Goal: Task Accomplishment & Management: Manage account settings

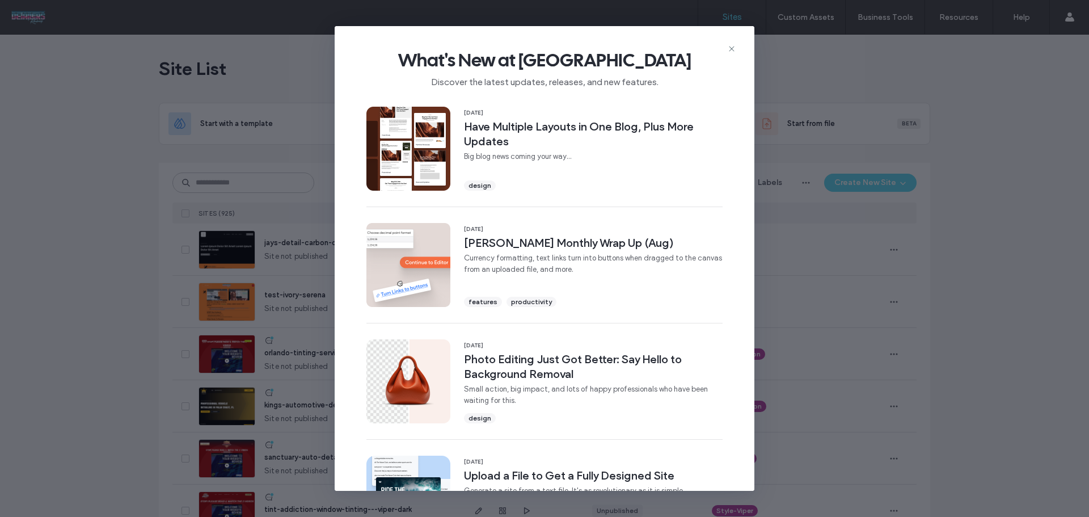
click at [726, 50] on span "What's New at Duda" at bounding box center [544, 60] width 383 height 23
click at [729, 49] on icon at bounding box center [731, 48] width 9 height 9
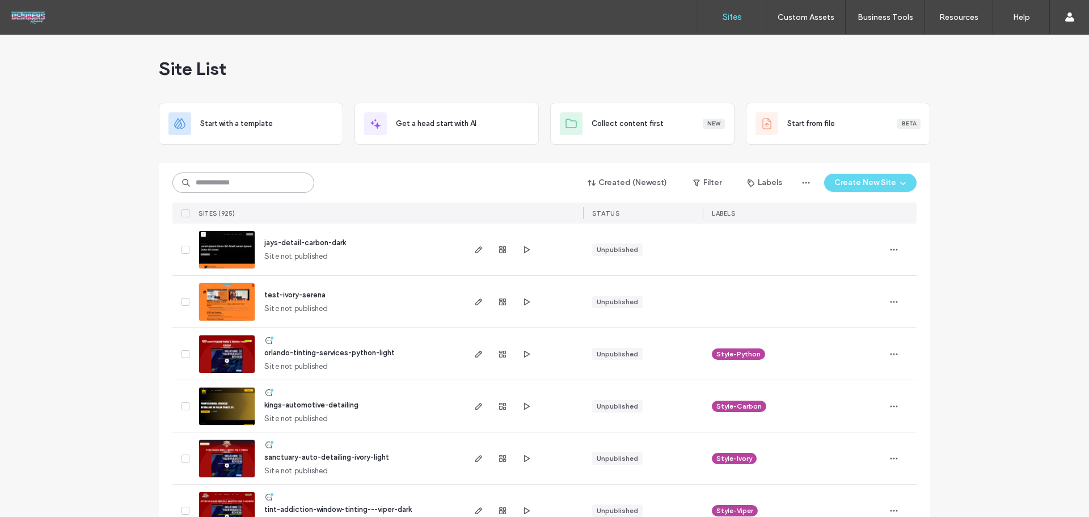
click at [256, 180] on input at bounding box center [243, 182] width 142 height 20
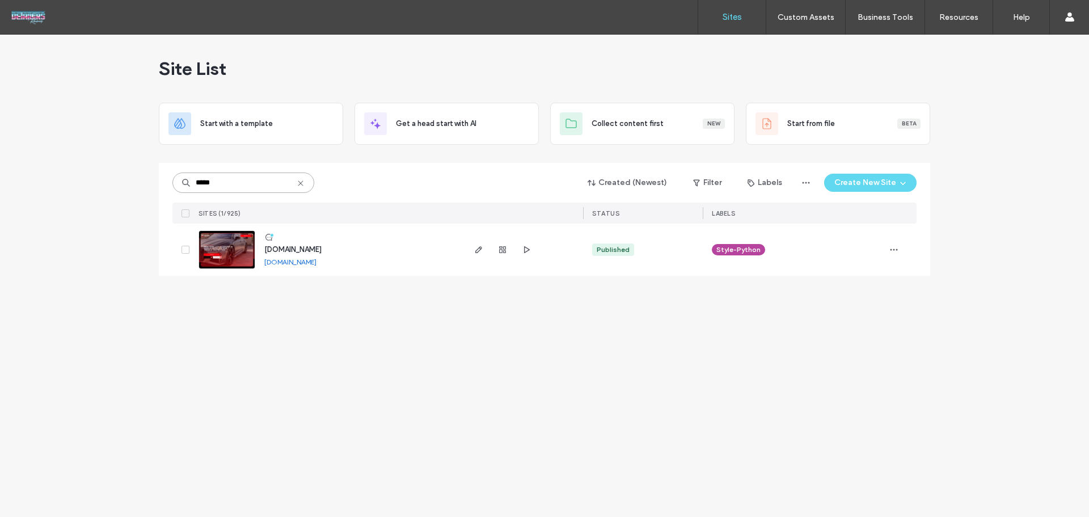
type input "*****"
click at [225, 250] on img at bounding box center [227, 269] width 56 height 77
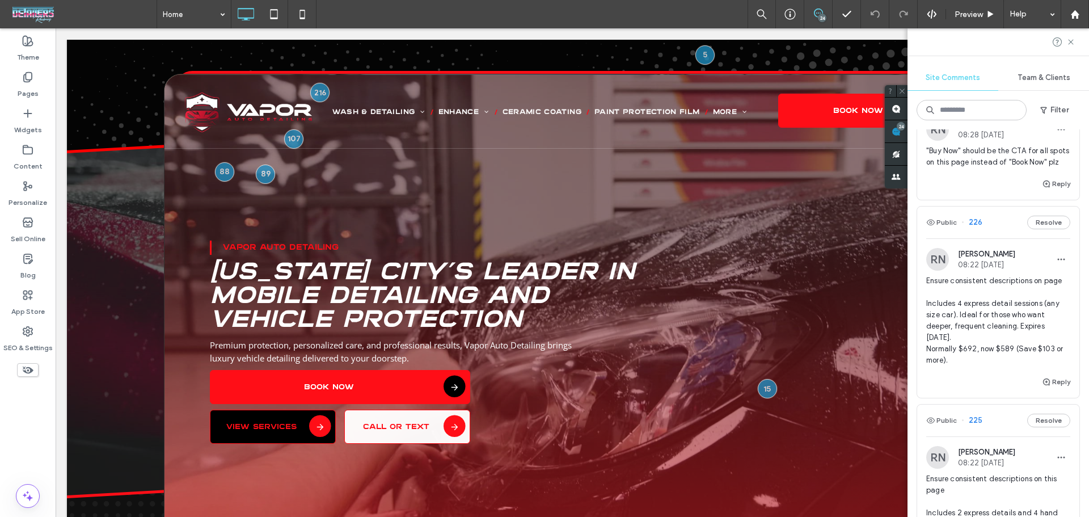
scroll to position [151, 0]
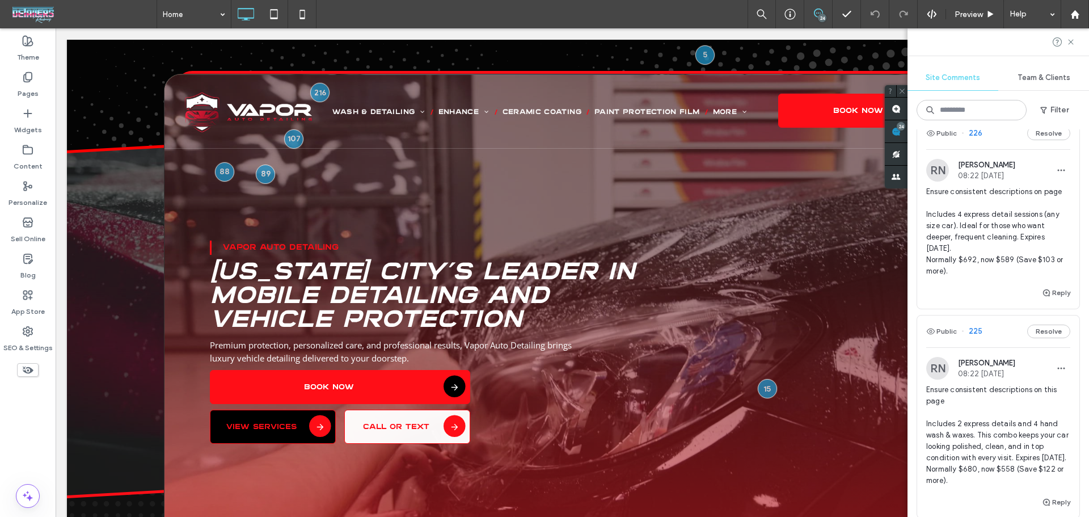
click at [995, 240] on span "Ensure consistent descriptions on page Includes 4 express detail sessions (any …" at bounding box center [998, 231] width 144 height 91
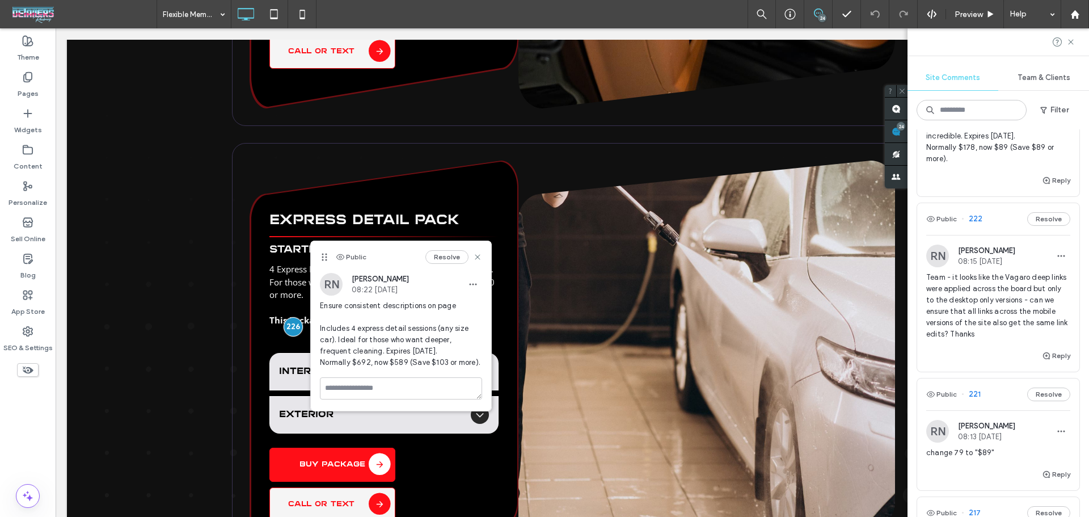
scroll to position [983, 0]
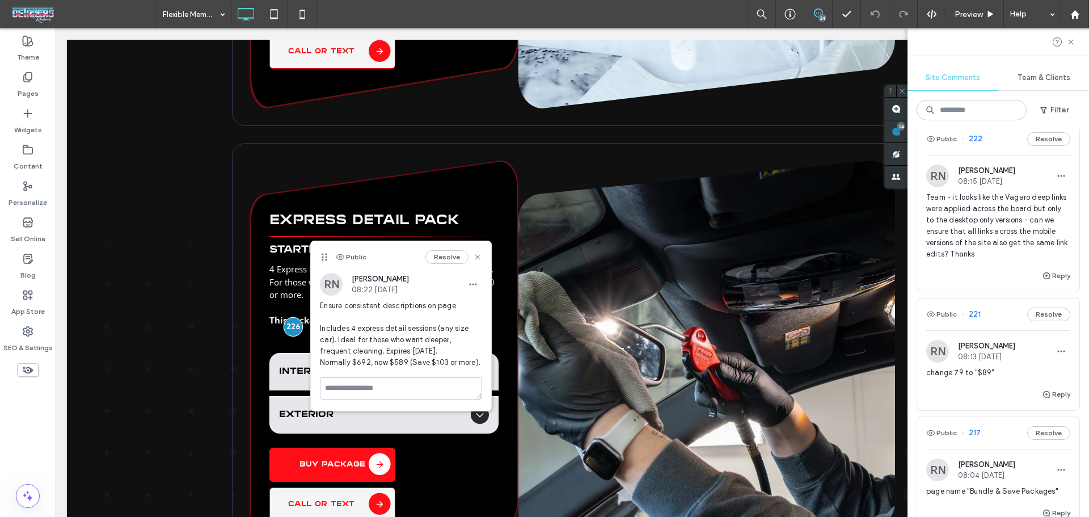
click at [995, 260] on span "Team - it looks like the Vagaro deep links were applied across the board but on…" at bounding box center [998, 226] width 144 height 68
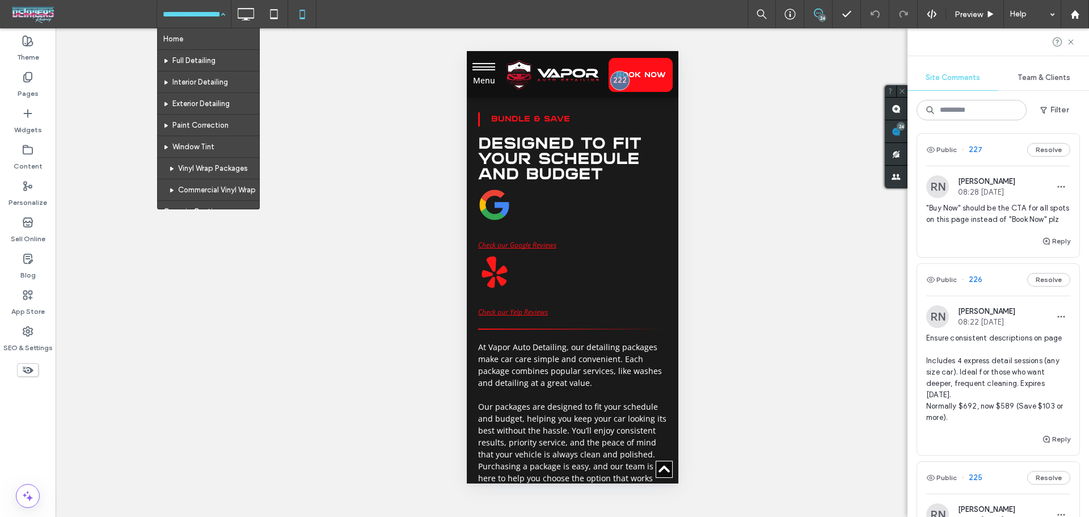
scroll to position [0, 0]
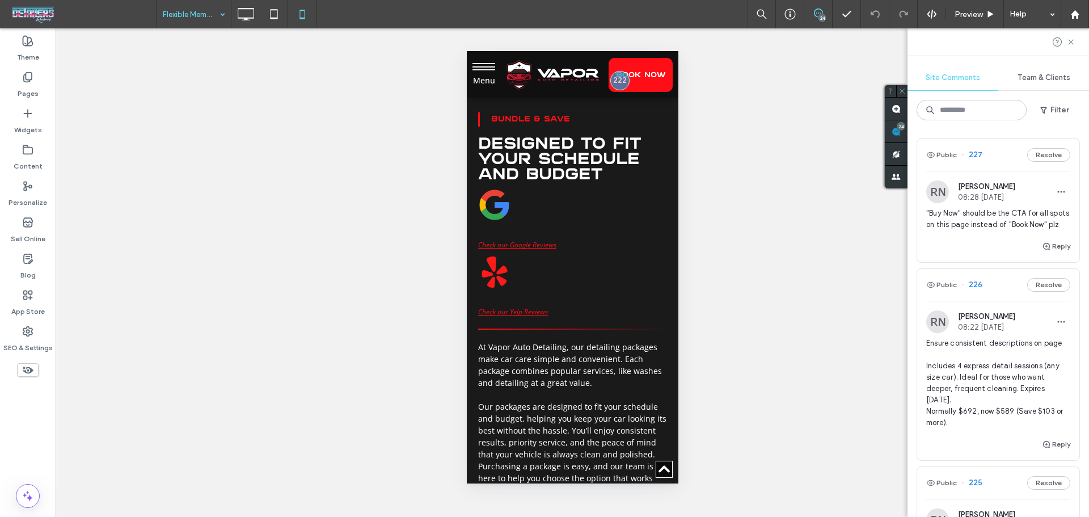
click at [1016, 230] on span ""Buy Now" should be the CTA for all spots on this page instead of "Book Now" plz" at bounding box center [998, 219] width 144 height 23
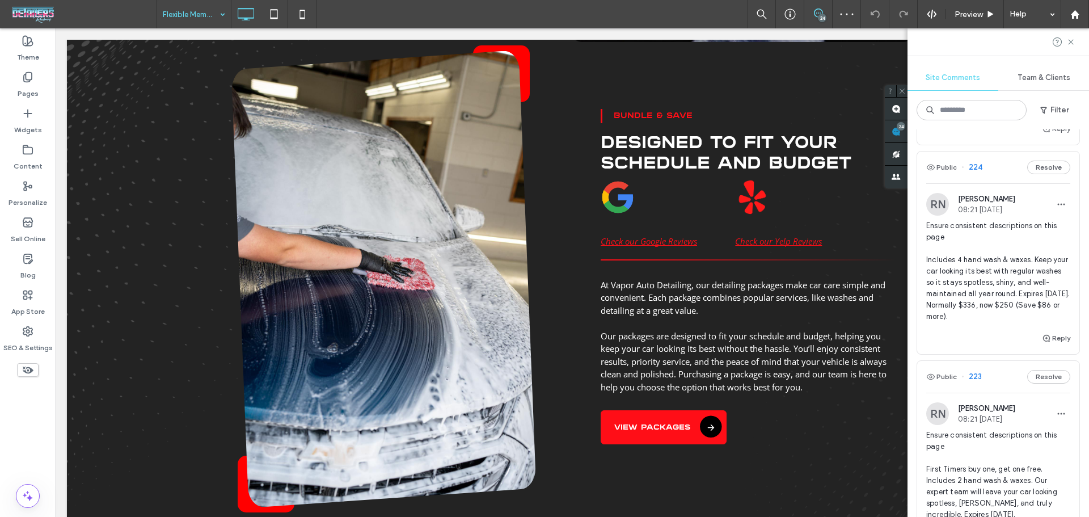
scroll to position [529, 0]
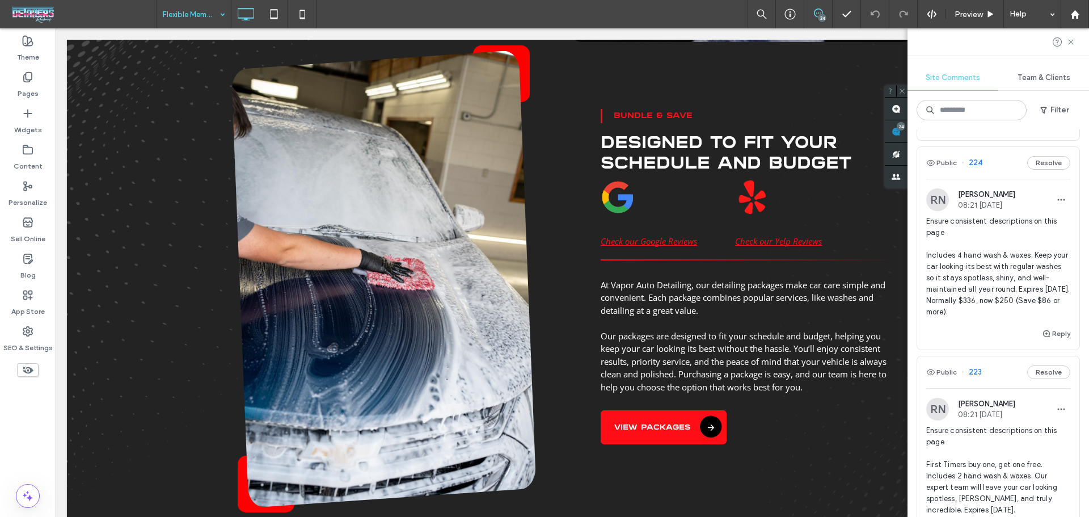
click at [1005, 318] on span "Ensure consistent descriptions on this page Includes 4 hand wash & waxes. Keep …" at bounding box center [998, 266] width 144 height 102
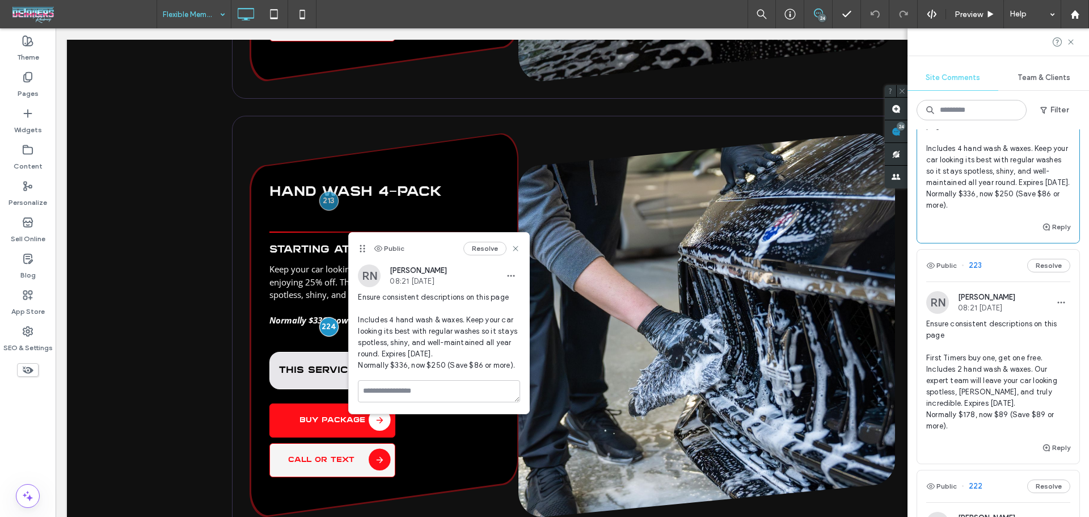
scroll to position [680, 0]
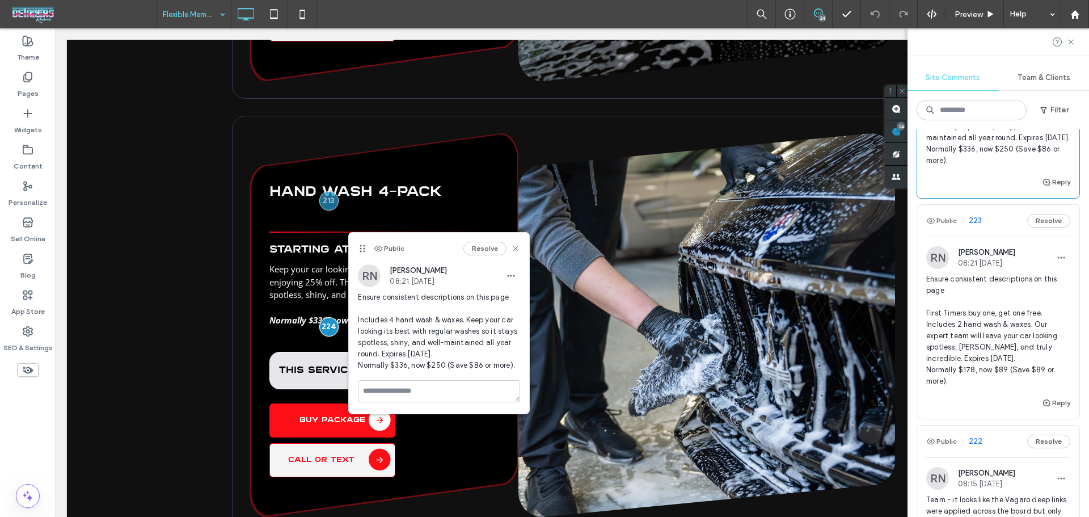
click at [959, 387] on span "Ensure consistent descriptions on this page First Timers buy one, get one free.…" at bounding box center [998, 329] width 144 height 113
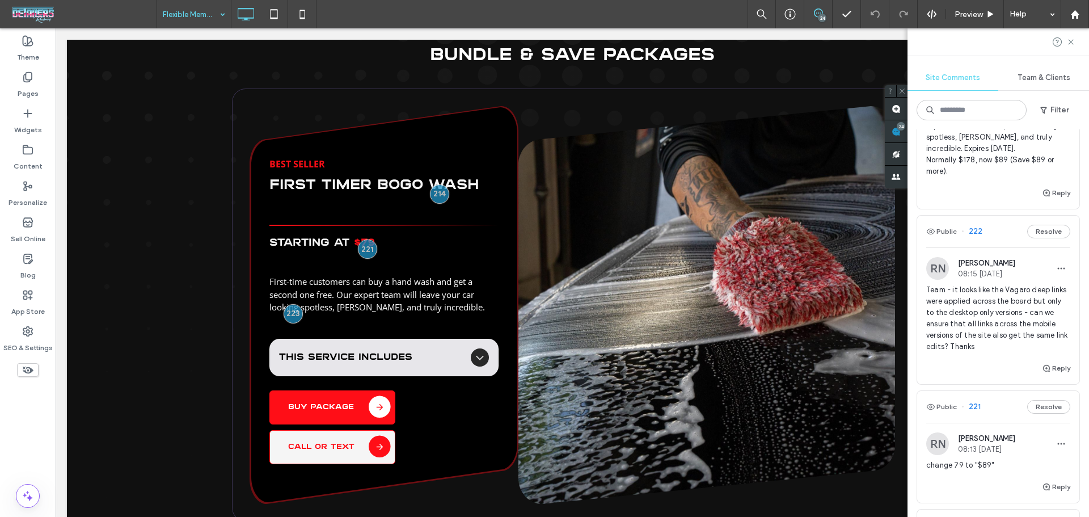
scroll to position [983, 0]
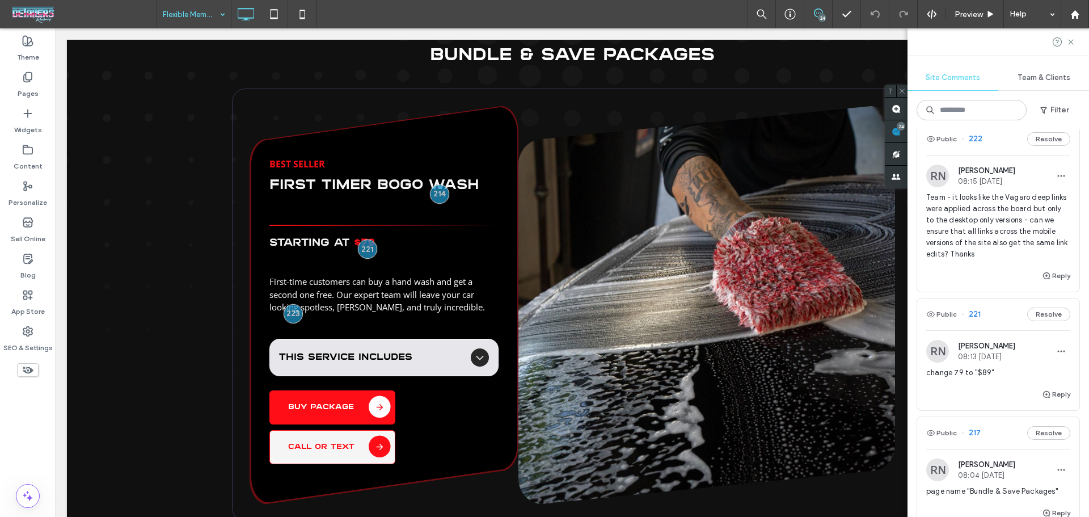
click at [992, 269] on div "Team - it looks like the Vagaro deep links were applied across the board but on…" at bounding box center [998, 230] width 144 height 77
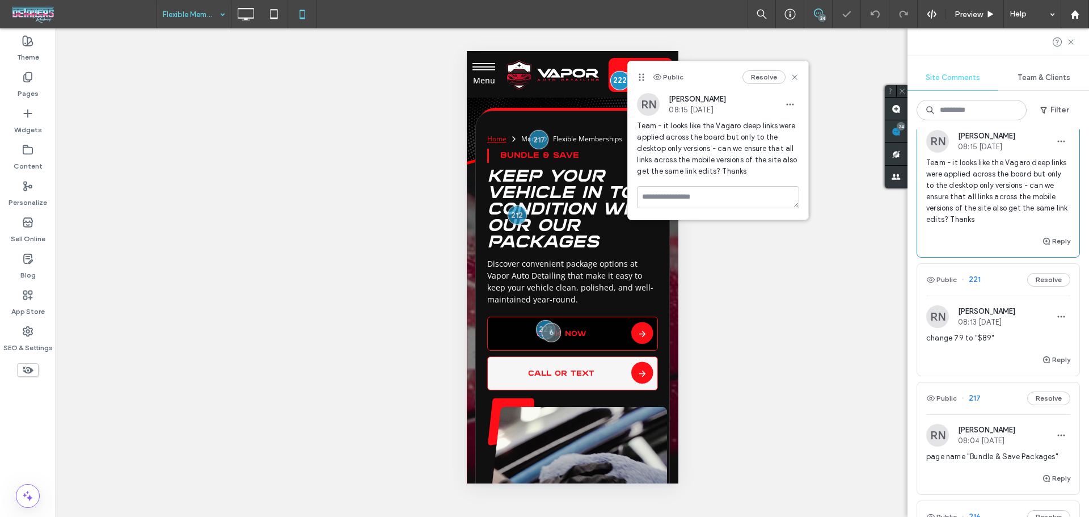
scroll to position [1134, 0]
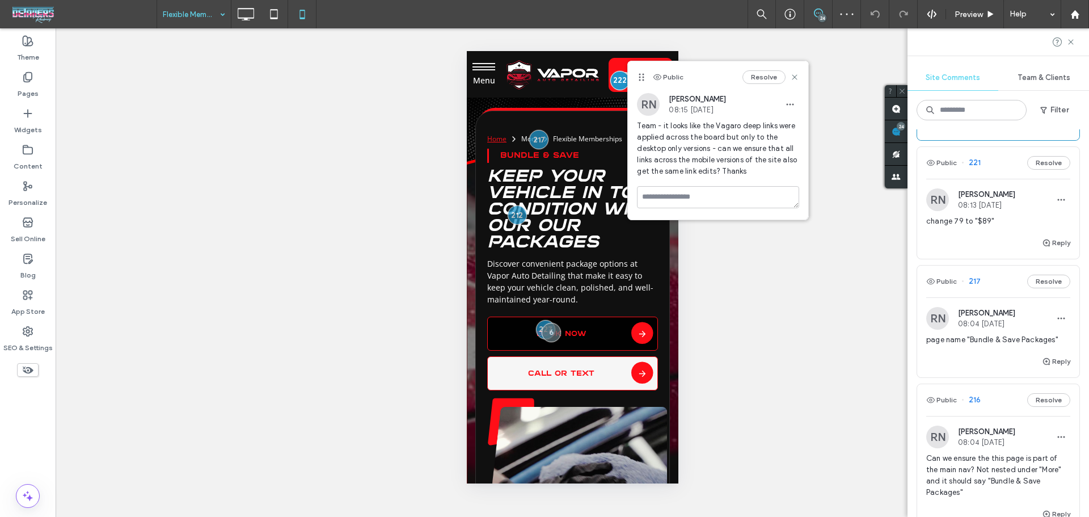
click at [993, 259] on div "Reply" at bounding box center [998, 247] width 162 height 23
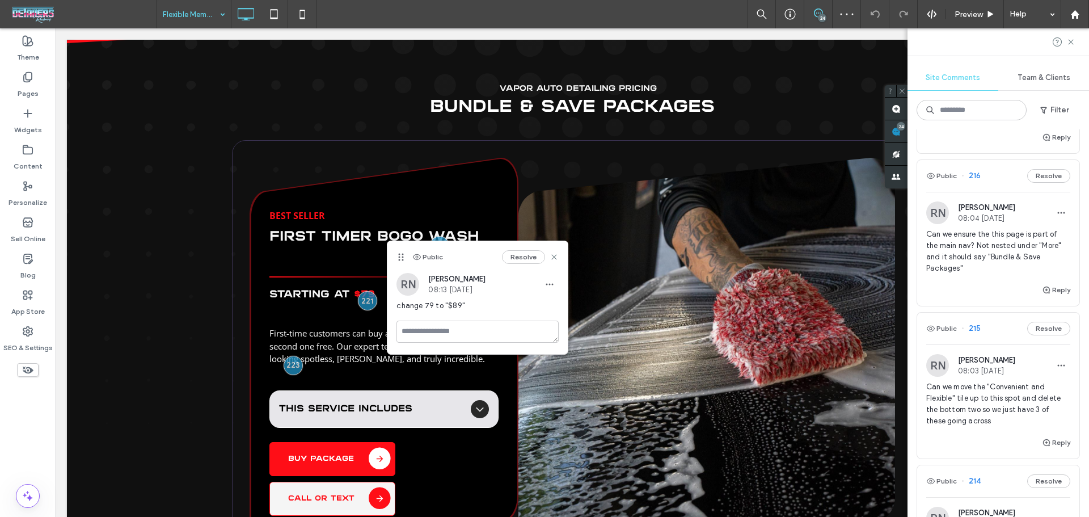
scroll to position [1361, 0]
click at [986, 128] on div "page name "Bundle & Save Packages"" at bounding box center [998, 117] width 144 height 20
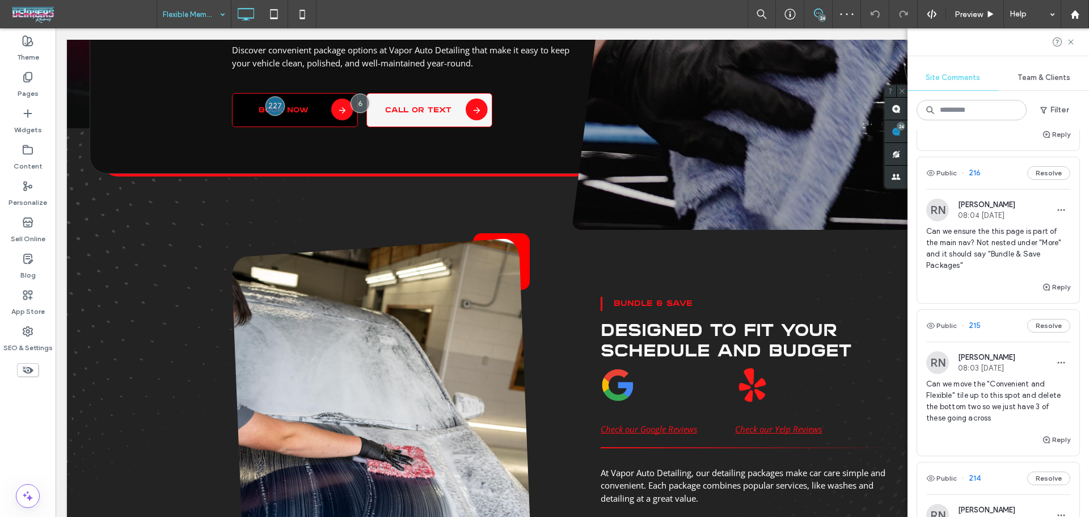
scroll to position [0, 0]
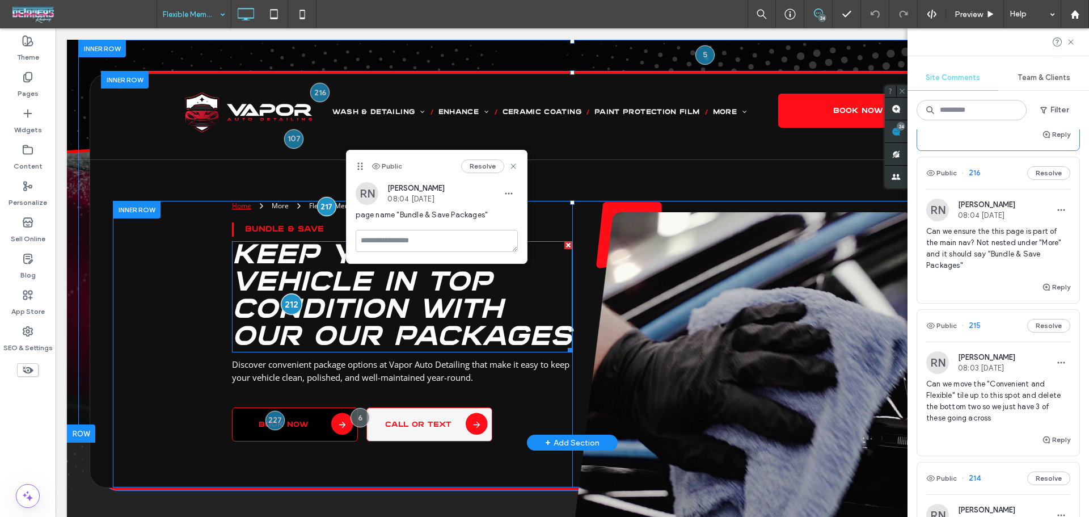
click at [290, 303] on div at bounding box center [291, 303] width 21 height 21
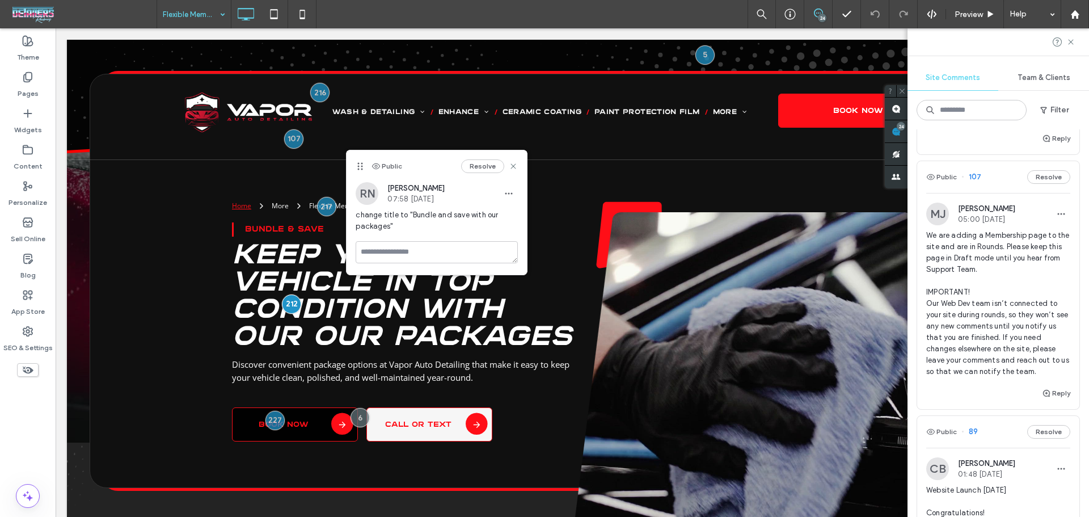
scroll to position [2268, 0]
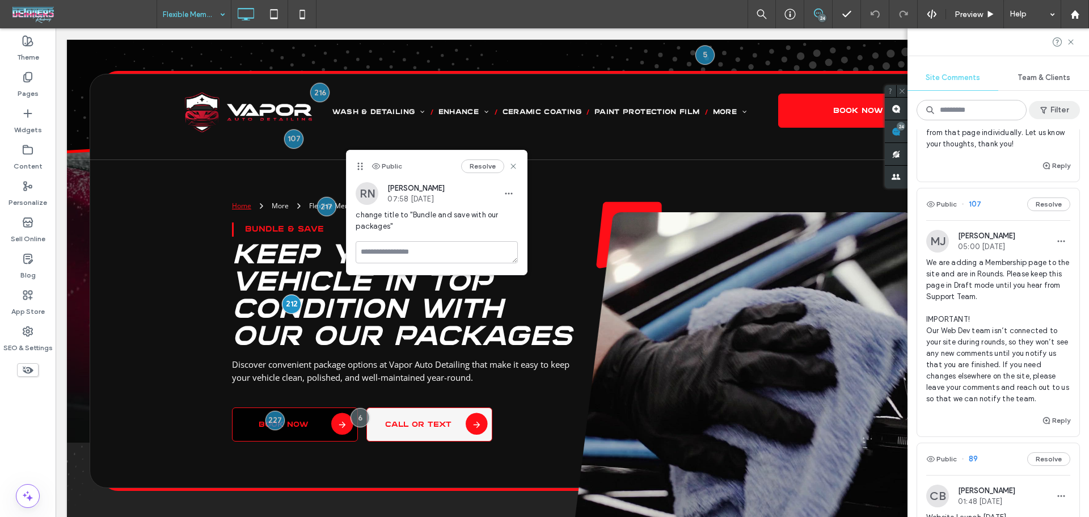
click at [1070, 109] on button "Filter" at bounding box center [1054, 110] width 51 height 18
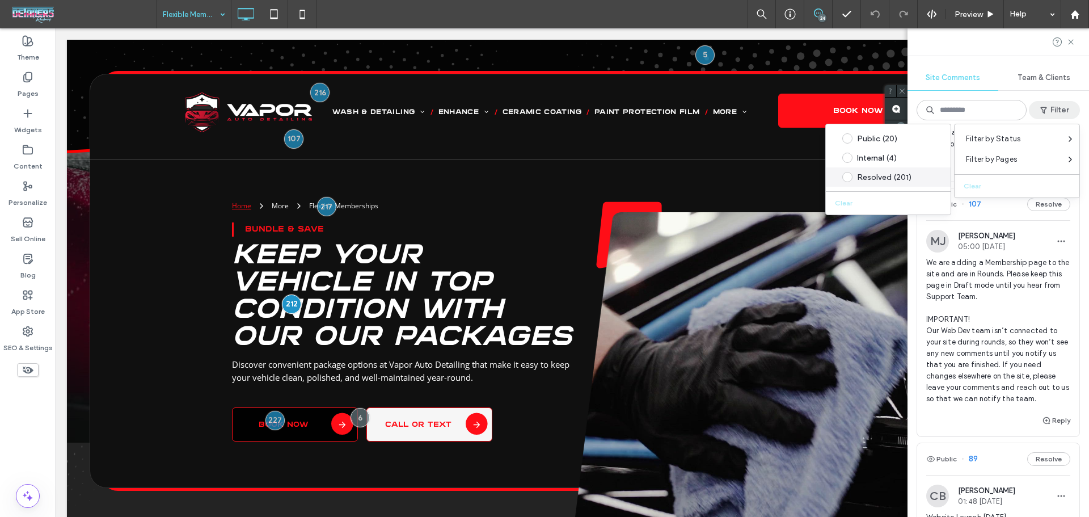
click at [910, 181] on div "Resolved (201)" at bounding box center [897, 177] width 80 height 10
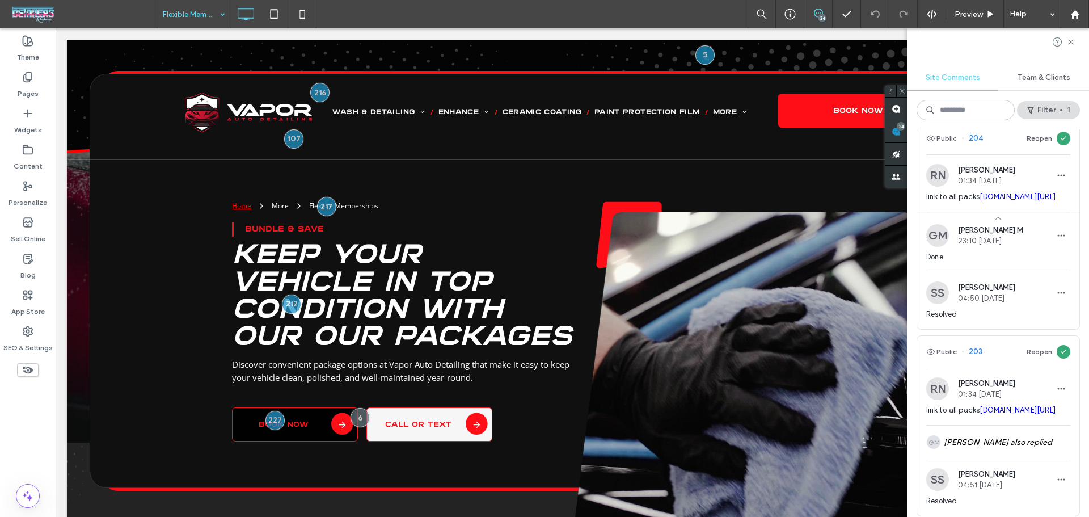
scroll to position [1588, 0]
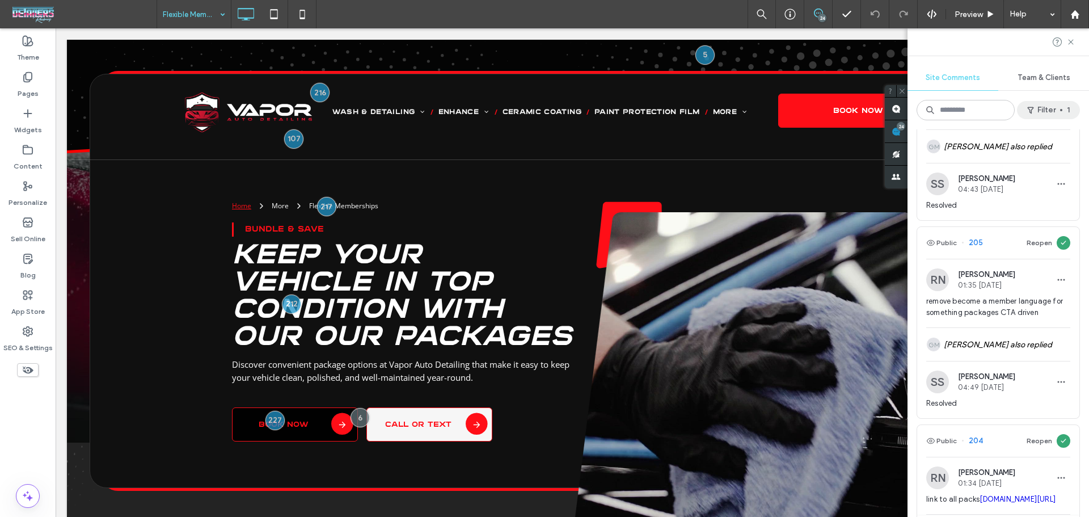
click at [1074, 110] on button "Filter 1" at bounding box center [1048, 110] width 63 height 18
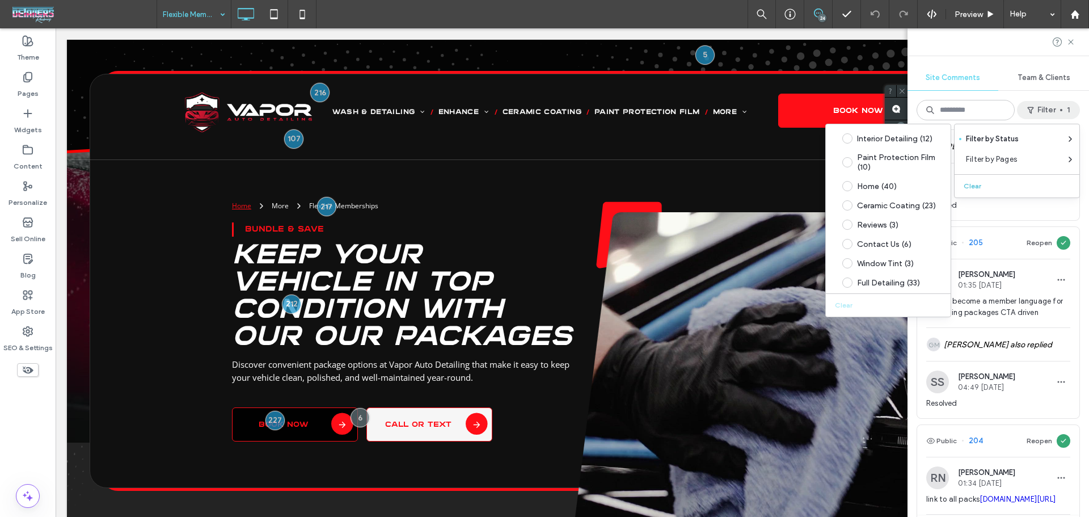
click at [968, 184] on button "Clear" at bounding box center [973, 186] width 29 height 14
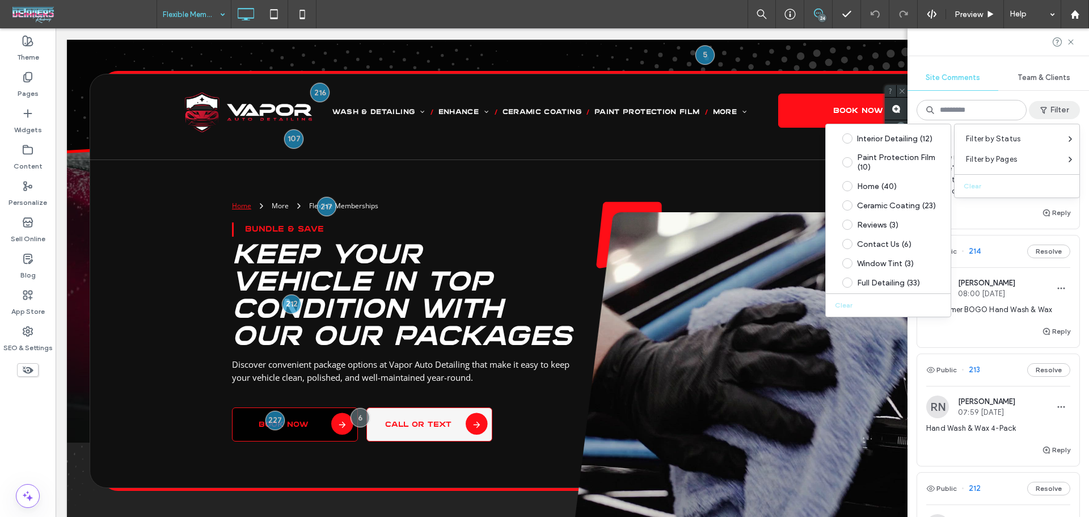
click at [1073, 277] on div "Public 227 Resolve RN Ryan Nandkishorelal 08:28 Sep 11 2025 "Buy Now" should be…" at bounding box center [997, 322] width 181 height 387
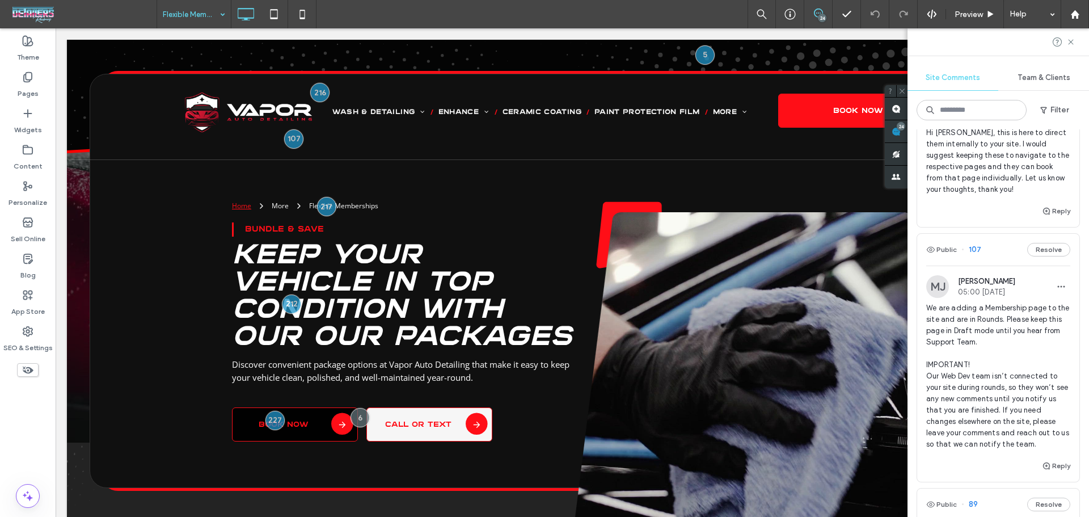
scroll to position [2193, 0]
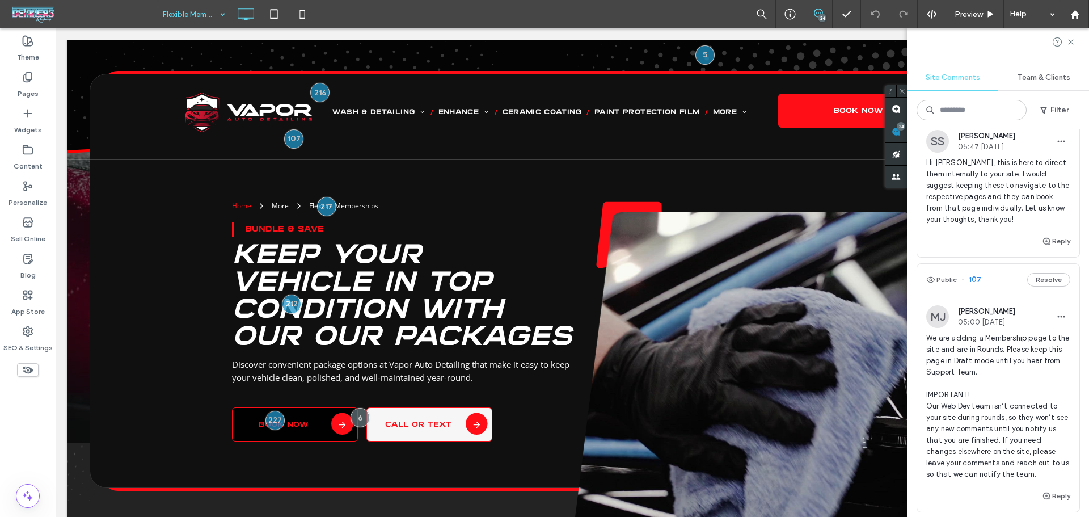
drag, startPoint x: 1086, startPoint y: 263, endPoint x: 1087, endPoint y: 140, distance: 123.0
click at [1087, 141] on div "Public 227 Resolve RN Ryan Nandkishorelal 08:28 Sep 11 2025 "Buy Now" should be…" at bounding box center [997, 322] width 181 height 387
click at [1076, 314] on div "Public 227 Resolve RN Ryan Nandkishorelal 08:28 Sep 11 2025 "Buy Now" should be…" at bounding box center [997, 322] width 181 height 387
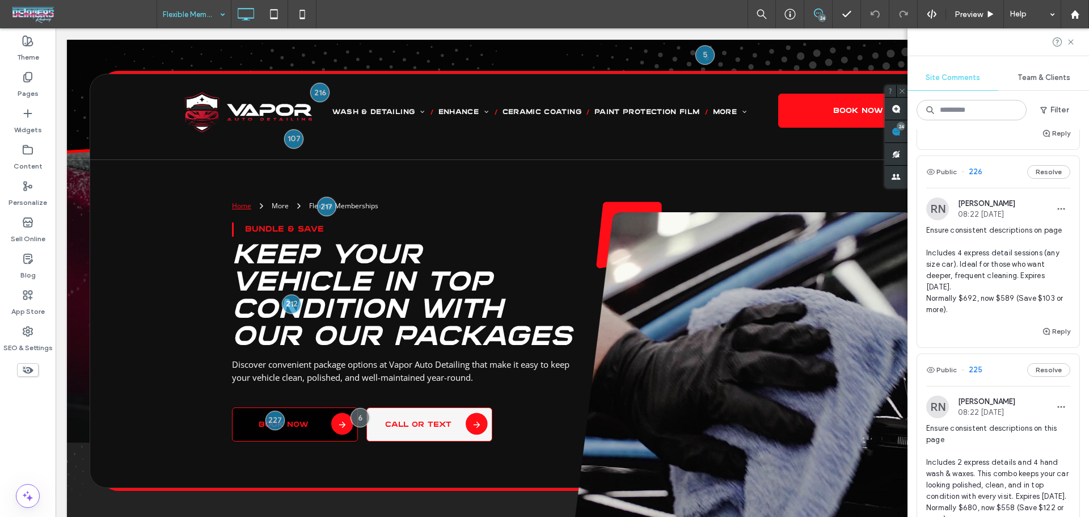
scroll to position [0, 0]
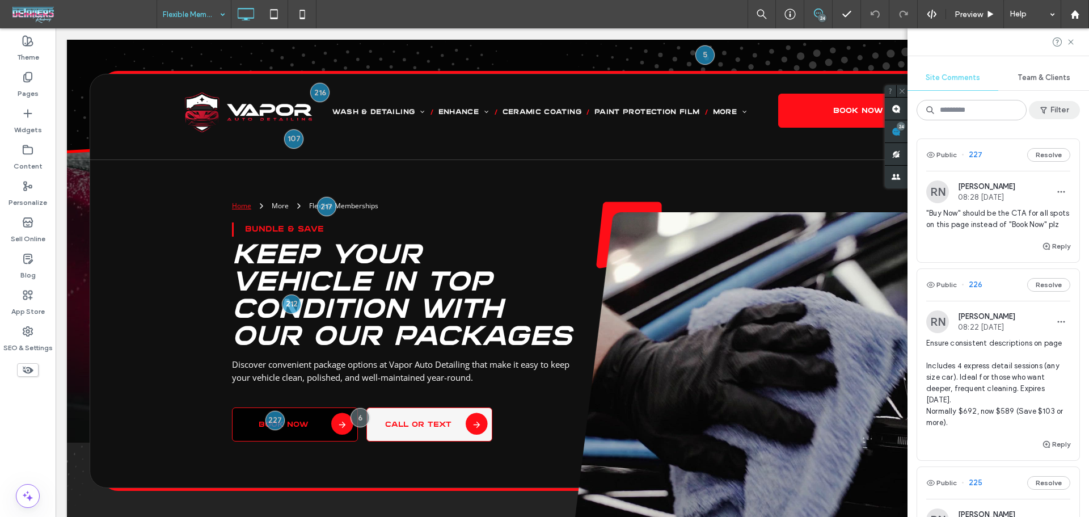
click at [1061, 106] on button "Filter" at bounding box center [1054, 110] width 51 height 18
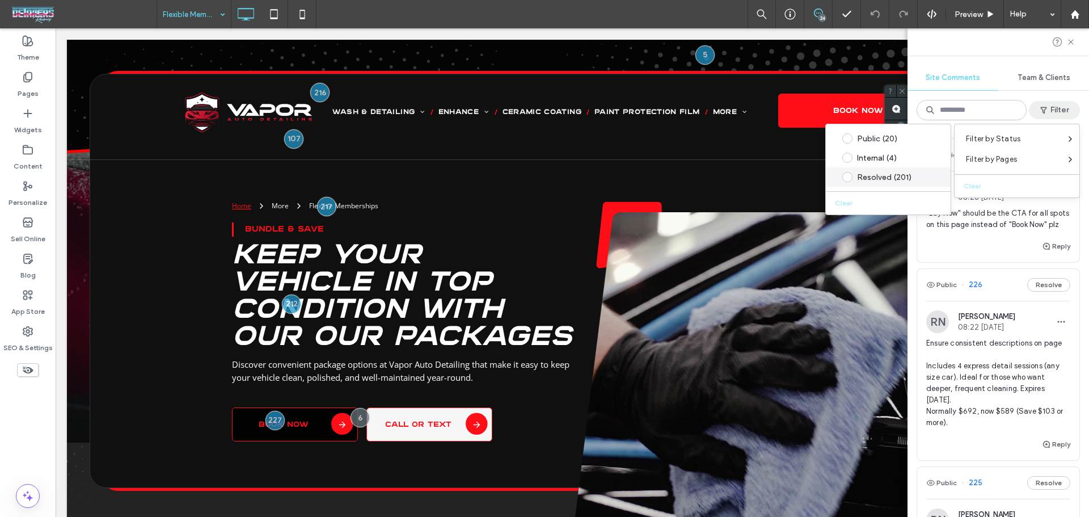
click at [918, 173] on div "Resolved (201)" at bounding box center [897, 177] width 80 height 10
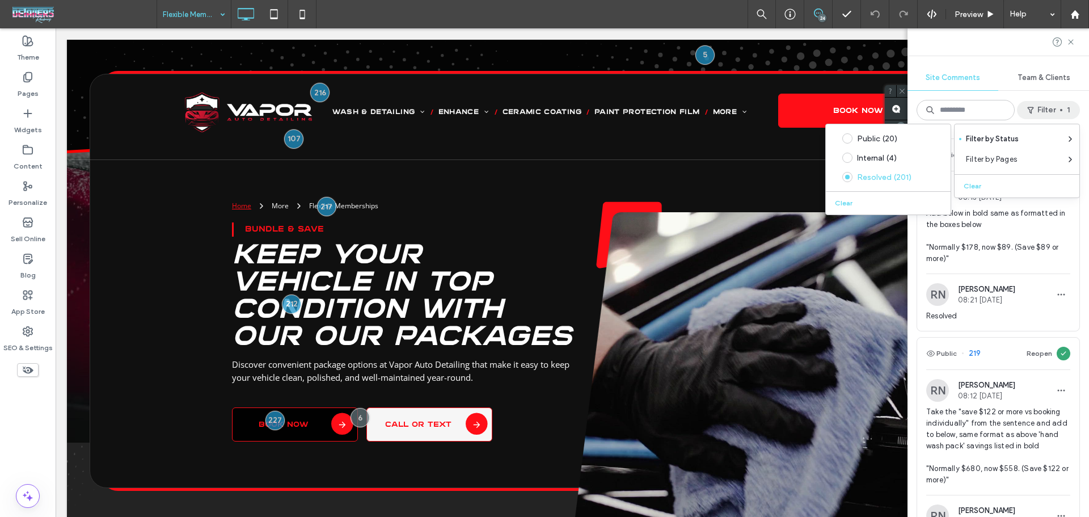
click at [1076, 329] on div "Public 220 Reopen RN Ryan Nandkishorelal 08:13 Sep 11 2025 Add below in bold sa…" at bounding box center [997, 322] width 181 height 387
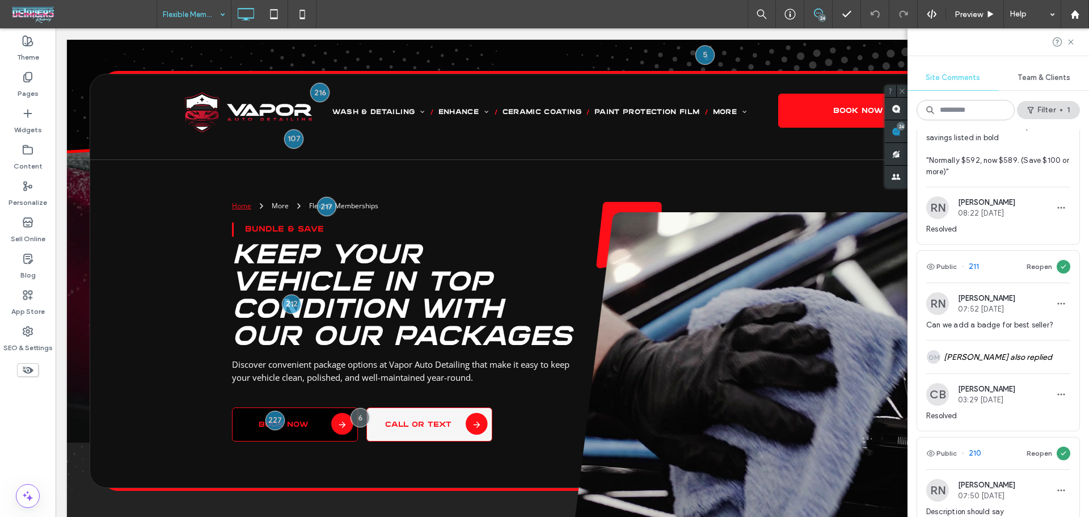
scroll to position [680, 0]
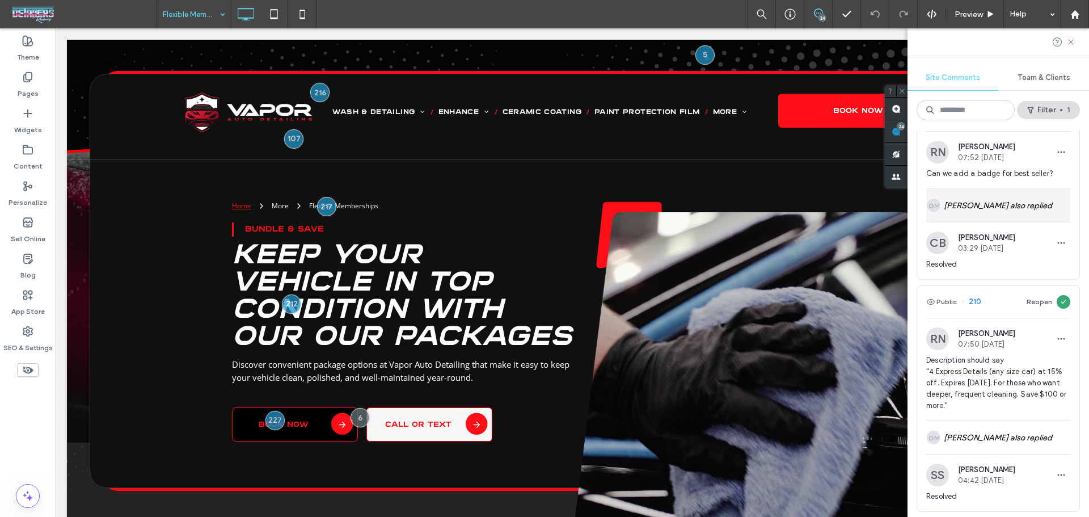
click at [1002, 198] on div "GM Gerri M also replied" at bounding box center [998, 205] width 144 height 33
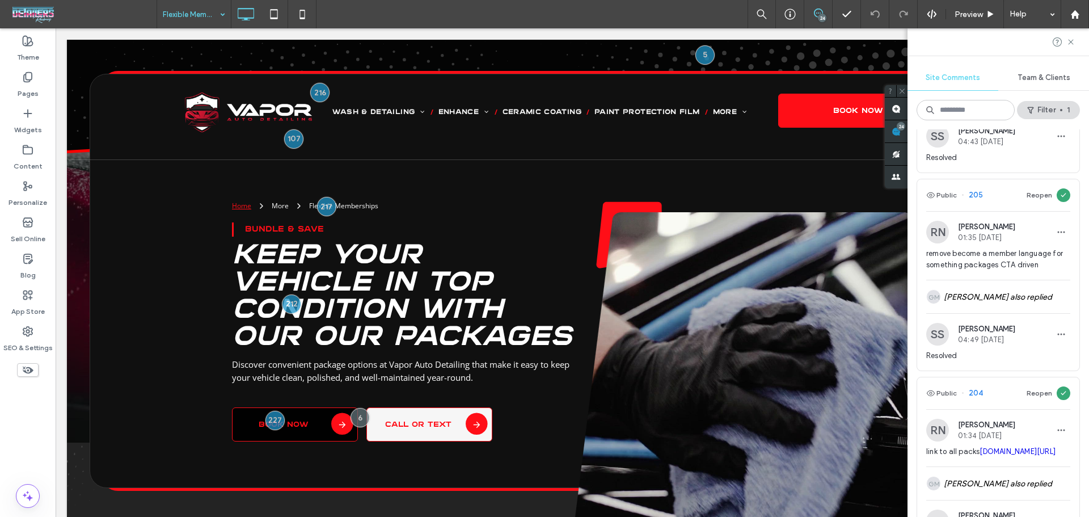
scroll to position [1663, 0]
click at [1014, 114] on div "GM Gerri M also replied" at bounding box center [998, 97] width 144 height 33
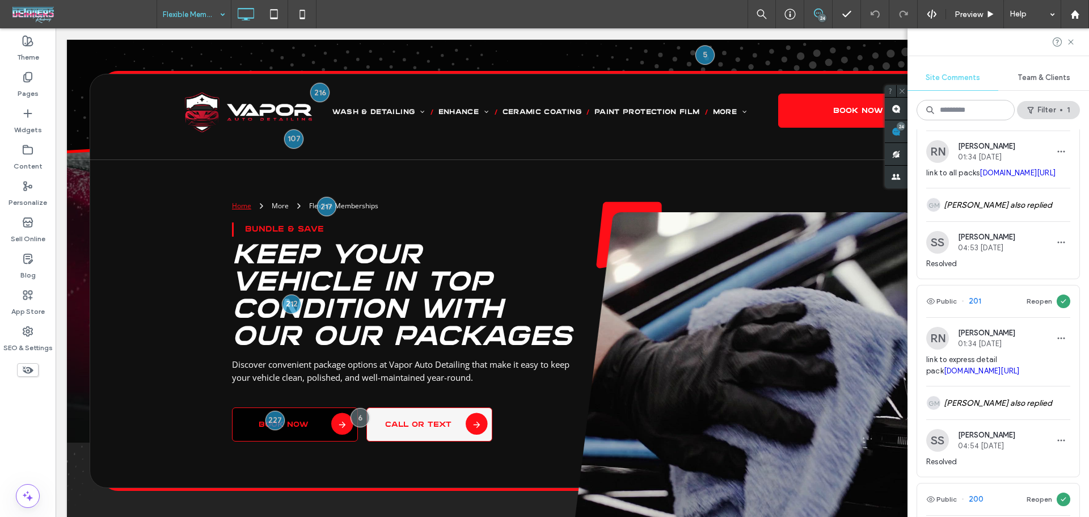
scroll to position [2343, 0]
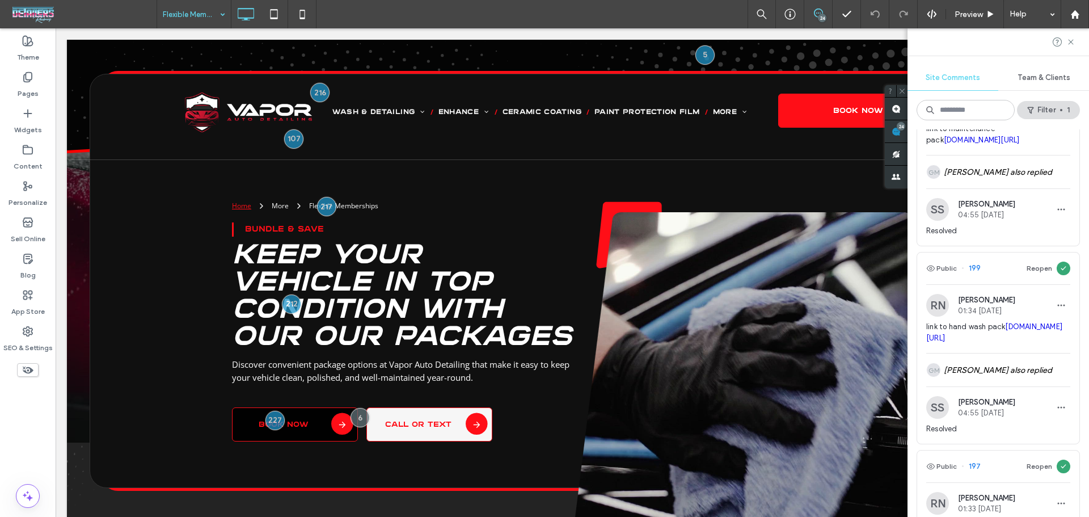
scroll to position [2797, 0]
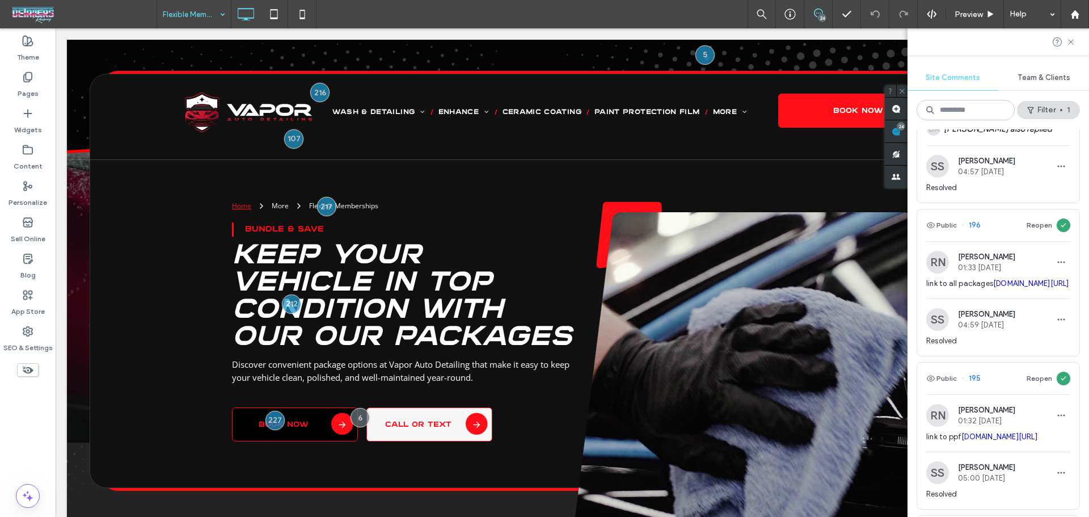
scroll to position [3251, 0]
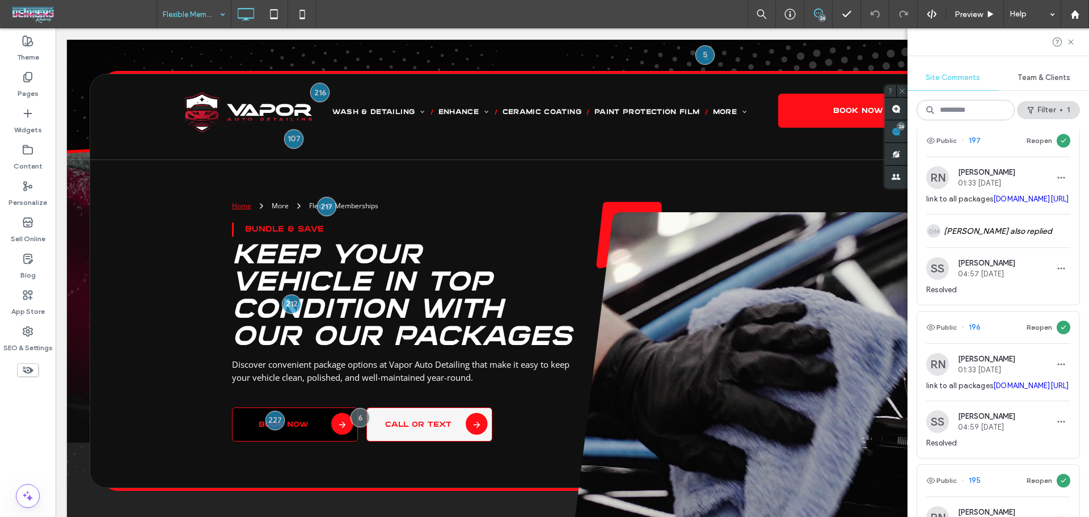
scroll to position [3175, 0]
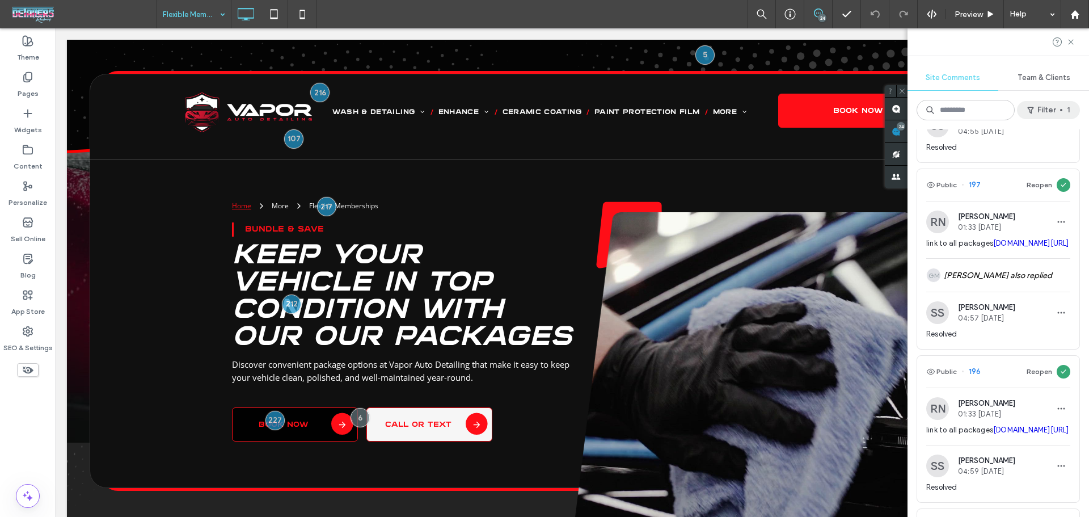
click at [1021, 101] on button "Filter 1" at bounding box center [1048, 110] width 63 height 18
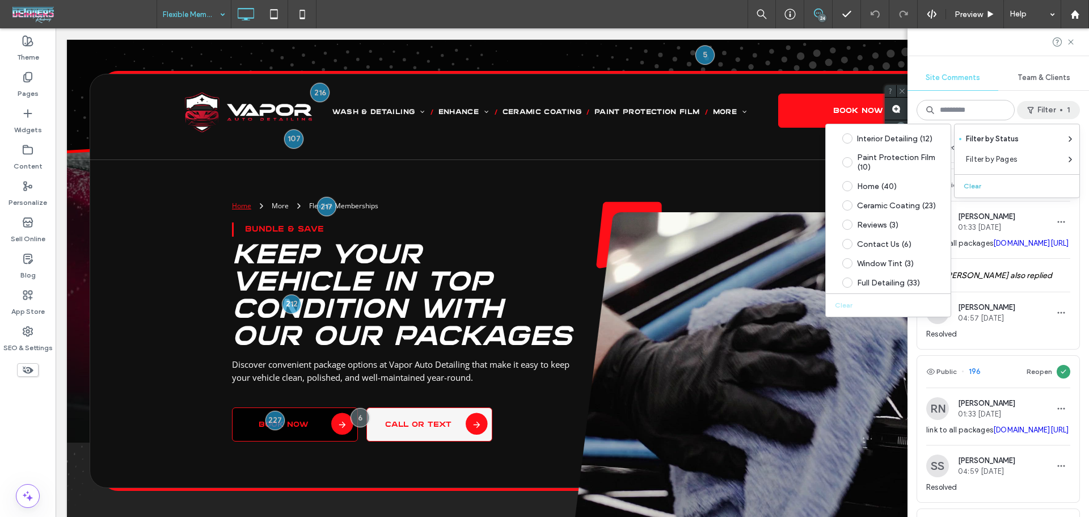
click at [970, 184] on button "Clear" at bounding box center [973, 186] width 29 height 14
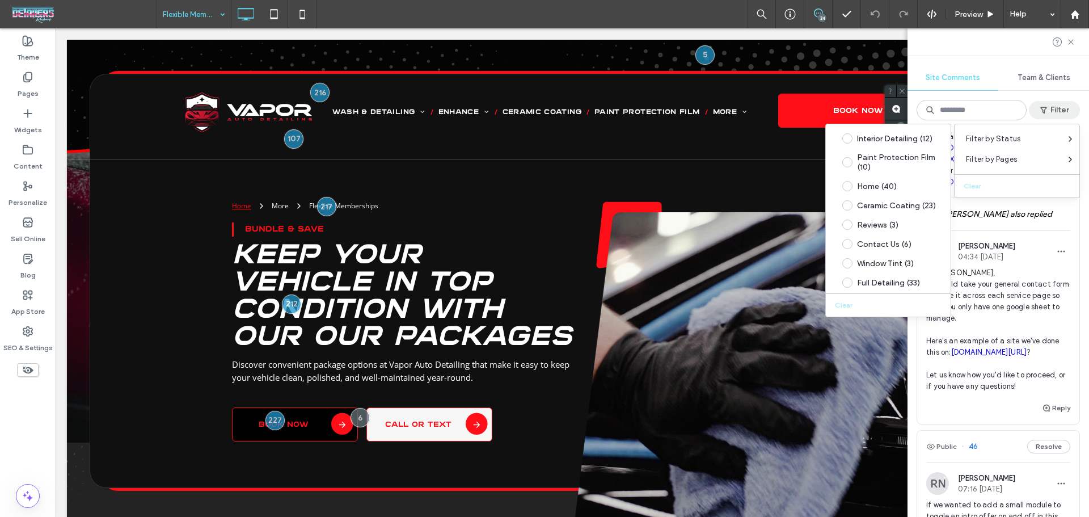
click at [1066, 197] on div "CB Chris Barnett 01:47 Aug 8 2025 Website form(s) integrations for 3rd party so…" at bounding box center [998, 93] width 162 height 206
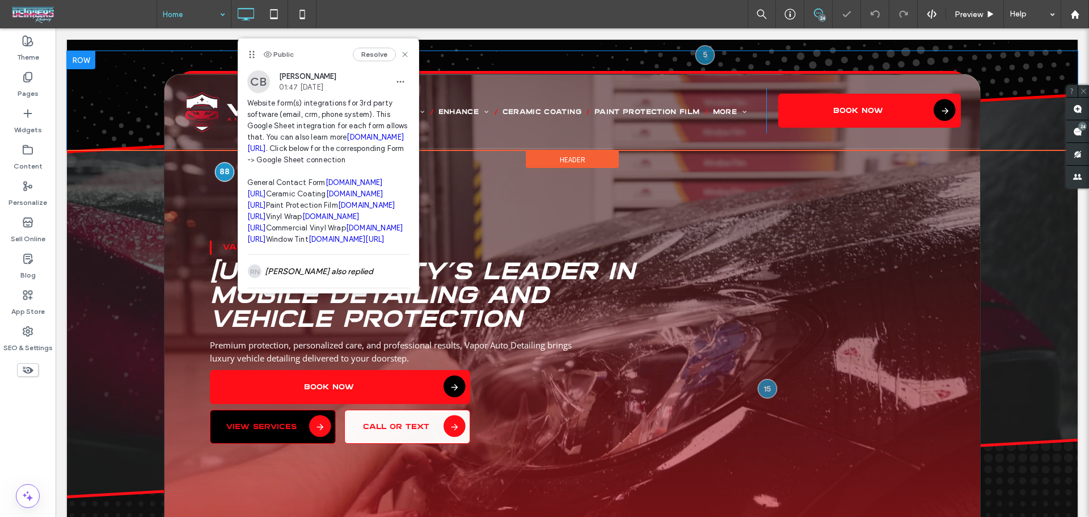
scroll to position [15, 0]
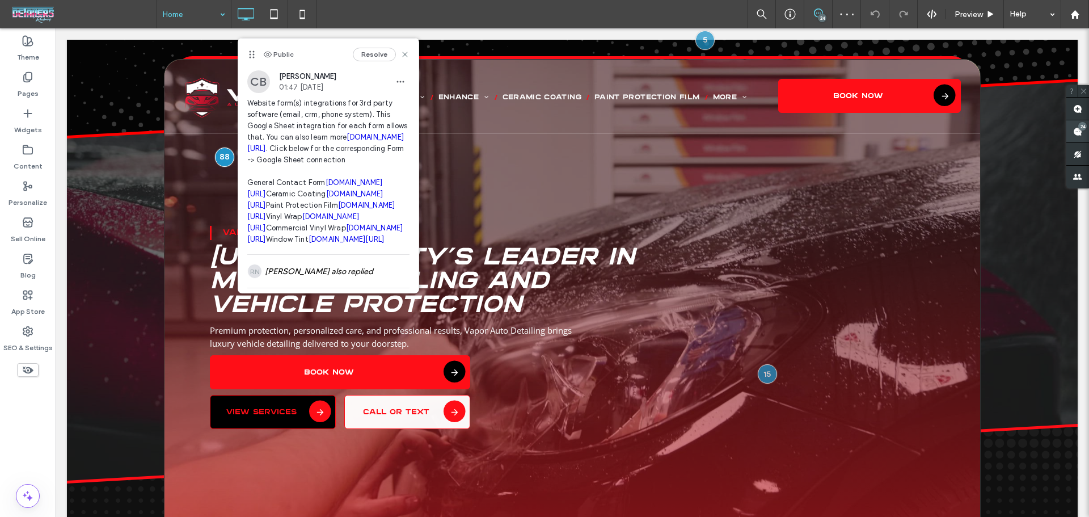
click at [1088, 125] on span at bounding box center [1077, 131] width 23 height 22
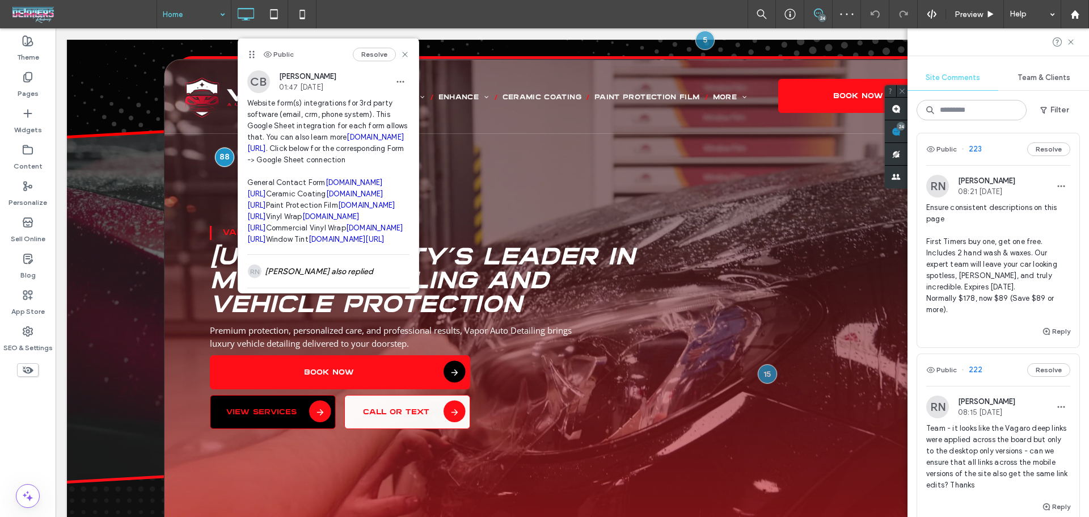
scroll to position [832, 0]
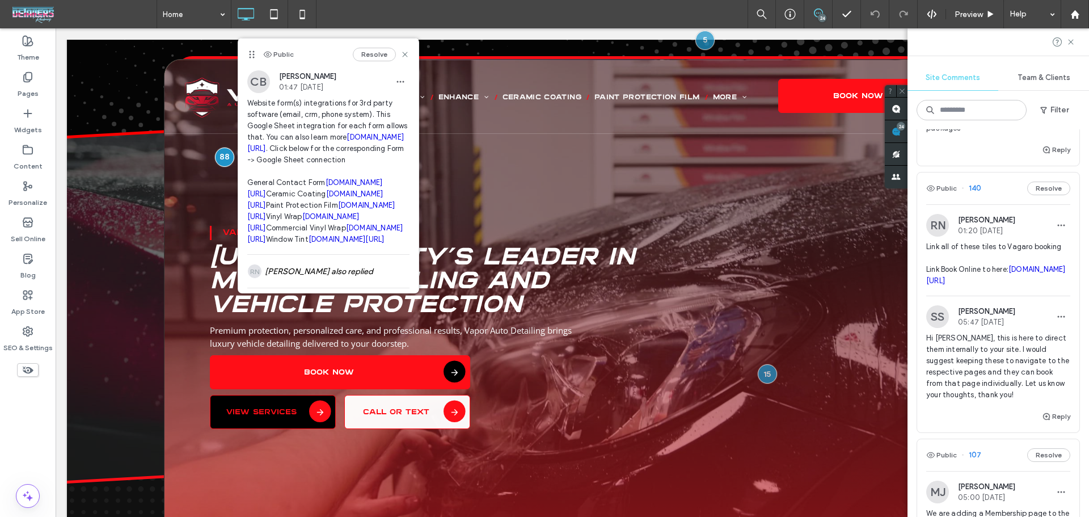
scroll to position [2041, 0]
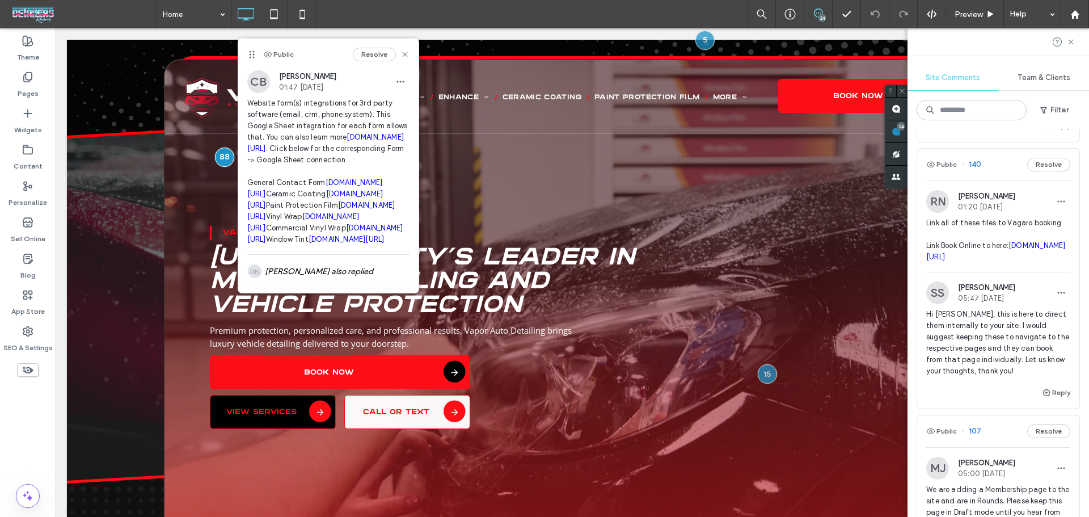
drag, startPoint x: 972, startPoint y: 374, endPoint x: 1044, endPoint y: 363, distance: 72.8
drag, startPoint x: 1044, startPoint y: 363, endPoint x: 1020, endPoint y: 445, distance: 84.7
click at [1020, 263] on span "Link all of these tiles to Vagaro booking Link Book Online to here: vagaro.com/…" at bounding box center [998, 239] width 144 height 45
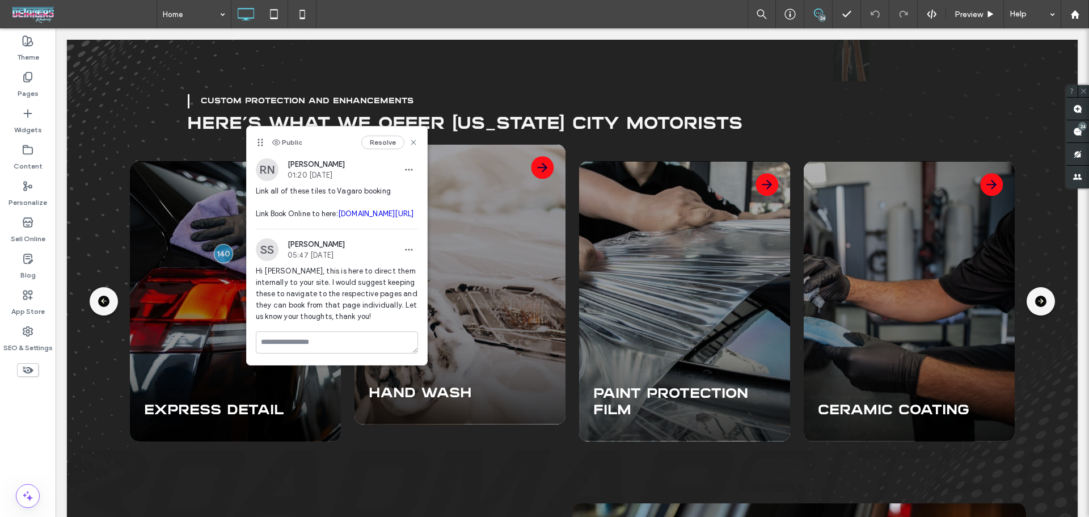
scroll to position [0, 0]
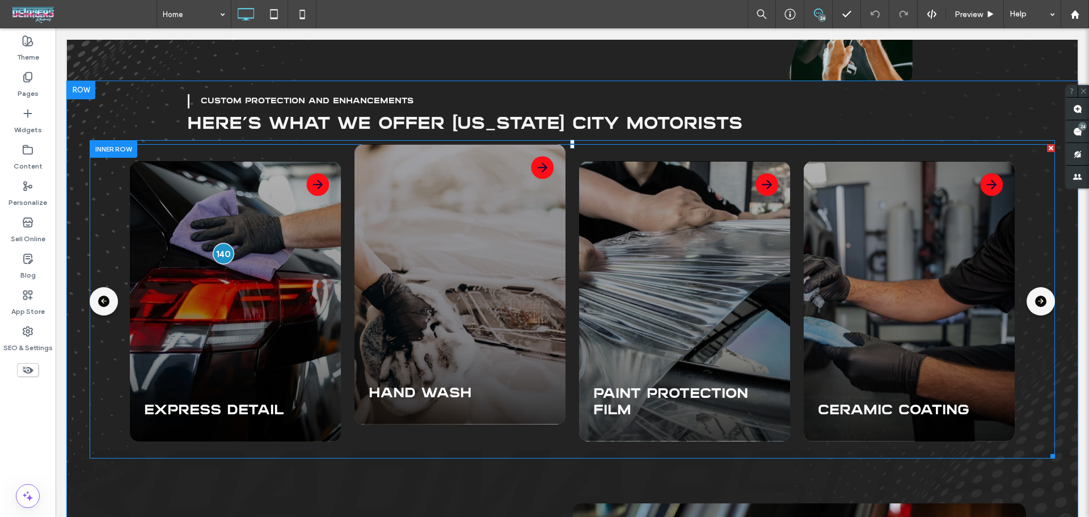
click at [218, 257] on div at bounding box center [223, 253] width 21 height 21
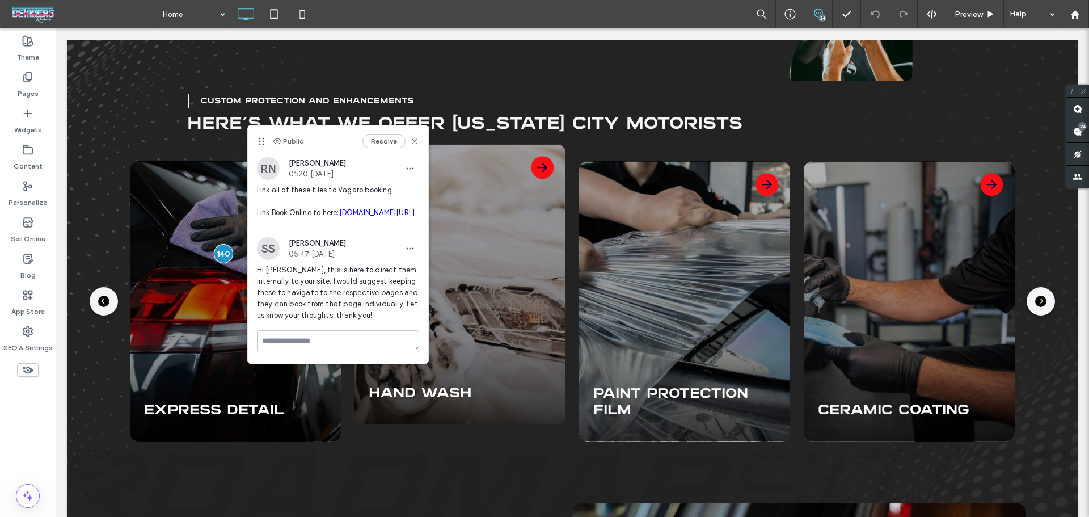
scroll to position [3, 0]
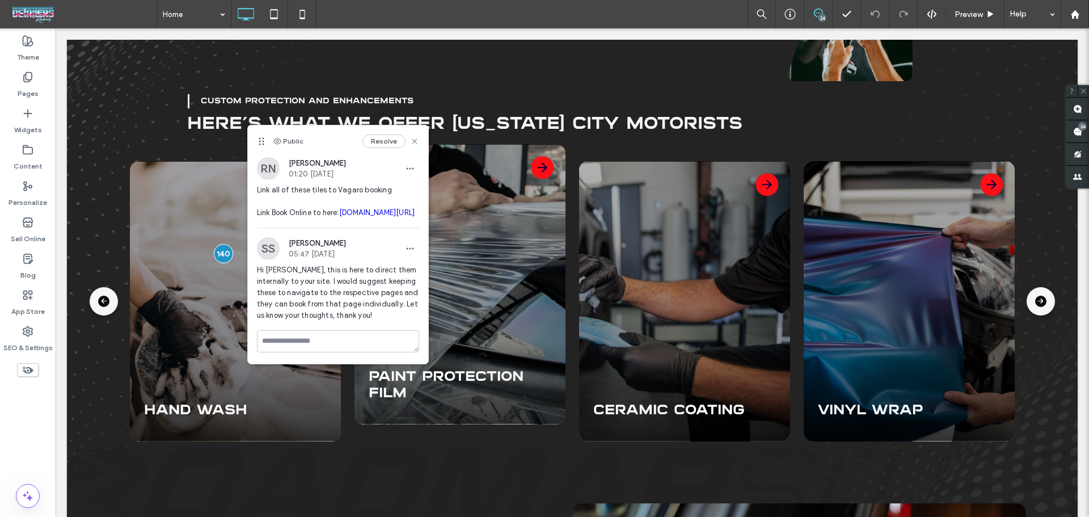
click at [339, 217] on link "[DOMAIN_NAME][URL]" at bounding box center [377, 212] width 76 height 9
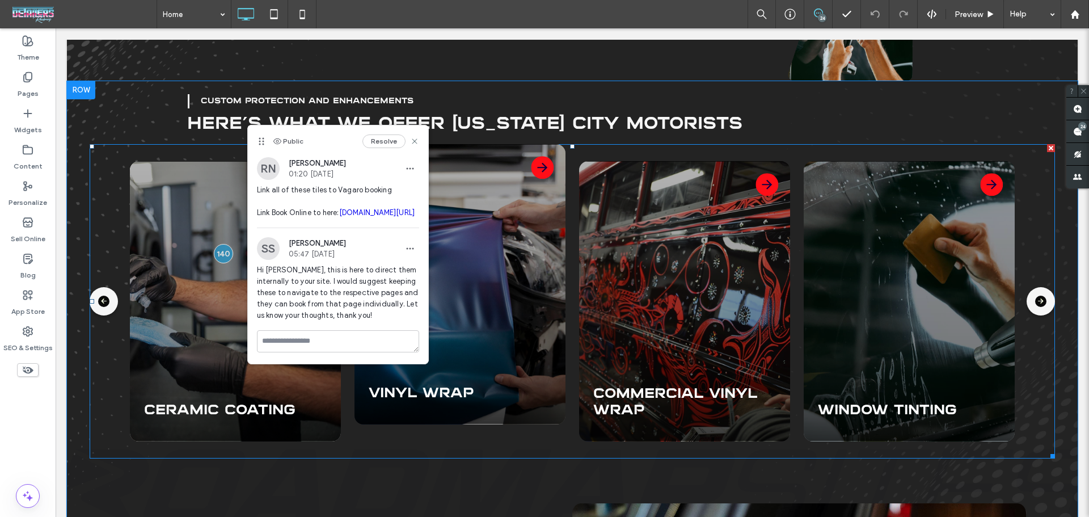
scroll to position [917, 0]
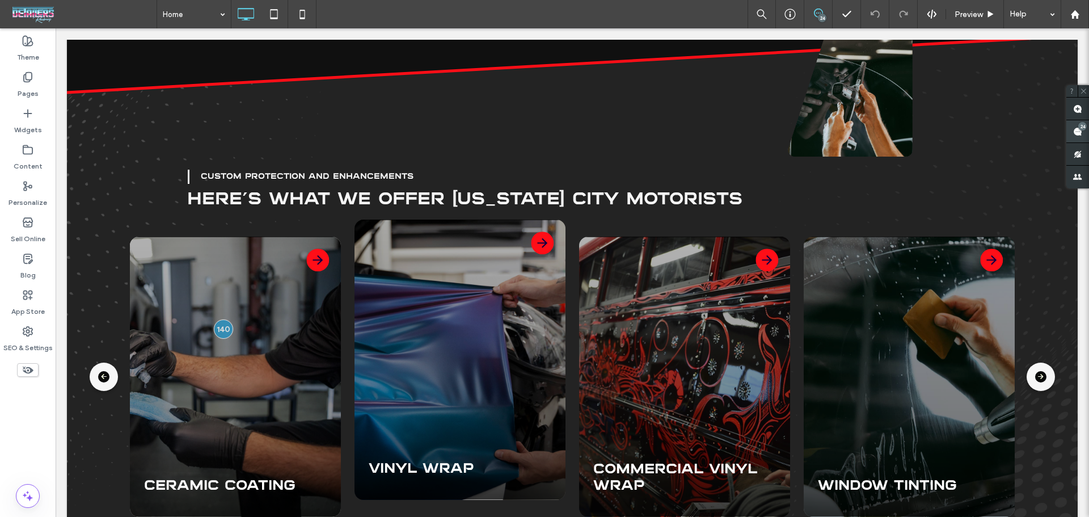
click at [1087, 127] on span at bounding box center [1077, 131] width 23 height 22
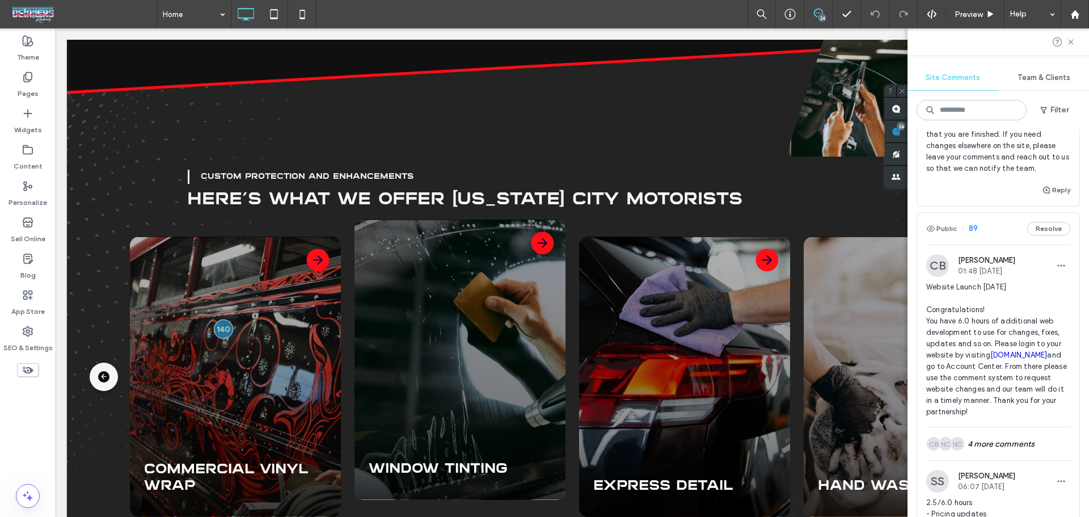
scroll to position [2495, 0]
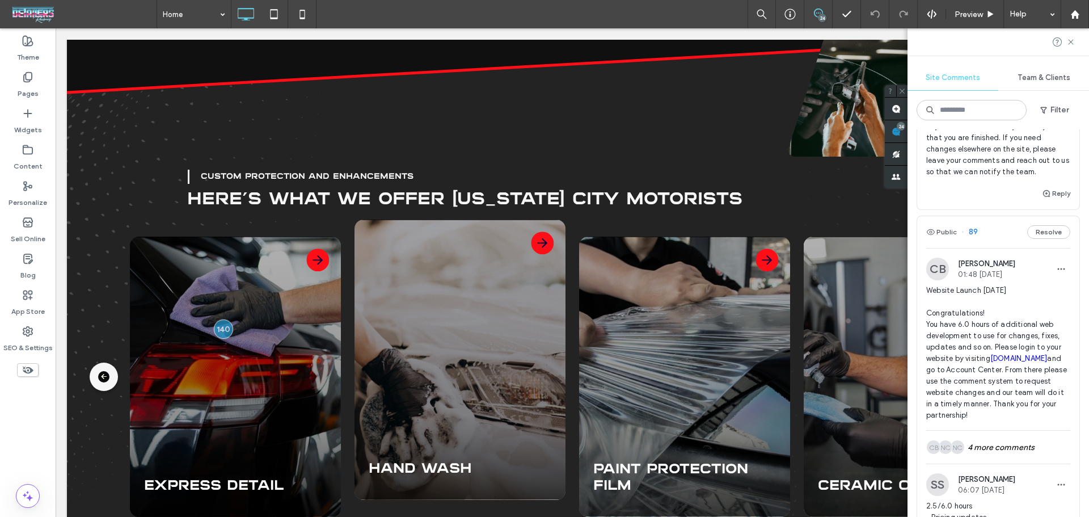
drag, startPoint x: 959, startPoint y: 286, endPoint x: 983, endPoint y: 308, distance: 32.5
click at [983, 177] on span "We are adding a Membership page to the site and are in Rounds. Please keep this…" at bounding box center [998, 103] width 144 height 147
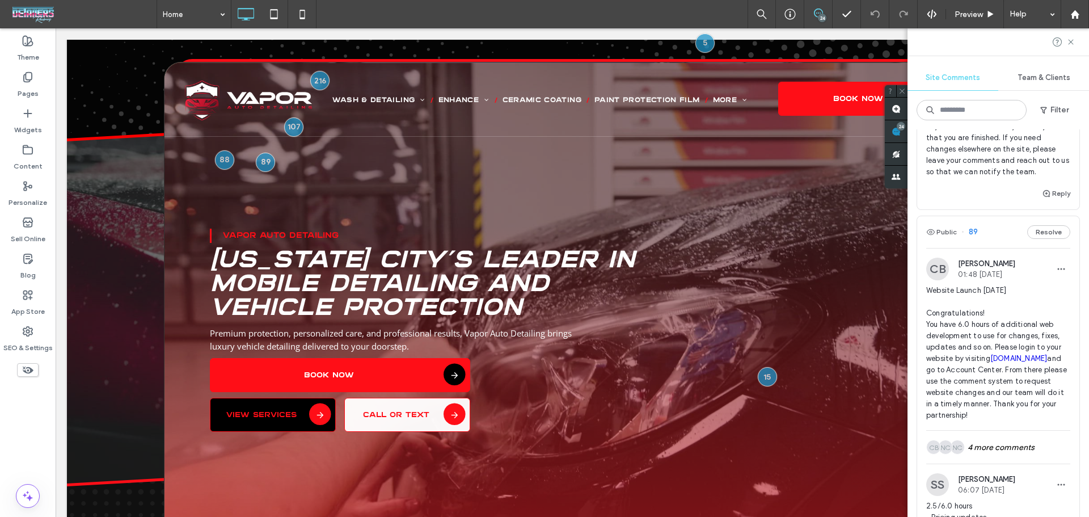
scroll to position [0, 0]
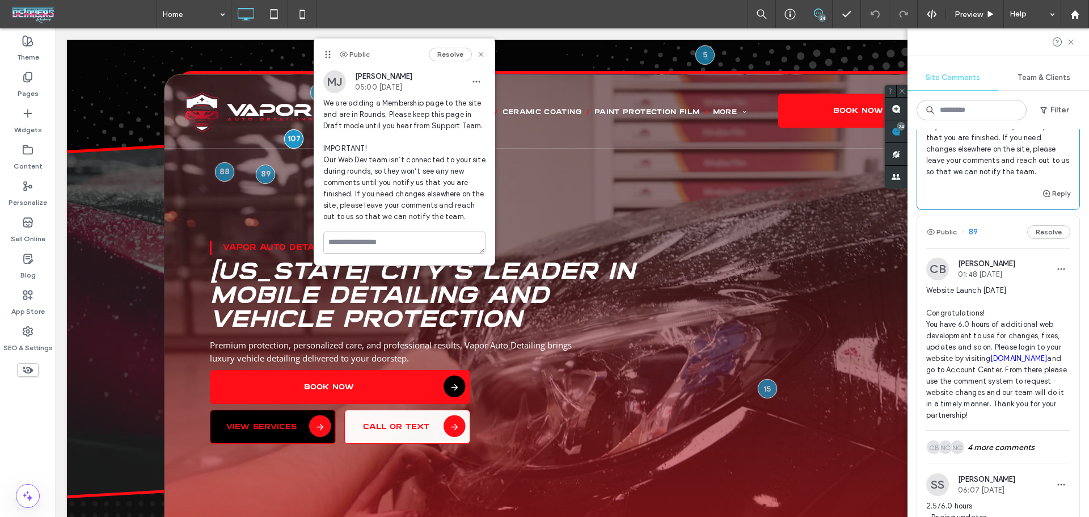
click at [980, 177] on span "We are adding a Membership page to the site and are in Rounds. Please keep this…" at bounding box center [998, 103] width 144 height 147
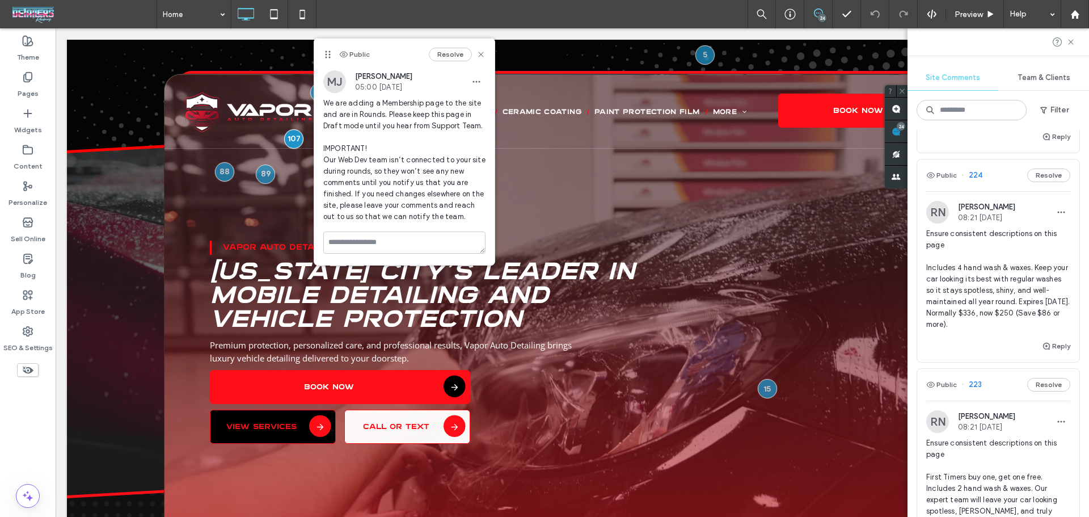
scroll to position [227, 0]
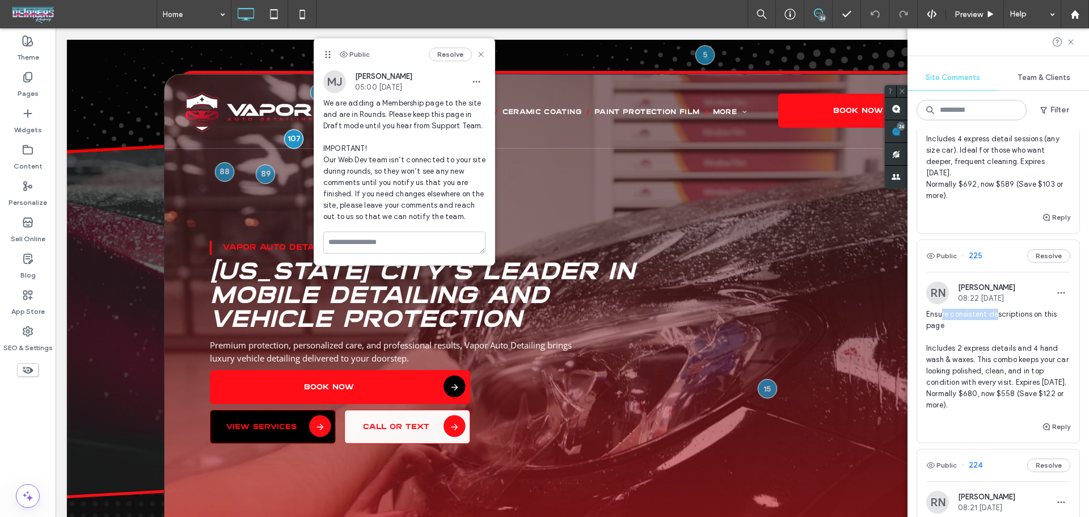
drag, startPoint x: 941, startPoint y: 340, endPoint x: 1000, endPoint y: 337, distance: 59.0
click at [1000, 337] on span "Ensure consistent descriptions on this page Includes 2 express details and 4 ha…" at bounding box center [998, 359] width 144 height 102
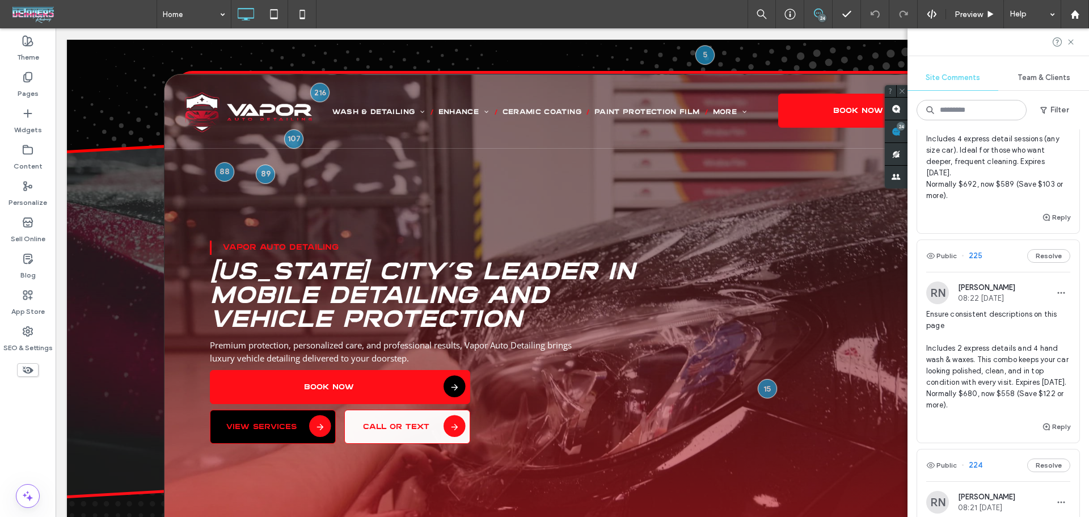
click at [1000, 344] on div at bounding box center [544, 258] width 1089 height 517
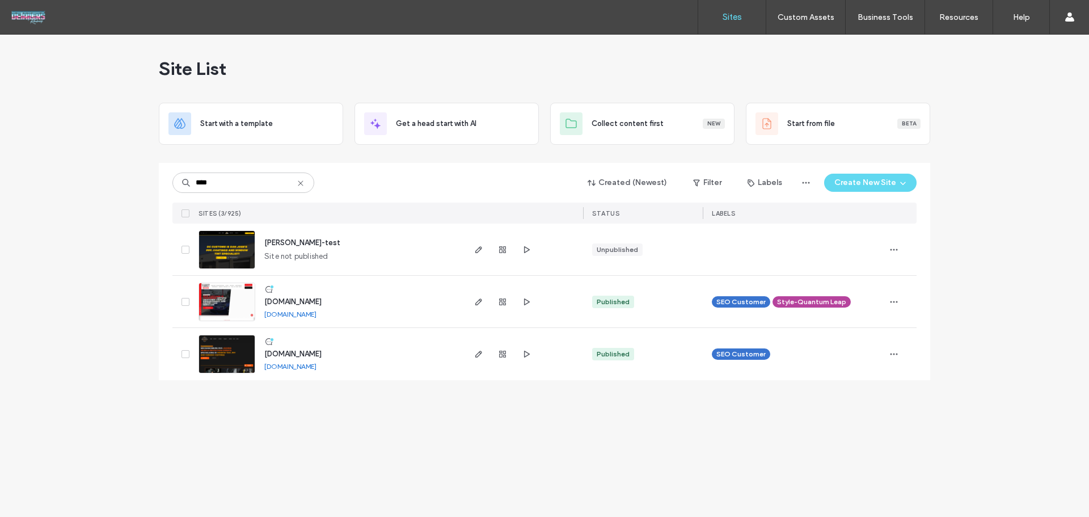
type input "****"
click at [225, 299] on img at bounding box center [227, 321] width 56 height 77
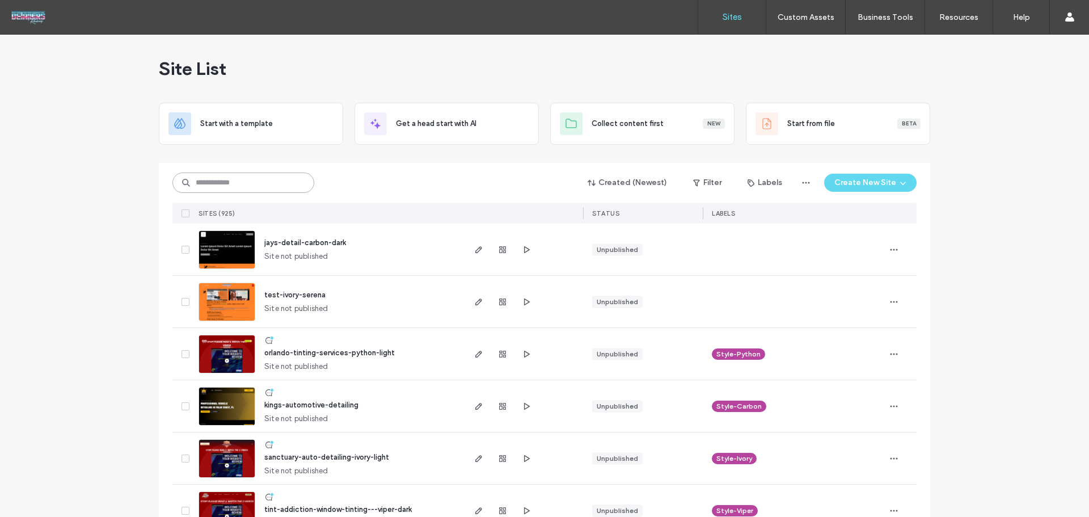
click at [230, 181] on input at bounding box center [243, 182] width 142 height 20
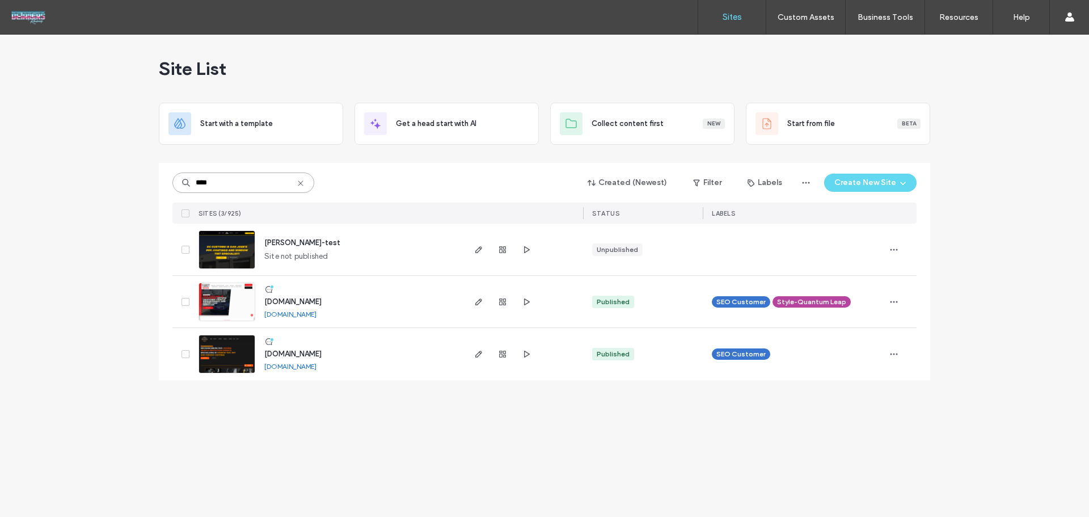
type input "****"
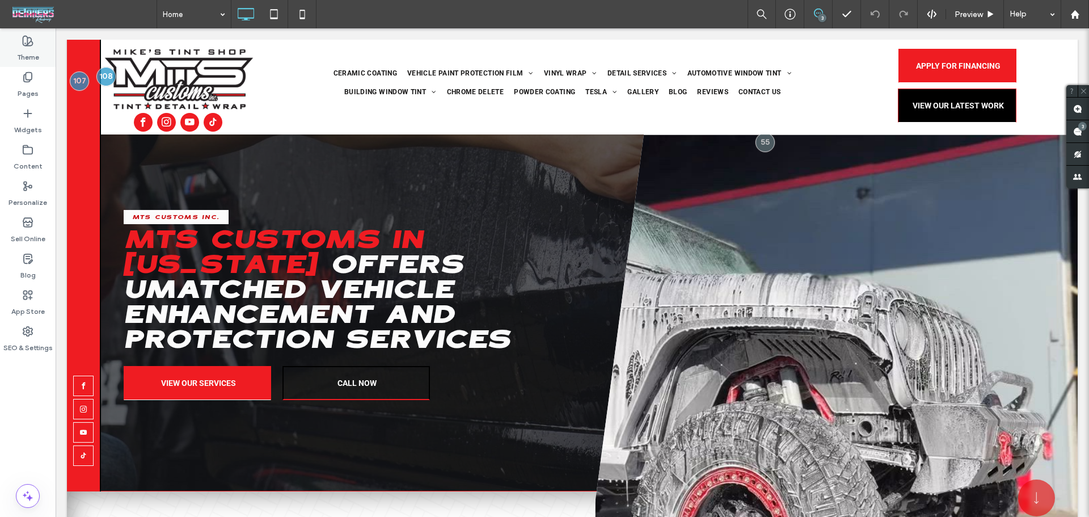
click at [24, 34] on div "Theme" at bounding box center [28, 49] width 56 height 36
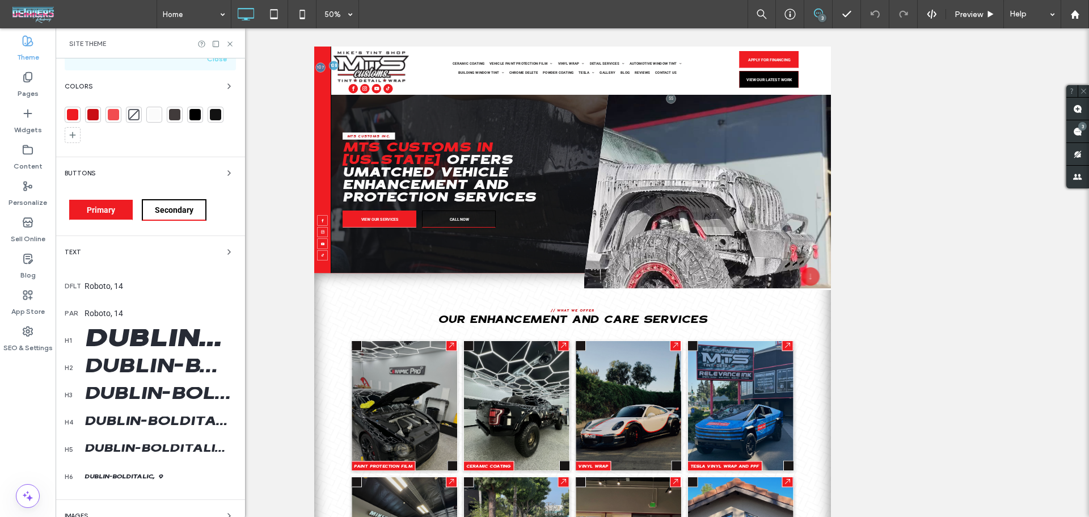
scroll to position [75, 0]
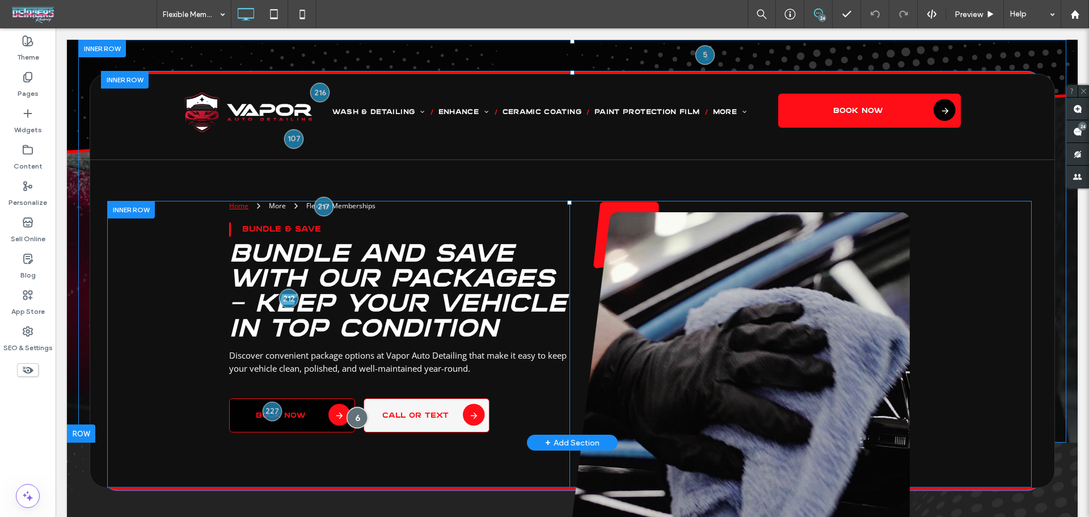
click at [355, 421] on div at bounding box center [356, 417] width 21 height 21
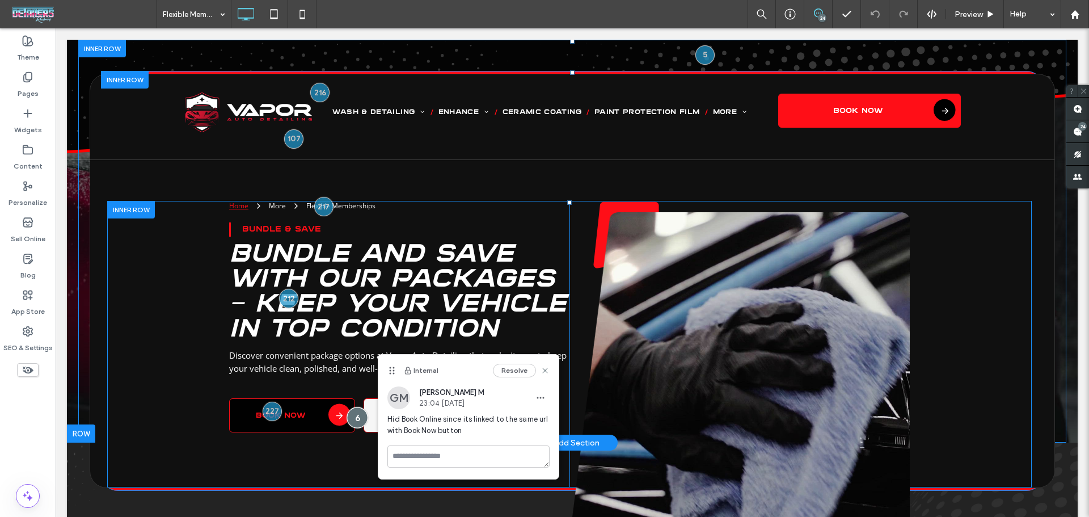
click at [355, 421] on div at bounding box center [356, 417] width 21 height 21
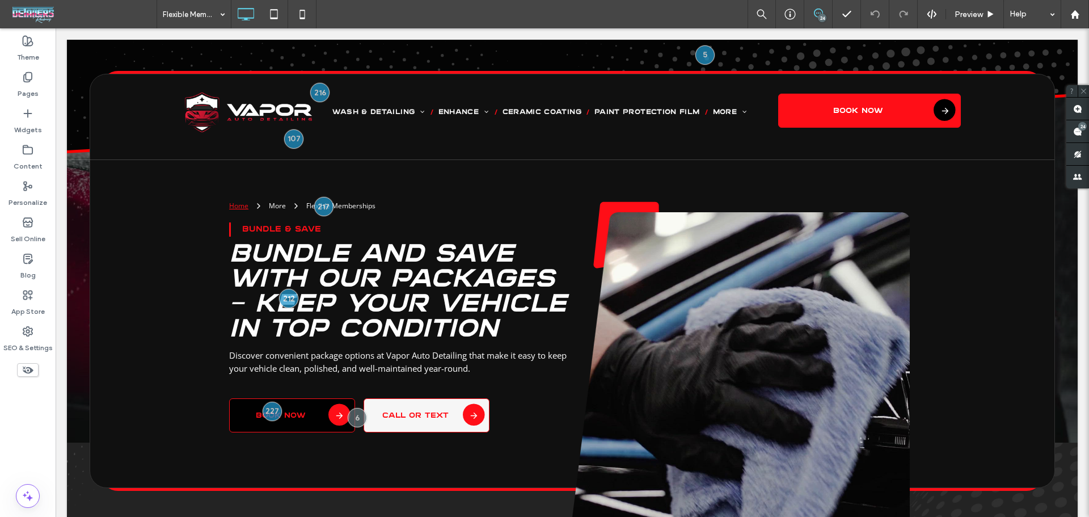
click at [23, 370] on icon at bounding box center [28, 369] width 12 height 12
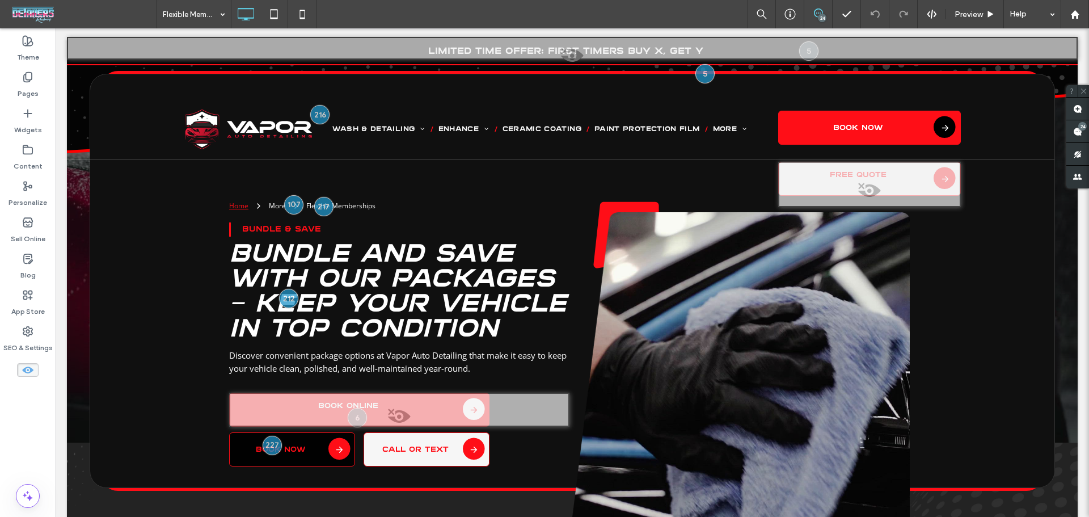
click at [23, 370] on use at bounding box center [27, 369] width 11 height 7
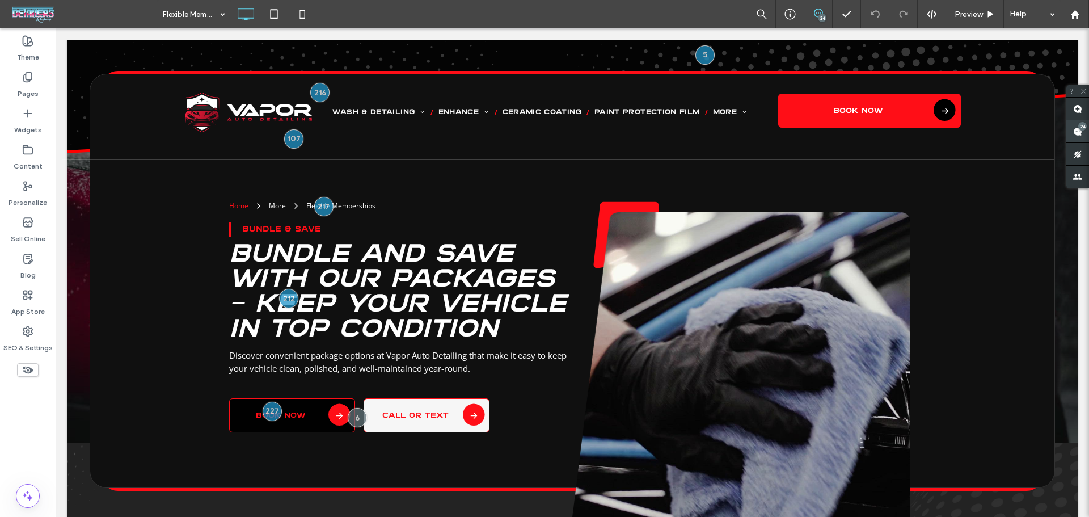
click at [1086, 130] on span at bounding box center [1077, 131] width 23 height 22
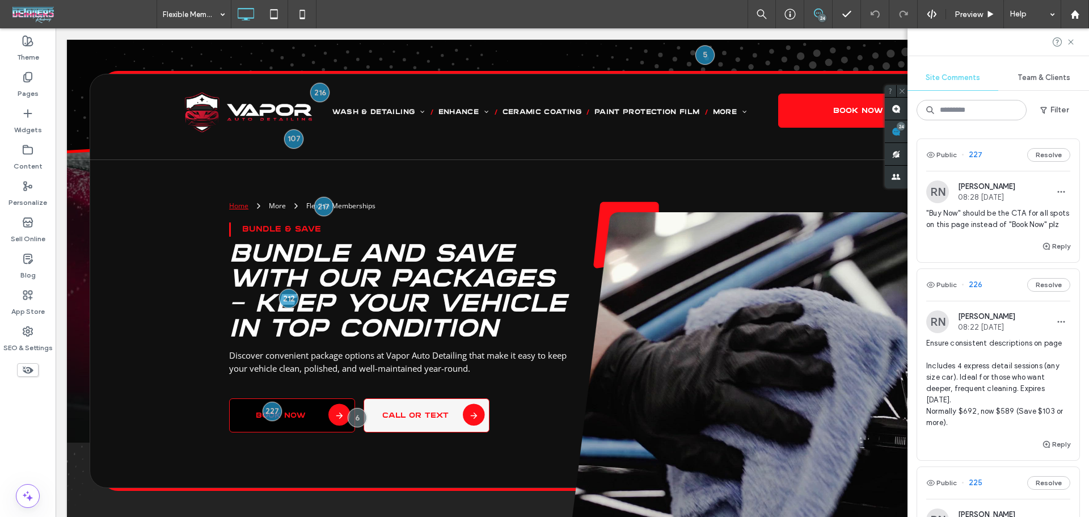
click at [964, 226] on span ""Buy Now" should be the CTA for all spots on this page instead of "Book Now" plz" at bounding box center [998, 219] width 144 height 23
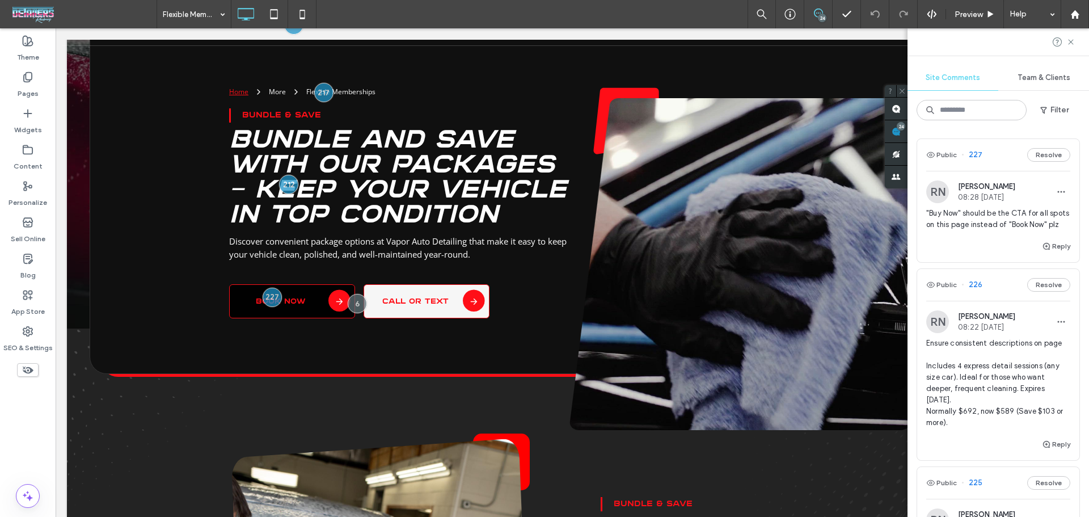
scroll to position [115, 0]
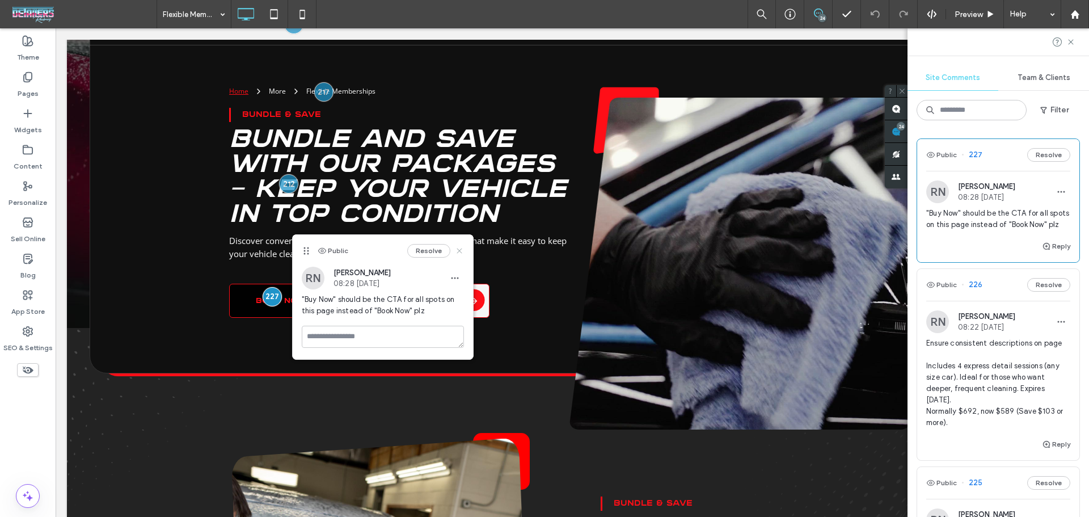
click at [462, 251] on icon at bounding box center [459, 250] width 9 height 9
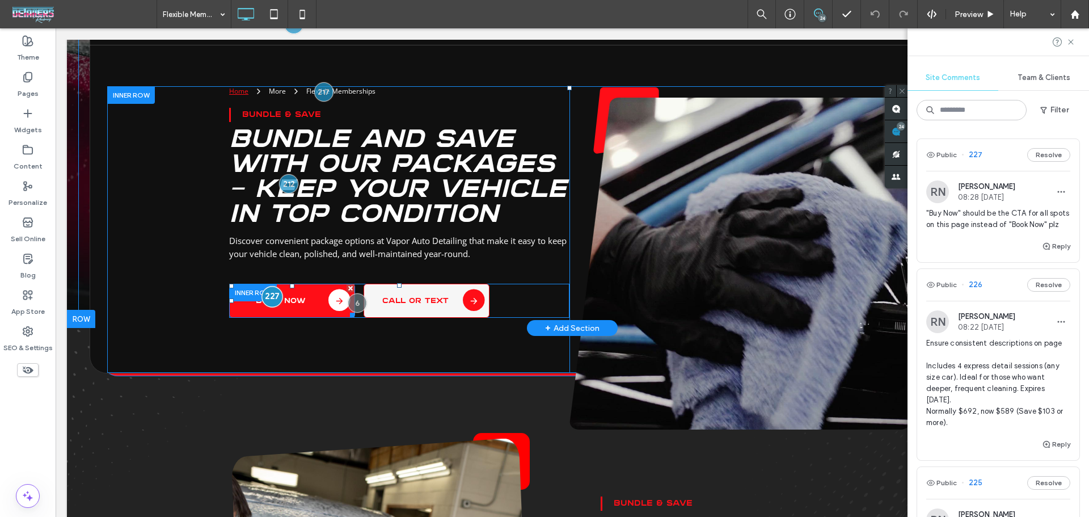
click at [268, 297] on div at bounding box center [272, 296] width 21 height 21
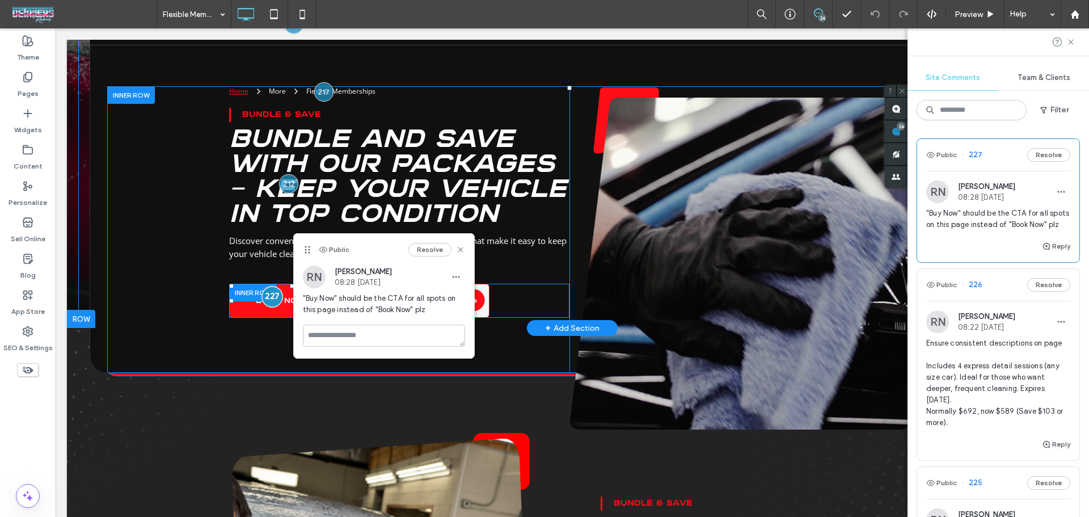
click at [268, 297] on div at bounding box center [272, 296] width 21 height 21
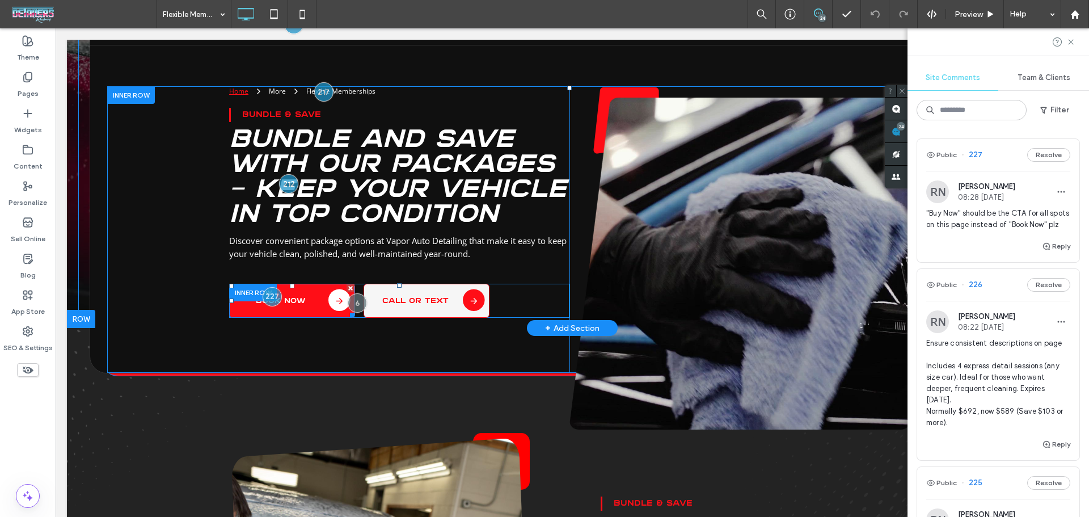
click at [285, 297] on span "BOOK NOW" at bounding box center [281, 300] width 50 height 7
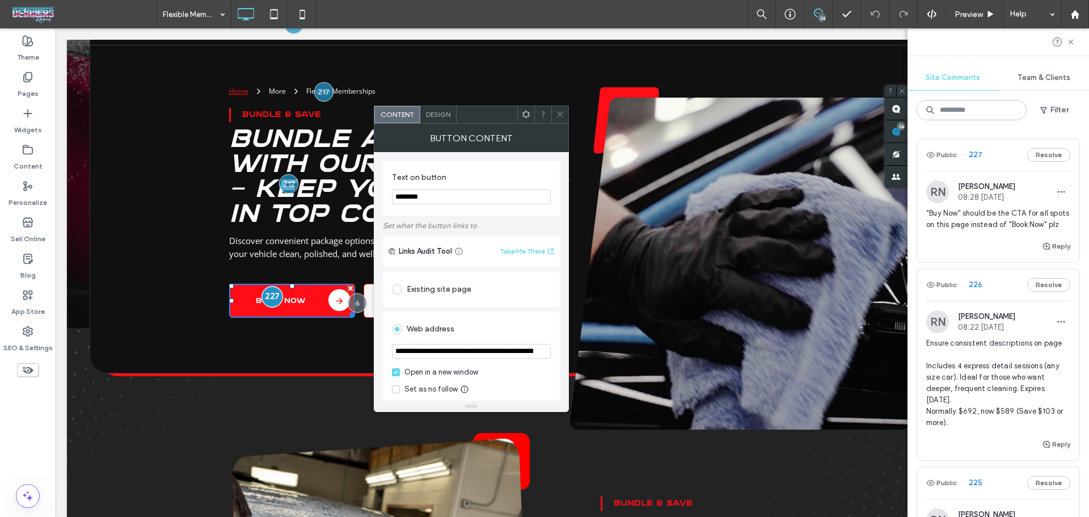
click at [266, 297] on div at bounding box center [272, 296] width 21 height 21
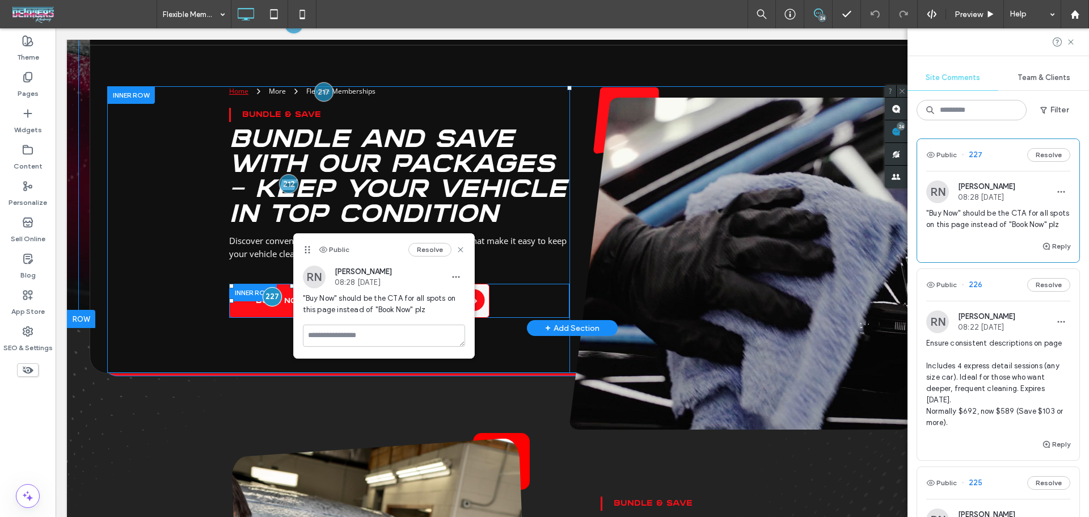
click at [277, 307] on link "BOOK NOW" at bounding box center [292, 300] width 126 height 34
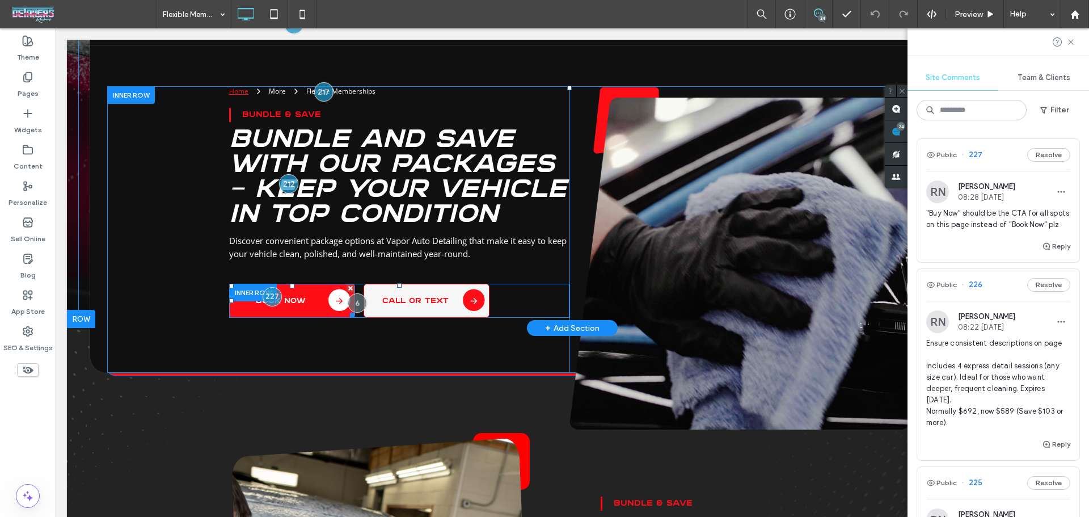
click at [292, 302] on span "BOOK NOW" at bounding box center [281, 300] width 50 height 7
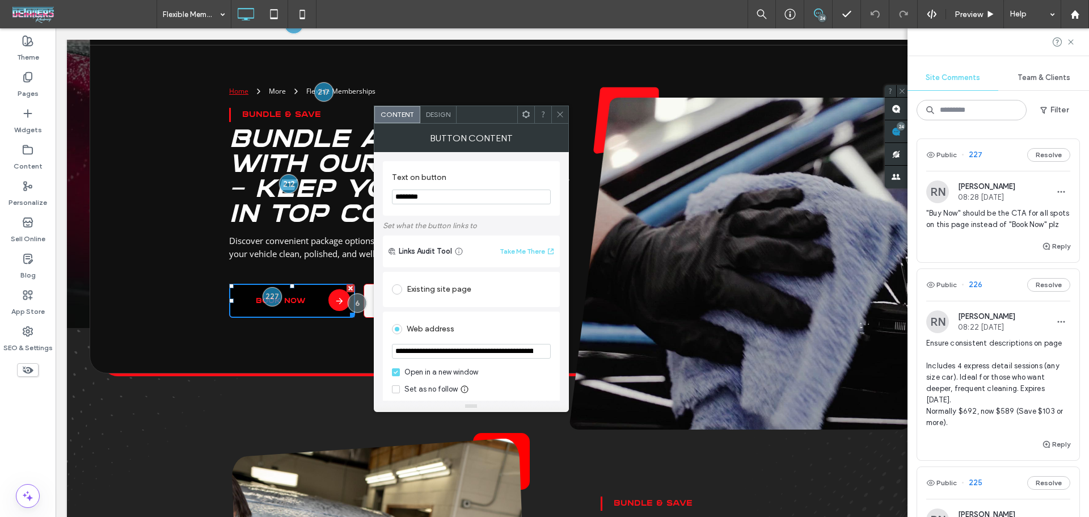
drag, startPoint x: 472, startPoint y: 228, endPoint x: 284, endPoint y: 193, distance: 191.0
type input "*******"
click at [560, 119] on span at bounding box center [560, 114] width 9 height 17
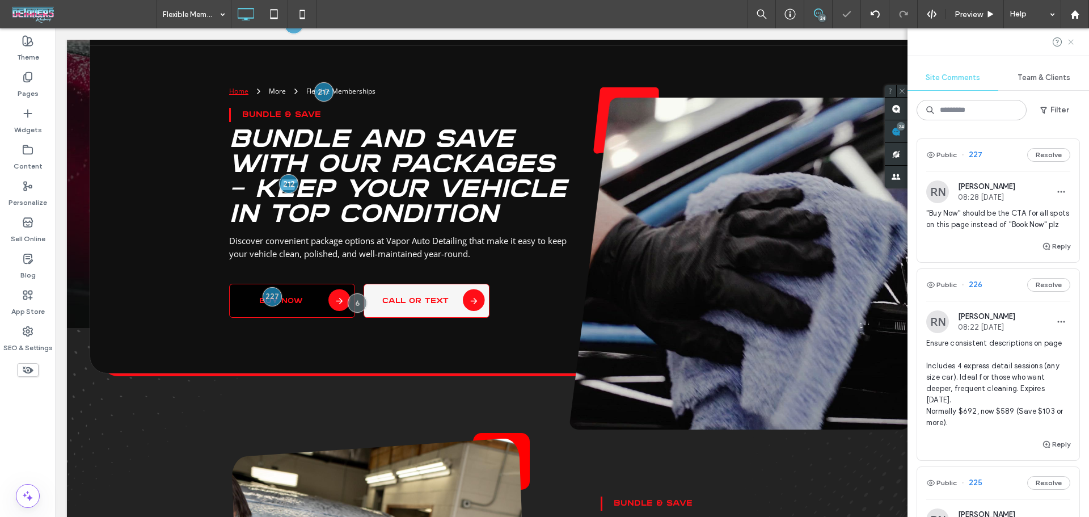
click at [1069, 41] on use at bounding box center [1070, 41] width 5 height 5
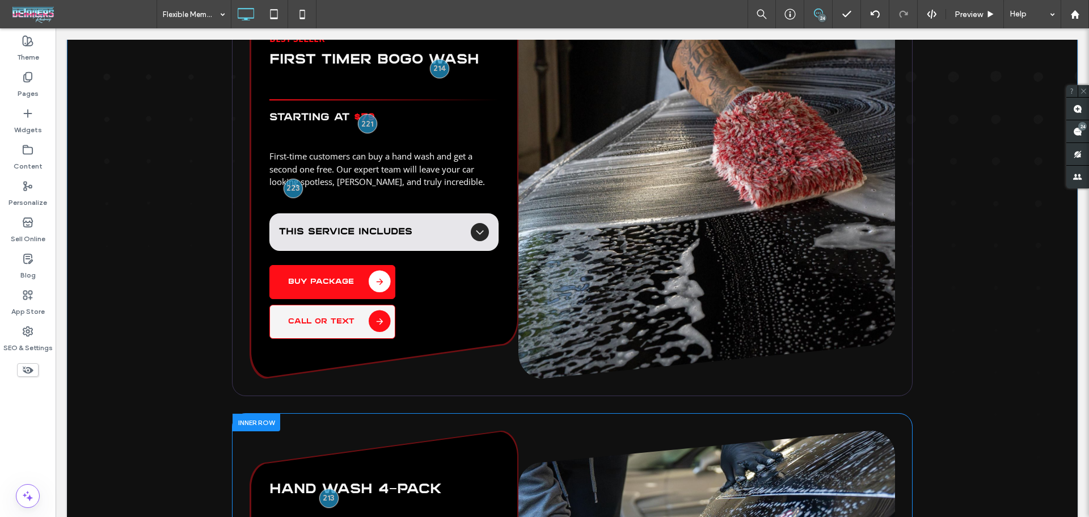
scroll to position [1778, 0]
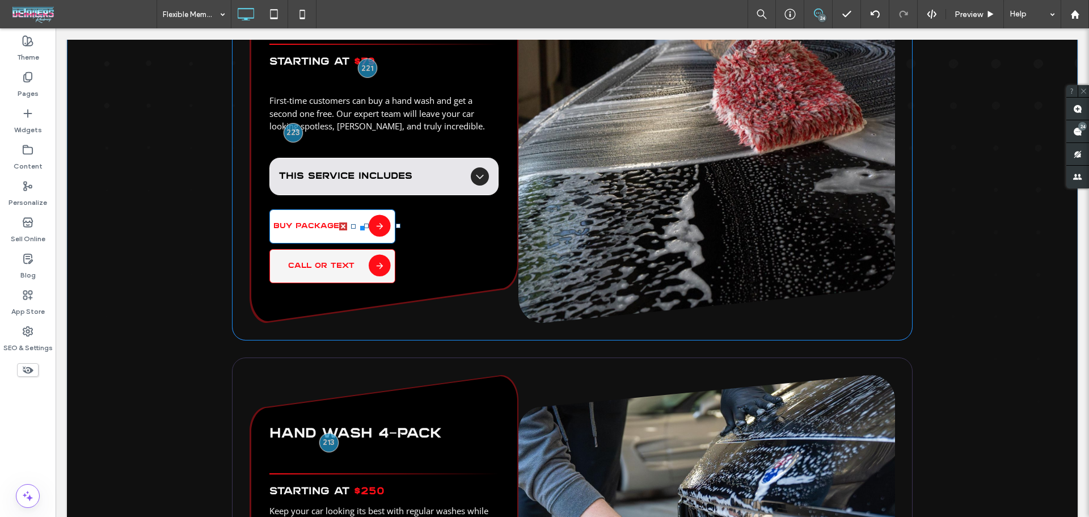
click at [293, 227] on span "BUY PACKAGE" at bounding box center [306, 225] width 66 height 7
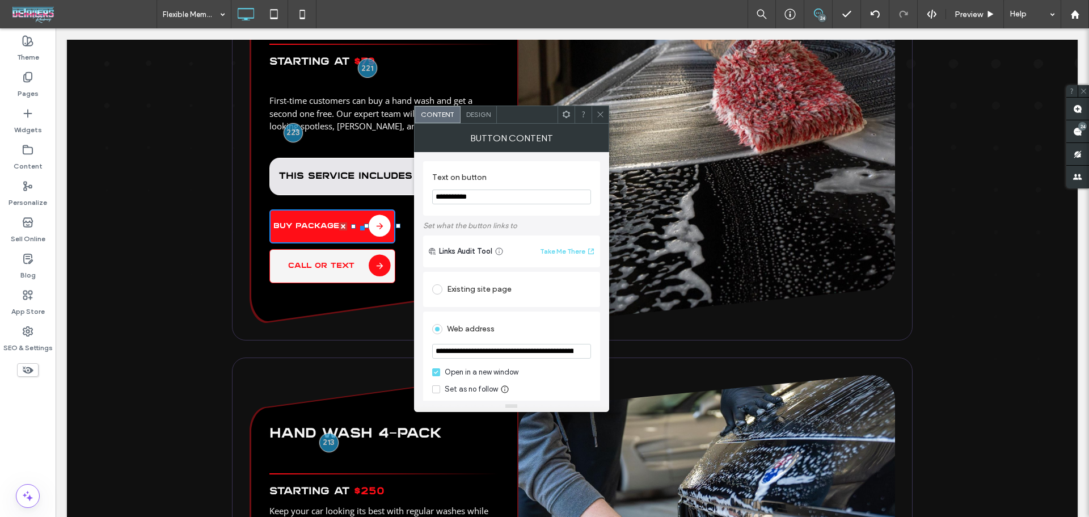
click at [483, 202] on input "**********" at bounding box center [511, 196] width 159 height 15
paste input "Text on button"
type input "*******"
click at [597, 111] on icon at bounding box center [600, 114] width 9 height 9
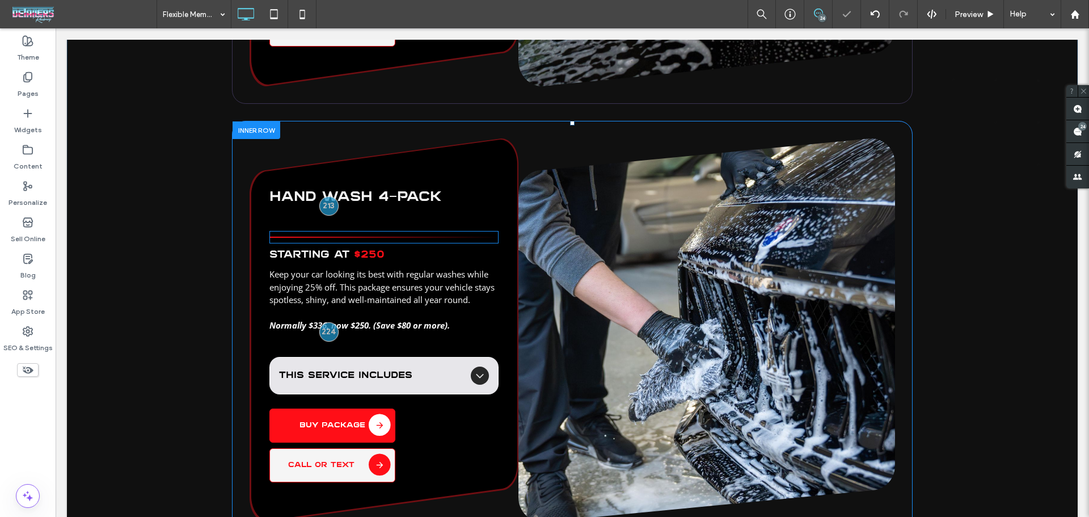
scroll to position [2080, 0]
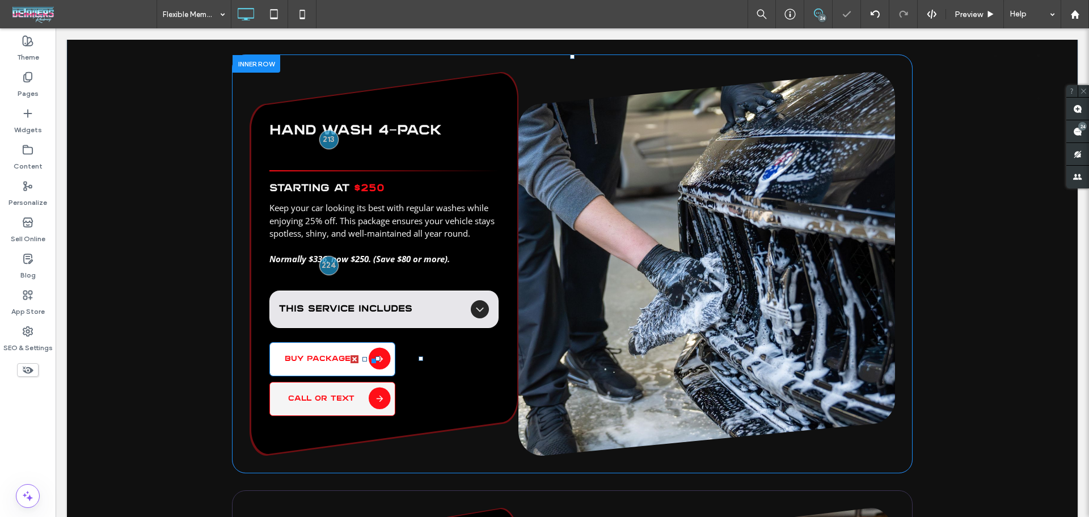
click at [321, 358] on span "BUY PACKAGE" at bounding box center [318, 358] width 66 height 7
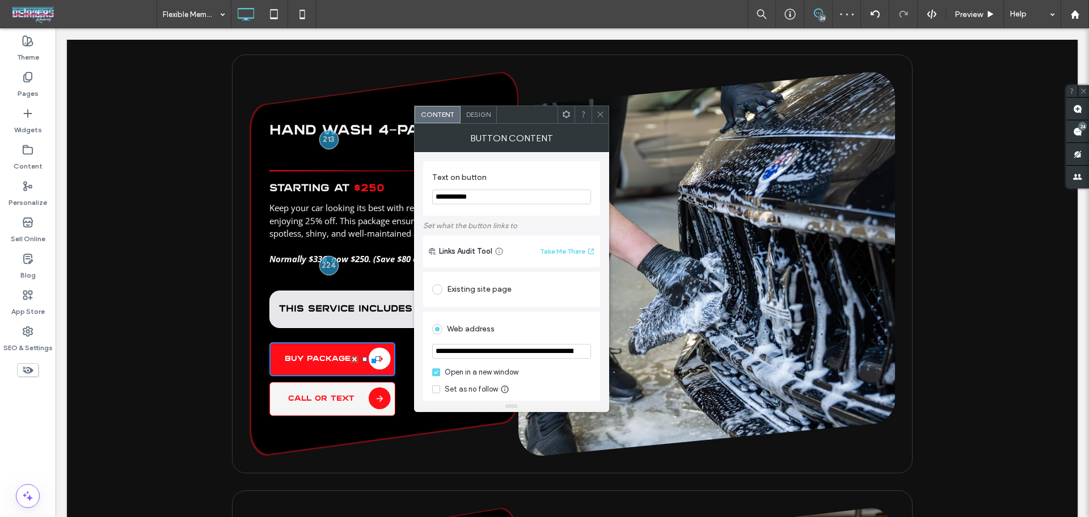
click at [487, 188] on section "**********" at bounding box center [511, 188] width 159 height 43
click at [491, 196] on input "**********" at bounding box center [511, 196] width 159 height 15
paste input "Text on button"
type input "*******"
click at [602, 119] on span at bounding box center [600, 114] width 9 height 17
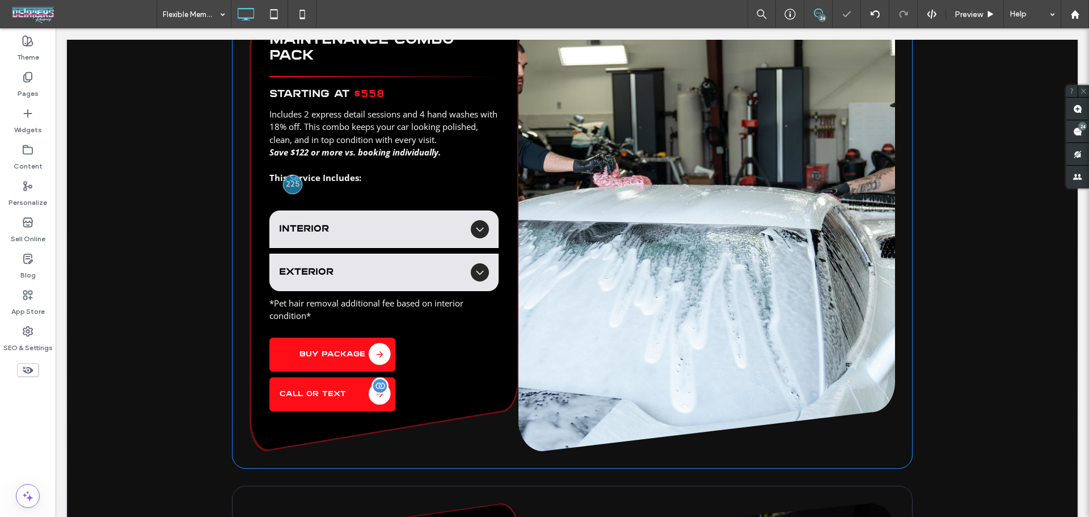
scroll to position [2609, 0]
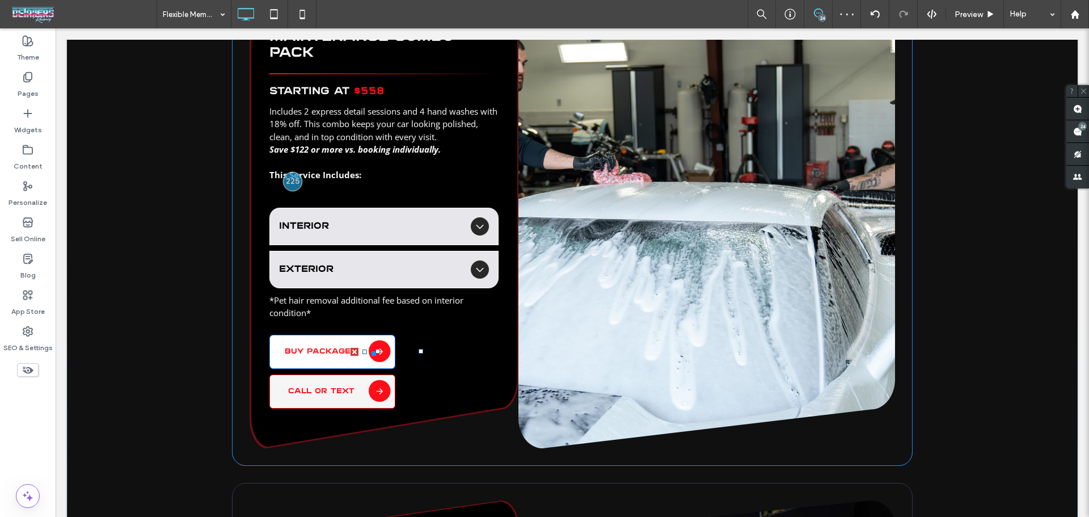
click at [318, 342] on link "BUY PACKAGE" at bounding box center [332, 352] width 126 height 34
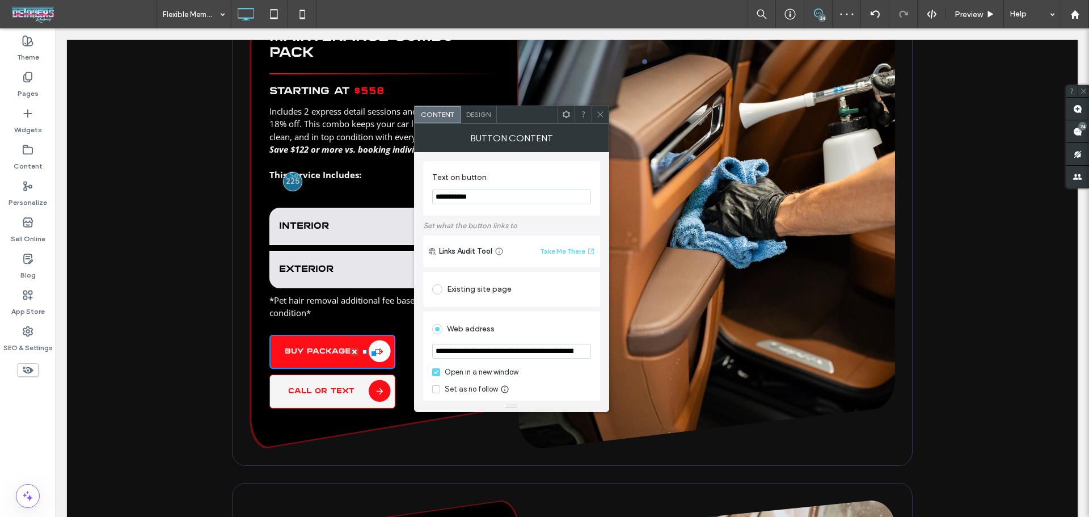
click at [487, 198] on input "**********" at bounding box center [511, 196] width 159 height 15
paste input "Text on button"
type input "*******"
click at [600, 118] on icon at bounding box center [600, 114] width 9 height 9
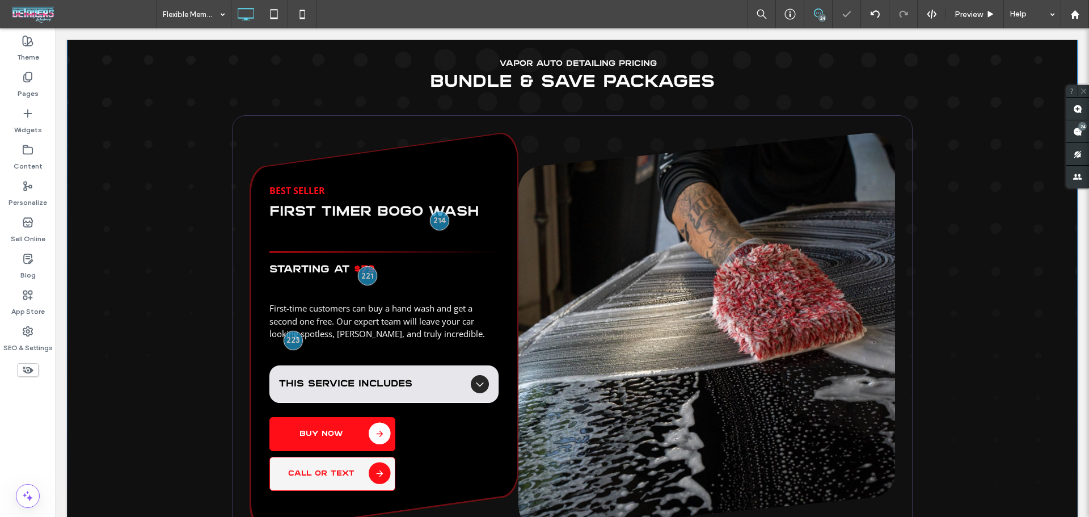
scroll to position [1551, 0]
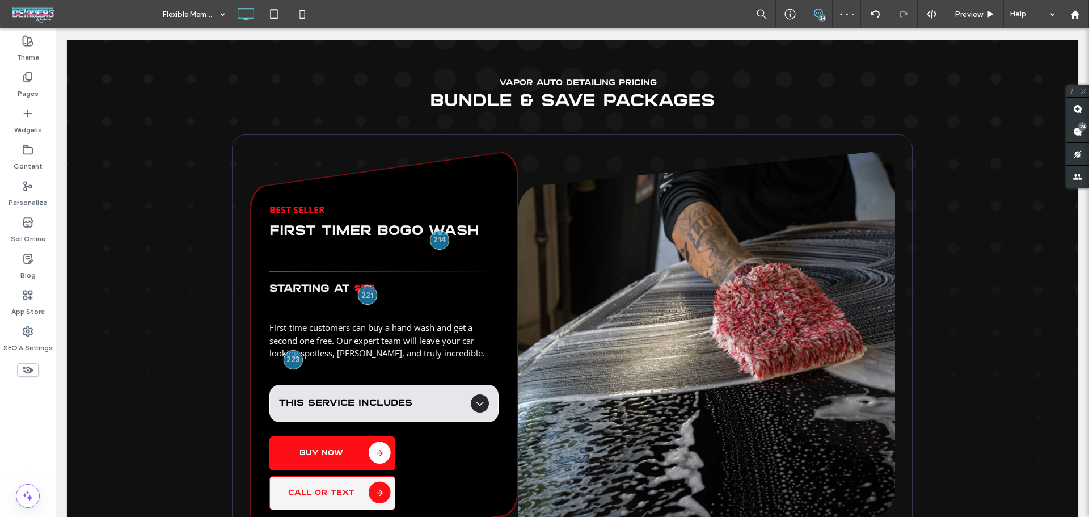
click at [35, 370] on span at bounding box center [28, 370] width 22 height 14
click at [28, 372] on icon at bounding box center [28, 369] width 12 height 12
click at [15, 371] on div at bounding box center [28, 369] width 56 height 25
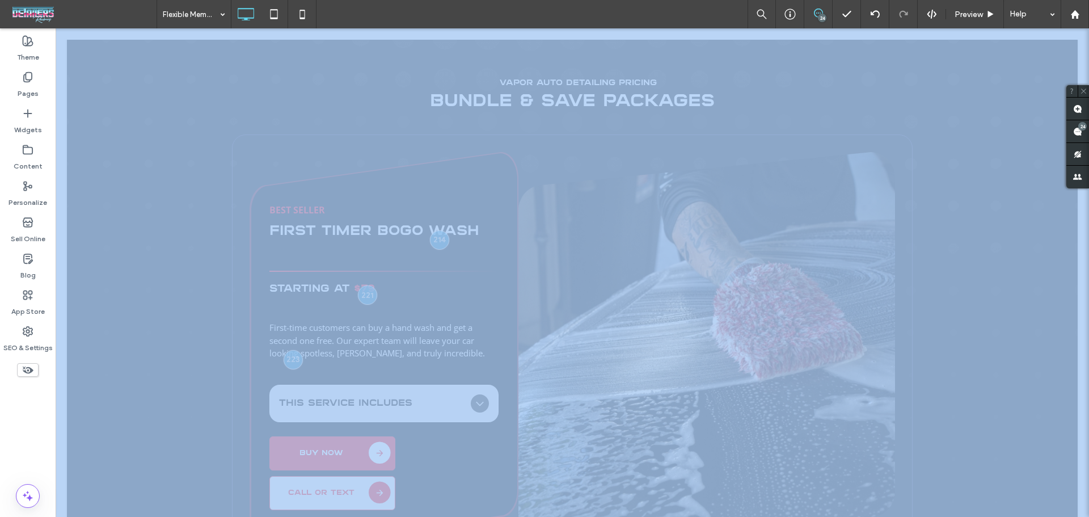
click at [16, 371] on div at bounding box center [28, 369] width 56 height 25
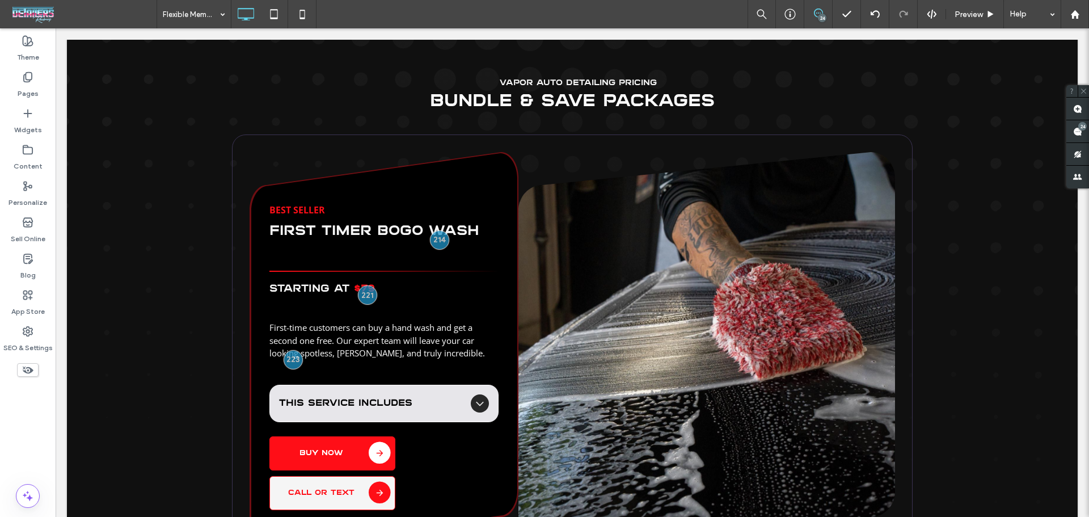
click at [45, 423] on div "Theme Pages Widgets Content Personalize Sell Online Blog App Store SEO & Settin…" at bounding box center [28, 272] width 56 height 488
click at [30, 373] on icon at bounding box center [28, 369] width 12 height 12
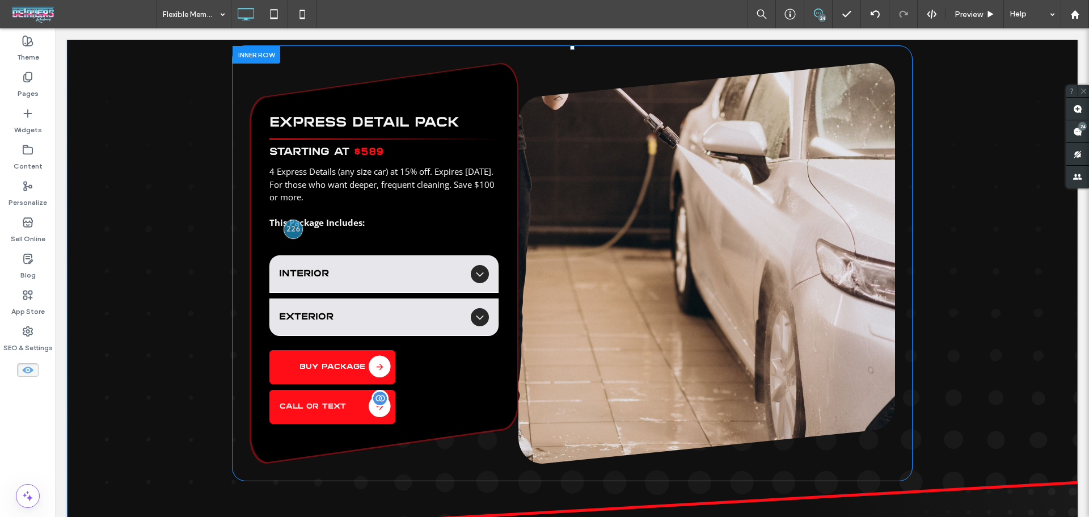
scroll to position [3063, 0]
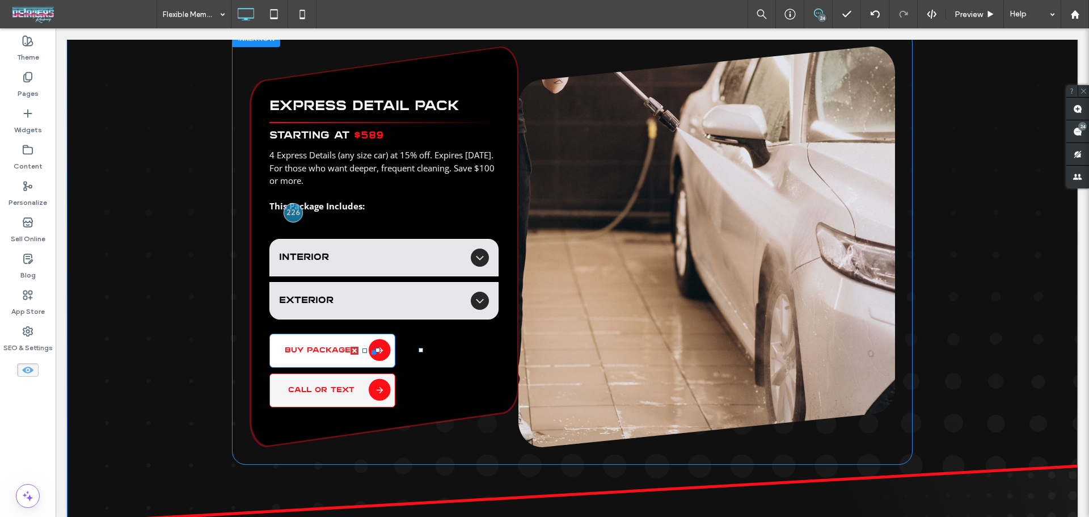
click at [324, 347] on span "BUY PACKAGE" at bounding box center [318, 349] width 66 height 7
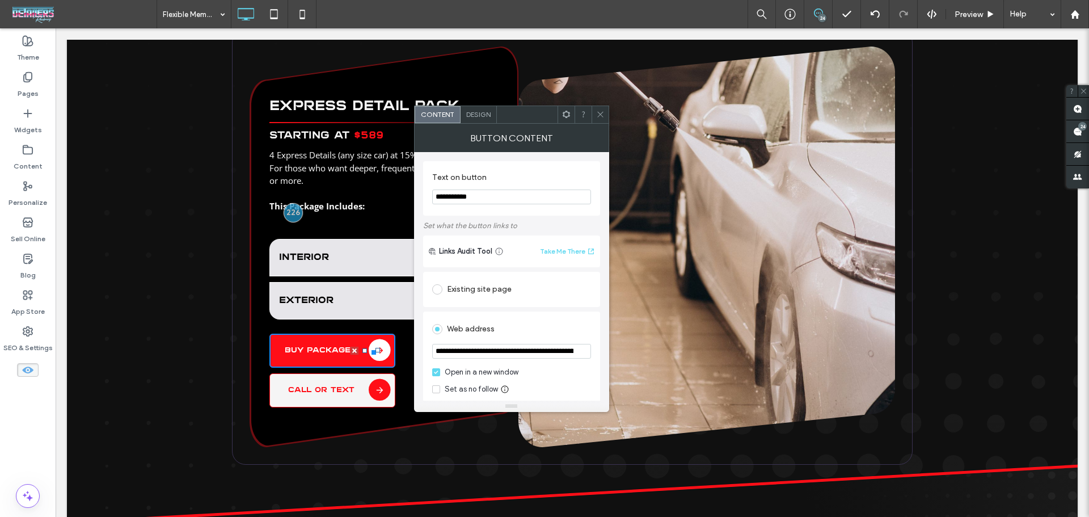
click at [496, 202] on input "**********" at bounding box center [511, 196] width 159 height 15
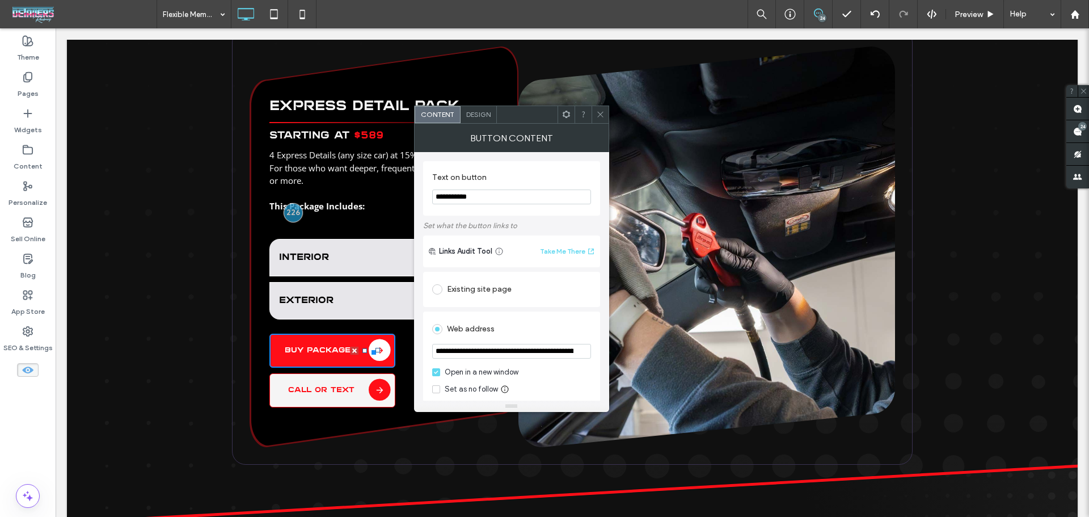
paste input "Text on button"
type input "*******"
click at [602, 113] on icon at bounding box center [600, 114] width 9 height 9
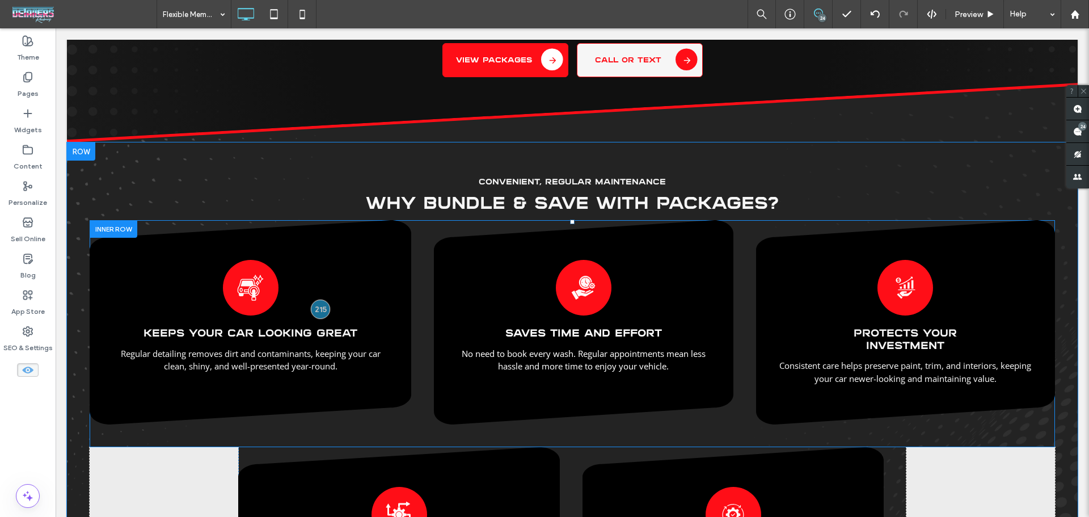
scroll to position [3441, 0]
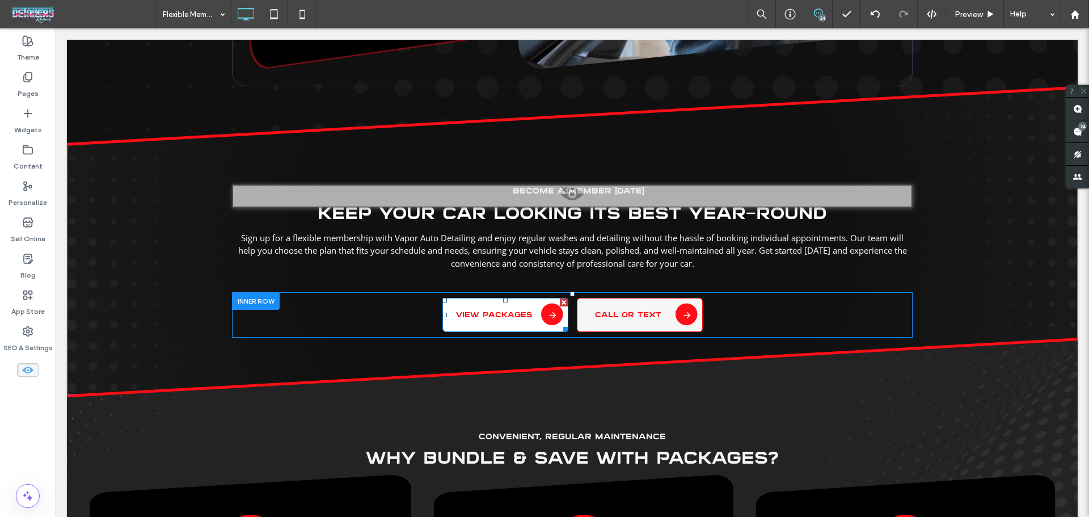
click at [498, 313] on span "VIEW PACKAGES" at bounding box center [494, 314] width 76 height 7
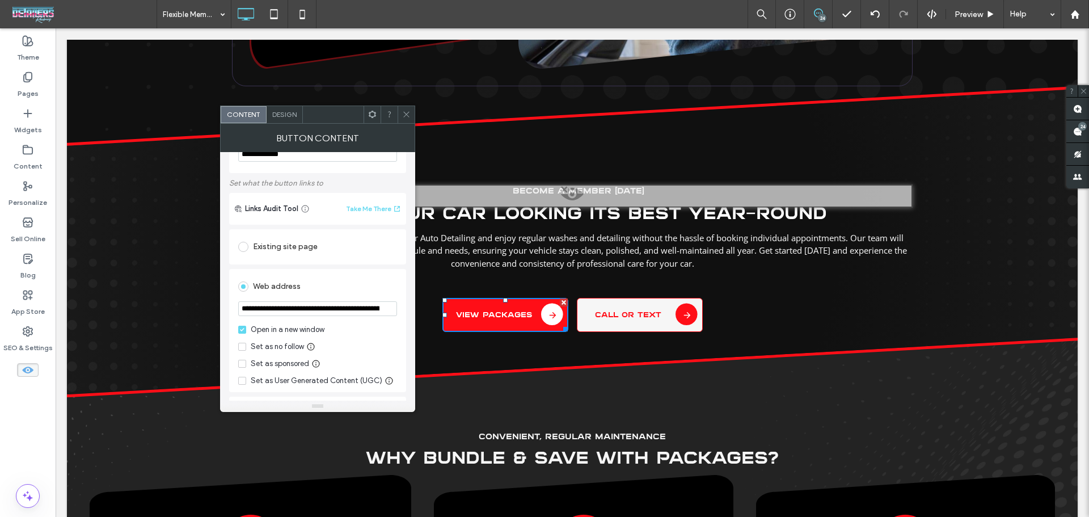
scroll to position [151, 0]
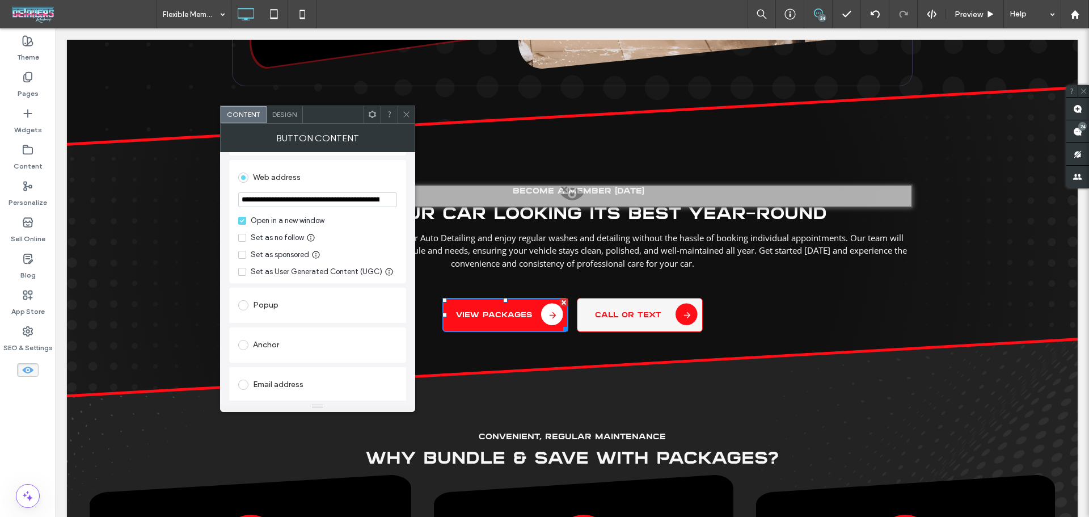
click at [402, 112] on icon at bounding box center [406, 114] width 9 height 9
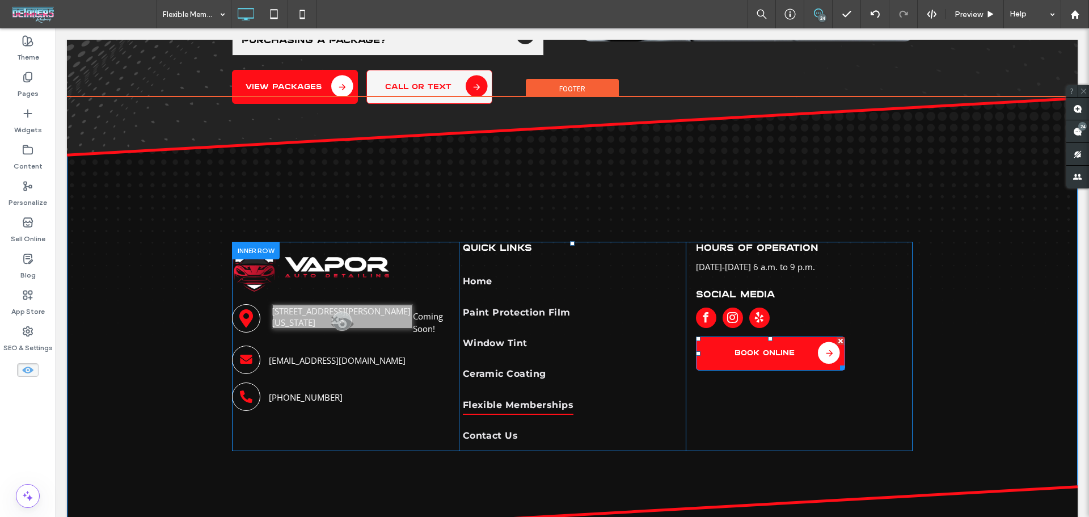
scroll to position [5104, 0]
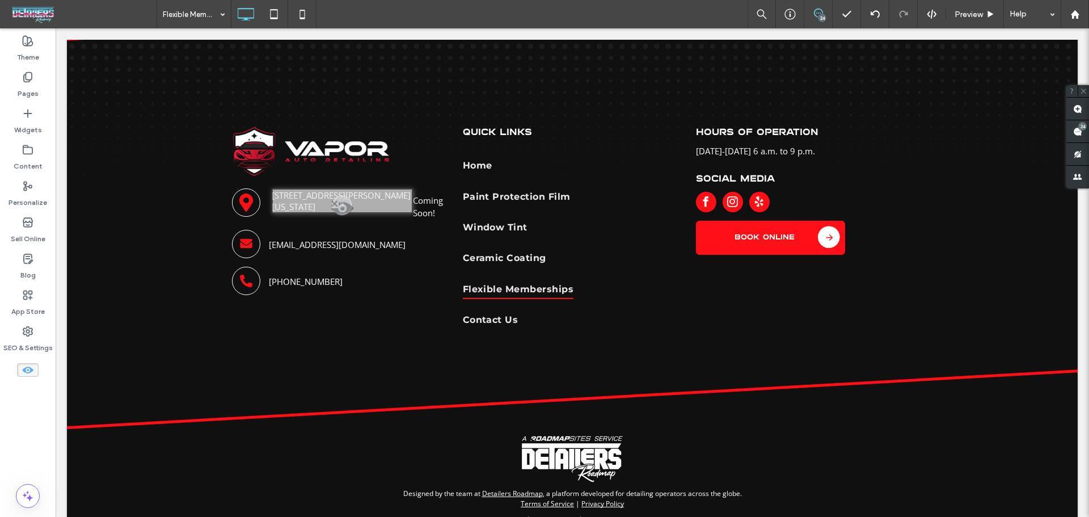
click at [33, 364] on icon at bounding box center [28, 369] width 12 height 12
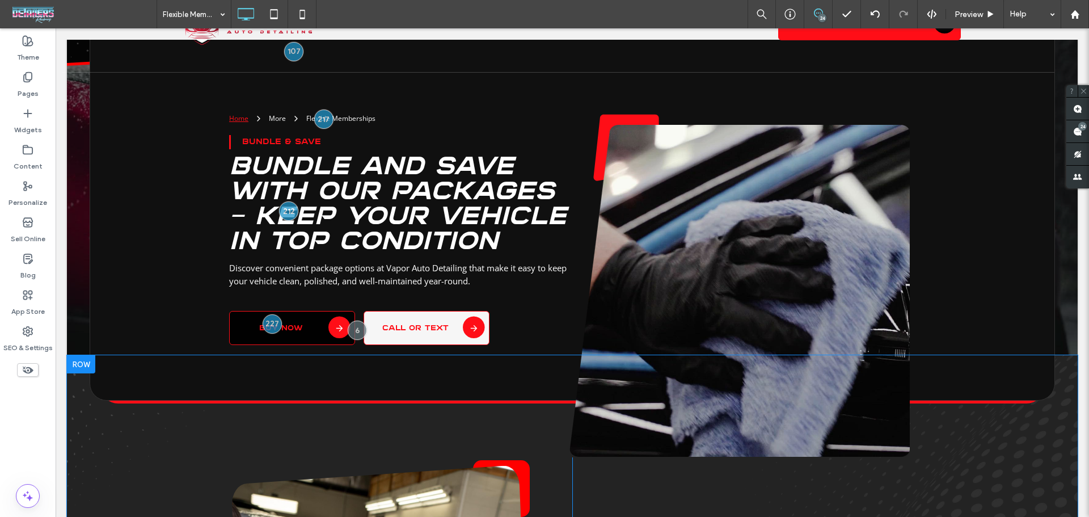
scroll to position [87, 0]
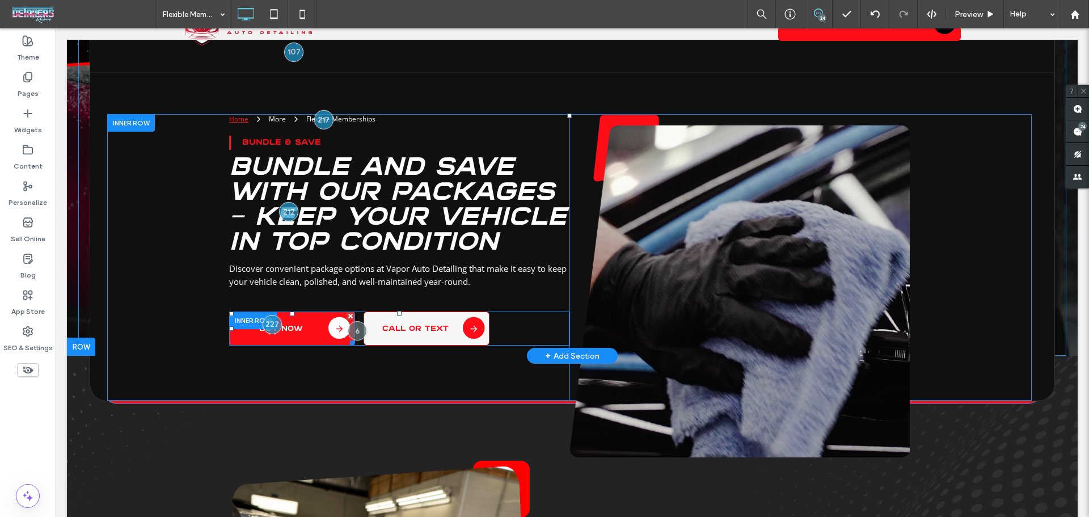
click at [272, 333] on link "BUY NOW" at bounding box center [292, 328] width 126 height 34
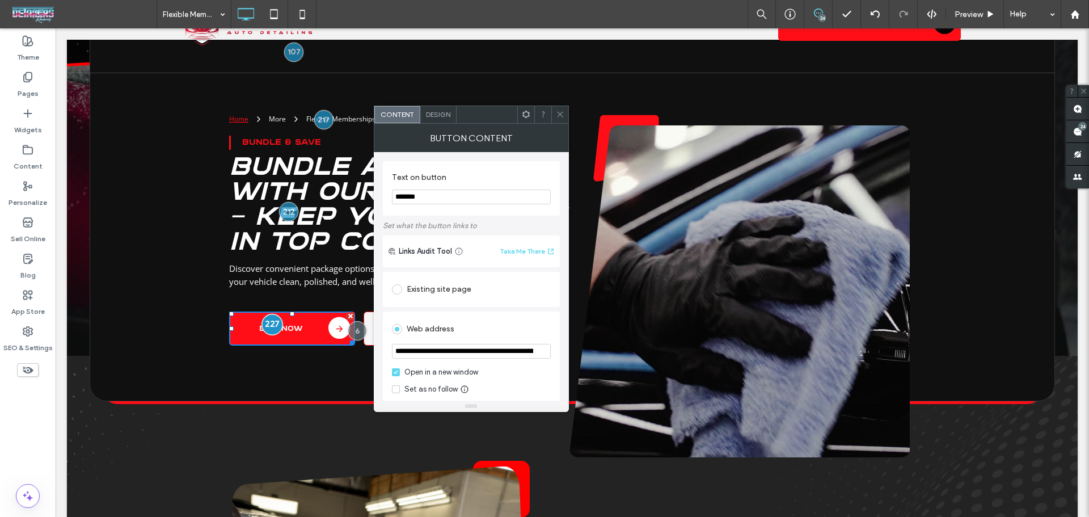
click at [272, 325] on div at bounding box center [272, 324] width 21 height 21
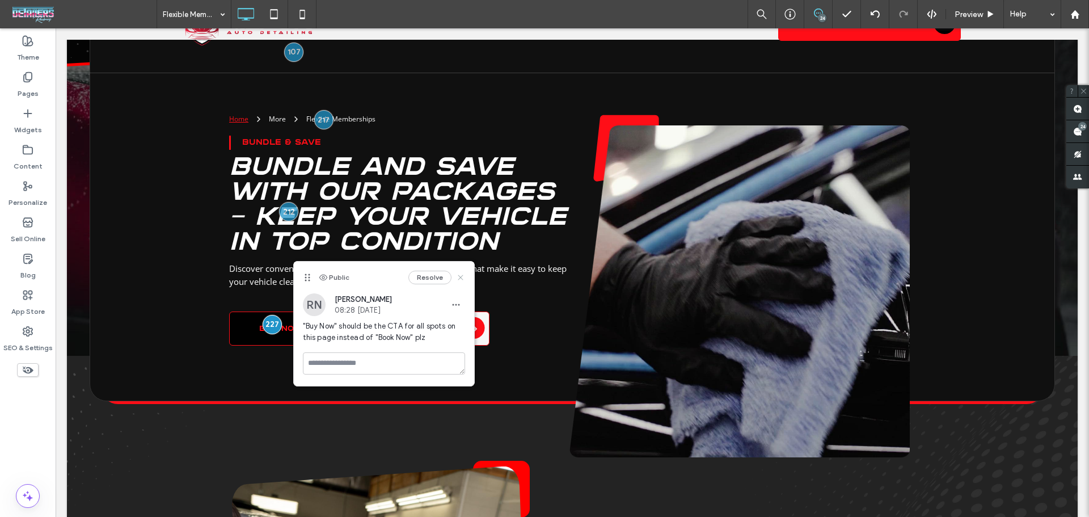
click at [461, 277] on use at bounding box center [460, 277] width 5 height 5
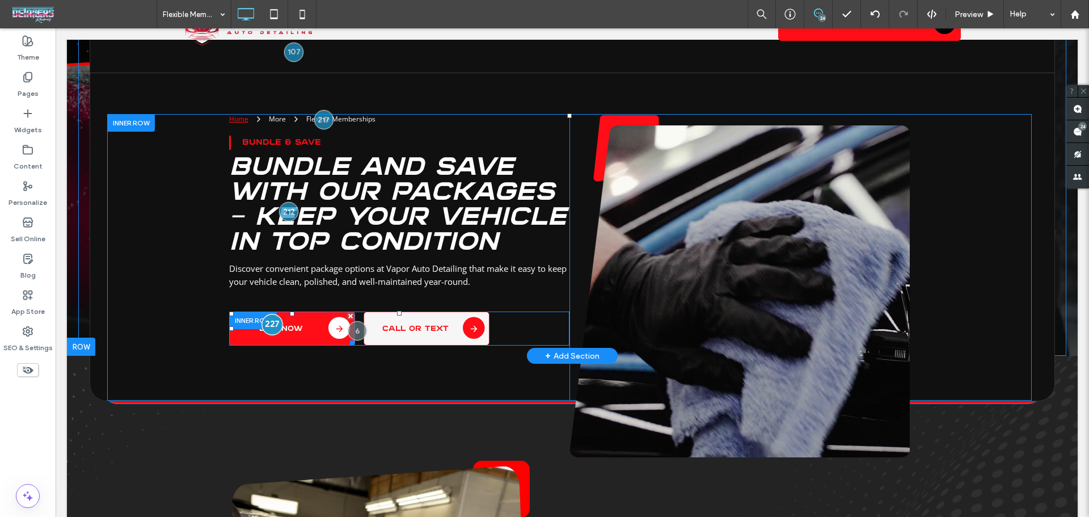
click at [265, 325] on div at bounding box center [272, 324] width 21 height 21
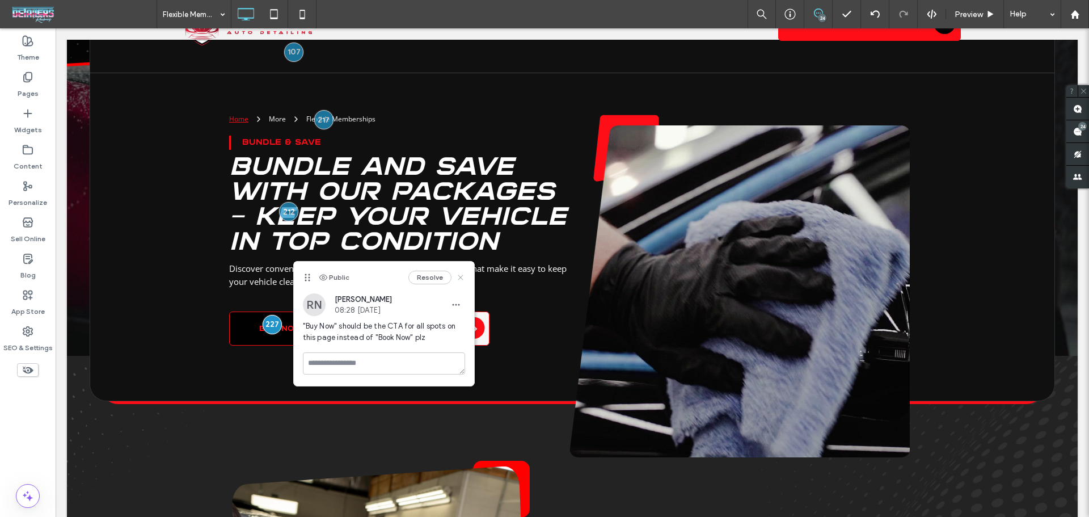
click at [456, 275] on icon at bounding box center [460, 277] width 9 height 9
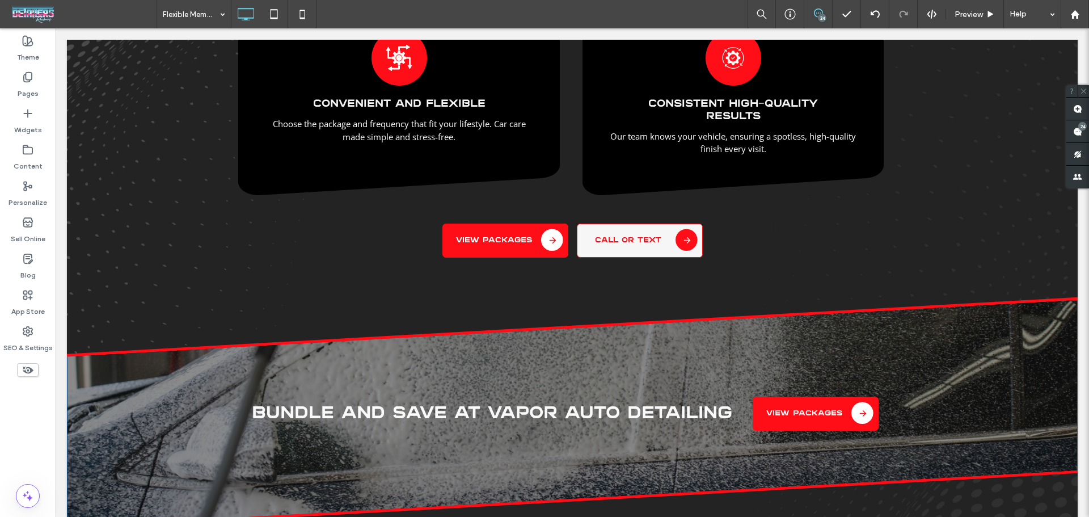
scroll to position [4158, 0]
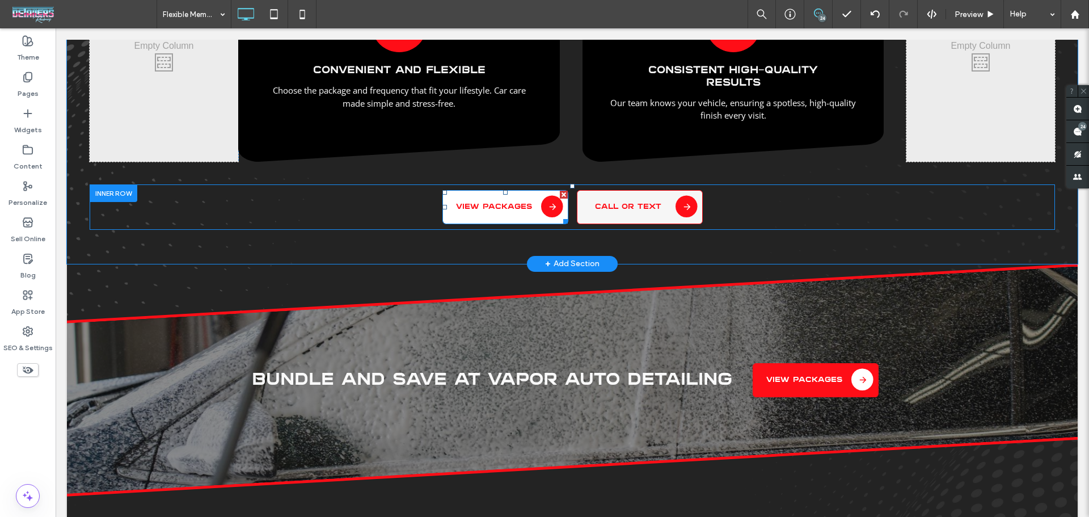
click at [483, 209] on link "VIEW PACKAGES" at bounding box center [505, 207] width 126 height 34
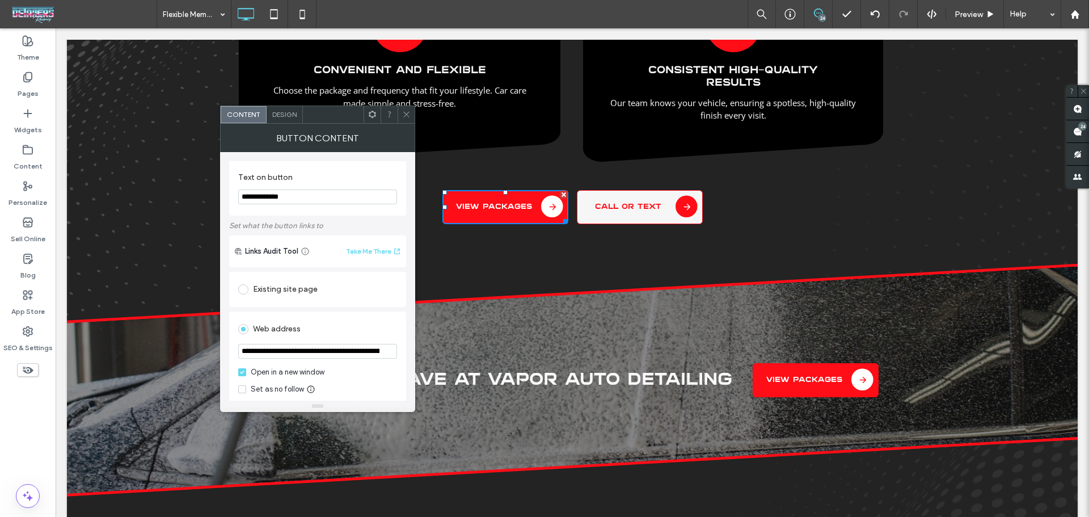
click at [271, 352] on input "**********" at bounding box center [317, 351] width 159 height 15
click at [300, 204] on input "**********" at bounding box center [317, 196] width 159 height 15
click at [407, 113] on icon at bounding box center [406, 114] width 9 height 9
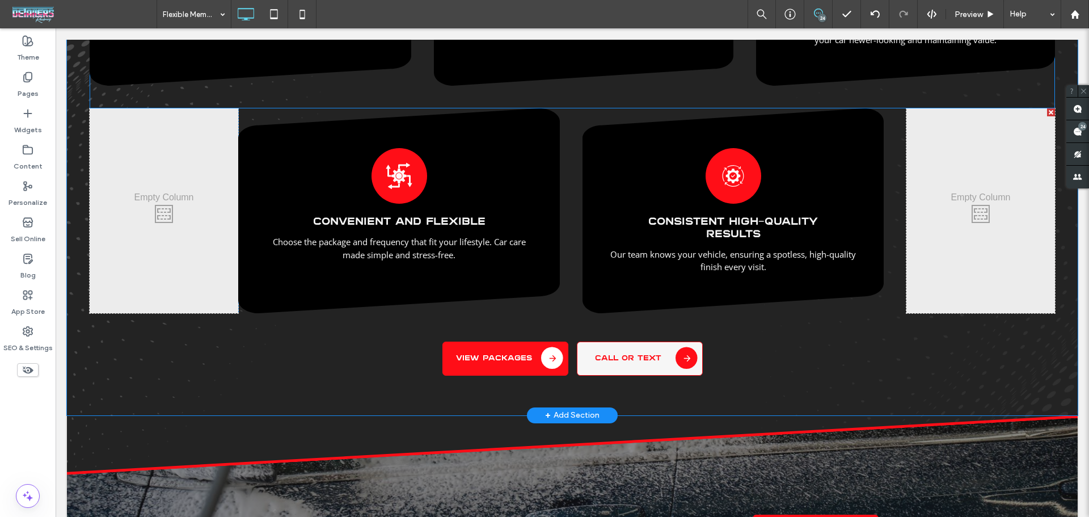
scroll to position [4007, 0]
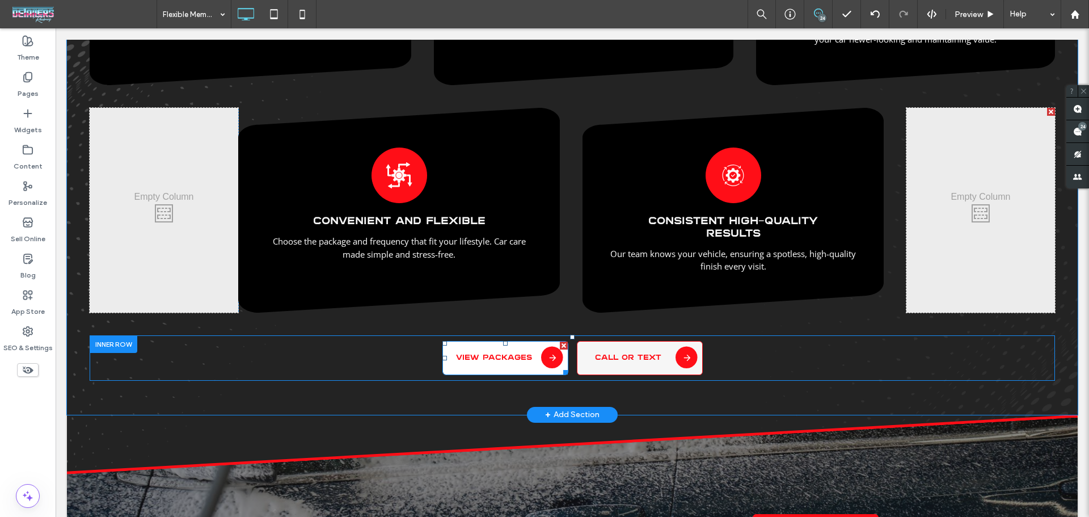
click at [501, 354] on span "VIEW PACKAGES" at bounding box center [494, 357] width 76 height 7
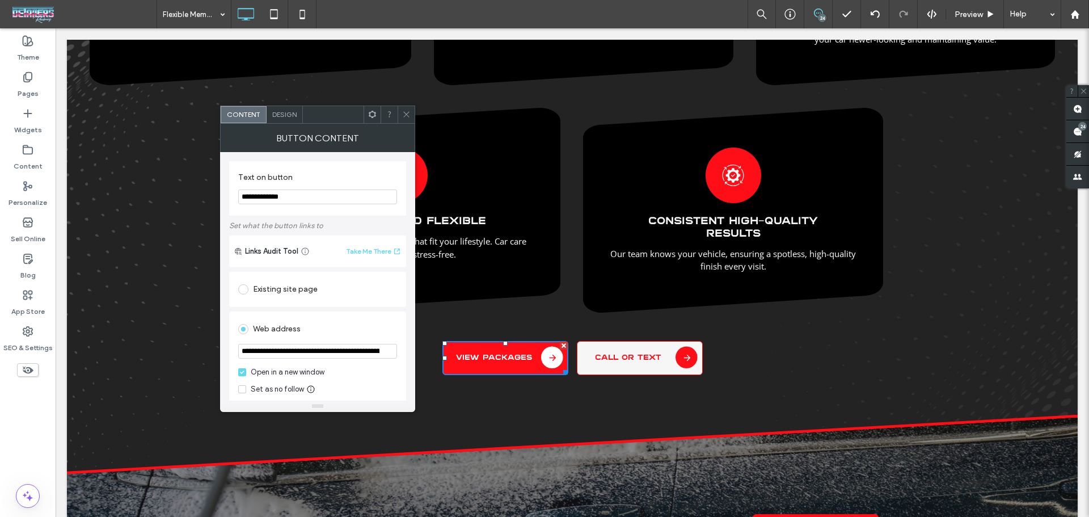
click at [311, 193] on input "**********" at bounding box center [317, 196] width 159 height 15
paste input "Text on button"
type input "*******"
click at [405, 116] on icon at bounding box center [406, 114] width 9 height 9
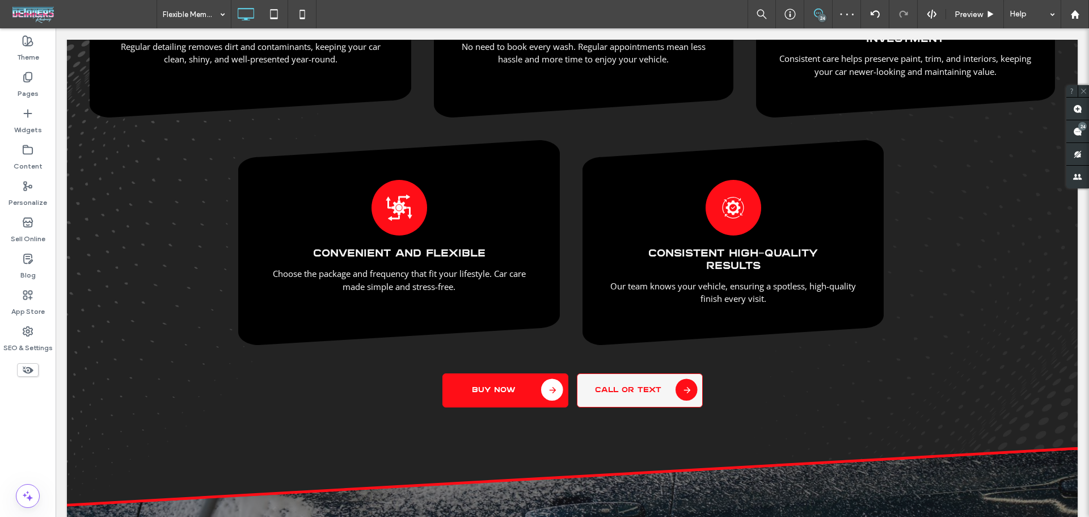
scroll to position [0, 0]
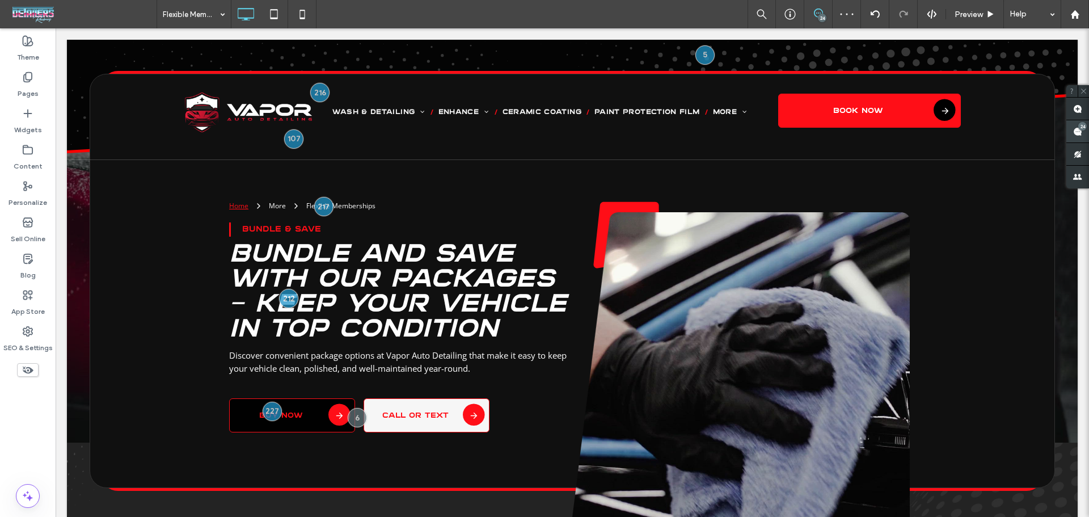
click at [1079, 122] on div "24" at bounding box center [1082, 126] width 9 height 9
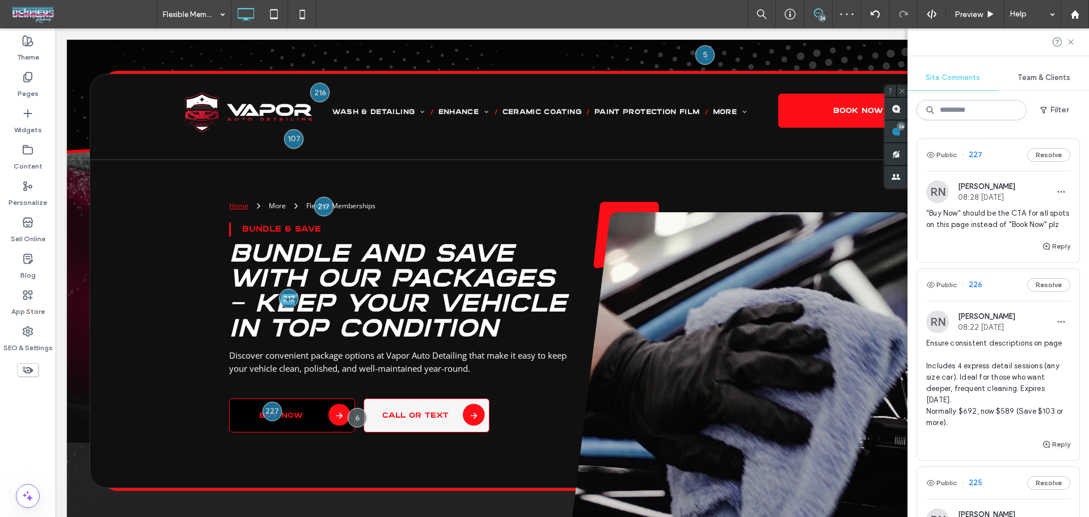
click at [974, 395] on span "Ensure consistent descriptions on page Includes 4 express detail sessions (any …" at bounding box center [998, 382] width 144 height 91
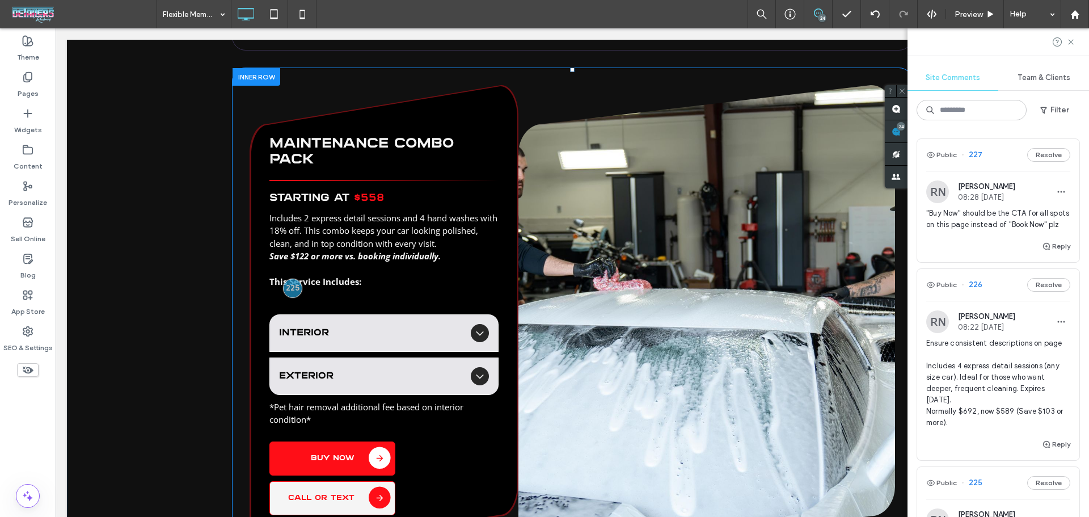
scroll to position [2495, 0]
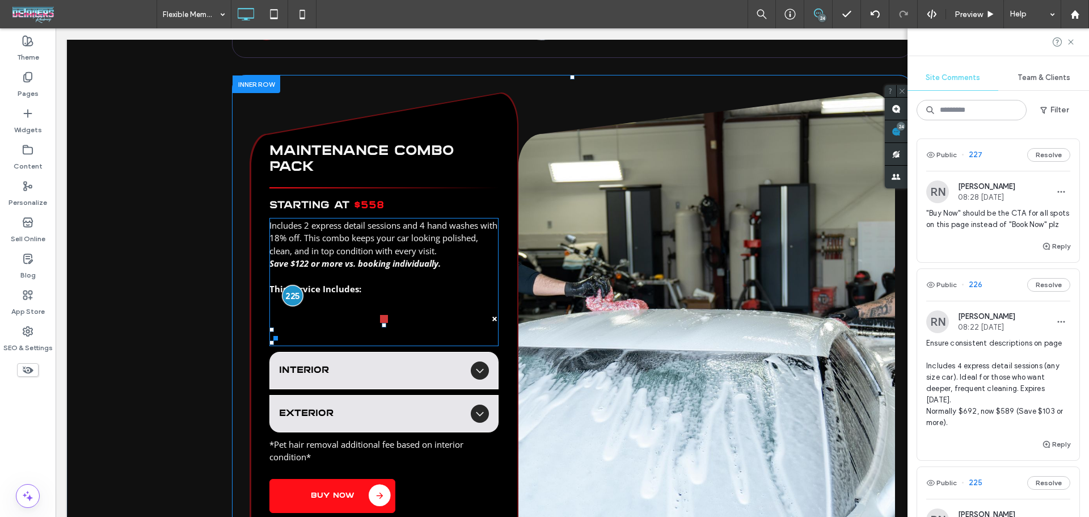
click at [285, 296] on div at bounding box center [292, 295] width 21 height 21
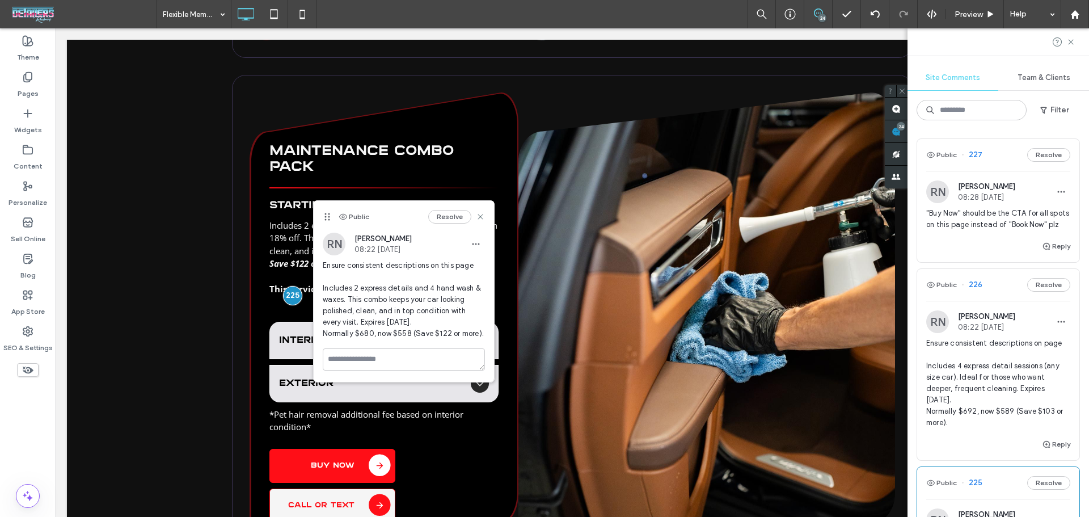
drag, startPoint x: 480, startPoint y: 332, endPoint x: 323, endPoint y: 293, distance: 161.7
click at [323, 293] on span "Ensure consistent descriptions on this page Includes 2 express details and 4 ha…" at bounding box center [404, 299] width 162 height 79
copy span "Includes 2 express details and 4 hand wash & waxes. This combo keeps your car l…"
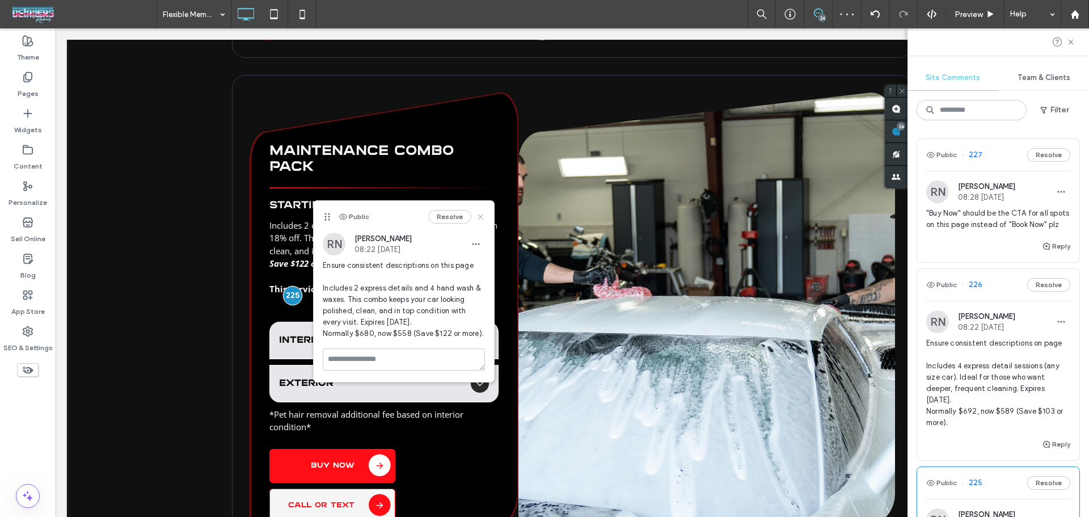
click at [482, 217] on icon at bounding box center [480, 216] width 9 height 9
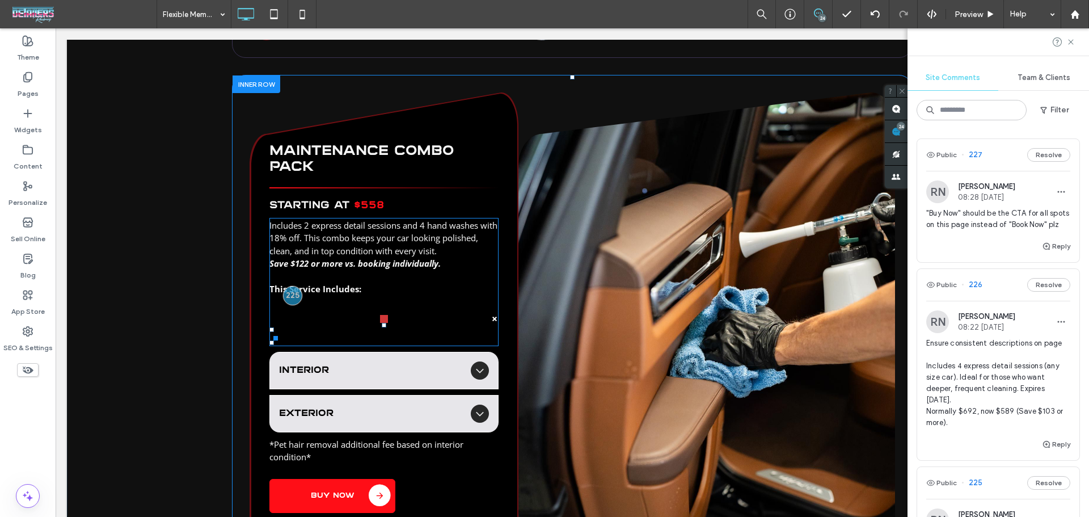
click at [414, 247] on span "Includes 2 express detail sessions and 4 hand washes with 18% off. This combo k…" at bounding box center [383, 237] width 228 height 37
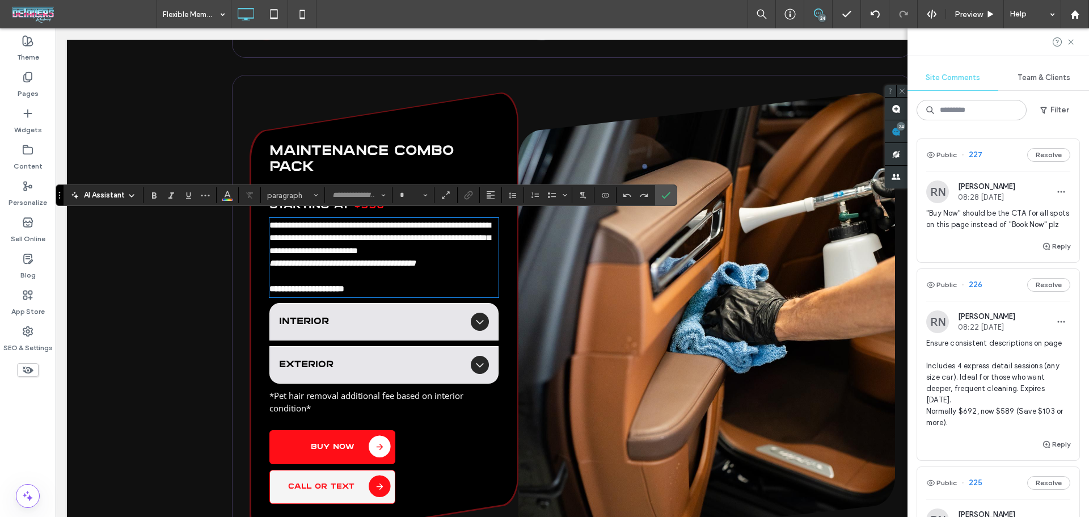
type input "*********"
type input "**"
click at [450, 257] on p "**********" at bounding box center [383, 263] width 229 height 13
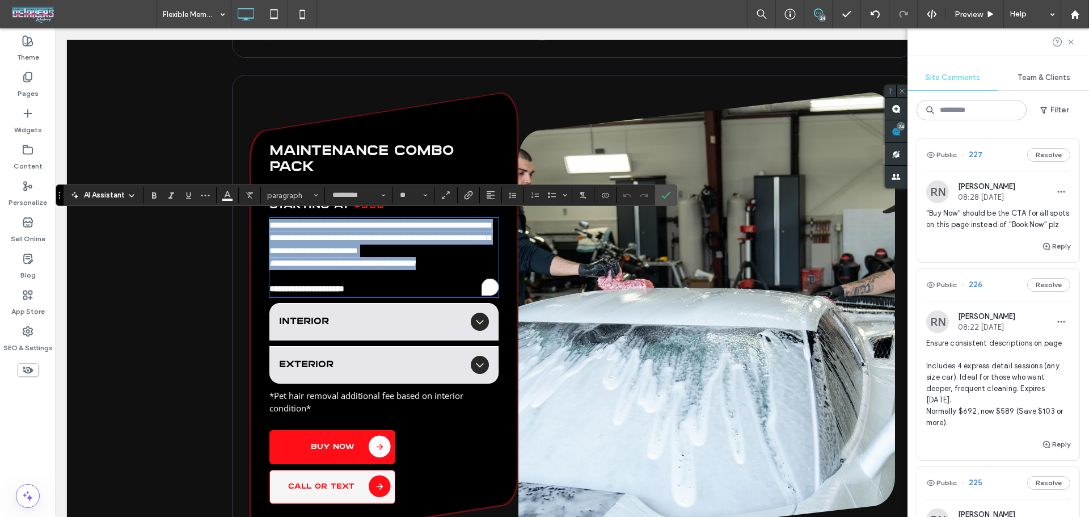
drag, startPoint x: 450, startPoint y: 257, endPoint x: 245, endPoint y: 218, distance: 208.5
click at [249, 218] on div "**********" at bounding box center [383, 317] width 269 height 451
paste div
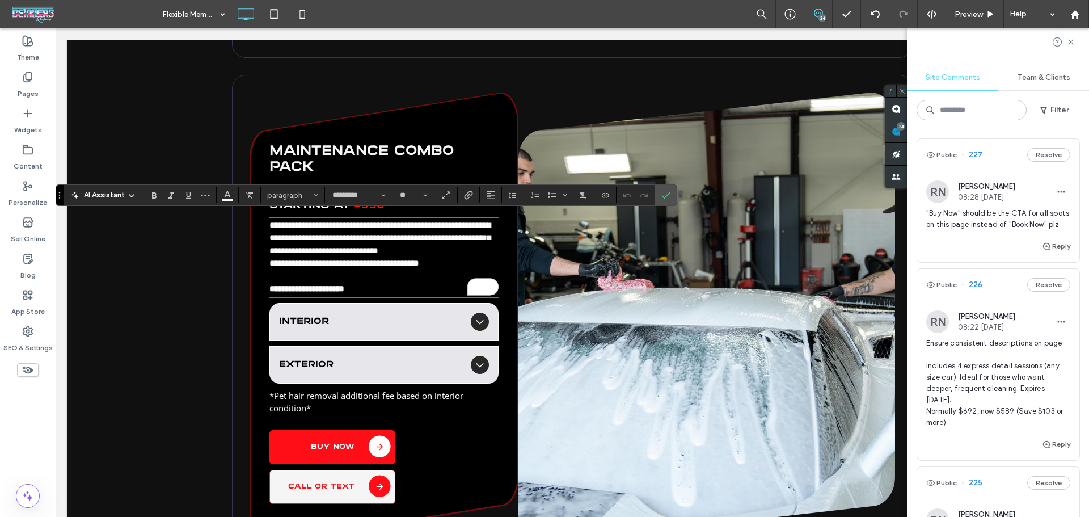
scroll to position [0, 0]
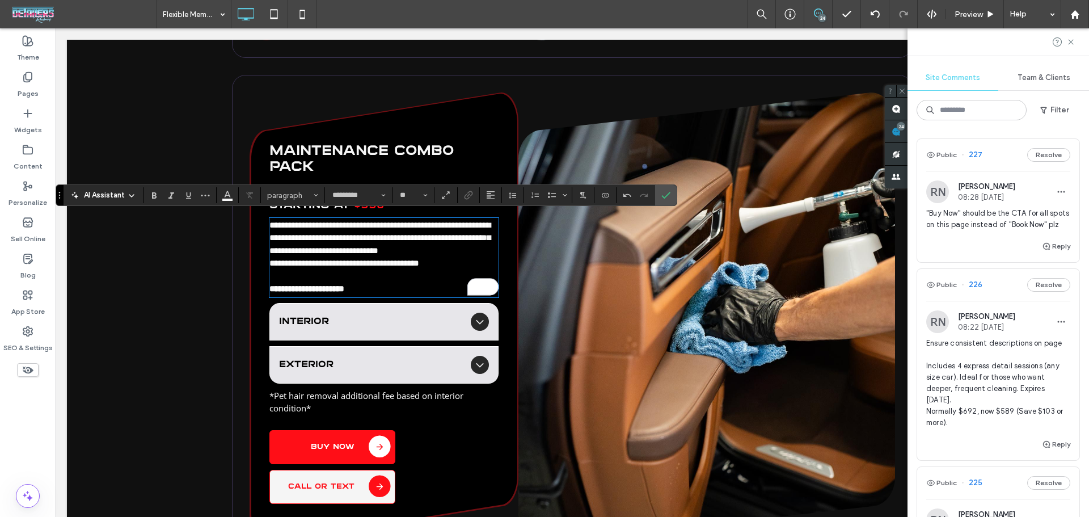
click at [473, 249] on p "**********" at bounding box center [383, 238] width 229 height 39
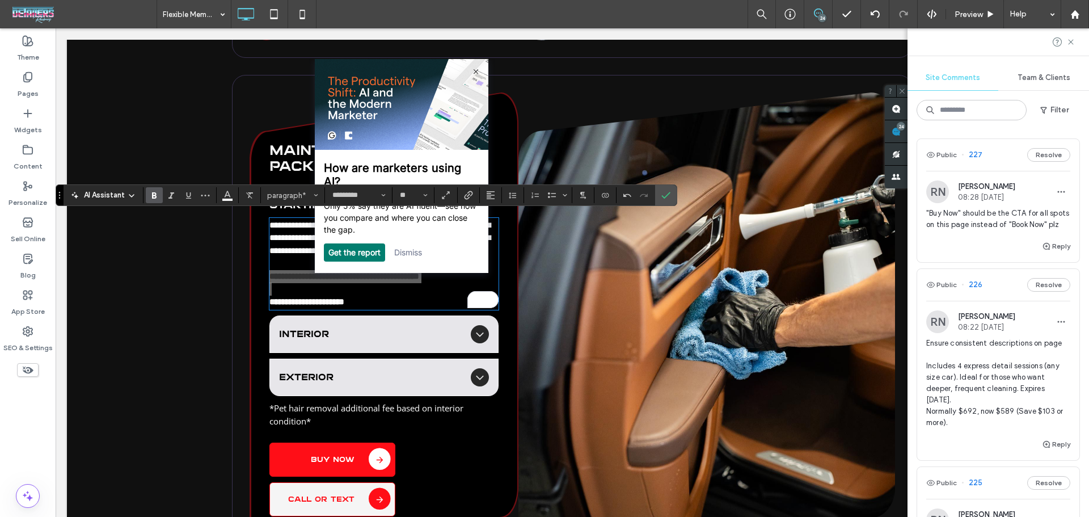
click at [420, 252] on link "Dismiss" at bounding box center [407, 252] width 28 height 10
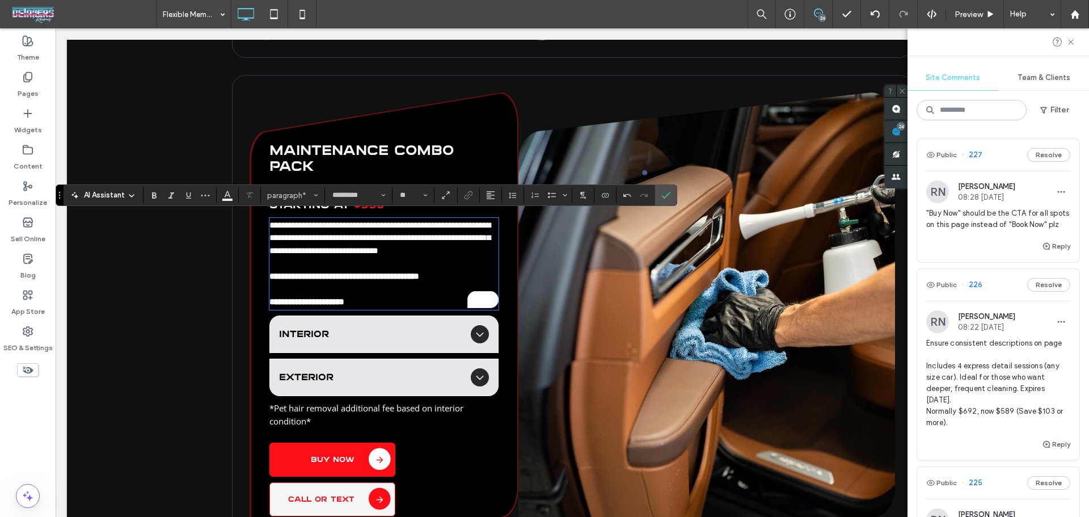
click at [366, 265] on p "To enrich screen reader interactions, please activate Accessibility in Grammarl…" at bounding box center [383, 263] width 229 height 13
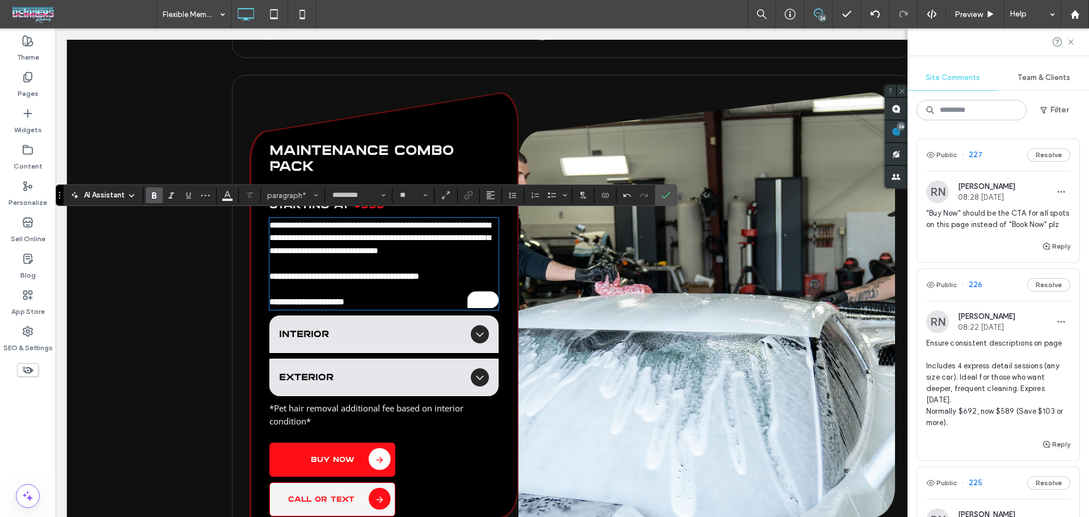
click at [361, 274] on strong "**********" at bounding box center [344, 276] width 150 height 9
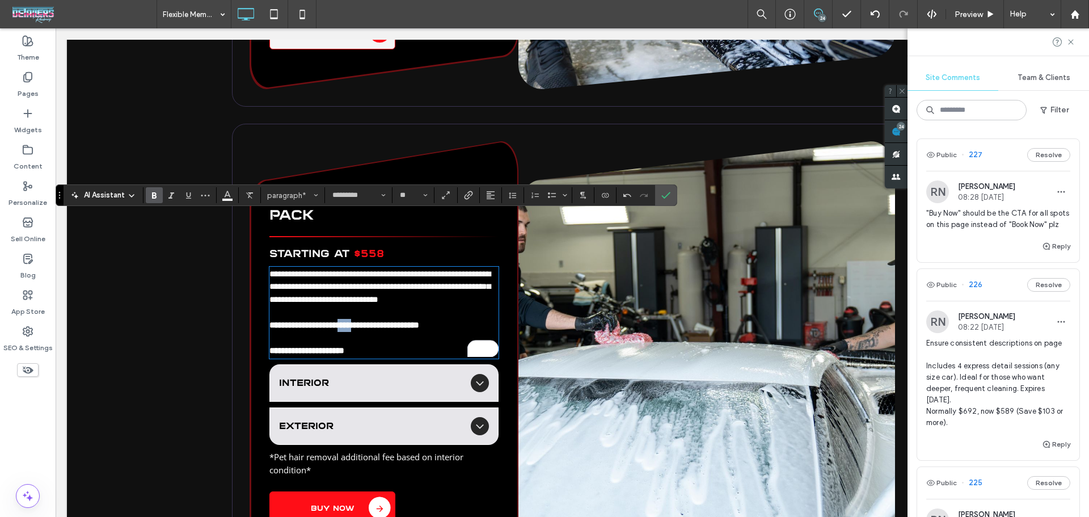
scroll to position [2420, 0]
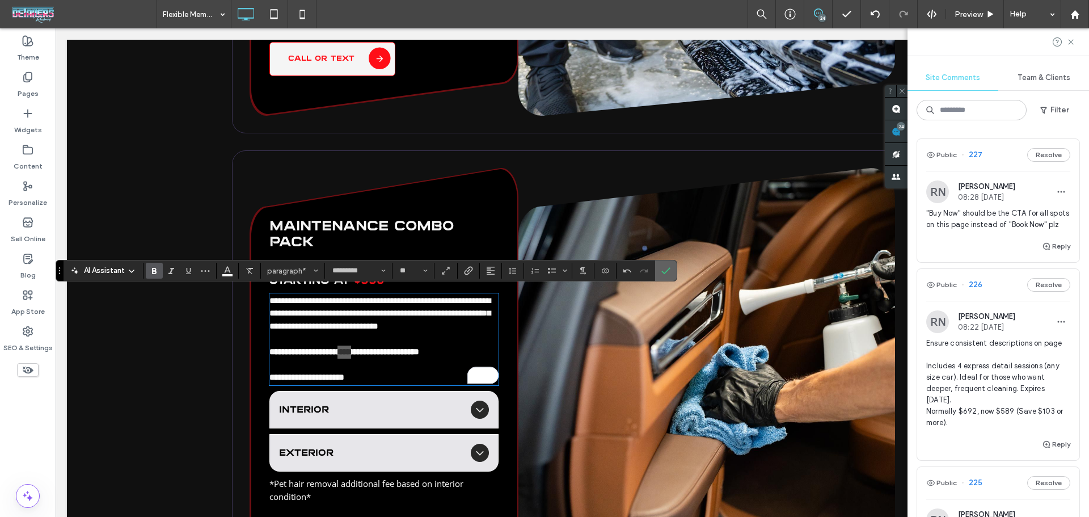
click at [663, 270] on icon "Confirm" at bounding box center [665, 270] width 9 height 9
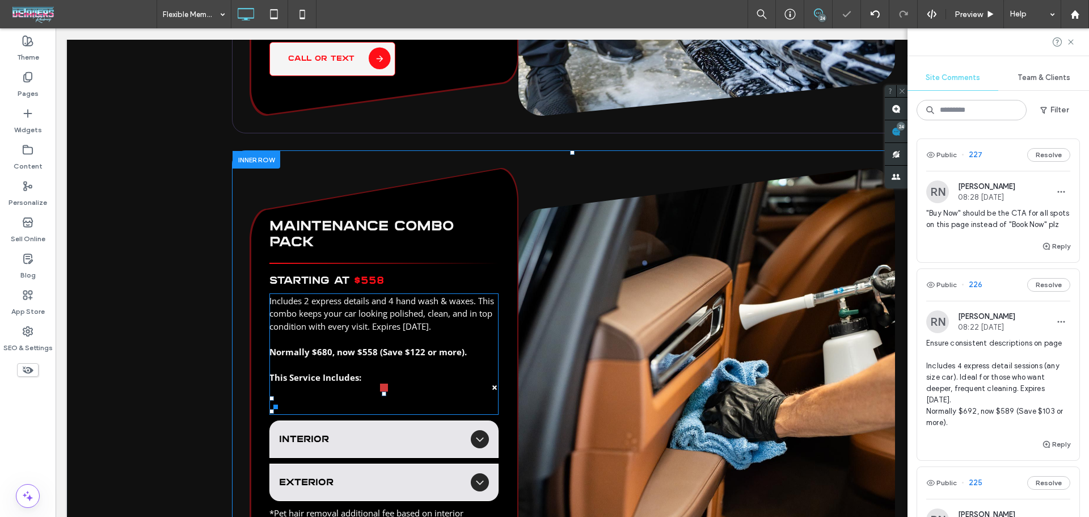
click at [359, 347] on strong "Normally $680, now $558 (Save $122 or more)." at bounding box center [367, 351] width 197 height 11
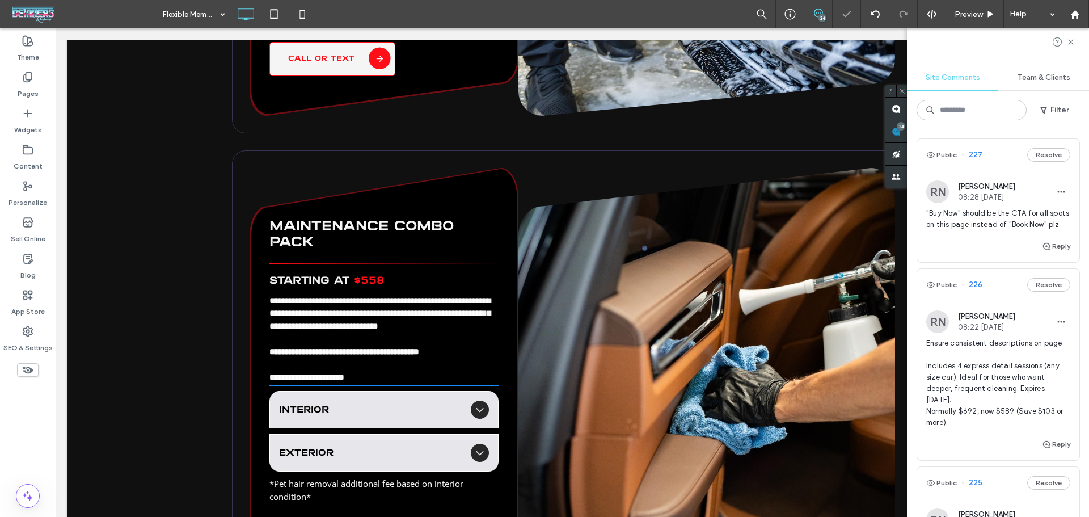
type input "*********"
type input "**"
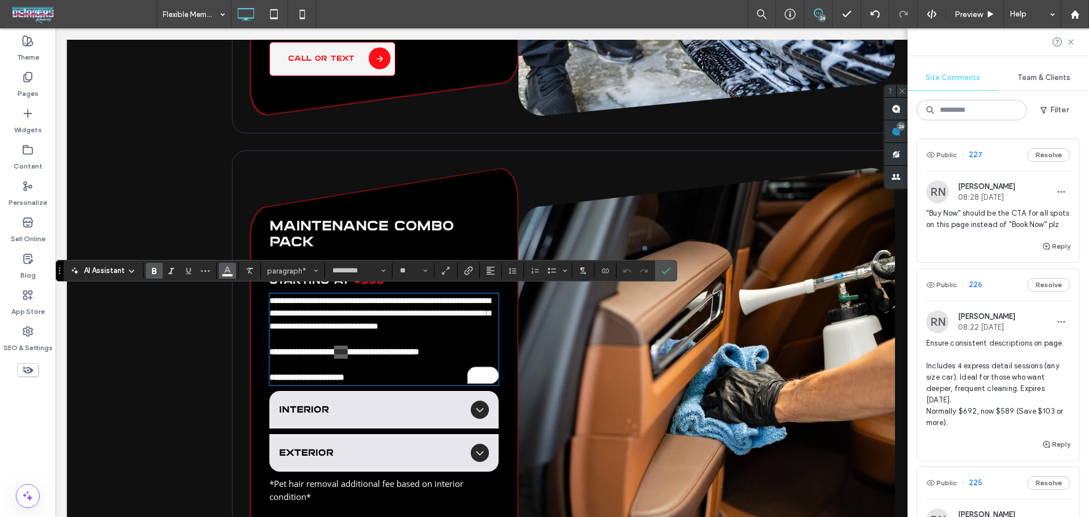
click at [225, 272] on use "Color" at bounding box center [228, 269] width 6 height 6
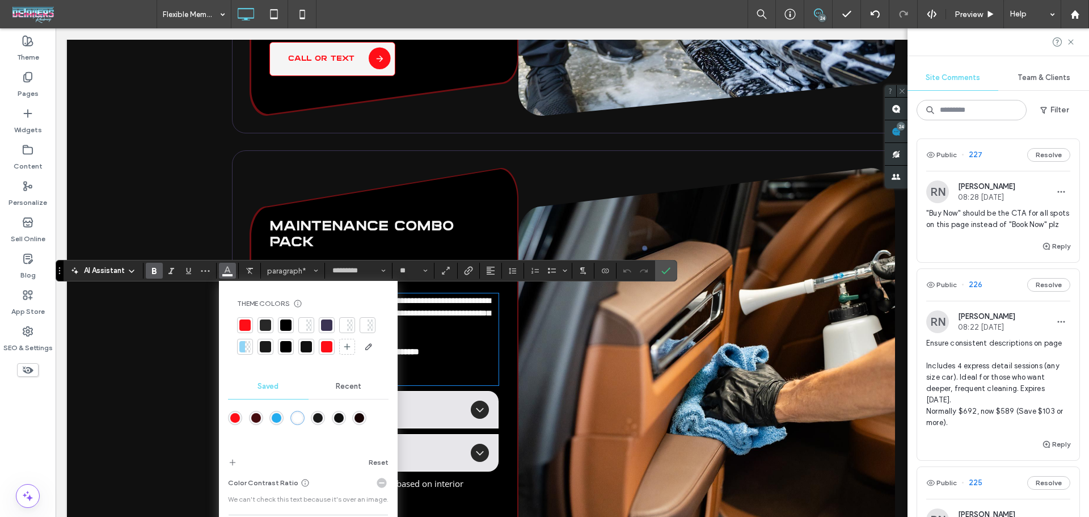
click at [246, 325] on div at bounding box center [244, 324] width 11 height 11
click at [671, 274] on label "Confirm" at bounding box center [665, 270] width 17 height 20
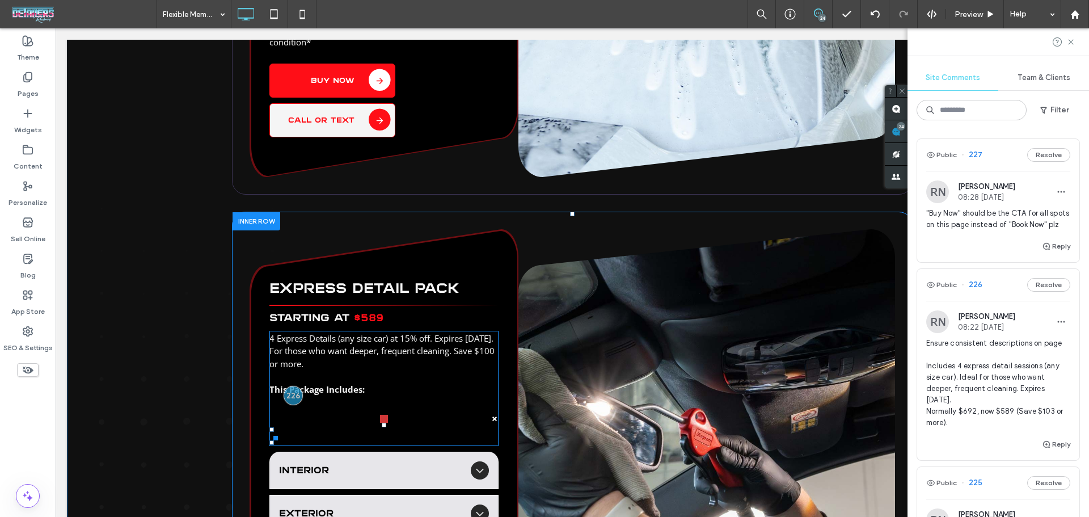
scroll to position [2949, 0]
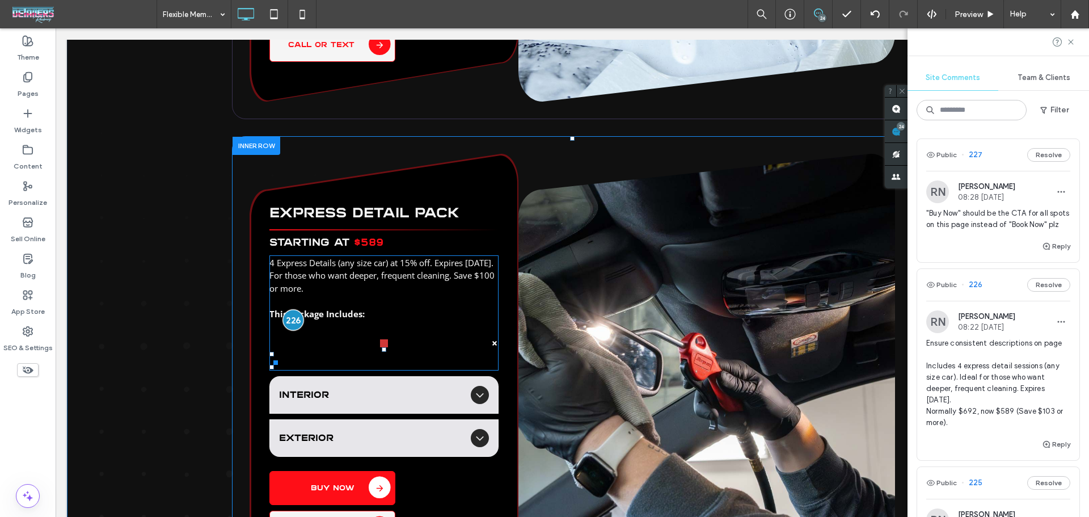
click at [291, 316] on div at bounding box center [292, 320] width 21 height 21
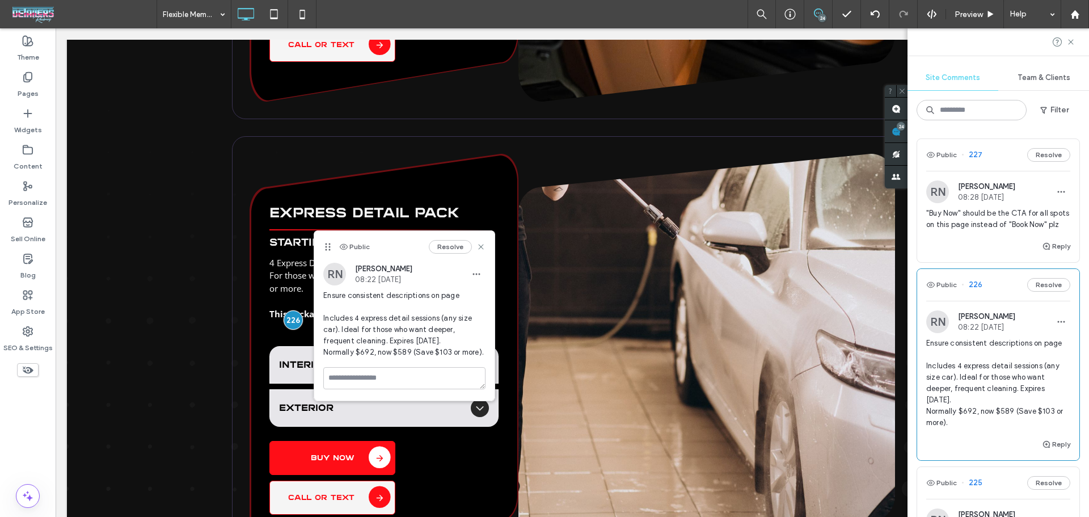
drag, startPoint x: 479, startPoint y: 354, endPoint x: 320, endPoint y: 319, distance: 162.6
click at [320, 319] on div "RN Ryan Nandkishorelal 08:22 Sep 11 2025 Ensure consistent descriptions on page…" at bounding box center [404, 315] width 180 height 104
copy span "Includes 4 express detail sessions (any size car). Ideal for those who want dee…"
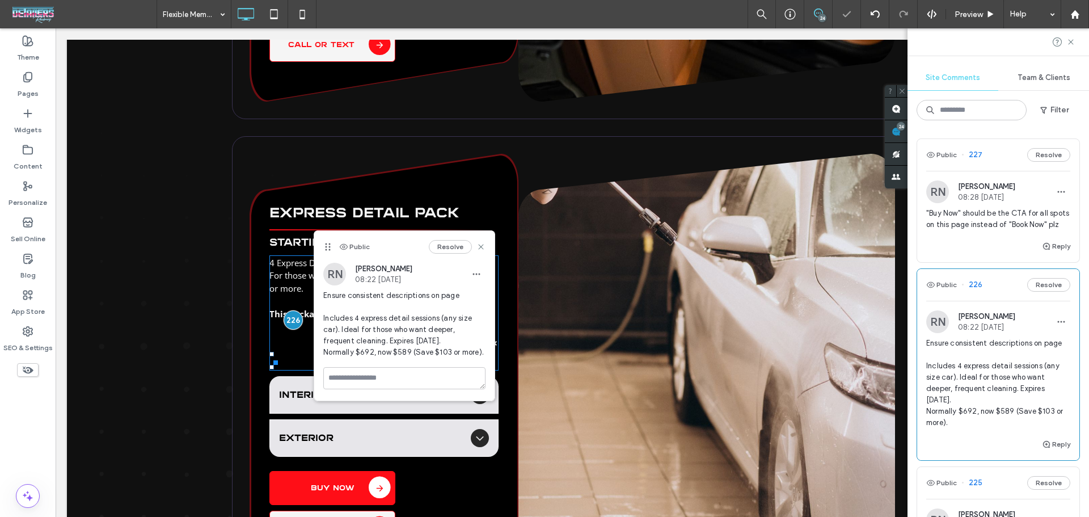
click at [275, 272] on span "4 Express Details (any size car) at 15% off. Expires in 6 months. For those who…" at bounding box center [381, 275] width 225 height 37
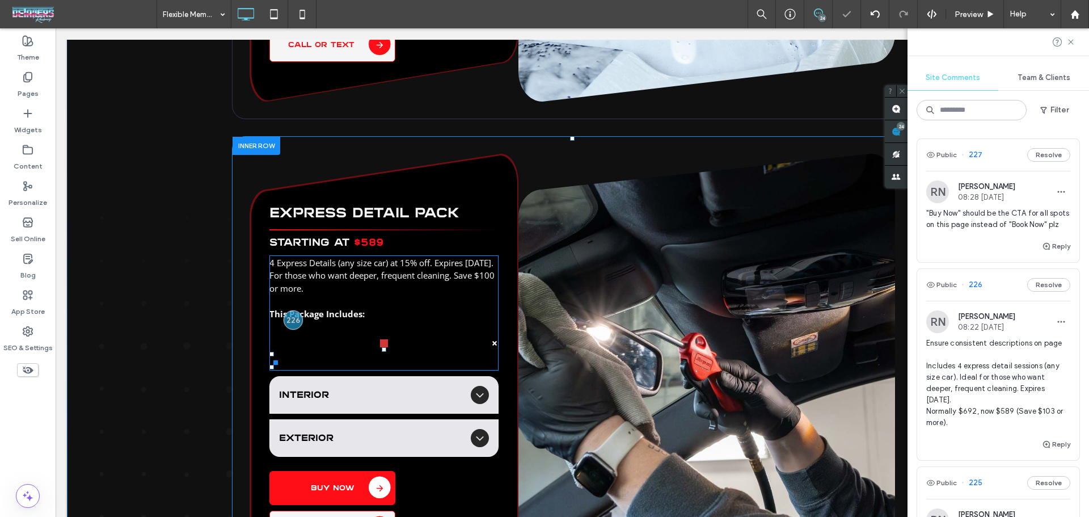
click at [361, 272] on span "4 Express Details (any size car) at 15% off. Expires in 6 months. For those who…" at bounding box center [381, 275] width 225 height 37
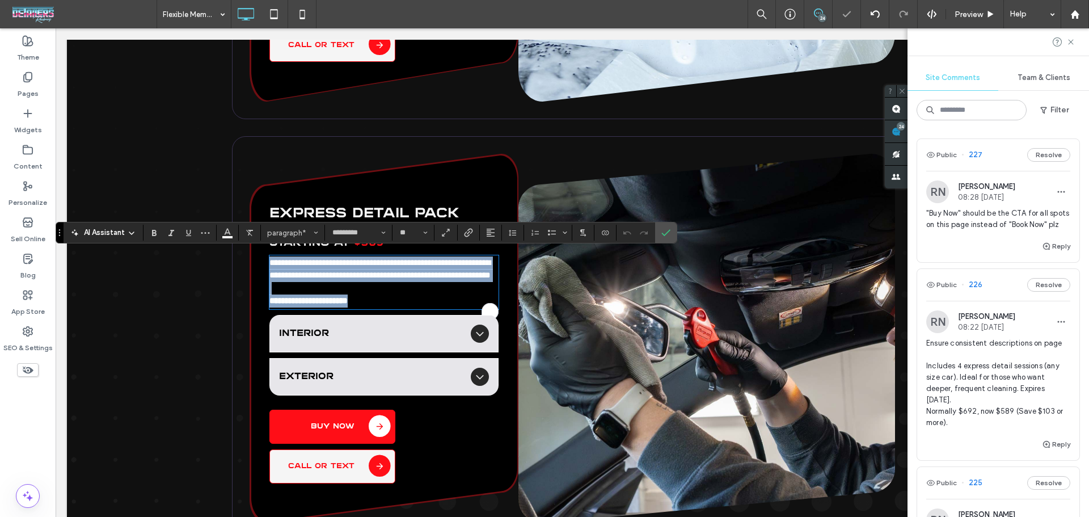
click at [344, 278] on p "**********" at bounding box center [383, 281] width 229 height 51
drag, startPoint x: 346, startPoint y: 286, endPoint x: 257, endPoint y: 257, distance: 93.1
click at [257, 257] on div "**********" at bounding box center [383, 338] width 269 height 369
paste div
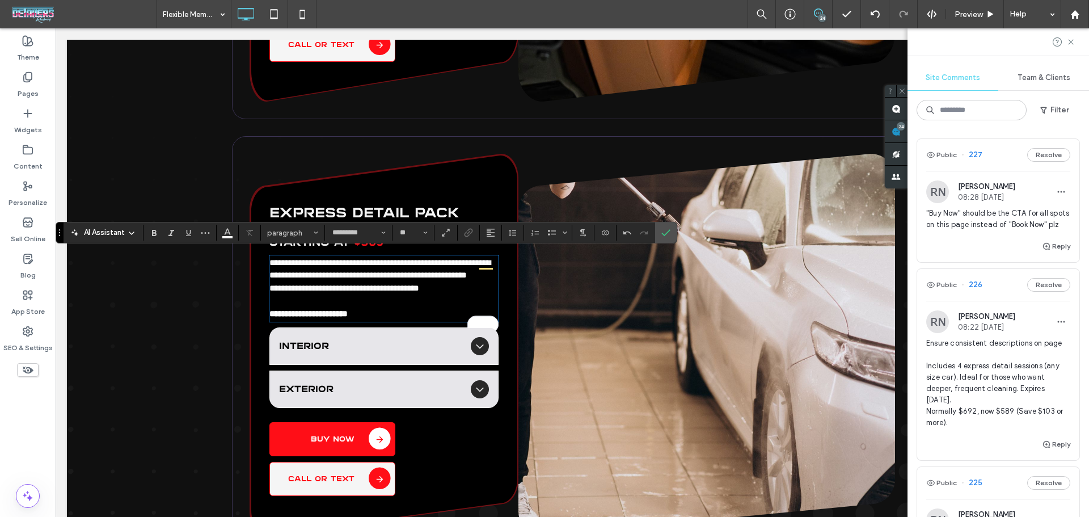
click at [320, 282] on p "**********" at bounding box center [383, 269] width 229 height 26
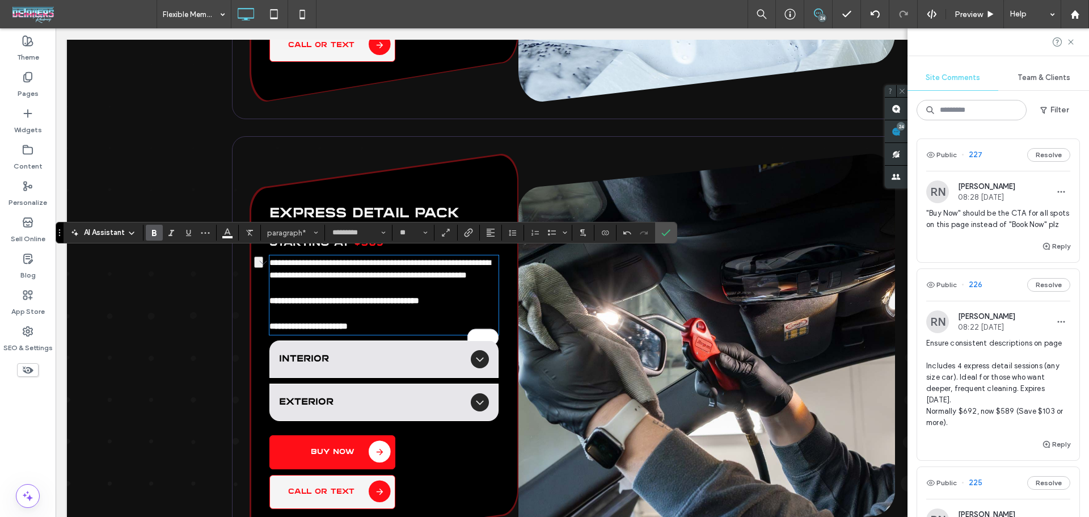
click at [349, 304] on strong "**********" at bounding box center [344, 300] width 150 height 9
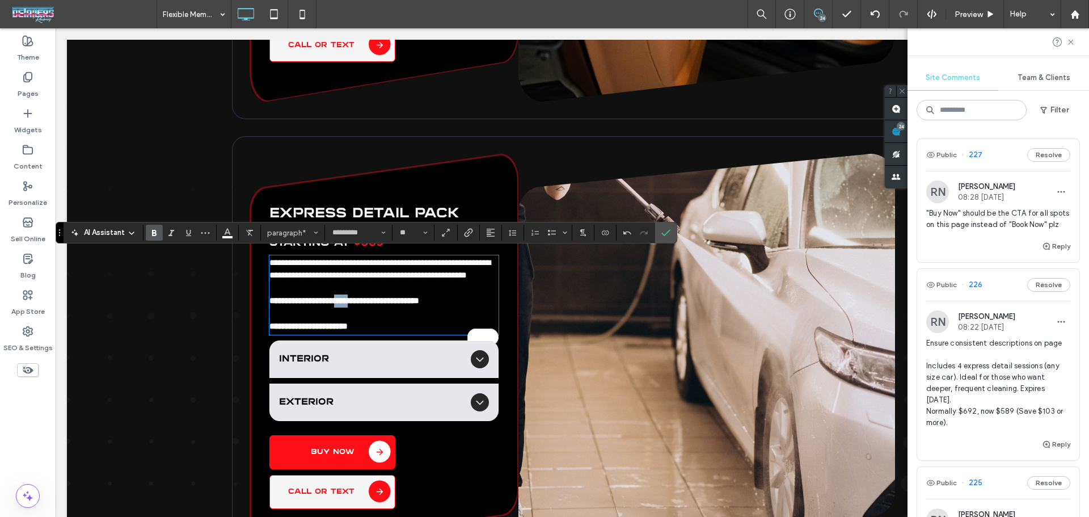
drag, startPoint x: 352, startPoint y: 310, endPoint x: 370, endPoint y: 310, distance: 18.7
click at [370, 304] on strong "**********" at bounding box center [344, 300] width 150 height 9
click at [229, 232] on use "Color" at bounding box center [228, 231] width 6 height 6
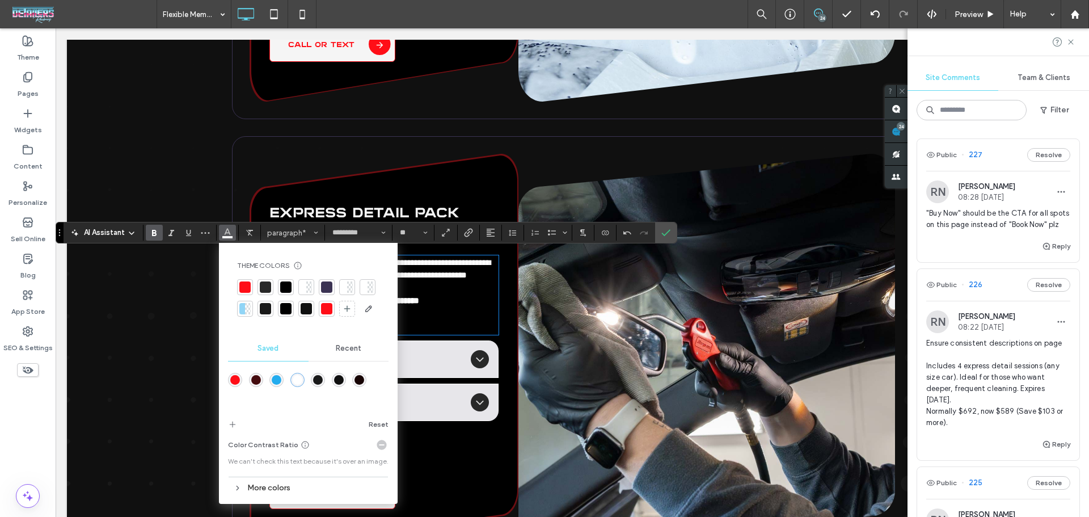
click at [238, 286] on div at bounding box center [245, 287] width 16 height 16
click at [662, 233] on use "Confirm" at bounding box center [666, 232] width 9 height 7
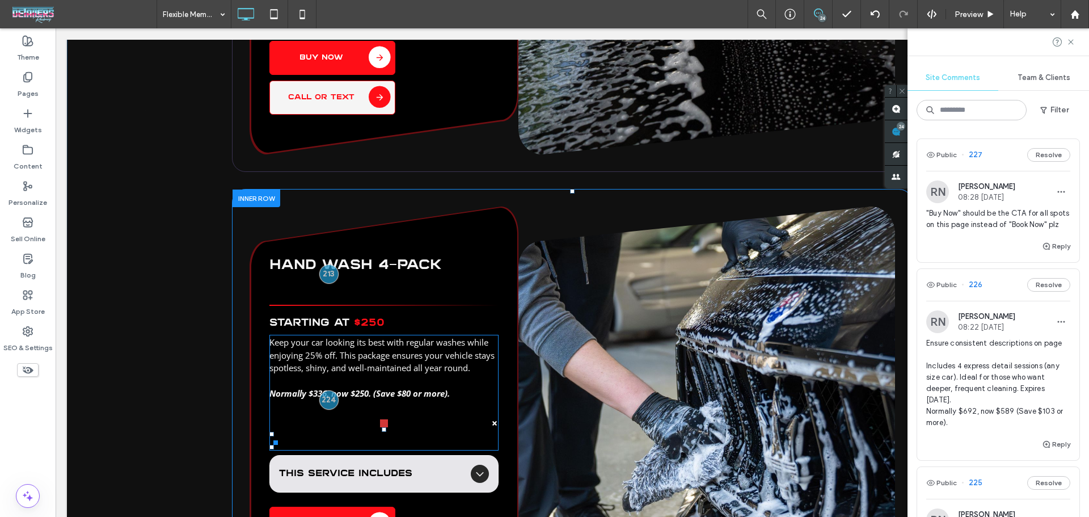
scroll to position [2118, 0]
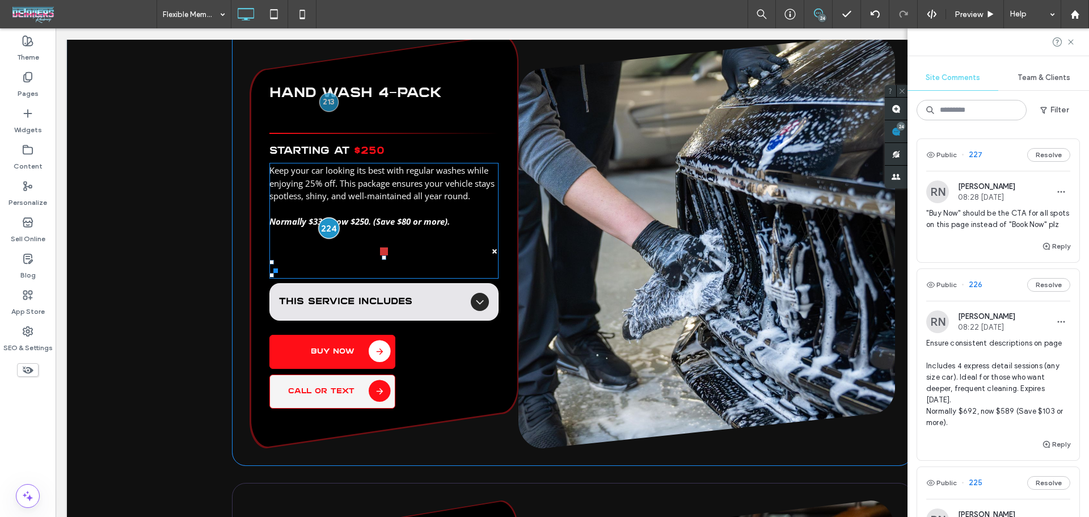
click at [323, 219] on div at bounding box center [328, 227] width 21 height 21
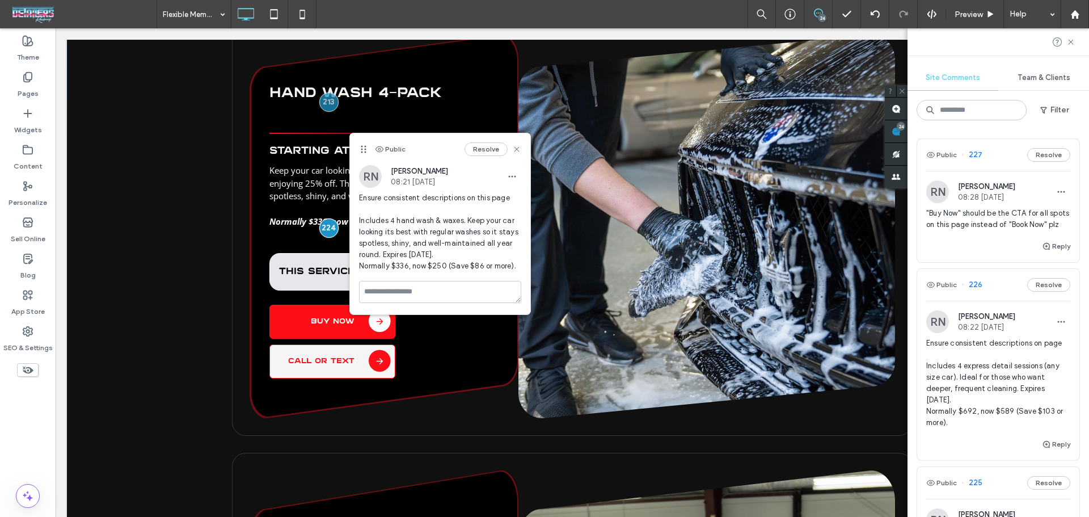
click at [146, 297] on div "Vapor Auto Detailing Pricing Bundle & Save Packages Click To Paste Best Seller …" at bounding box center [572, 433] width 1010 height 2039
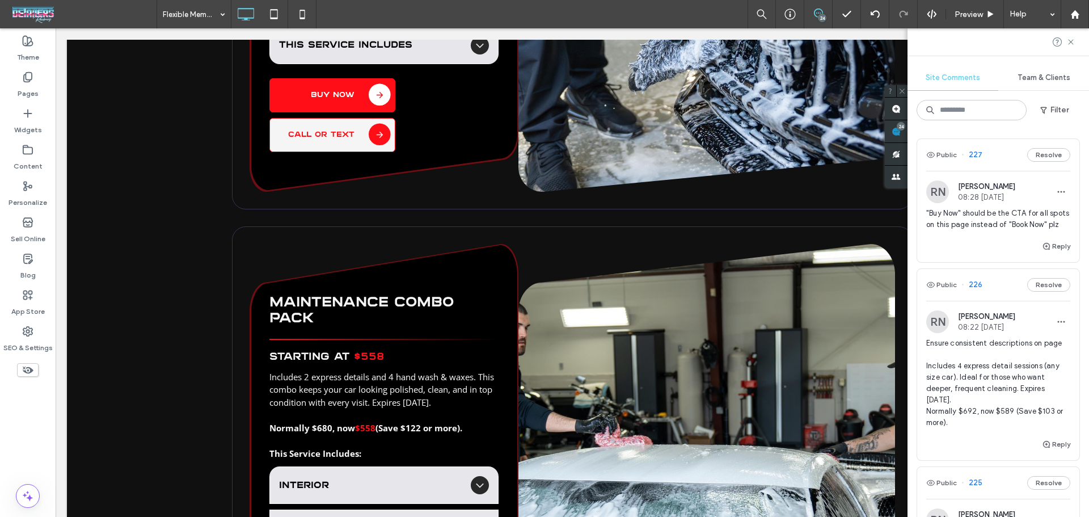
scroll to position [2345, 0]
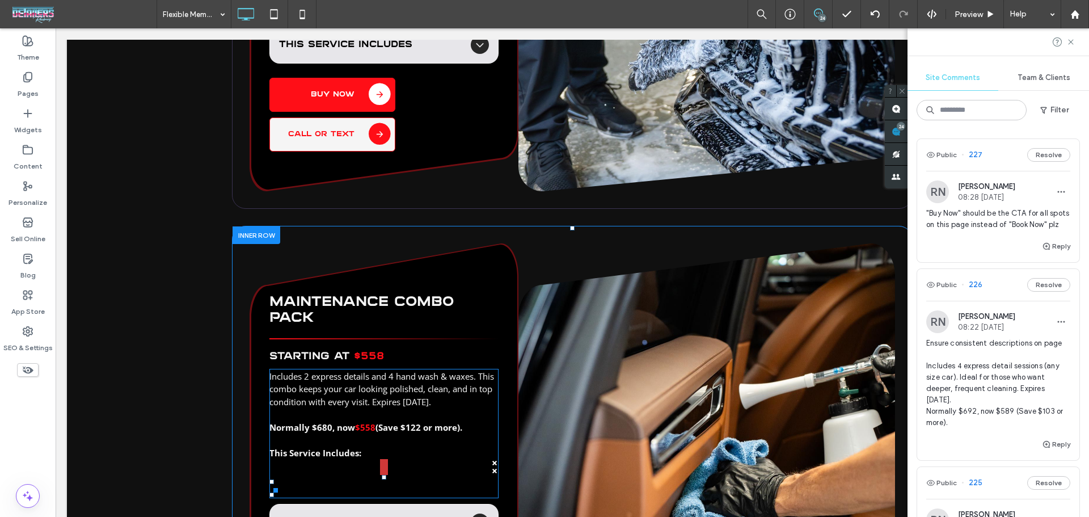
click at [350, 447] on strong "This Service Includes:" at bounding box center [315, 452] width 92 height 11
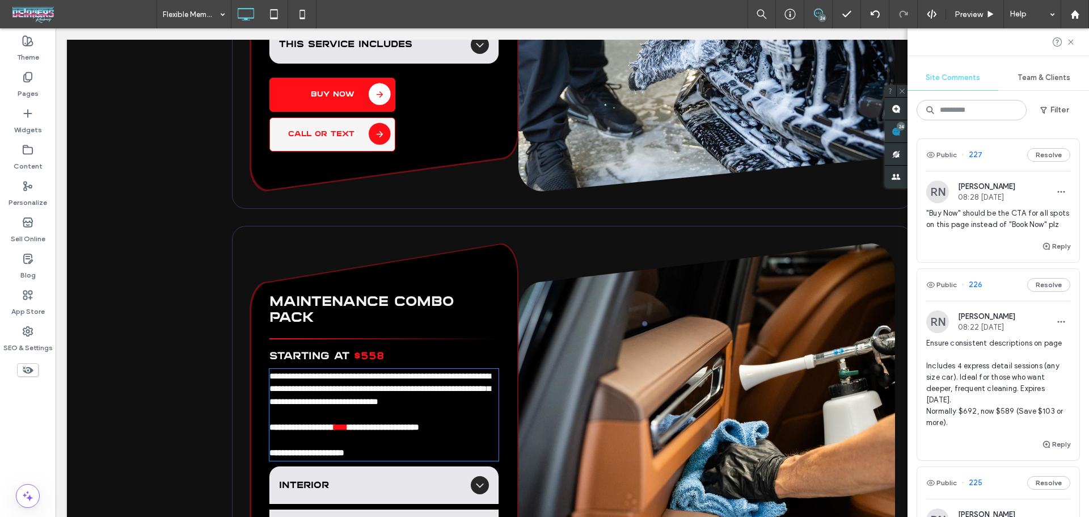
click at [344, 448] on strong "**********" at bounding box center [306, 452] width 75 height 9
type input "*********"
type input "**"
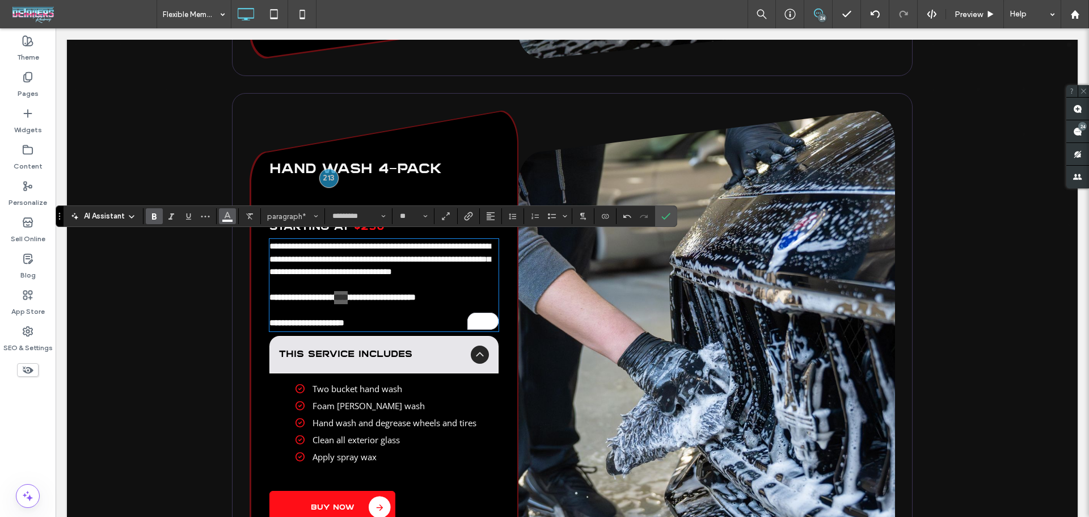
click at [225, 213] on icon "Color" at bounding box center [227, 214] width 9 height 9
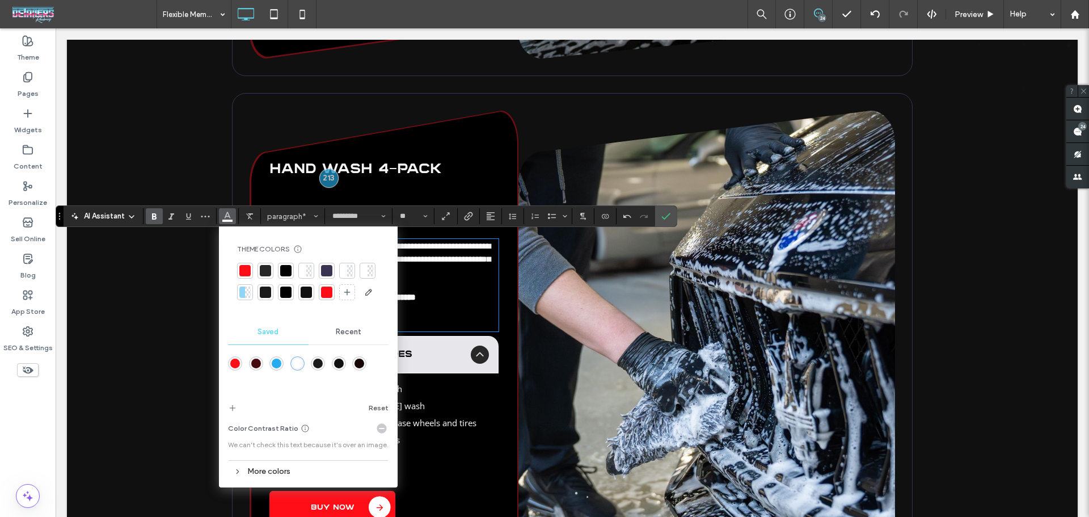
click at [247, 273] on div at bounding box center [244, 270] width 11 height 11
click at [460, 286] on p "To enrich screen reader interactions, please activate Accessibility in Grammarl…" at bounding box center [383, 284] width 229 height 13
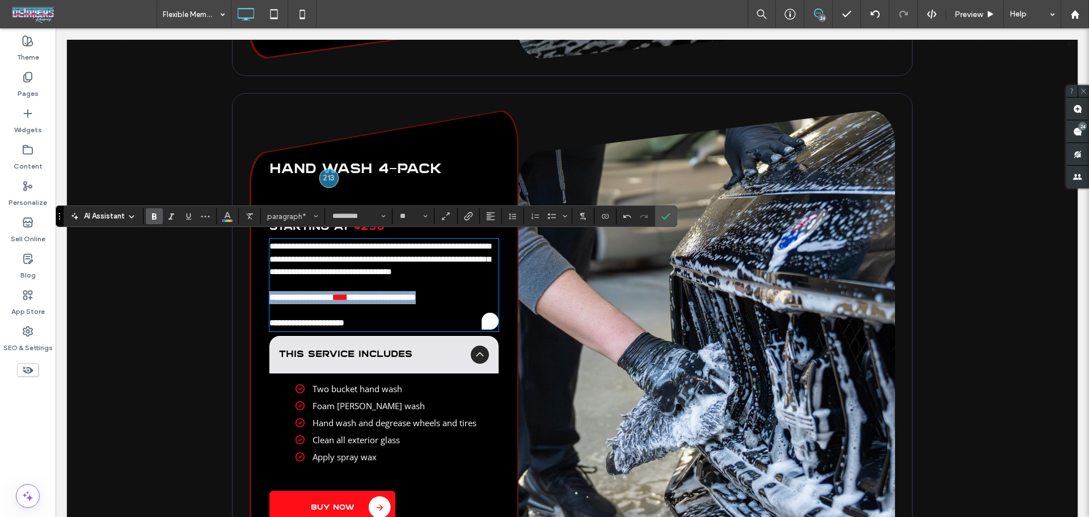
drag, startPoint x: 460, startPoint y: 292, endPoint x: 237, endPoint y: 291, distance: 222.8
click at [237, 291] on div "**********" at bounding box center [572, 357] width 680 height 528
click at [401, 299] on span "**********" at bounding box center [382, 297] width 68 height 9
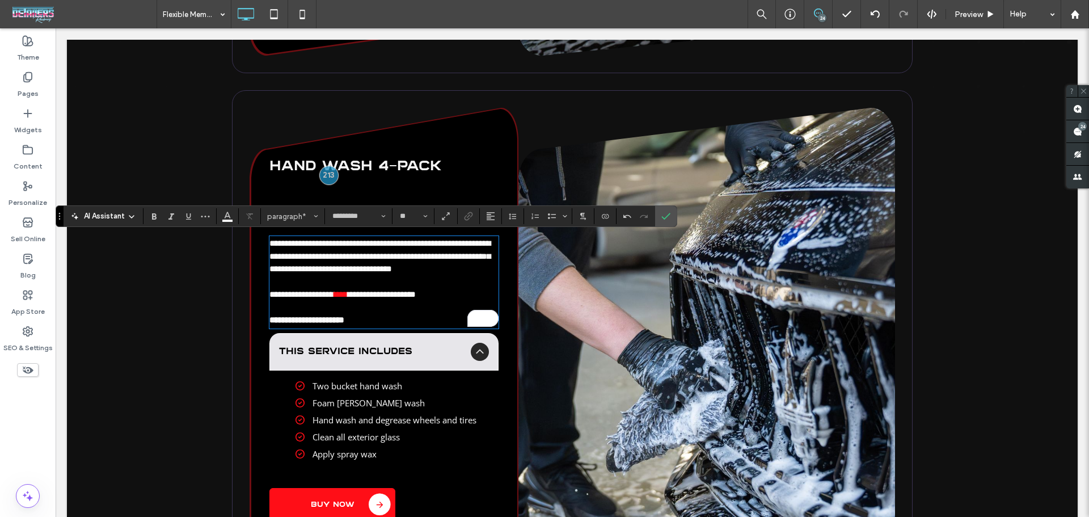
scroll to position [2042, 0]
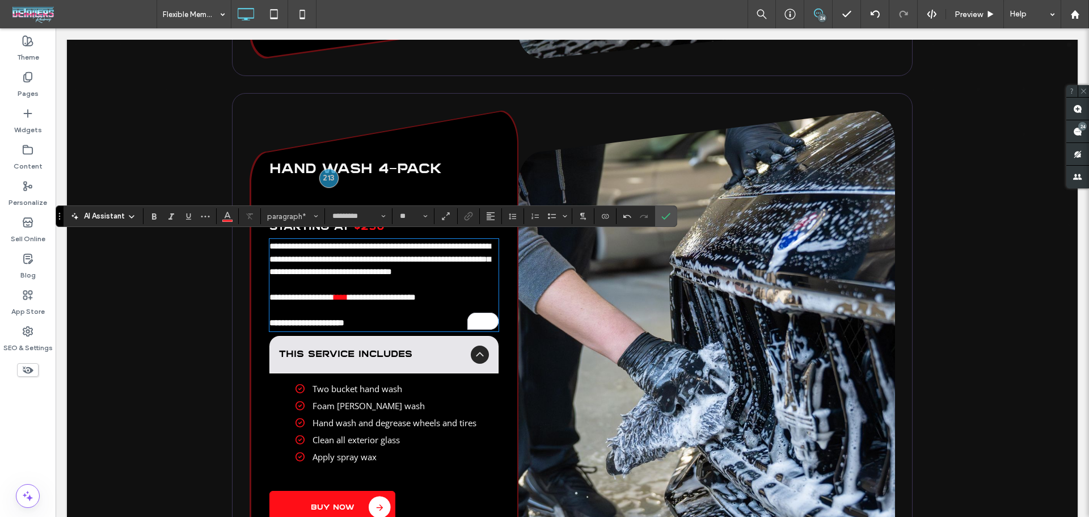
click at [348, 294] on span "****" at bounding box center [341, 297] width 14 height 9
drag, startPoint x: 346, startPoint y: 296, endPoint x: 364, endPoint y: 296, distance: 18.1
click at [348, 296] on span "****" at bounding box center [341, 297] width 14 height 9
click at [672, 216] on label "Confirm" at bounding box center [665, 216] width 17 height 20
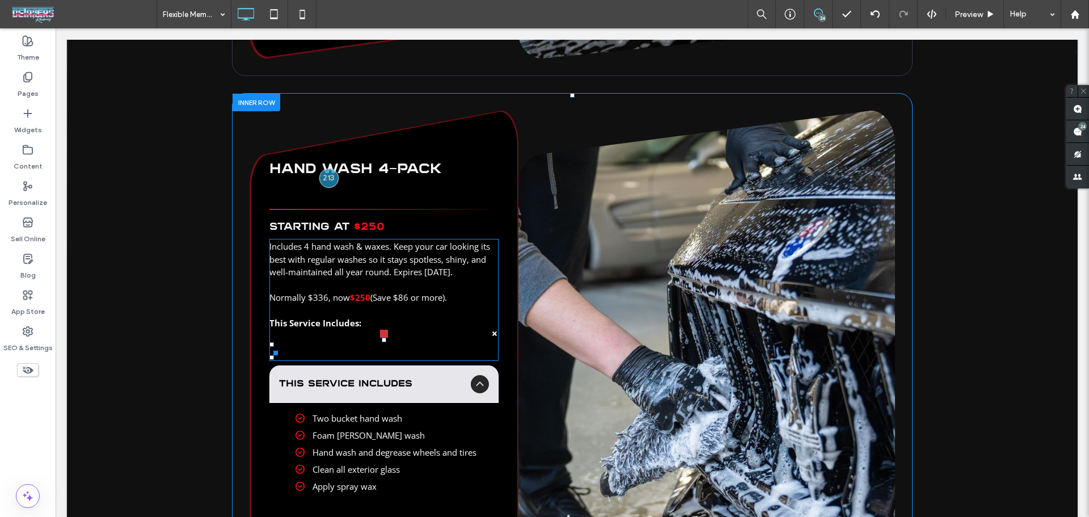
click at [370, 316] on p "This Service Includes:" at bounding box center [383, 322] width 229 height 13
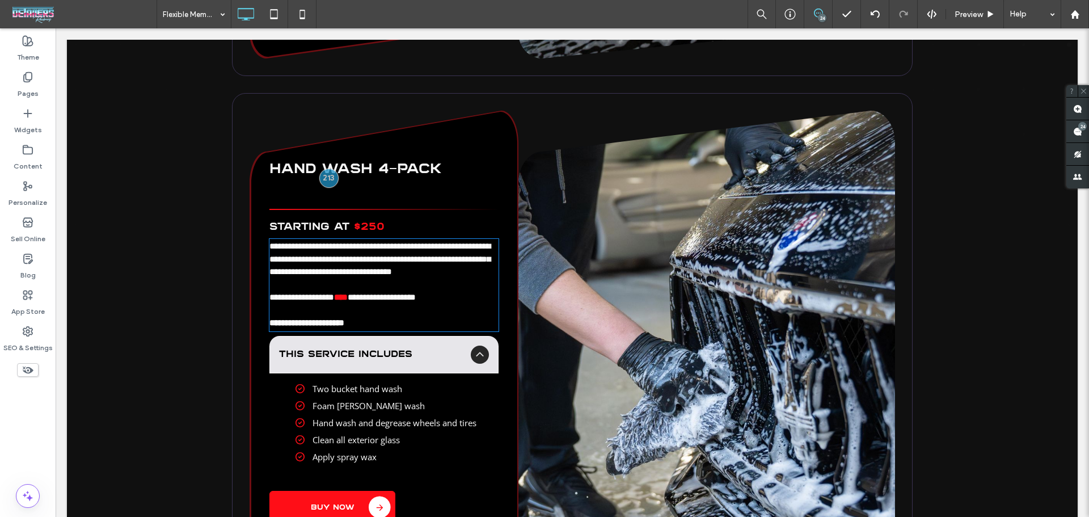
type input "*********"
type input "**"
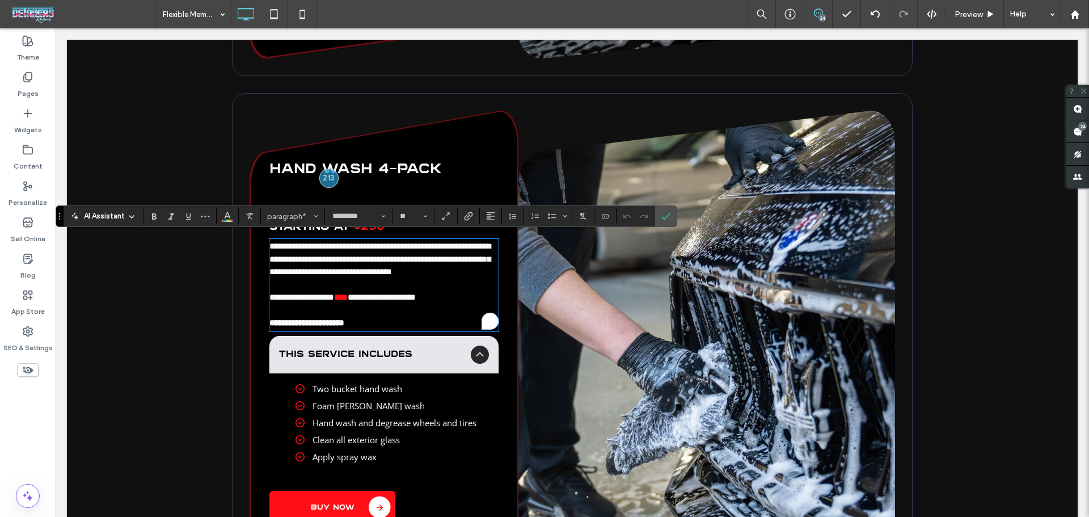
click at [365, 319] on p "**********" at bounding box center [383, 322] width 229 height 13
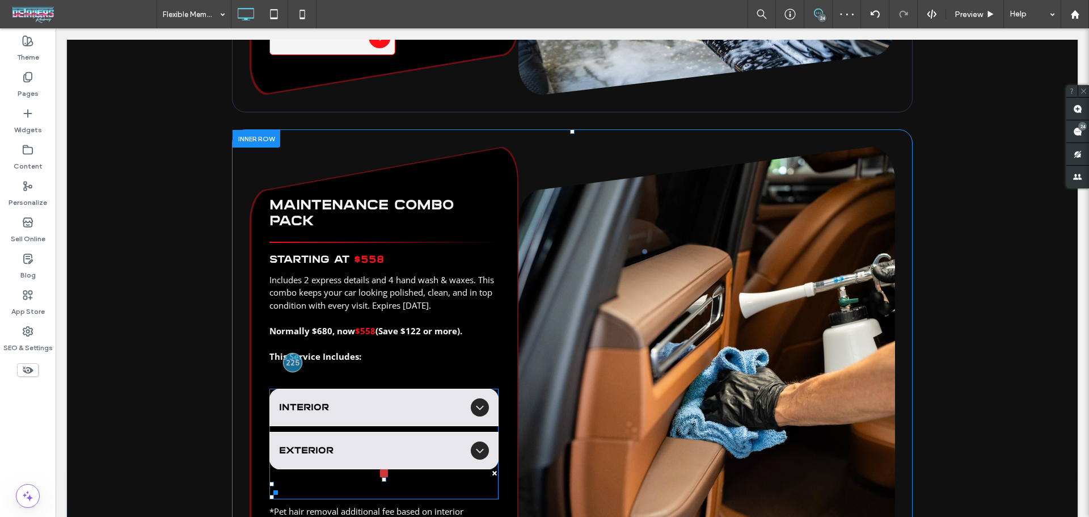
scroll to position [2571, 0]
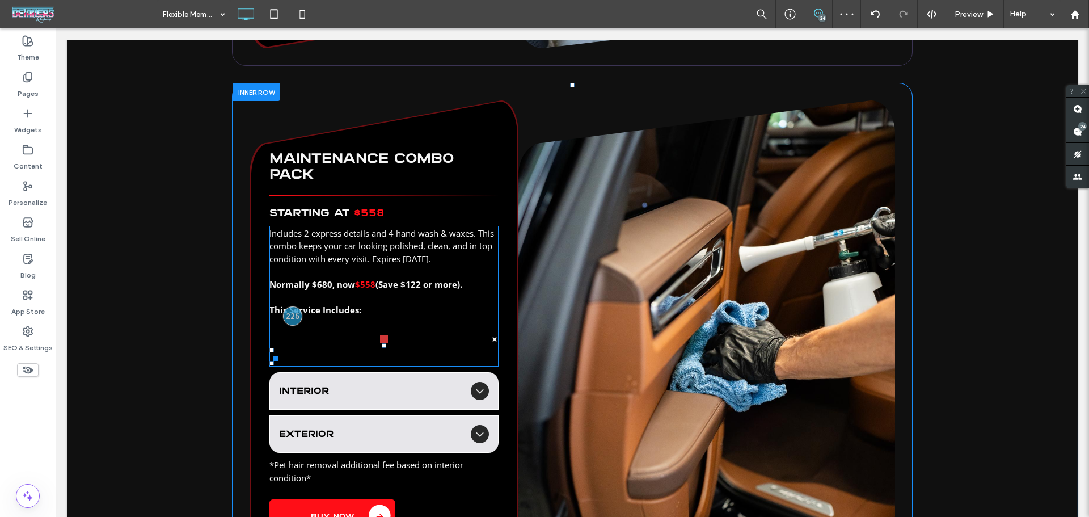
click at [465, 283] on p "Normally $680, now $558 (Save $122 or more)." at bounding box center [383, 284] width 229 height 13
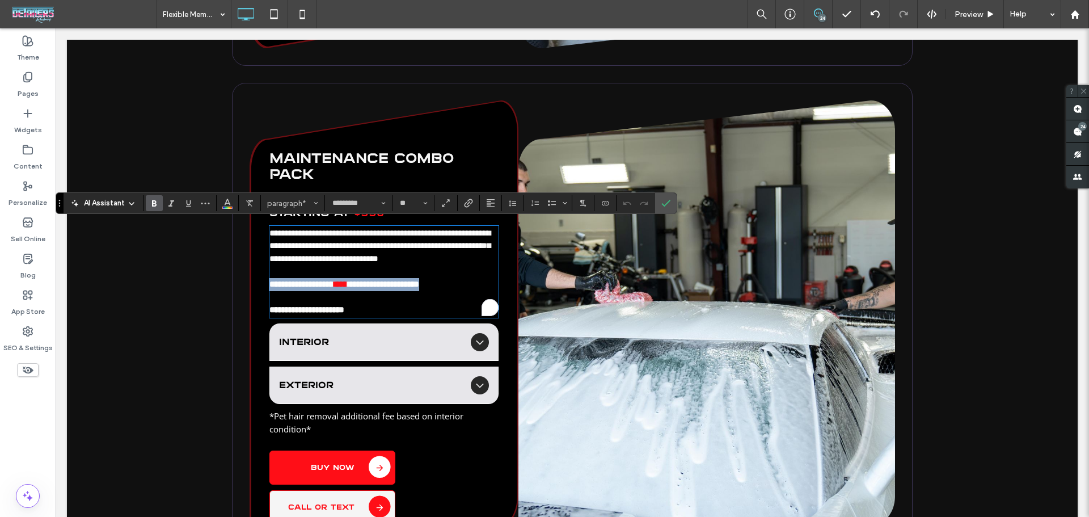
drag, startPoint x: 464, startPoint y: 282, endPoint x: 234, endPoint y: 281, distance: 230.2
click at [234, 281] on div "**********" at bounding box center [572, 332] width 680 height 499
click at [334, 281] on span "**********" at bounding box center [301, 284] width 65 height 9
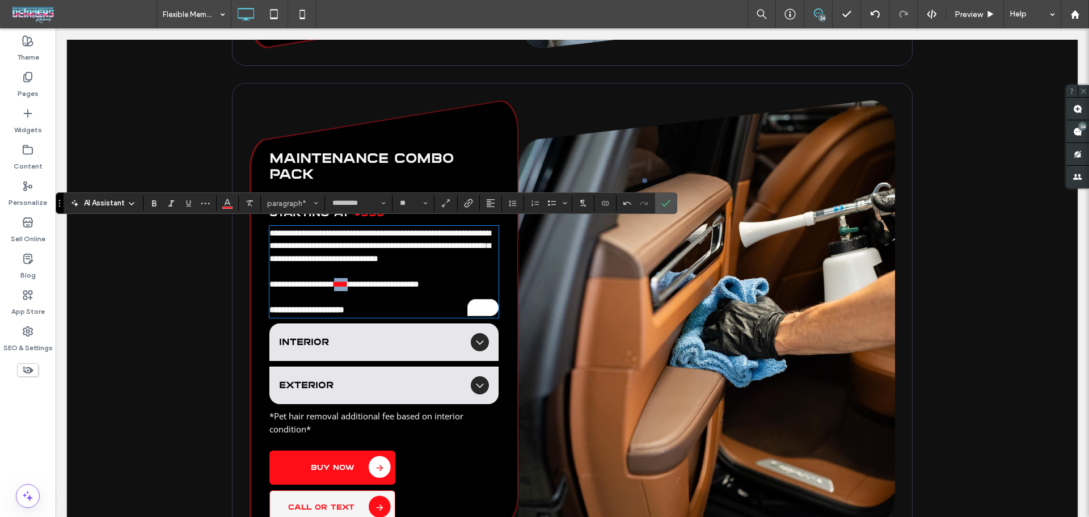
drag, startPoint x: 346, startPoint y: 281, endPoint x: 364, endPoint y: 282, distance: 18.2
click at [348, 282] on span "****" at bounding box center [341, 284] width 14 height 9
click at [667, 200] on icon "Confirm" at bounding box center [665, 202] width 9 height 9
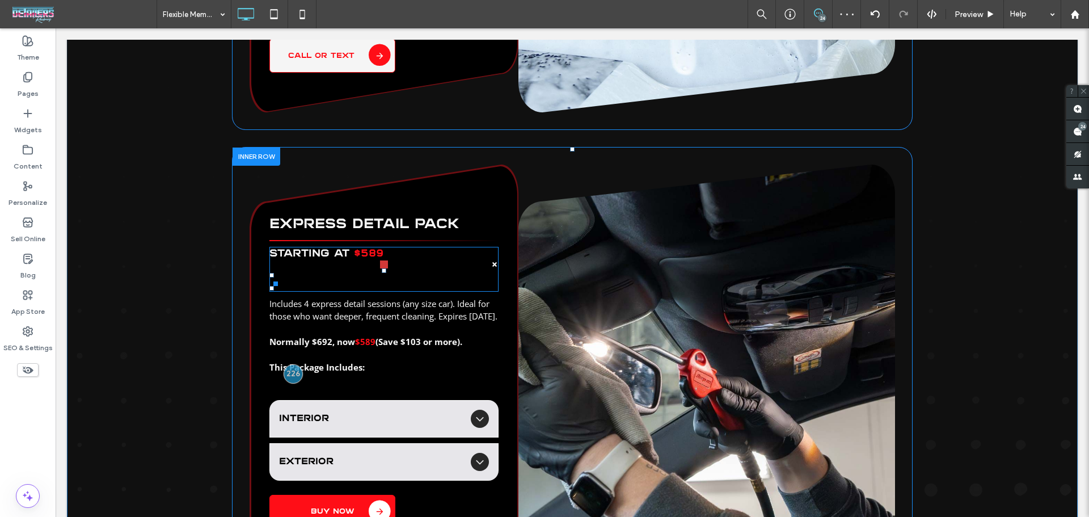
scroll to position [3025, 0]
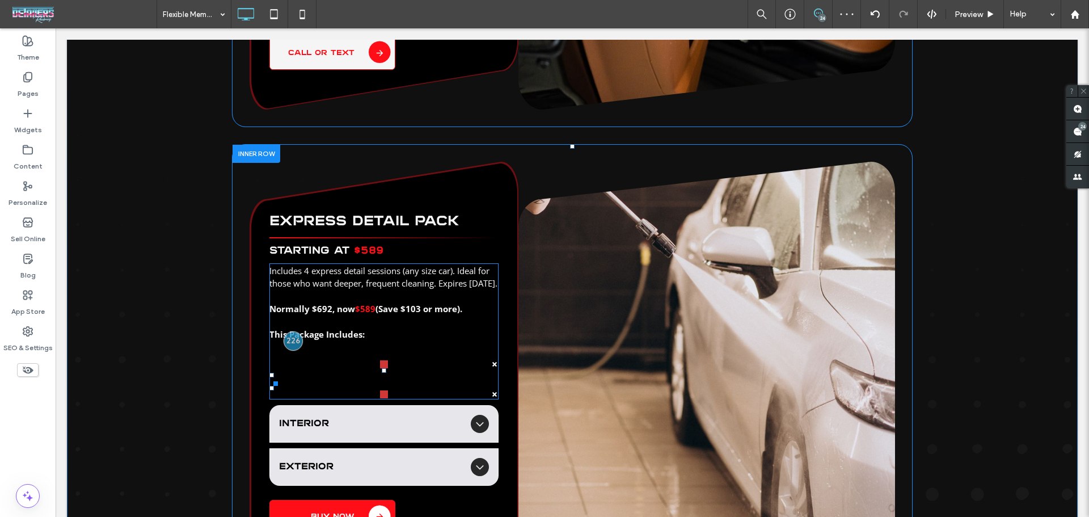
click at [435, 331] on p "Normally $692, now $589 (Save $103 or more). This Package Includes:" at bounding box center [383, 321] width 229 height 39
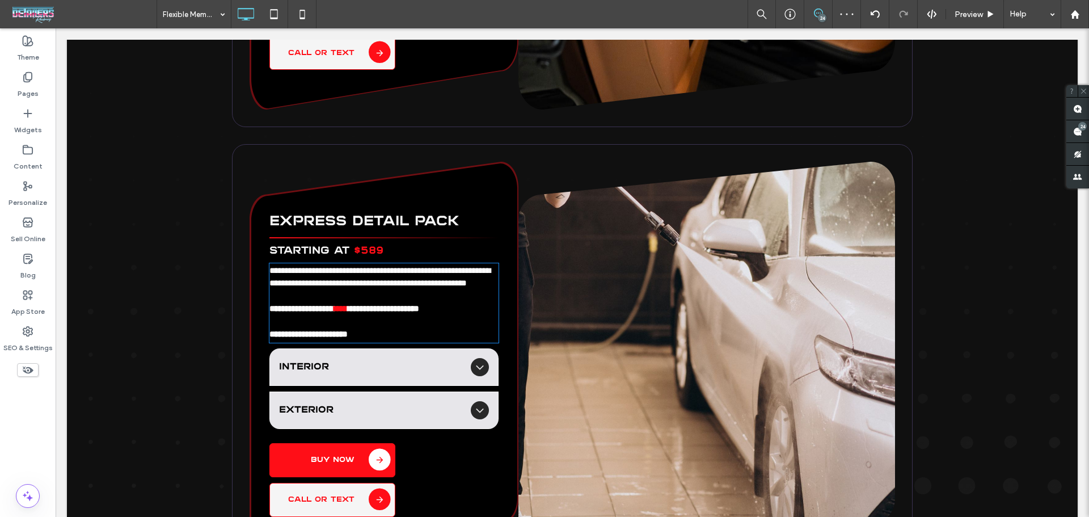
type input "*********"
type input "**"
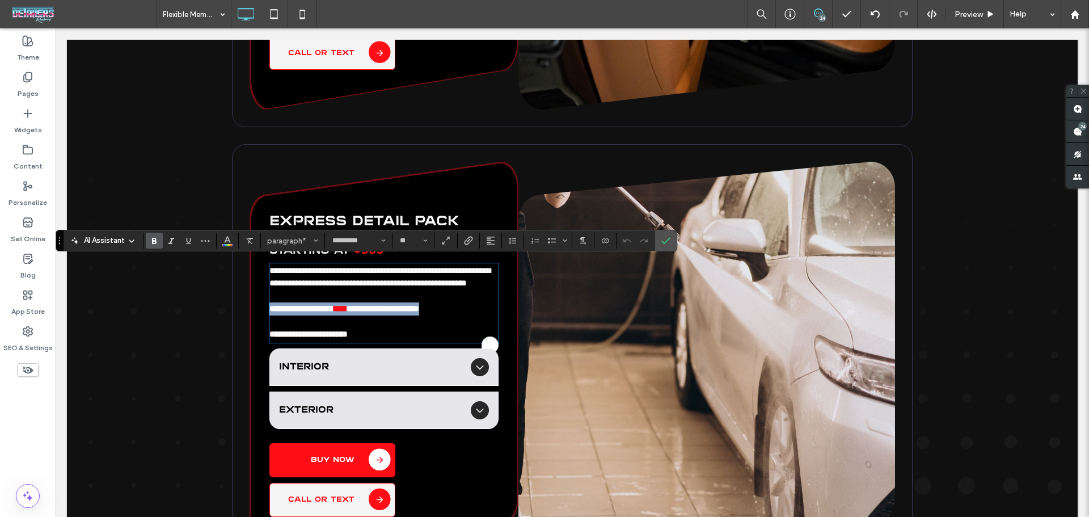
drag, startPoint x: 465, startPoint y: 319, endPoint x: 244, endPoint y: 317, distance: 220.6
click at [244, 317] on div "**********" at bounding box center [572, 358] width 680 height 429
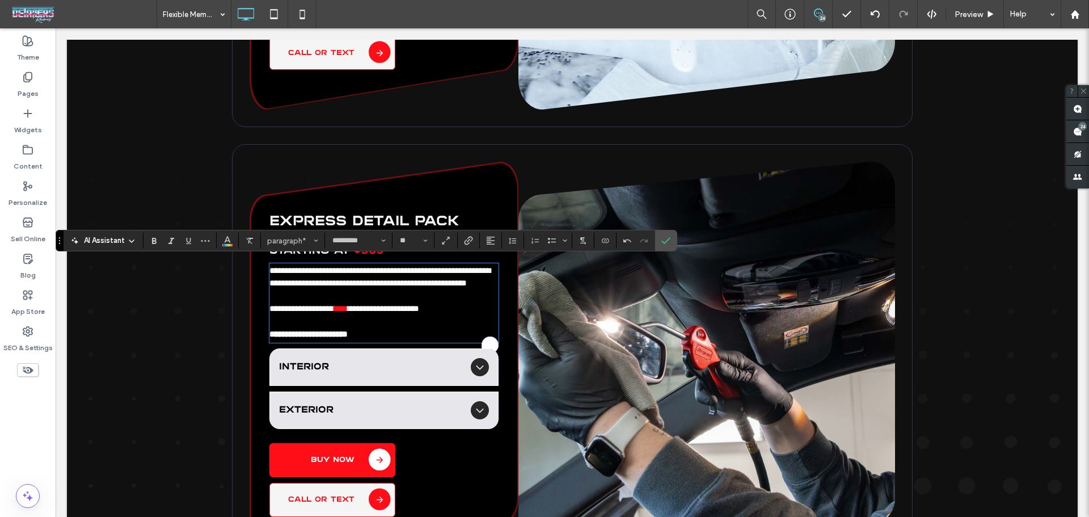
click at [348, 312] on span "****" at bounding box center [341, 308] width 14 height 9
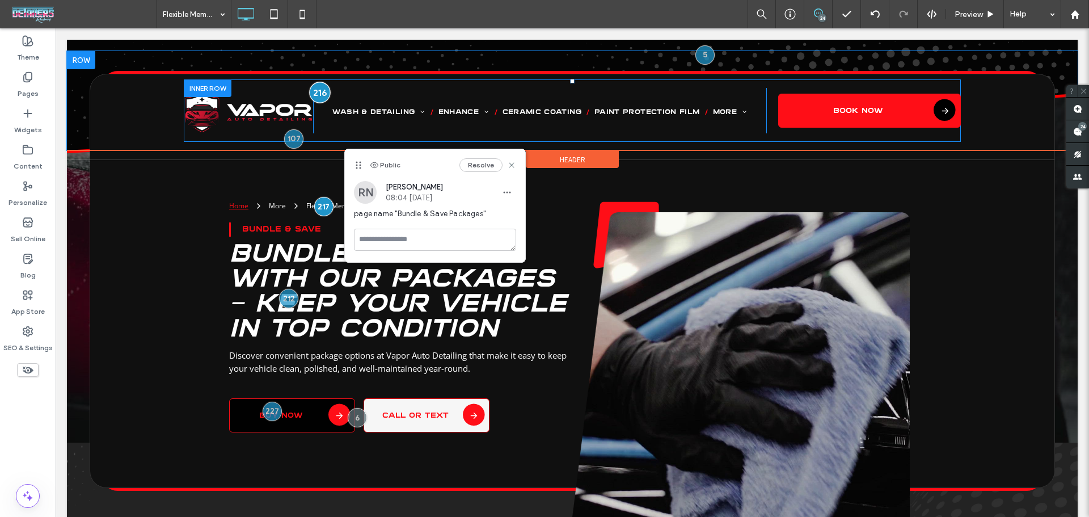
click at [320, 86] on div at bounding box center [320, 92] width 21 height 21
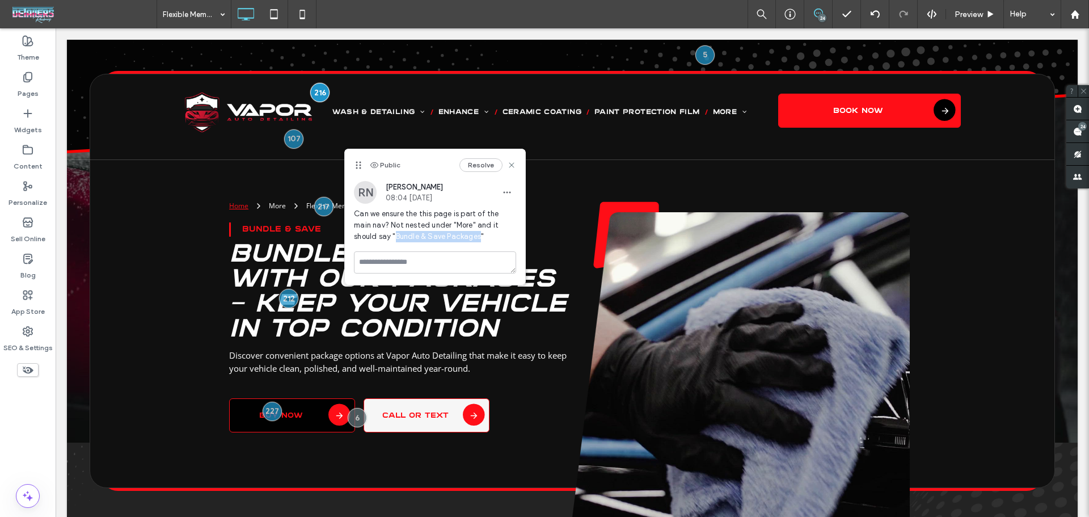
drag, startPoint x: 357, startPoint y: 232, endPoint x: 443, endPoint y: 231, distance: 85.6
click at [443, 231] on span "Can we ensure the this page is part of the main nav? Not nested under "More" an…" at bounding box center [435, 225] width 162 height 34
copy span "Bundle & Save Packages"
click at [32, 84] on label "Pages" at bounding box center [28, 91] width 21 height 16
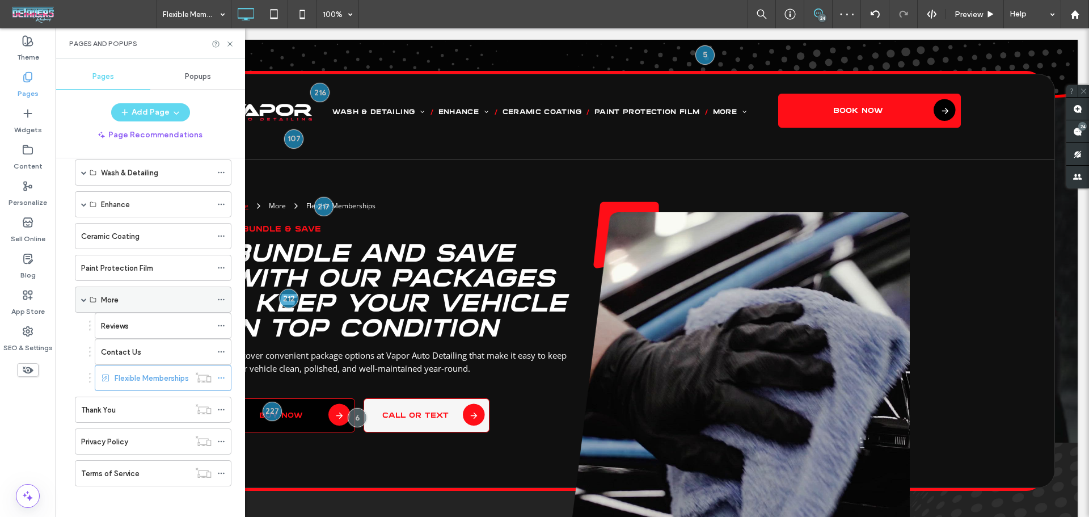
scroll to position [53, 0]
click at [221, 375] on icon at bounding box center [221, 374] width 8 height 8
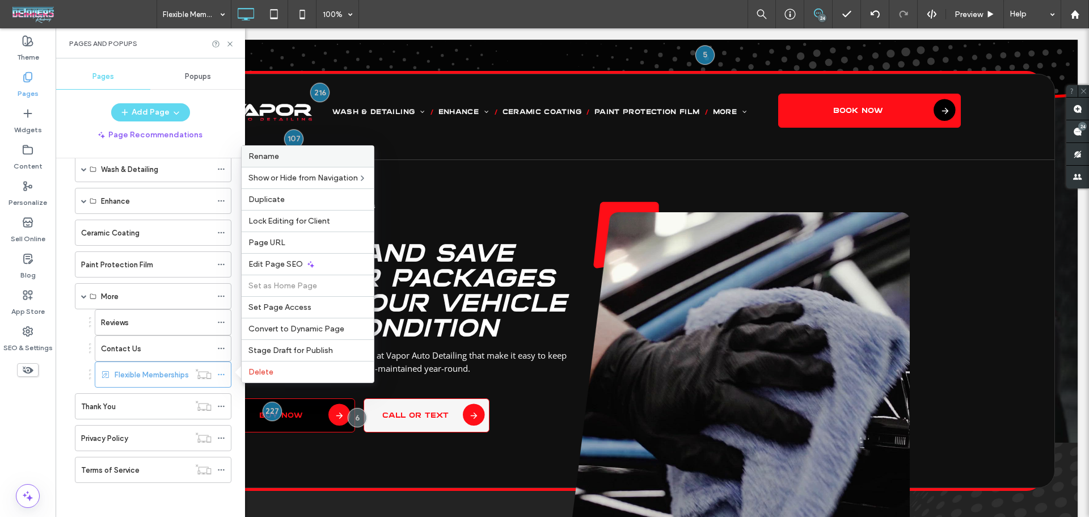
click at [301, 155] on label "Rename" at bounding box center [307, 156] width 119 height 10
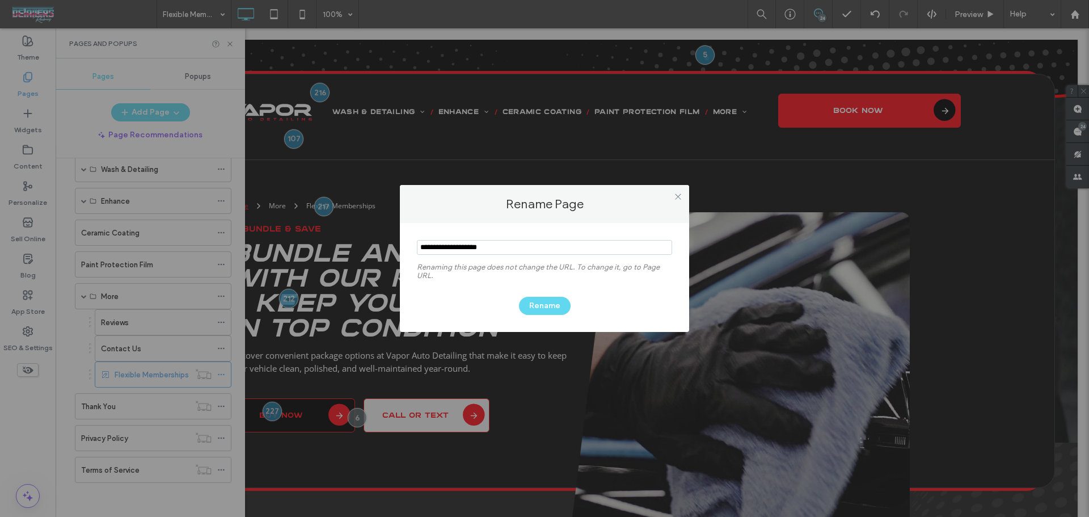
click at [515, 249] on input "notEmpty" at bounding box center [544, 247] width 255 height 15
type input "**********"
click at [549, 305] on button "Rename" at bounding box center [545, 306] width 52 height 18
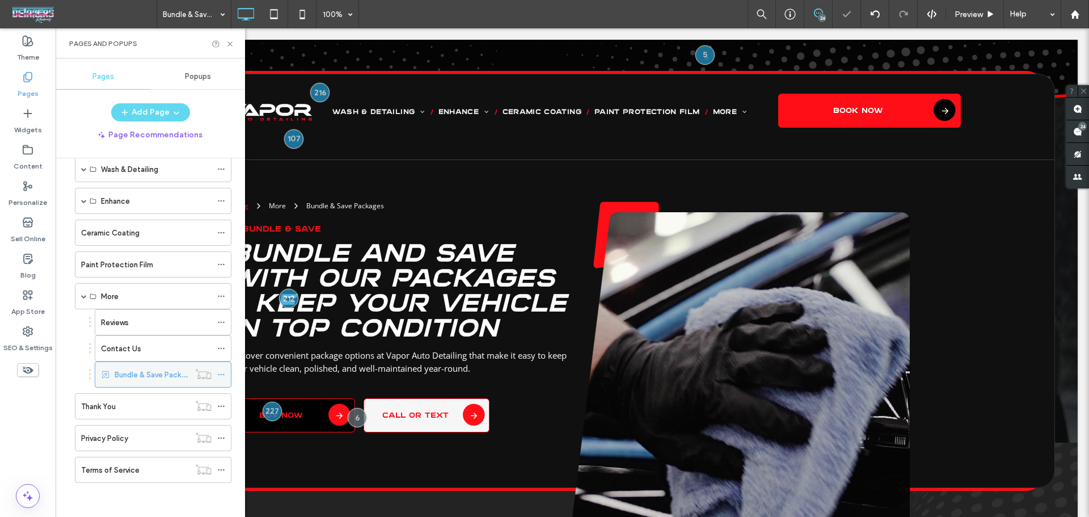
click at [222, 376] on icon at bounding box center [221, 374] width 8 height 8
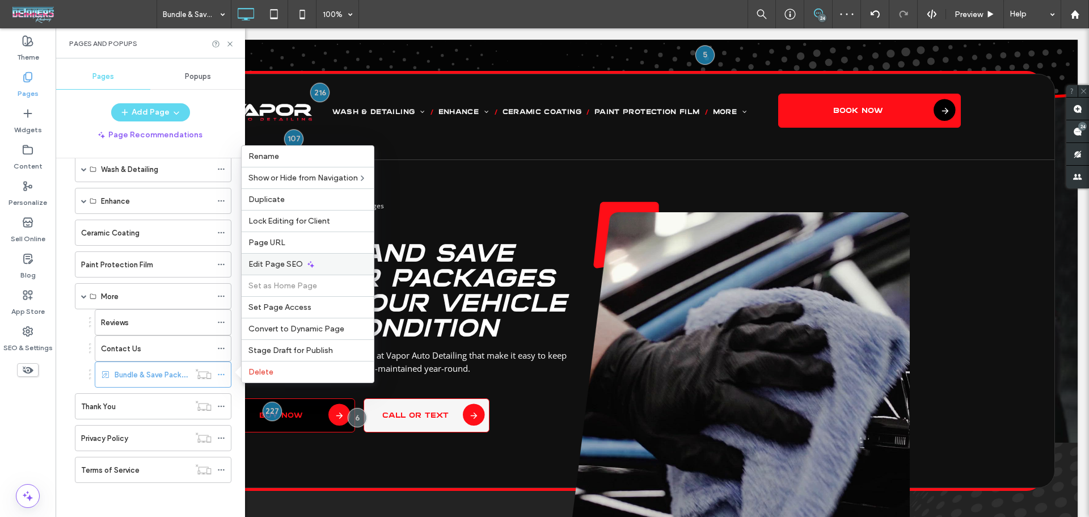
click at [306, 262] on icon at bounding box center [310, 264] width 9 height 9
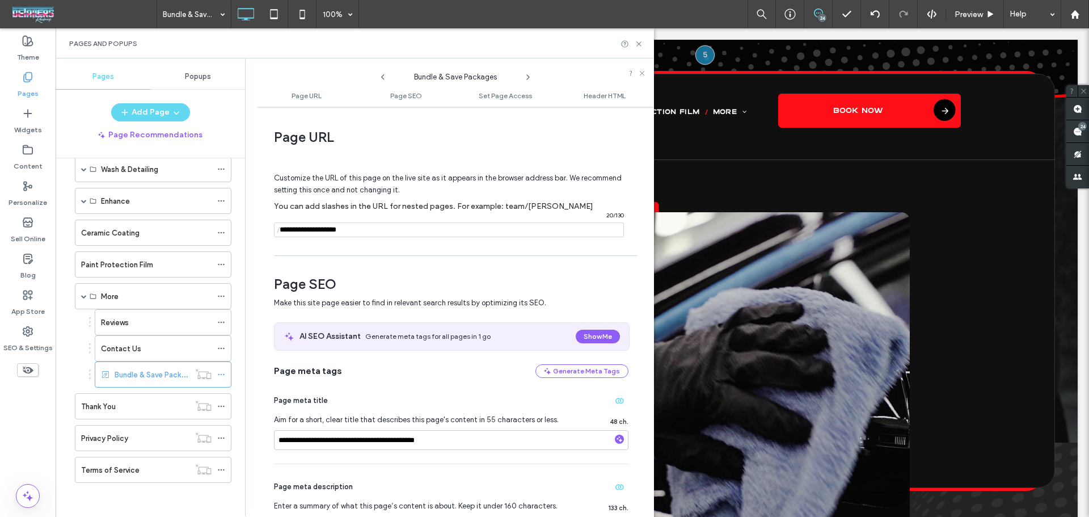
click at [384, 235] on input "notEmpty" at bounding box center [449, 229] width 350 height 15
paste input "**********"
click at [414, 268] on div "**********" at bounding box center [455, 311] width 397 height 399
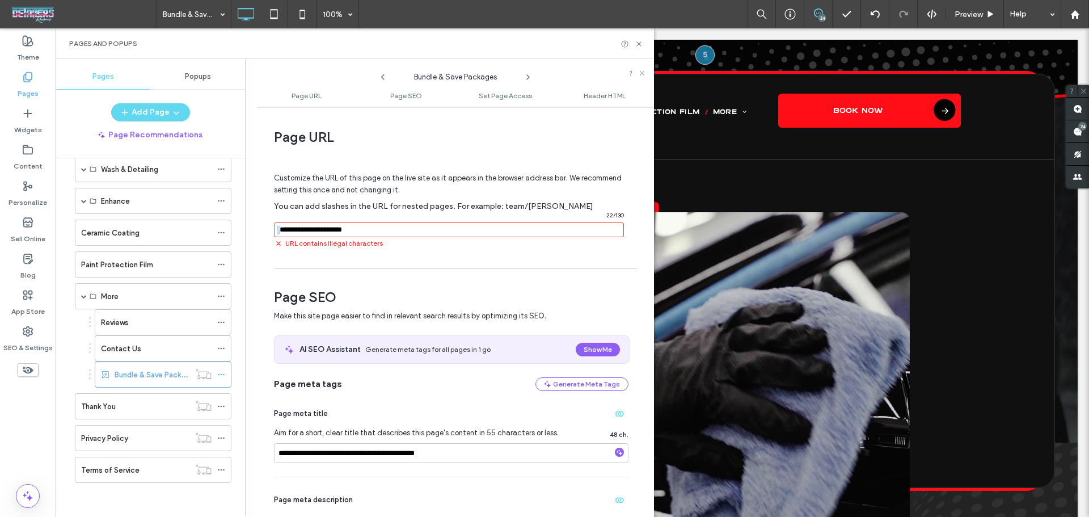
drag, startPoint x: 285, startPoint y: 230, endPoint x: 391, endPoint y: 229, distance: 105.5
click at [390, 229] on div "/ 22 / 130 URL contains illegal characters" at bounding box center [449, 235] width 350 height 26
click at [391, 232] on input "notEmpty" at bounding box center [449, 229] width 350 height 15
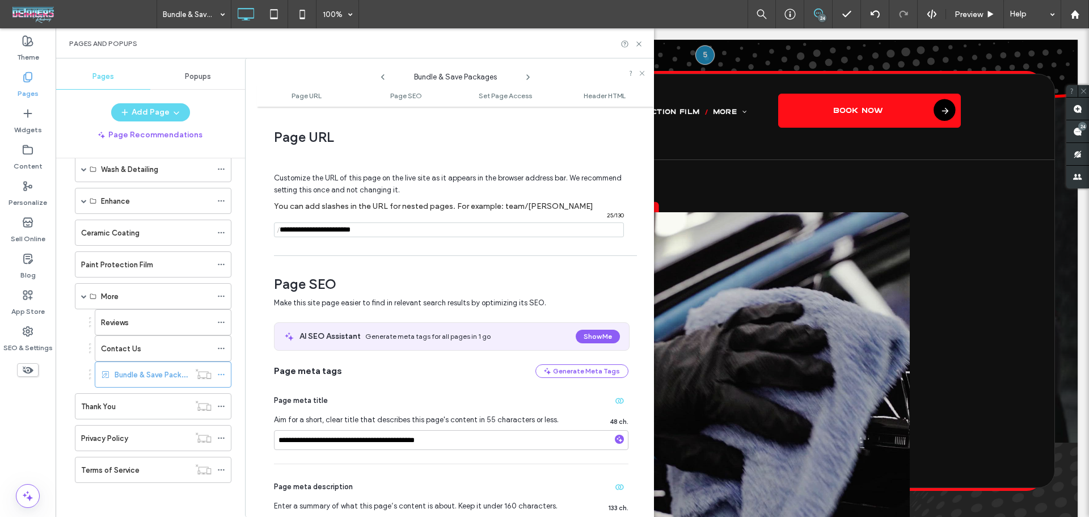
paste input "**********"
drag, startPoint x: 376, startPoint y: 230, endPoint x: 640, endPoint y: 250, distance: 264.4
click at [551, 249] on div "Customize the URL of this page on the live site as it appears in the browser ad…" at bounding box center [451, 199] width 354 height 99
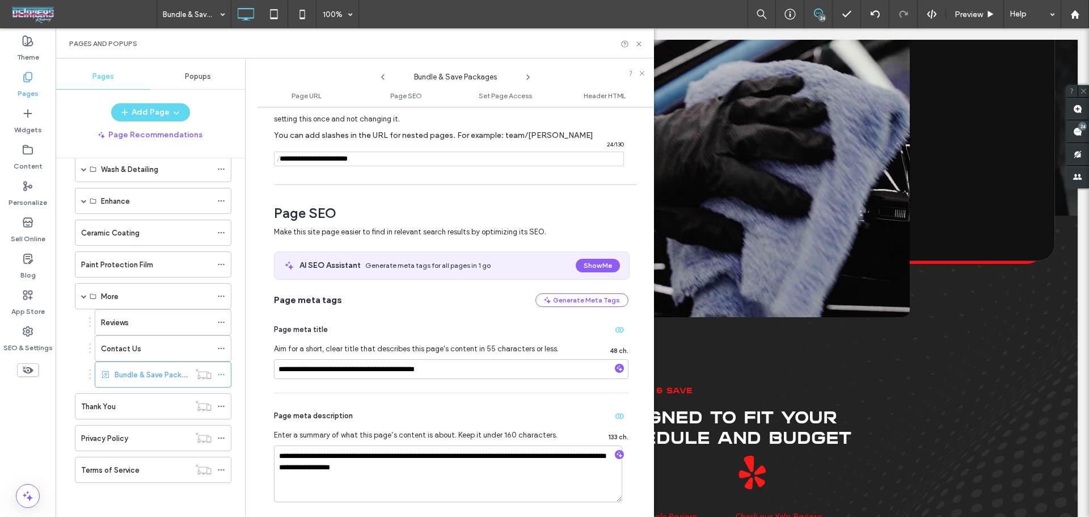
scroll to position [75, 0]
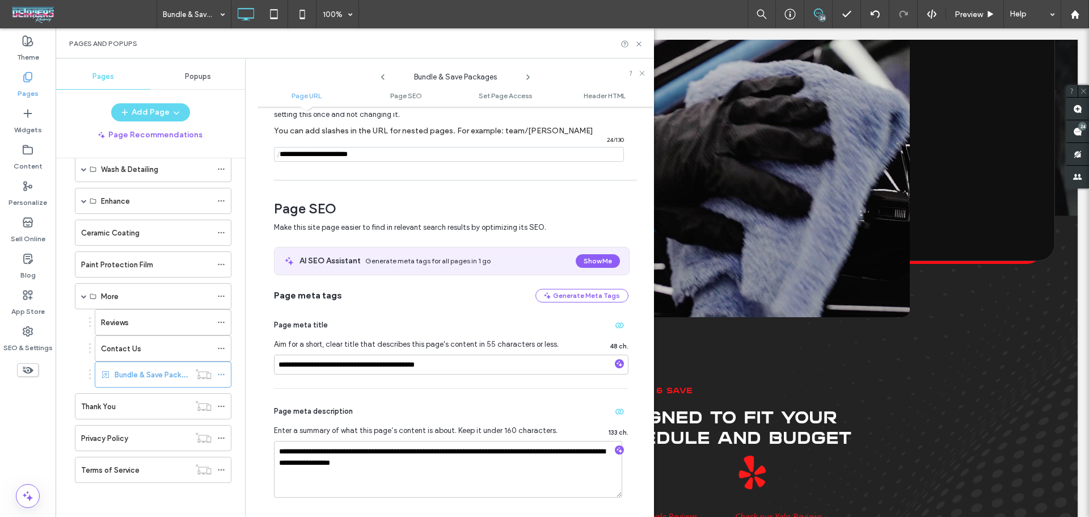
type input "**********"
click at [357, 366] on input "**********" at bounding box center [451, 364] width 354 height 20
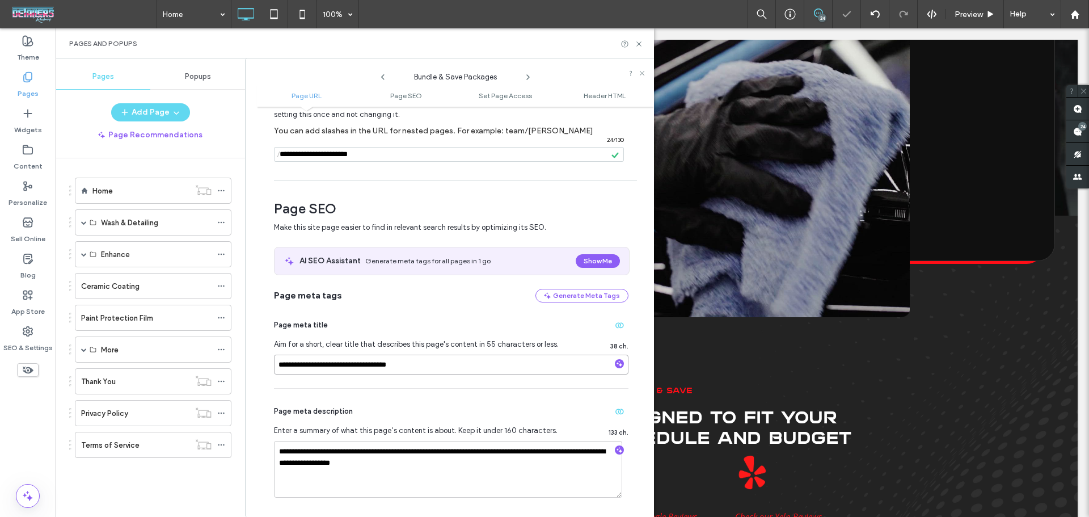
scroll to position [0, 0]
type input "**********"
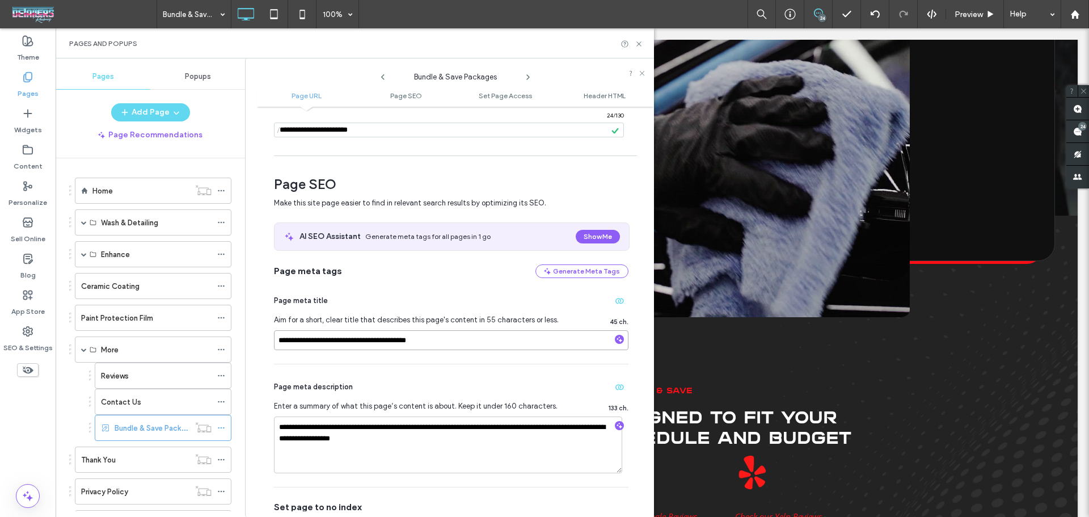
scroll to position [151, 0]
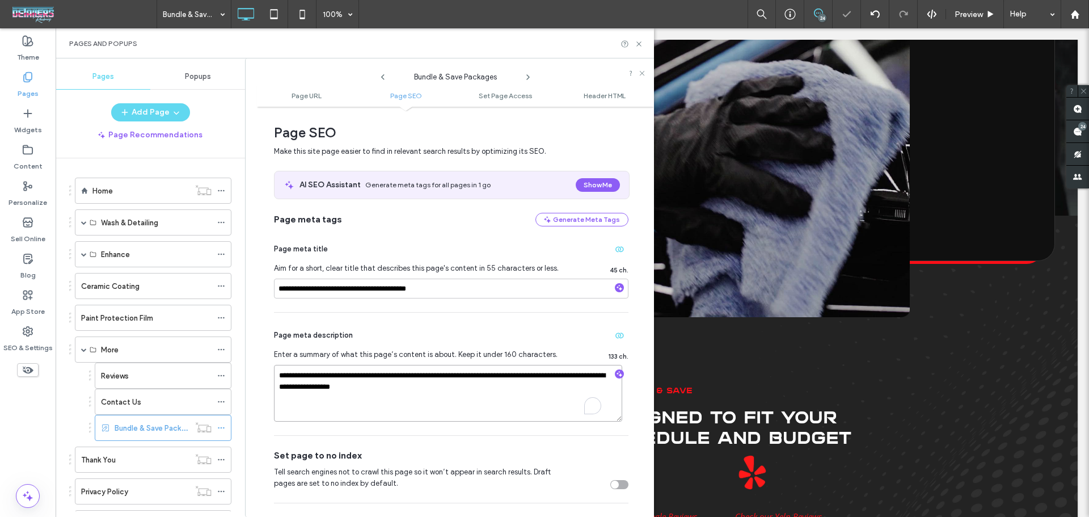
click at [480, 392] on textarea "**********" at bounding box center [448, 393] width 348 height 57
drag, startPoint x: 393, startPoint y: 378, endPoint x: 480, endPoint y: 374, distance: 86.3
click at [480, 374] on textarea "**********" at bounding box center [448, 393] width 348 height 57
paste textarea "To enrich screen reader interactions, please activate Accessibility in Grammarl…"
click at [399, 375] on textarea "**********" at bounding box center [448, 393] width 348 height 57
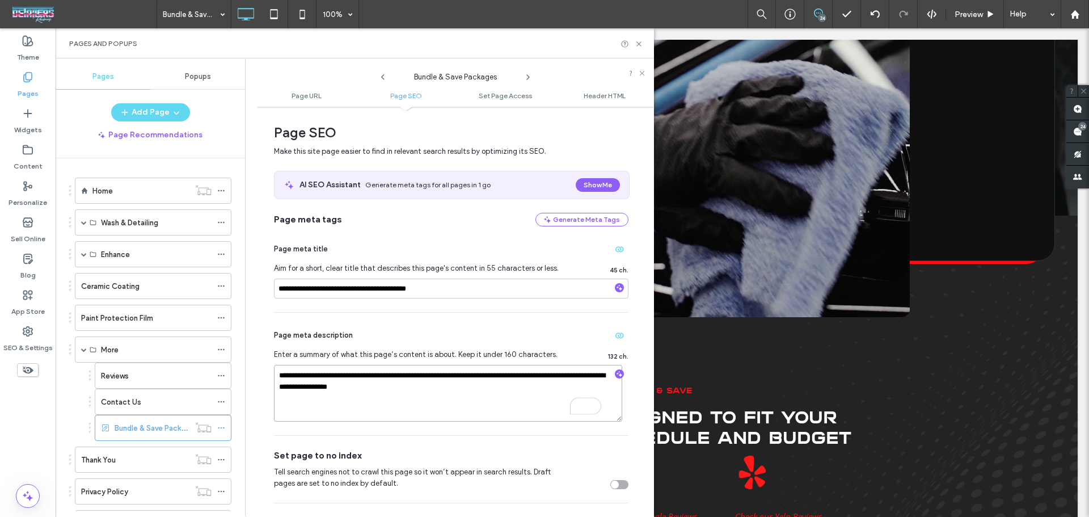
type textarea "**********"
click at [471, 392] on textarea "**********" at bounding box center [448, 393] width 348 height 57
click at [641, 46] on icon at bounding box center [638, 44] width 9 height 9
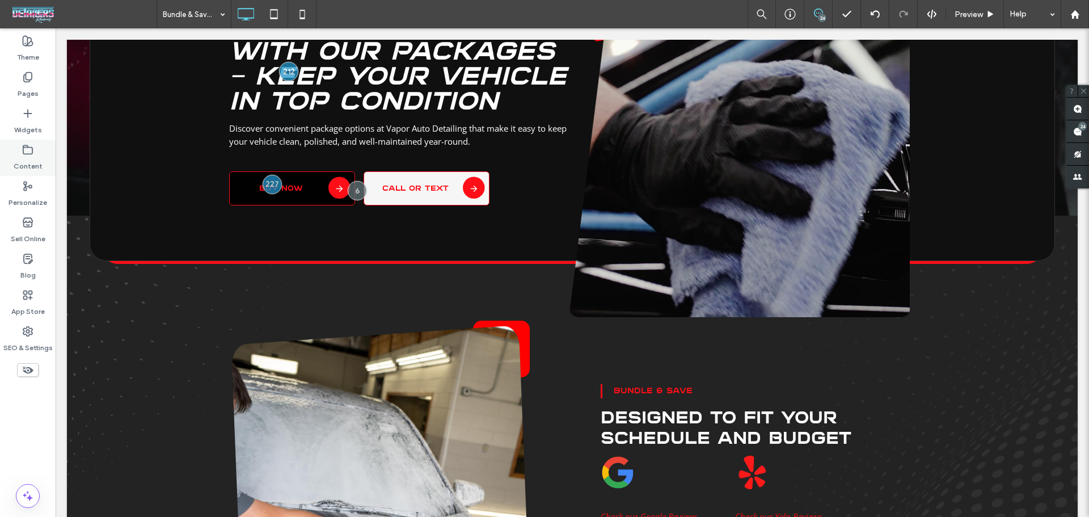
click at [39, 162] on label "Content" at bounding box center [28, 163] width 29 height 16
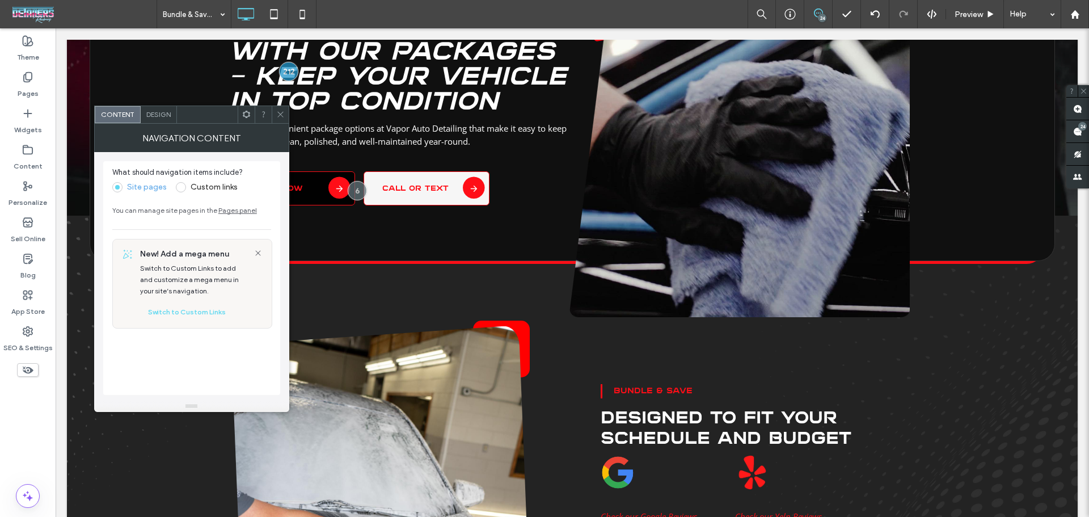
click at [161, 120] on div "Design" at bounding box center [159, 114] width 36 height 17
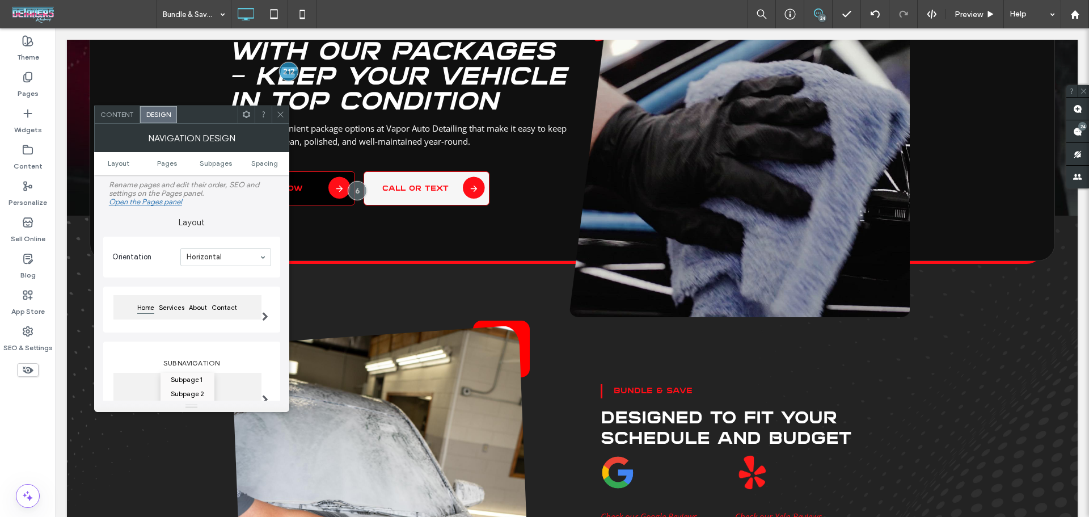
click at [163, 112] on span "Design" at bounding box center [158, 114] width 24 height 9
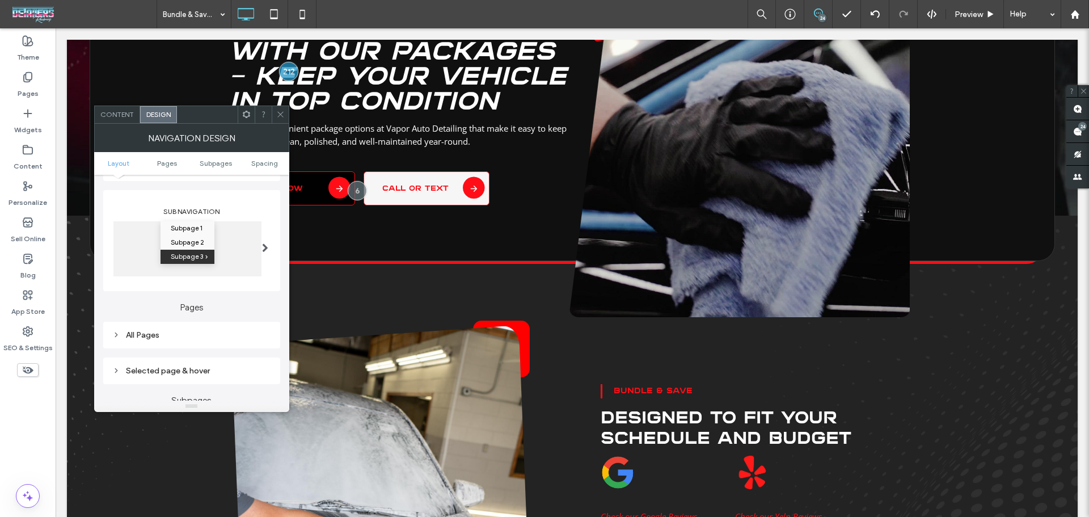
click at [283, 116] on icon at bounding box center [280, 114] width 9 height 9
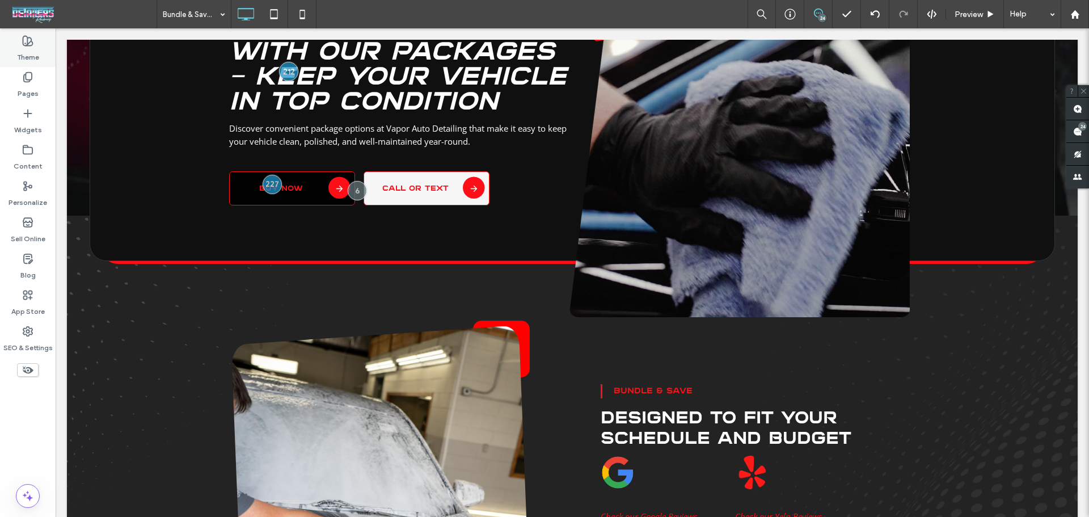
click at [28, 42] on use at bounding box center [28, 41] width 10 height 10
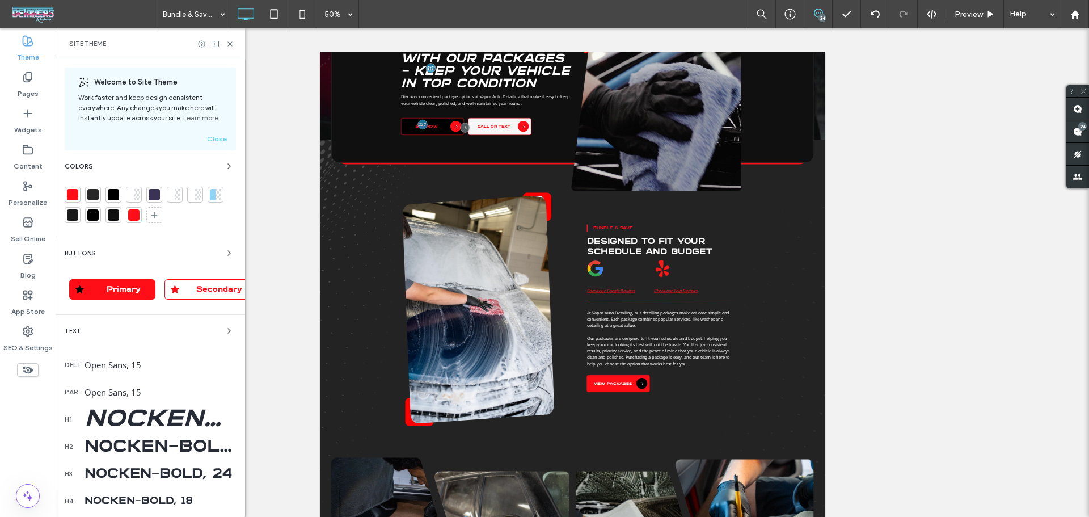
click at [28, 42] on use at bounding box center [28, 41] width 10 height 10
click at [28, 90] on label "Pages" at bounding box center [28, 91] width 21 height 16
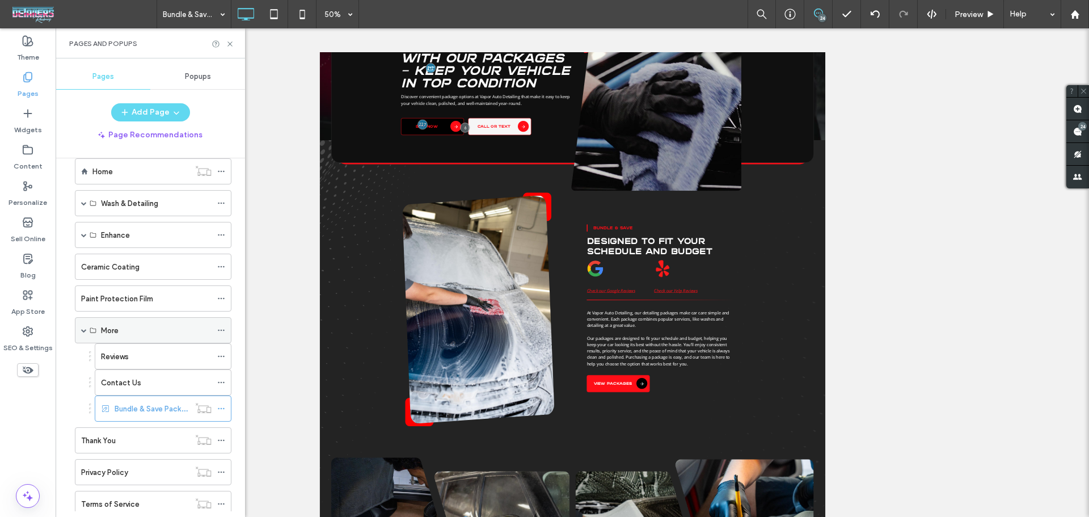
scroll to position [53, 0]
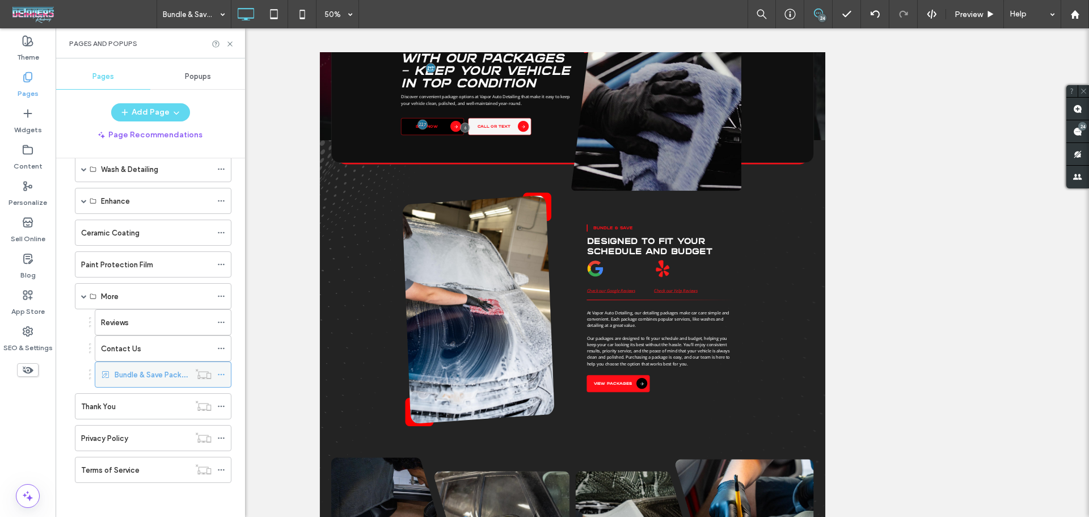
click at [223, 376] on icon at bounding box center [221, 374] width 8 height 8
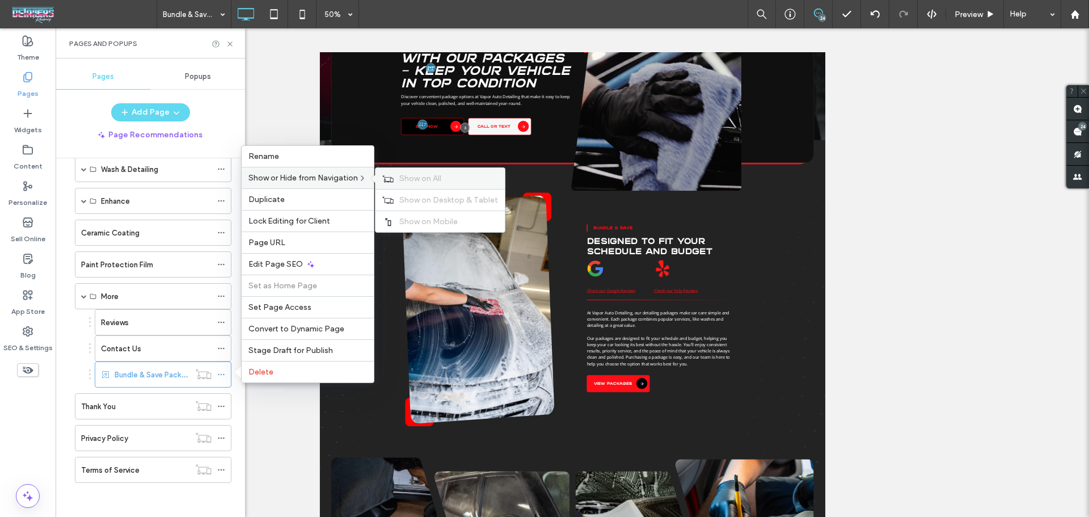
click at [422, 179] on span "Show on All" at bounding box center [420, 179] width 42 height 10
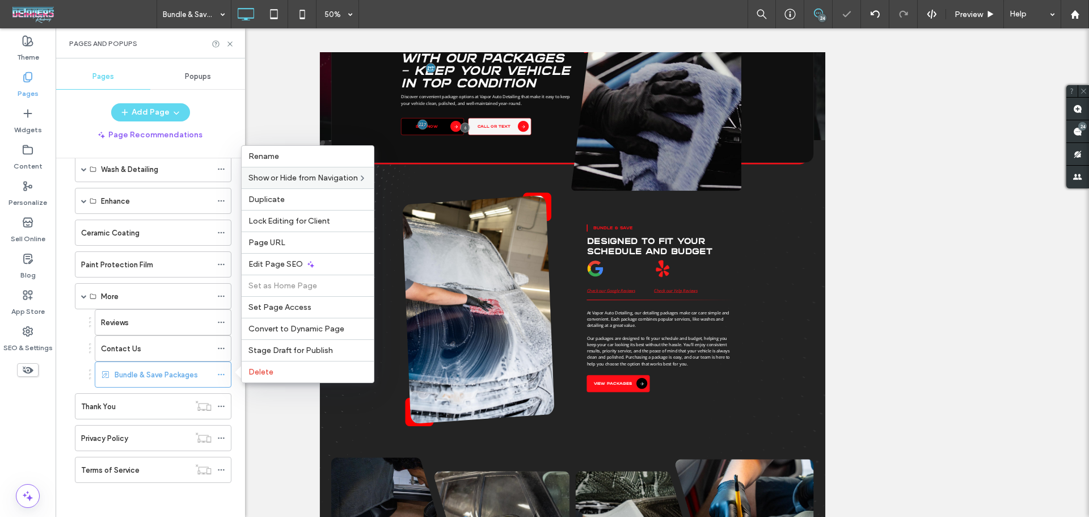
click at [267, 120] on div "Unhide? Yes Unhide? Yes Unhide? Yes Unhide? Yes Unhide? Yes" at bounding box center [572, 272] width 1033 height 488
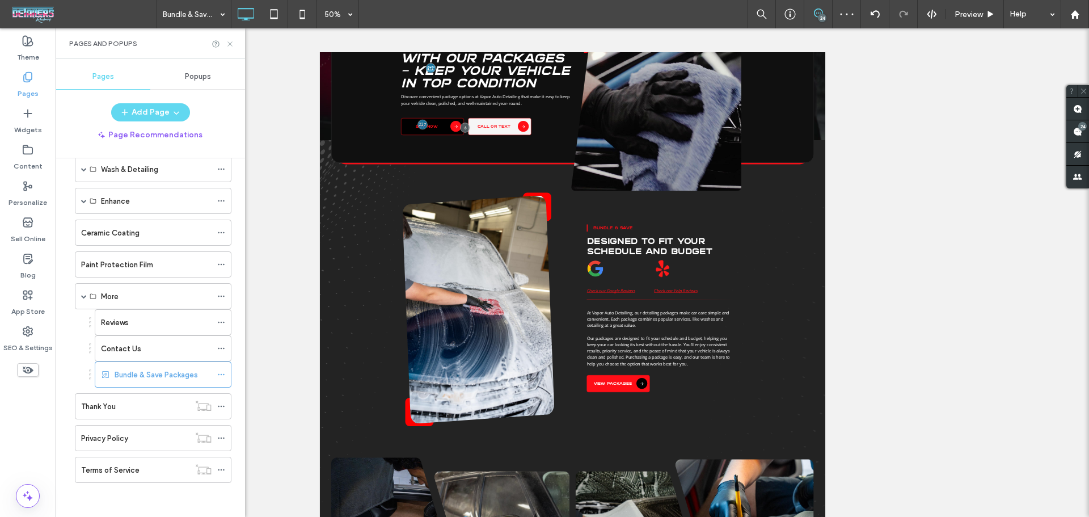
click at [232, 43] on icon at bounding box center [230, 44] width 9 height 9
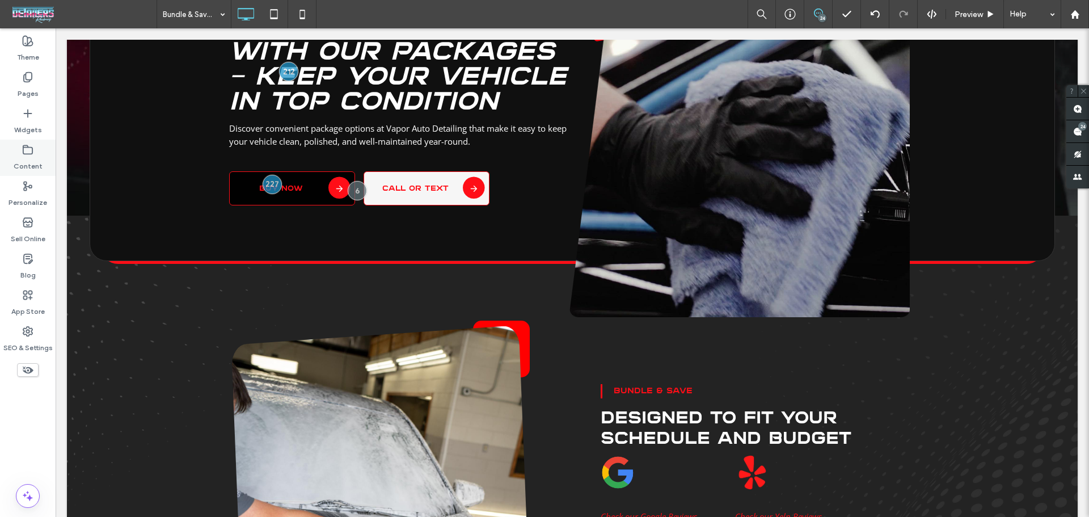
click at [29, 155] on icon at bounding box center [27, 149] width 11 height 11
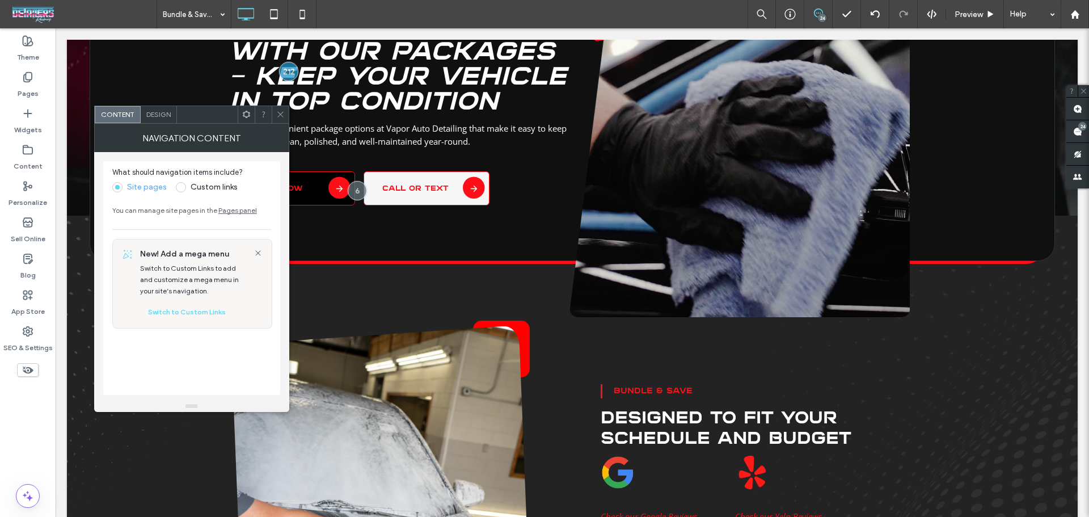
click at [151, 121] on div "Design" at bounding box center [159, 114] width 36 height 17
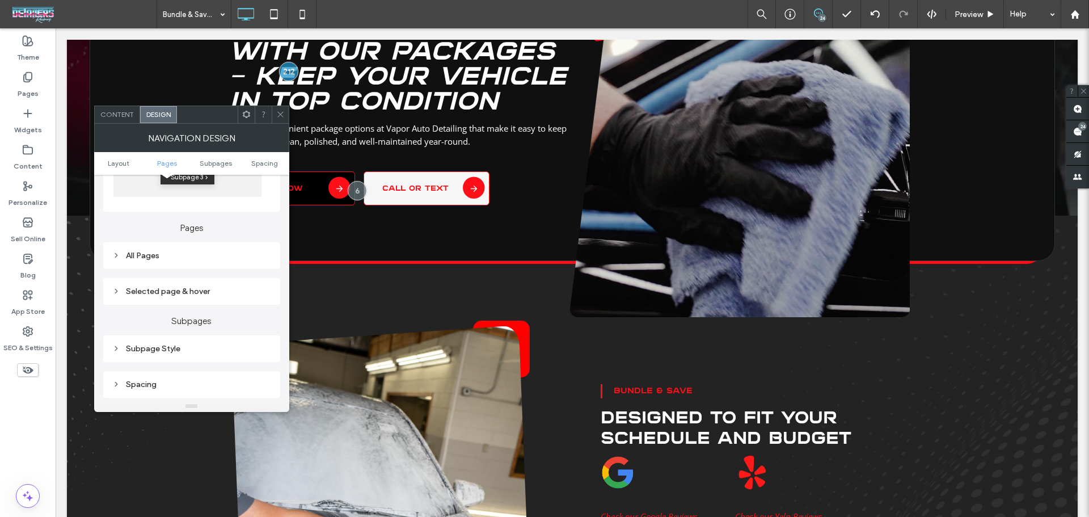
scroll to position [227, 0]
click at [179, 253] on div "All Pages" at bounding box center [191, 259] width 159 height 15
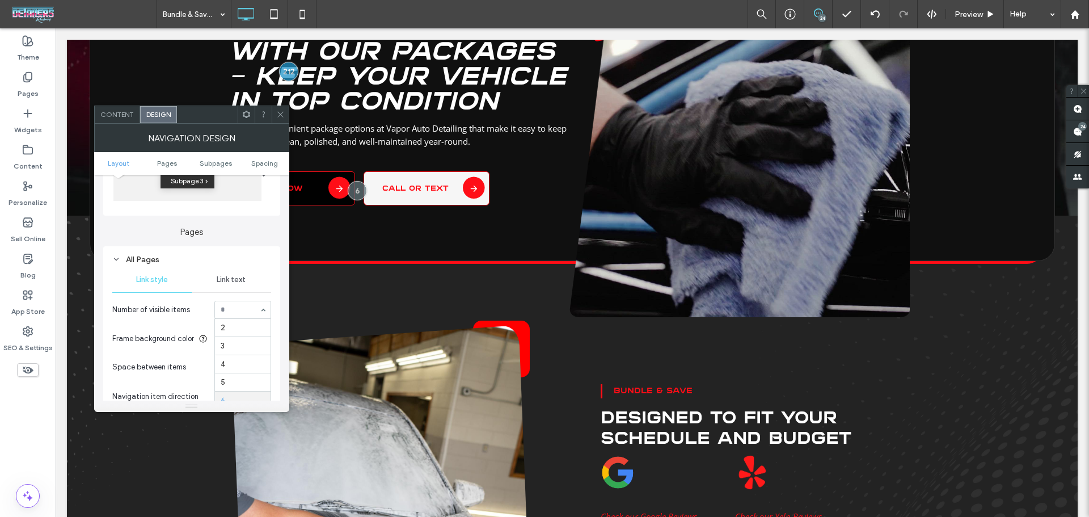
scroll to position [69, 0]
click at [279, 117] on icon at bounding box center [280, 114] width 9 height 9
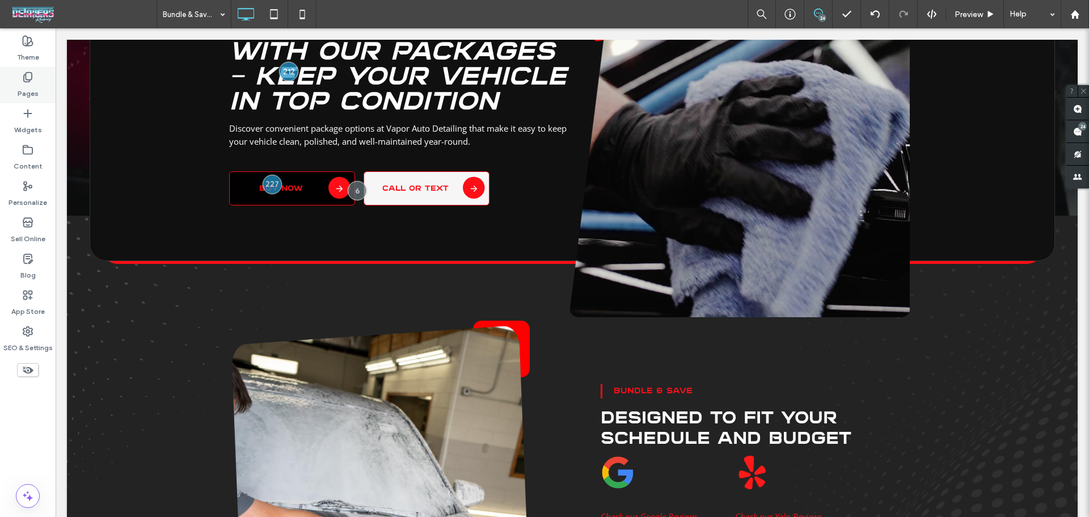
click at [26, 84] on label "Pages" at bounding box center [28, 91] width 21 height 16
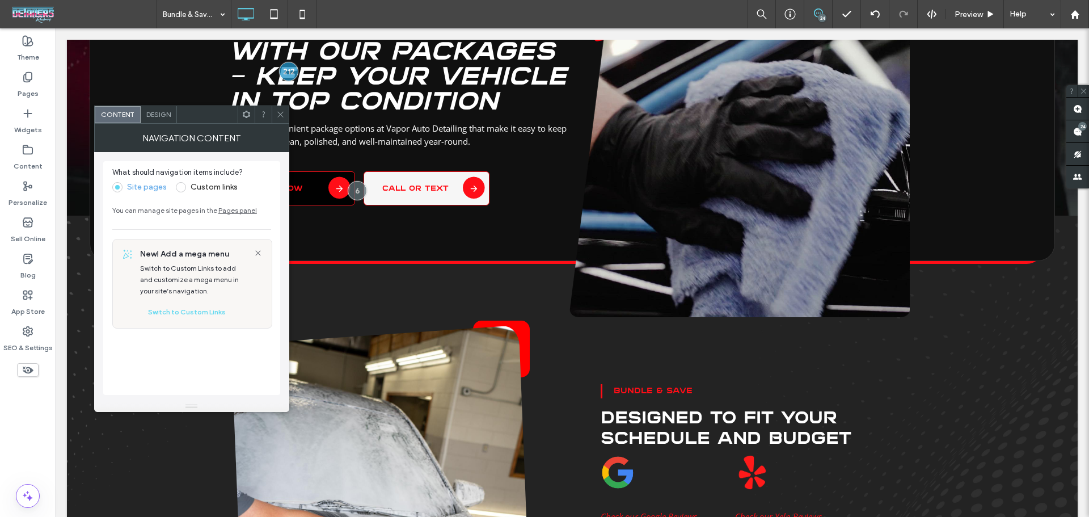
click at [167, 121] on div "Design" at bounding box center [159, 114] width 36 height 17
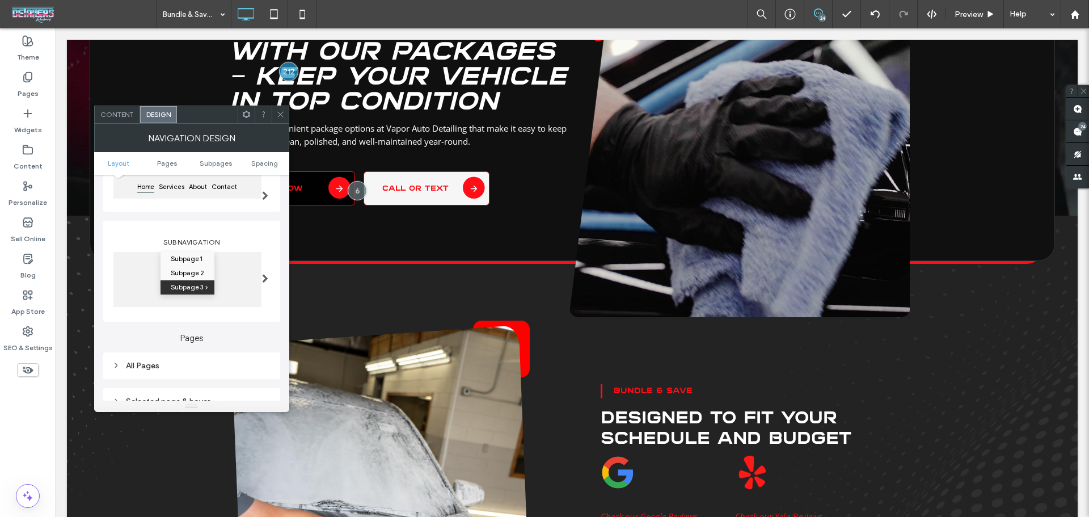
scroll to position [151, 0]
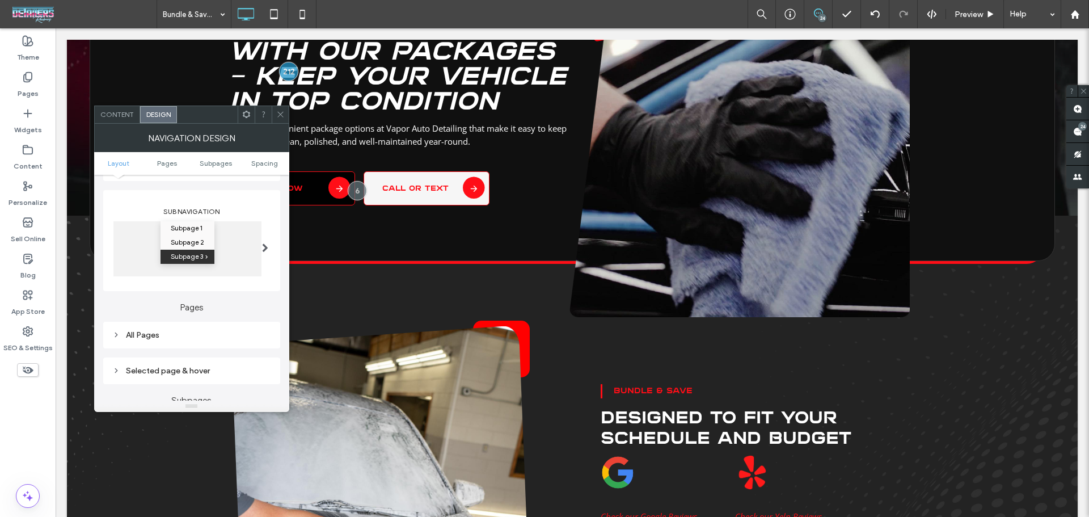
click at [189, 339] on div "All Pages" at bounding box center [191, 335] width 159 height 10
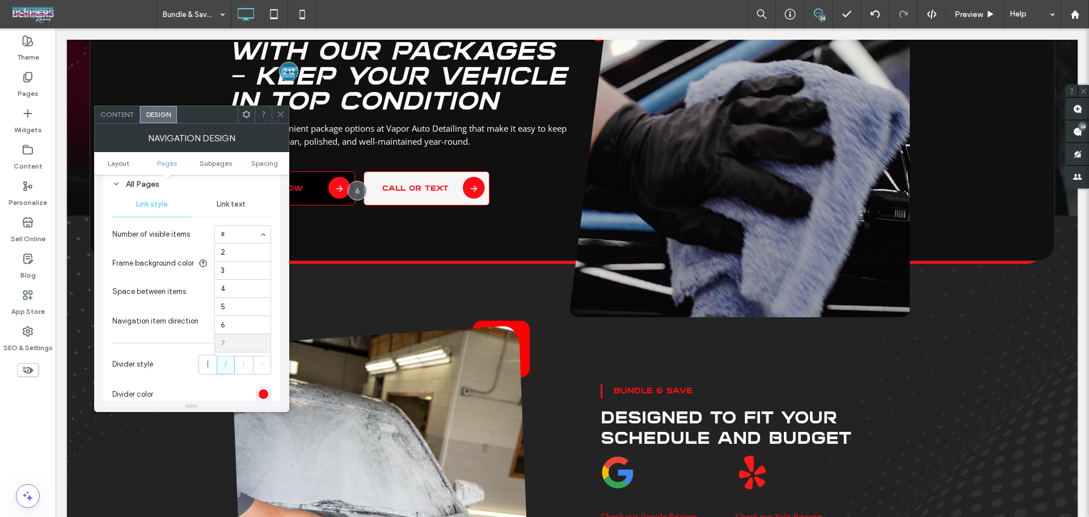
scroll to position [69, 0]
click at [248, 237] on input at bounding box center [240, 234] width 39 height 8
click at [252, 230] on input at bounding box center [240, 234] width 39 height 8
click at [282, 115] on icon at bounding box center [280, 114] width 9 height 9
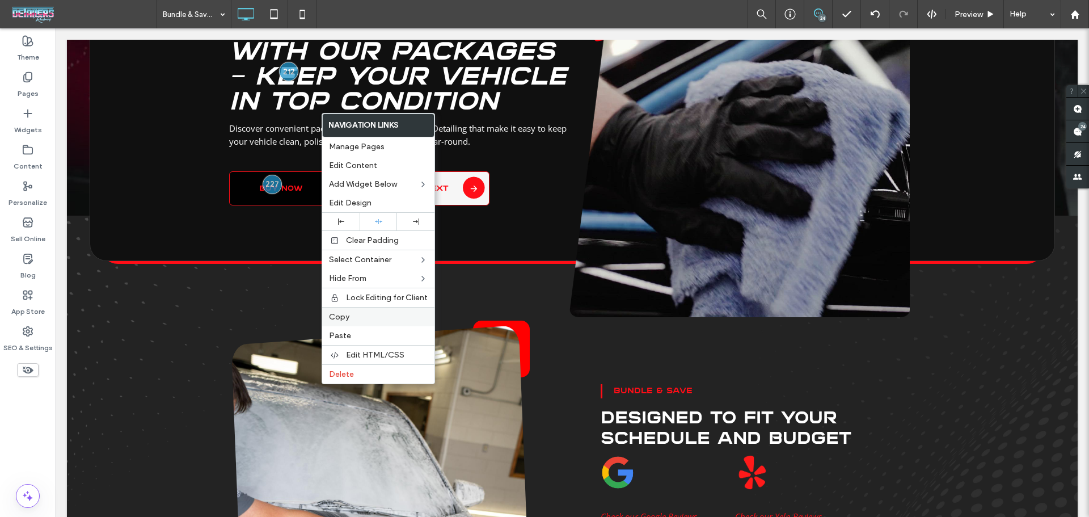
click at [354, 312] on label "Copy" at bounding box center [378, 317] width 99 height 10
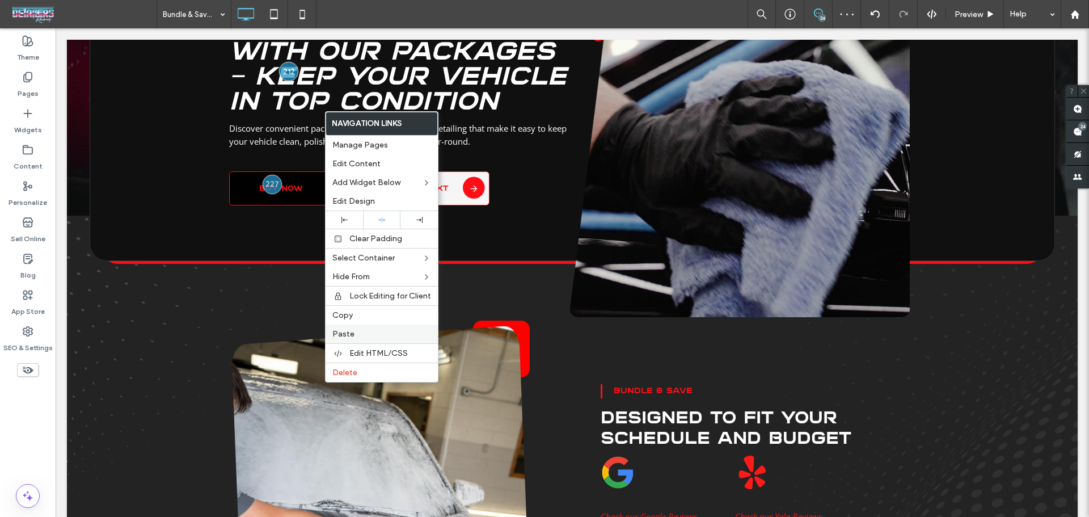
click at [358, 331] on label "Paste" at bounding box center [381, 334] width 99 height 10
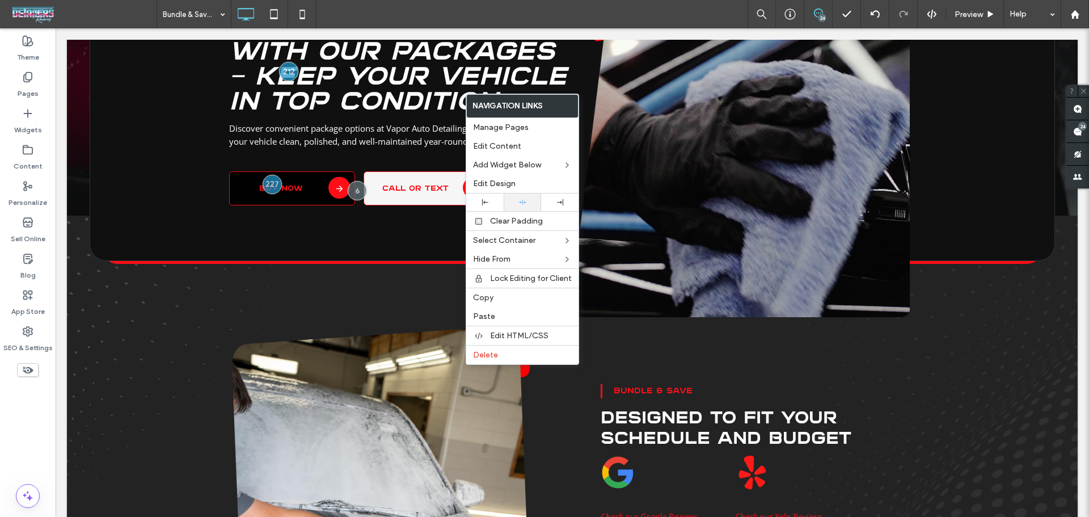
click at [519, 200] on icon at bounding box center [522, 201] width 7 height 7
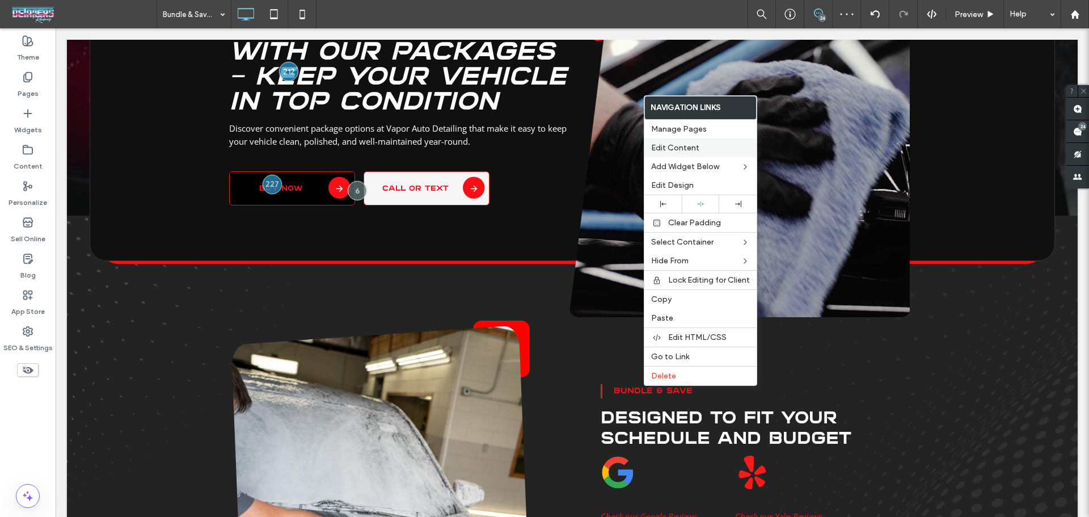
click at [672, 147] on span "Edit Content" at bounding box center [675, 148] width 48 height 10
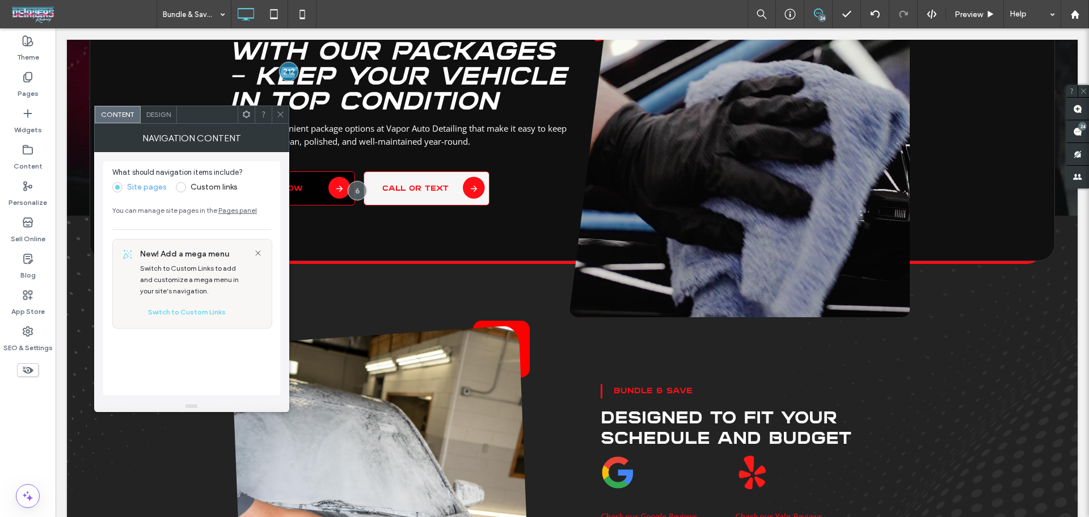
click at [157, 120] on div "Design" at bounding box center [159, 114] width 36 height 17
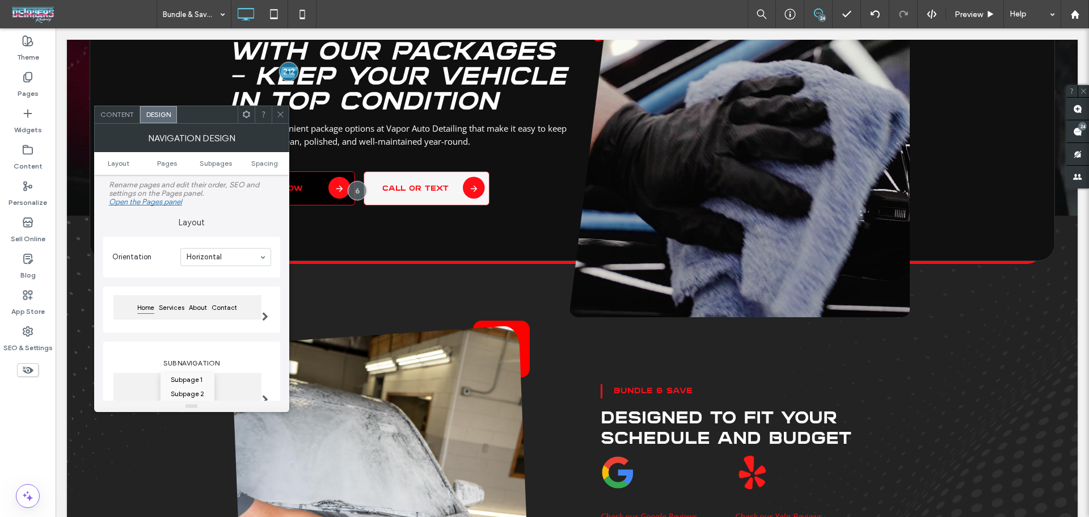
click at [264, 318] on span at bounding box center [265, 316] width 6 height 9
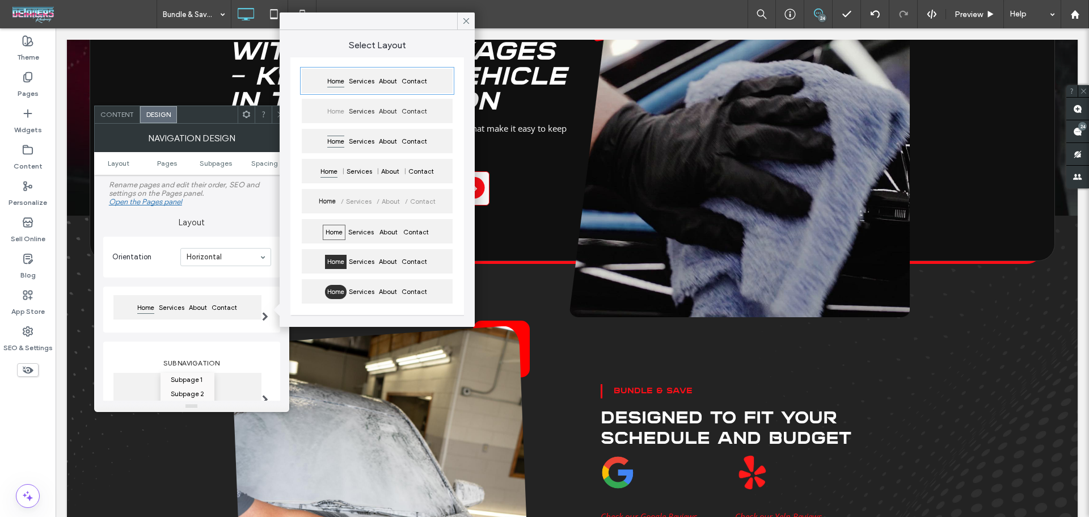
click at [264, 318] on span at bounding box center [265, 316] width 6 height 9
click at [172, 164] on span "Pages" at bounding box center [167, 163] width 20 height 9
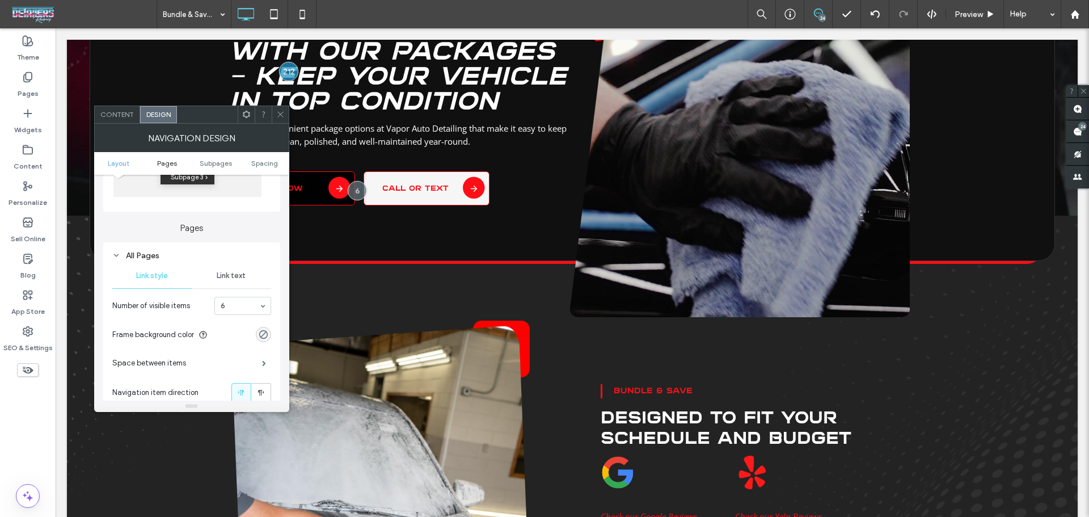
scroll to position [268, 0]
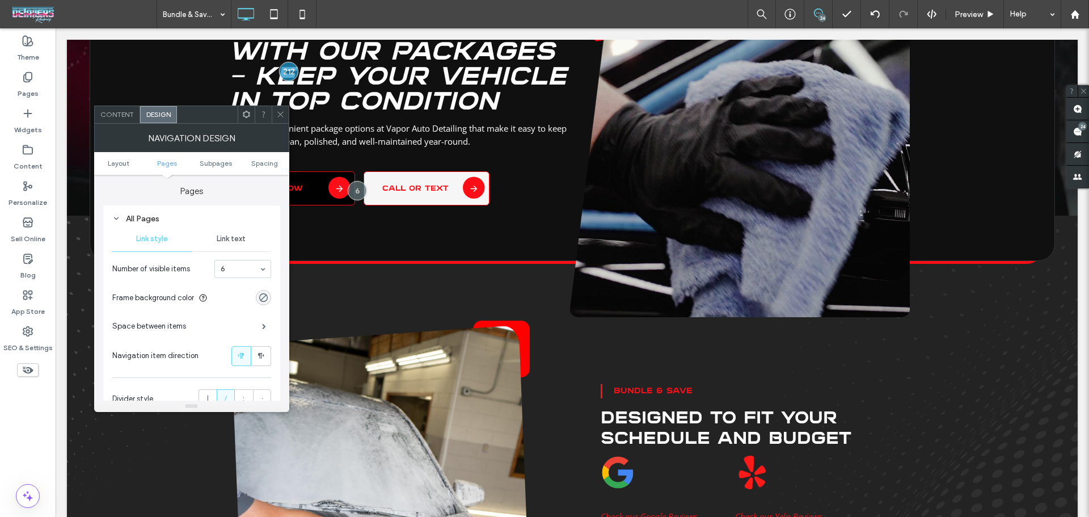
click at [254, 323] on div "Space between items" at bounding box center [191, 326] width 159 height 28
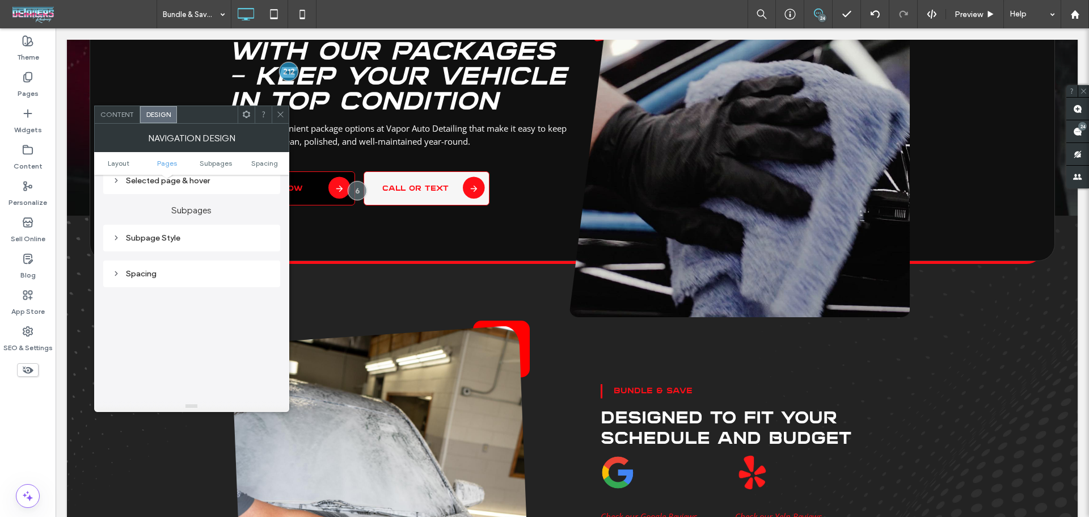
scroll to position [494, 0]
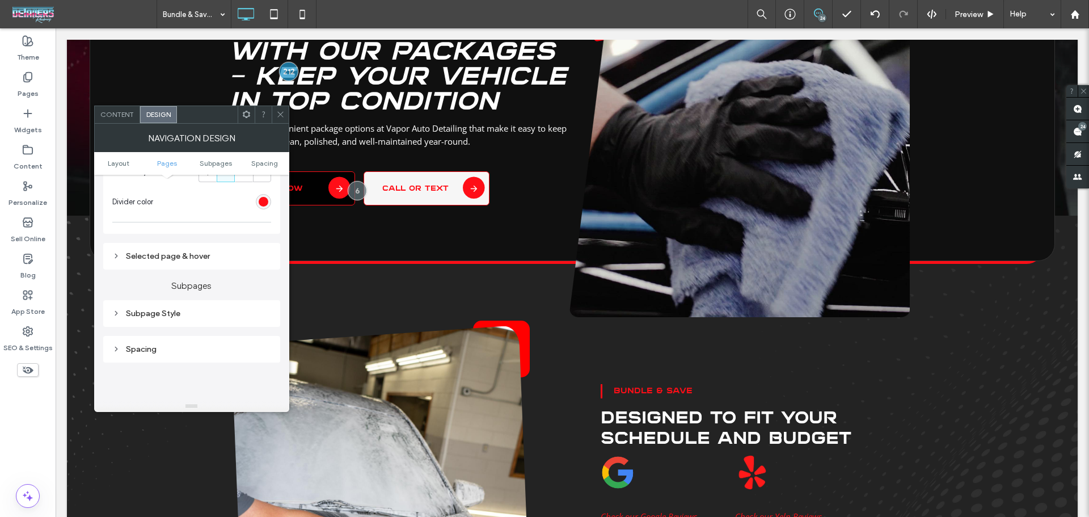
click at [223, 320] on div "Subpage Style" at bounding box center [191, 313] width 159 height 15
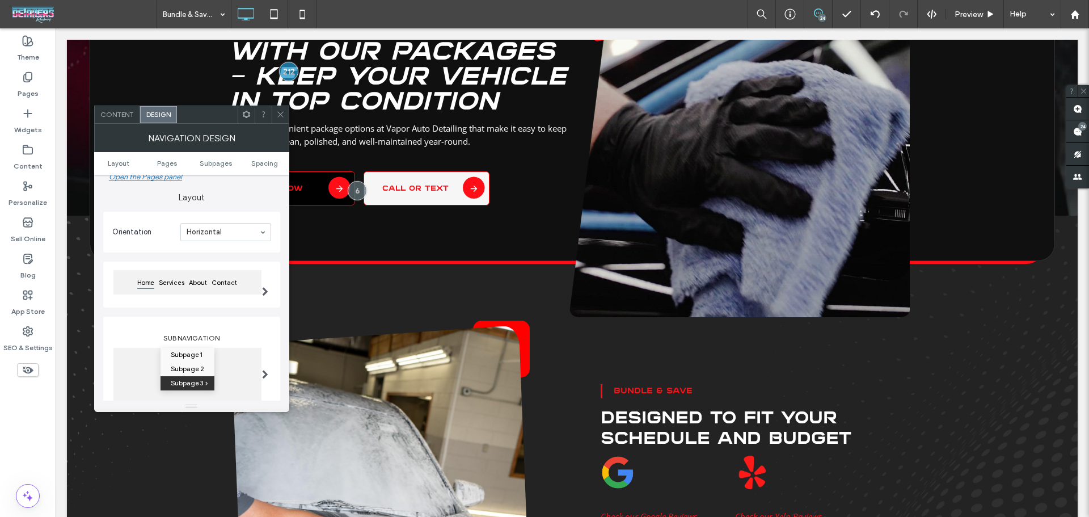
scroll to position [0, 0]
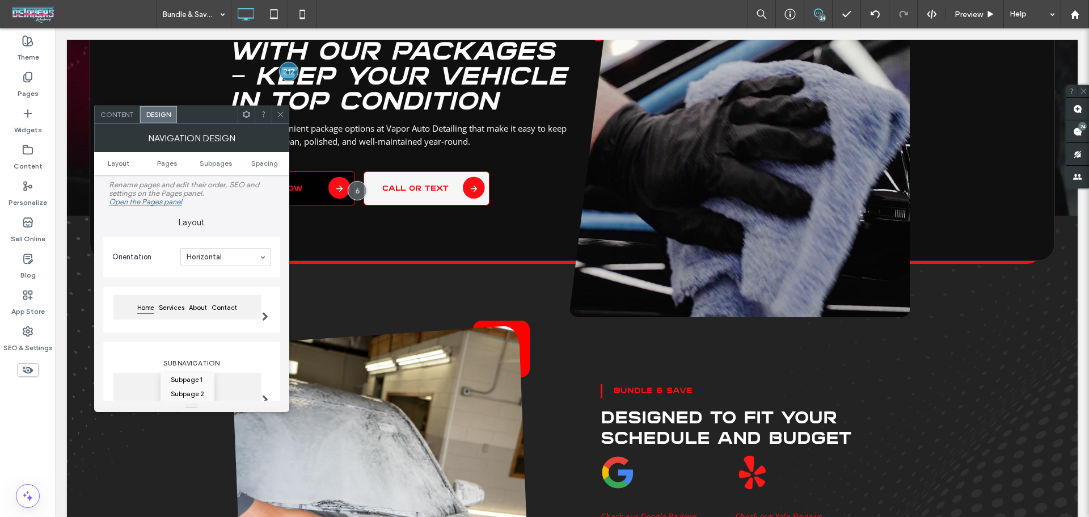
click at [149, 272] on div "Orientation Horizontal" at bounding box center [191, 256] width 177 height 41
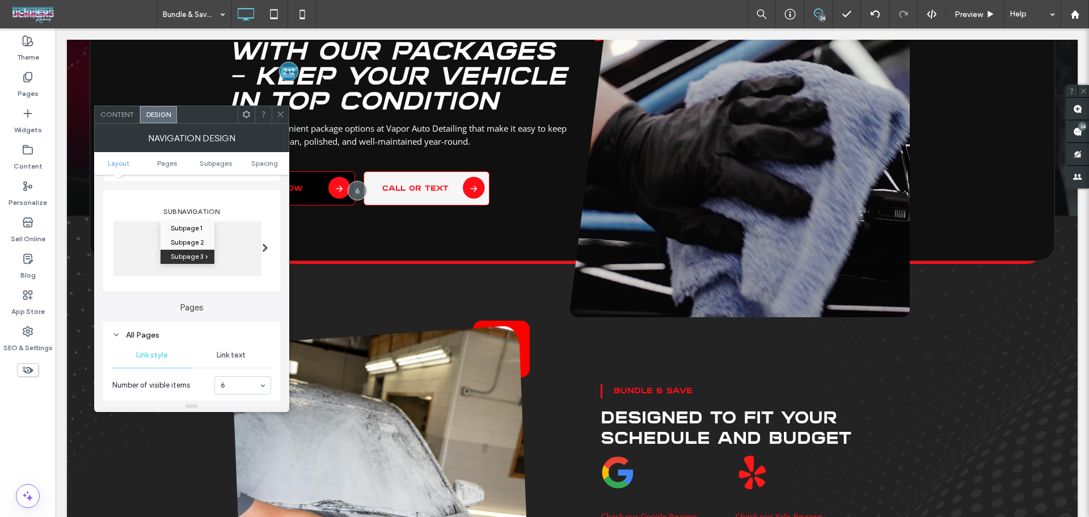
click at [266, 249] on span at bounding box center [265, 247] width 6 height 9
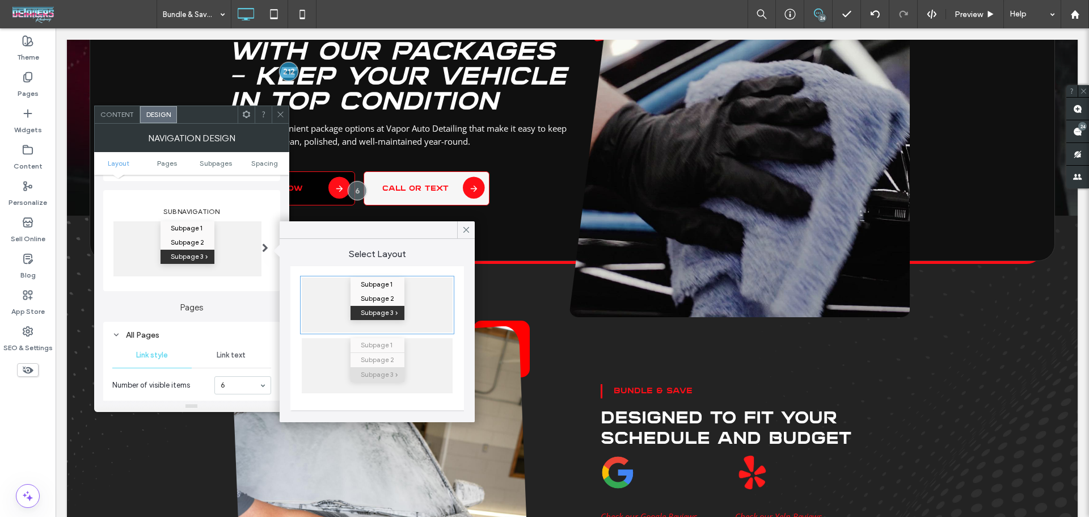
click at [266, 249] on span at bounding box center [265, 247] width 6 height 9
click at [139, 306] on label "Pages" at bounding box center [191, 302] width 177 height 22
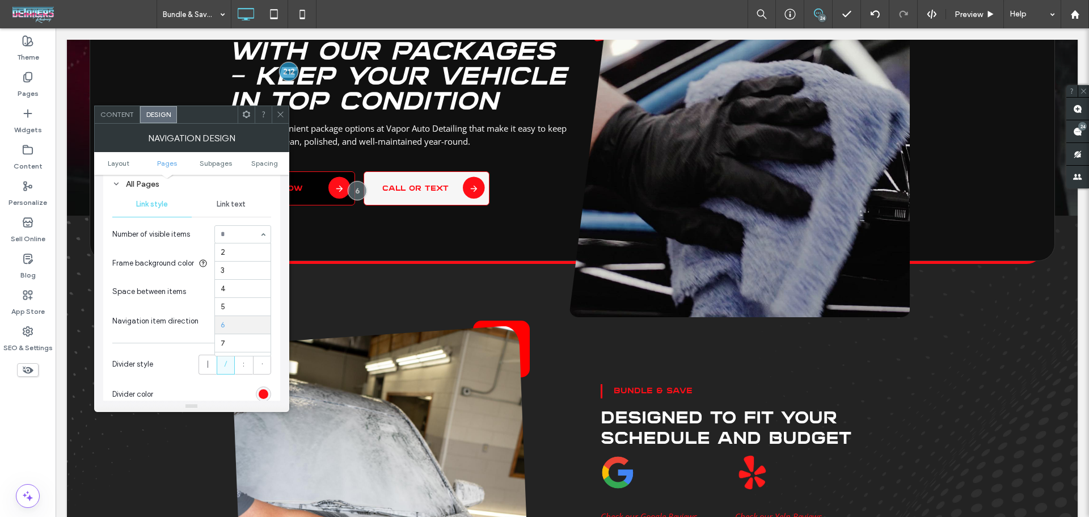
scroll to position [69, 0]
click at [244, 243] on section "Number of visible items All Items" at bounding box center [191, 233] width 159 height 29
click at [240, 230] on input at bounding box center [240, 234] width 39 height 8
click at [262, 293] on span at bounding box center [264, 292] width 4 height 6
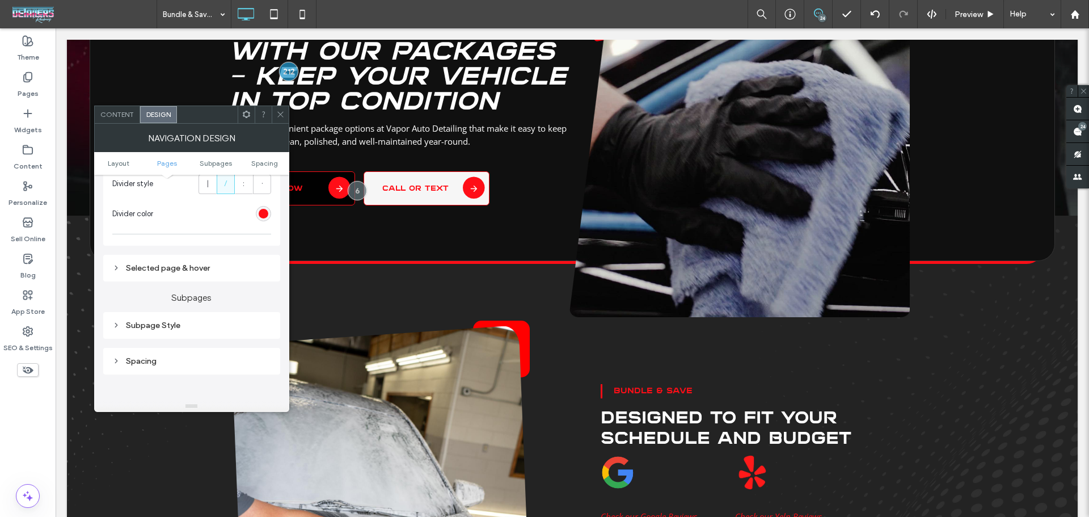
scroll to position [302, 0]
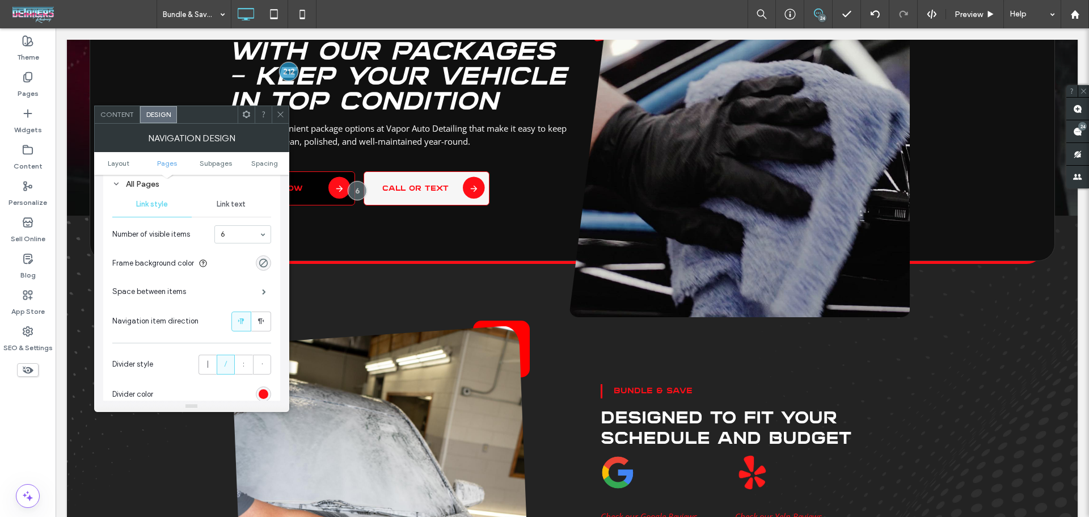
click at [277, 111] on icon at bounding box center [280, 114] width 9 height 9
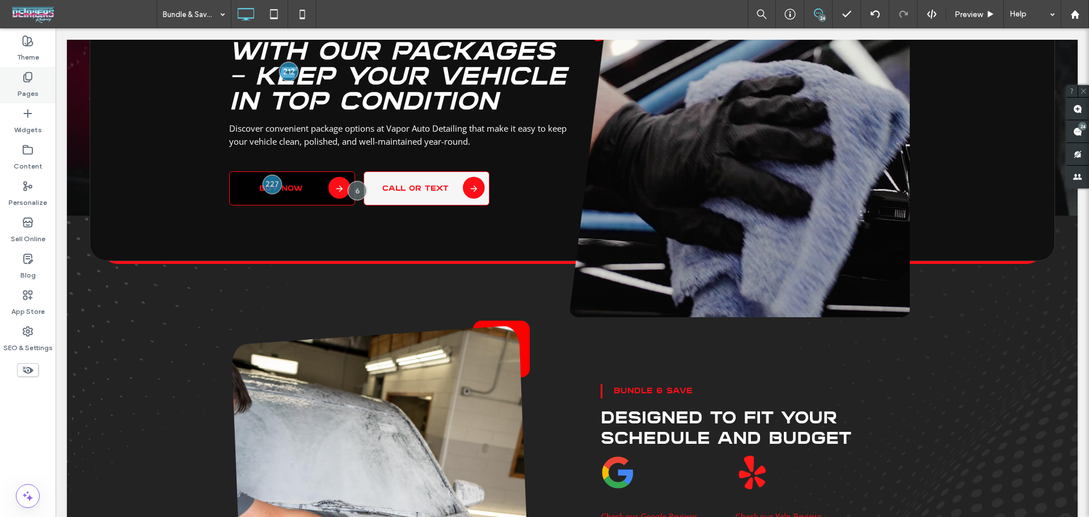
click at [25, 75] on icon at bounding box center [27, 76] width 11 height 11
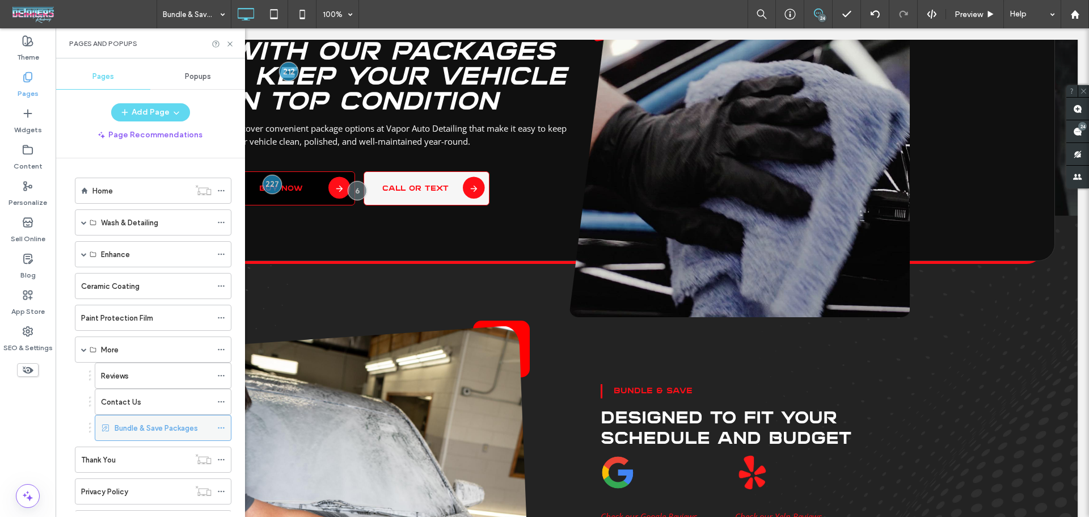
click at [218, 424] on icon at bounding box center [221, 428] width 8 height 8
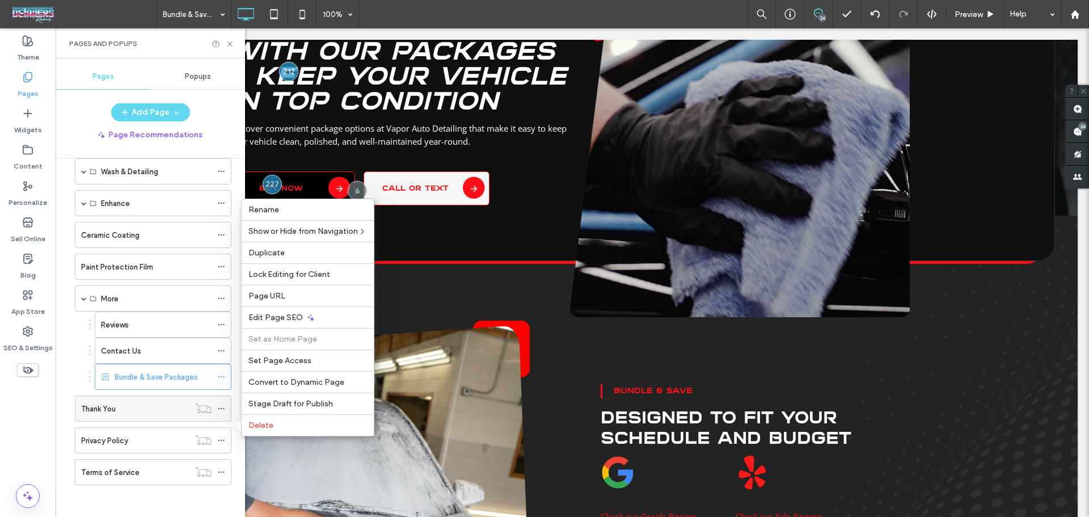
scroll to position [53, 0]
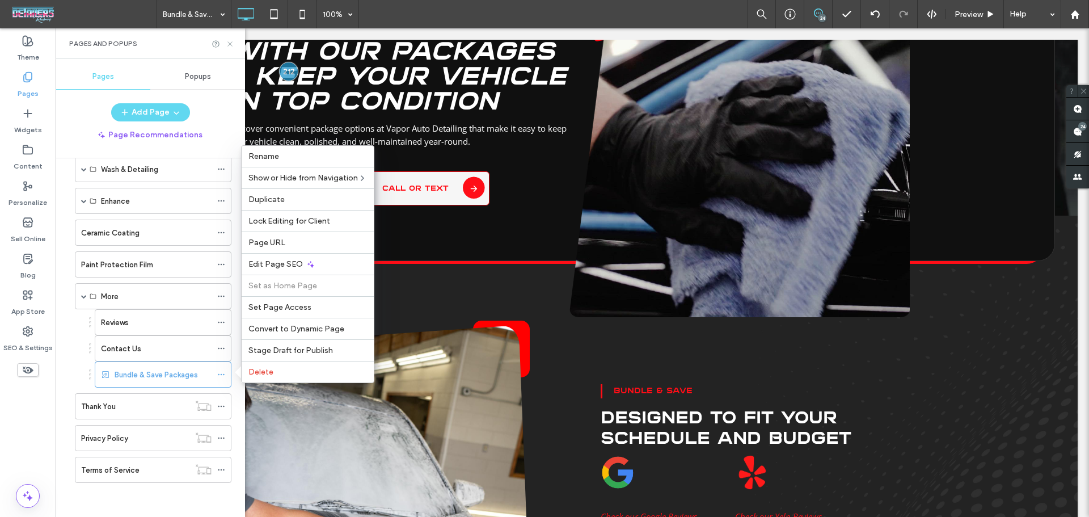
click at [231, 46] on icon at bounding box center [230, 44] width 9 height 9
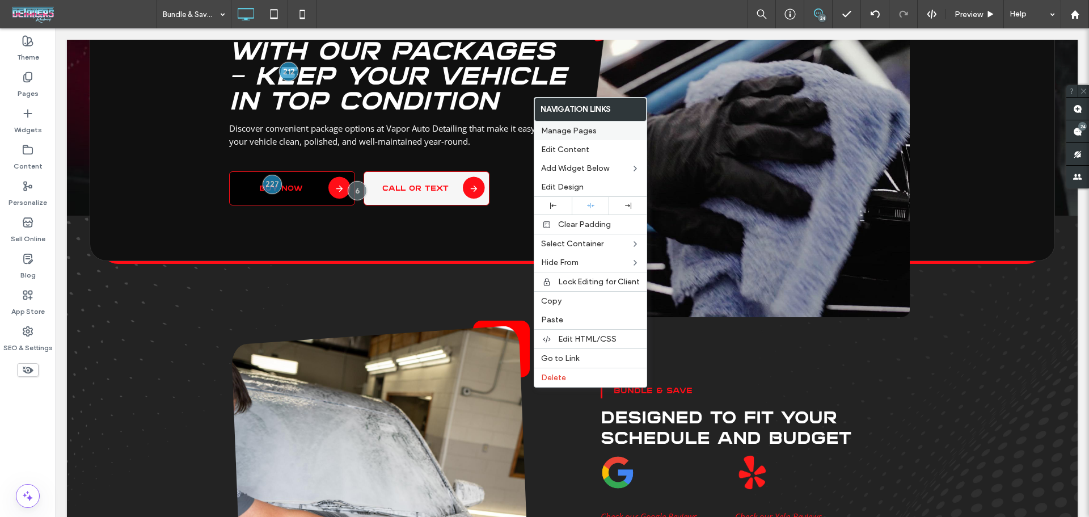
click at [561, 125] on div "Manage Pages" at bounding box center [590, 130] width 112 height 19
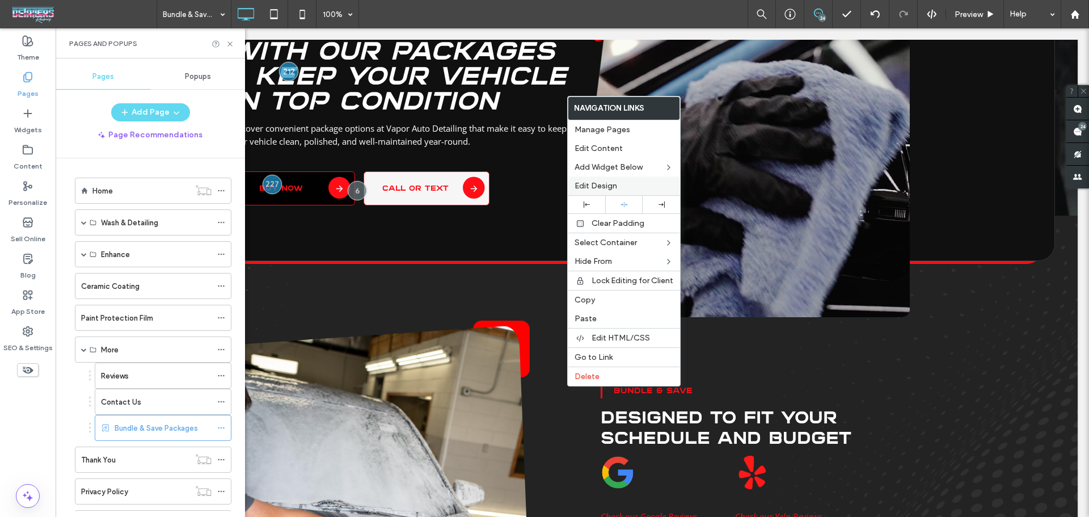
click at [615, 185] on span "Edit Design" at bounding box center [595, 186] width 43 height 10
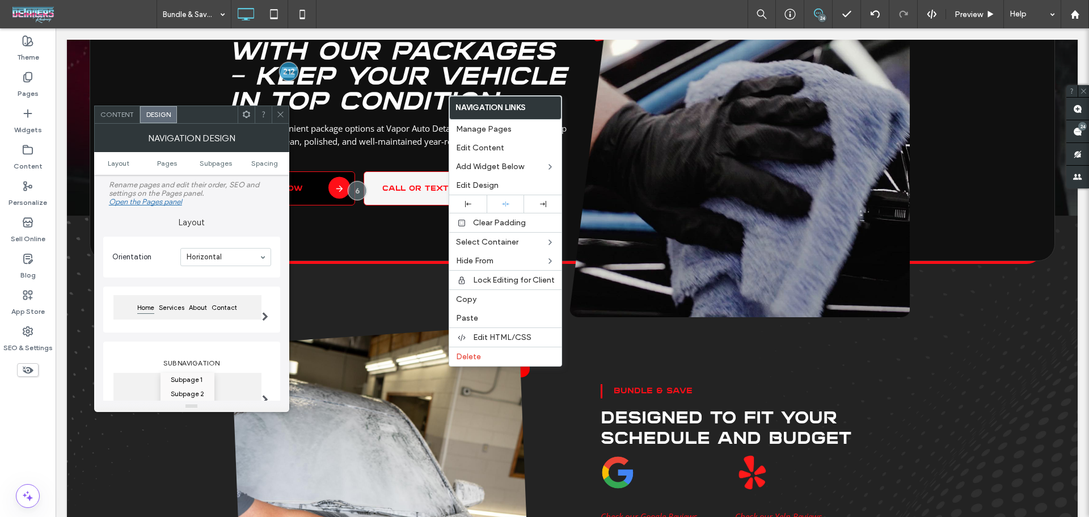
click at [281, 117] on icon at bounding box center [280, 114] width 9 height 9
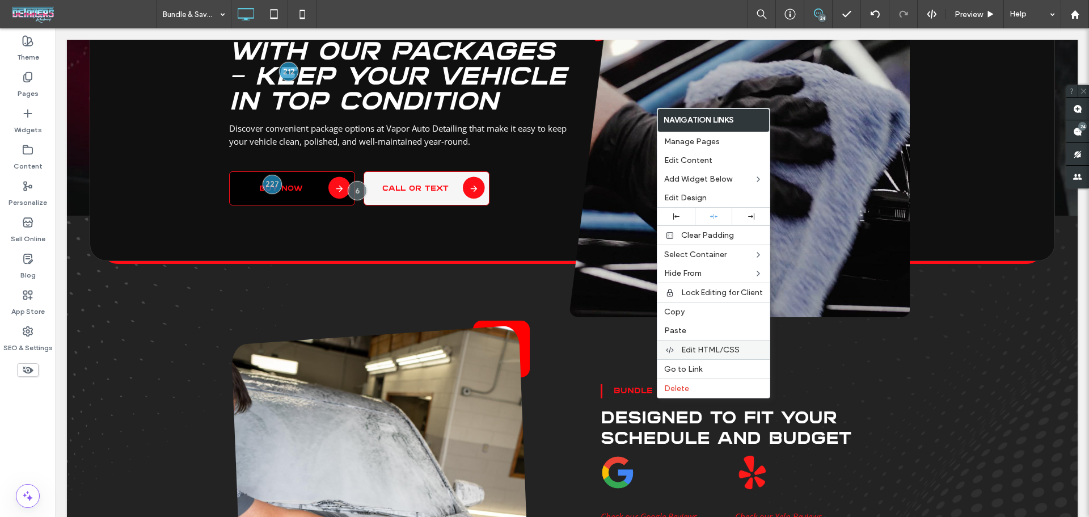
click at [695, 345] on span "Edit HTML/CSS" at bounding box center [710, 350] width 58 height 10
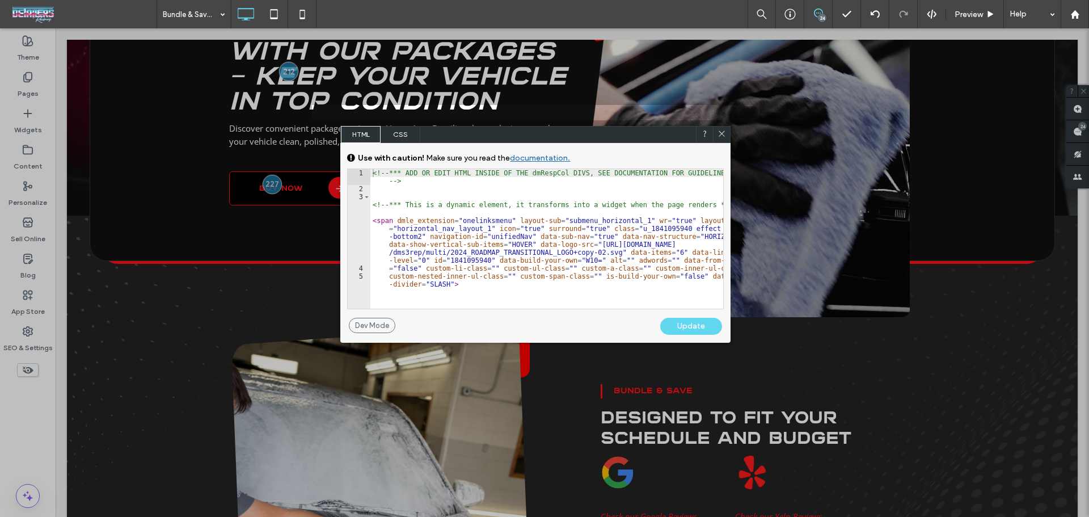
click at [467, 283] on div "<!-- *** ADD OR EDIT HTML INSIDE OF THE dmRespCol DIVS, SEE DOCUMENTATION FOR G…" at bounding box center [546, 250] width 353 height 163
click at [485, 291] on div "<!-- *** ADD OR EDIT HTML INSIDE OF THE dmRespCol DIVS, SEE DOCUMENTATION FOR G…" at bounding box center [546, 250] width 353 height 163
click at [397, 139] on span "CSS" at bounding box center [400, 134] width 40 height 17
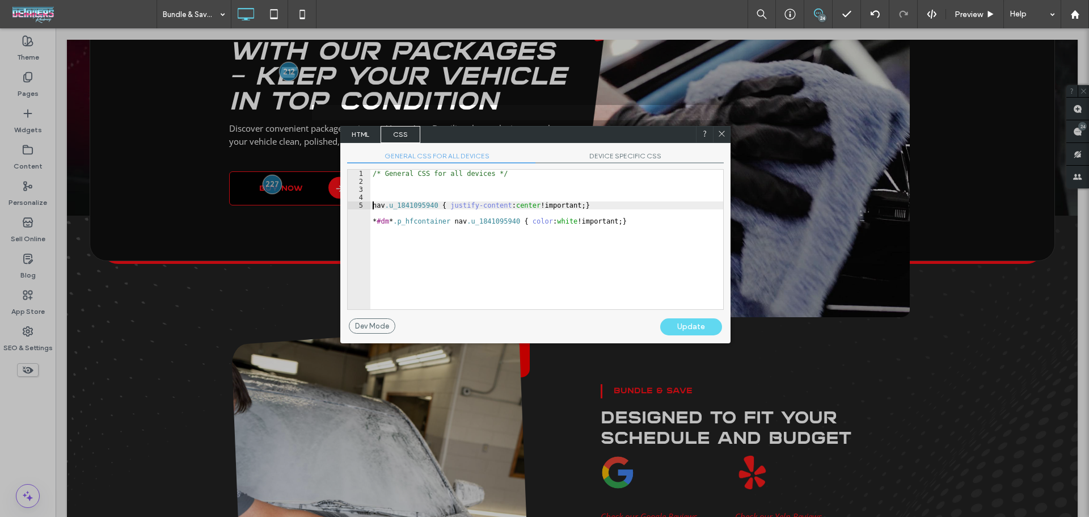
click at [465, 277] on div "/* General CSS for all devices */ nav .u_1841095940 { justify-content : center …" at bounding box center [546, 247] width 353 height 155
click at [479, 259] on div "/* General CSS for all devices */ nav .u_1841095940 { justify-content : center …" at bounding box center [546, 247] width 353 height 155
click at [460, 235] on div "/* General CSS for all devices */ nav .u_1841095940 { justify-content : center …" at bounding box center [546, 247] width 353 height 155
click at [606, 150] on div "GENERAL CSS FOR ALL DEVICES DEVICE SPECIFIC CSS Use with caution! Make sure you…" at bounding box center [535, 230] width 390 height 175
click at [623, 156] on span "DEVICE SPECIFIC CSS" at bounding box center [629, 157] width 188 height 12
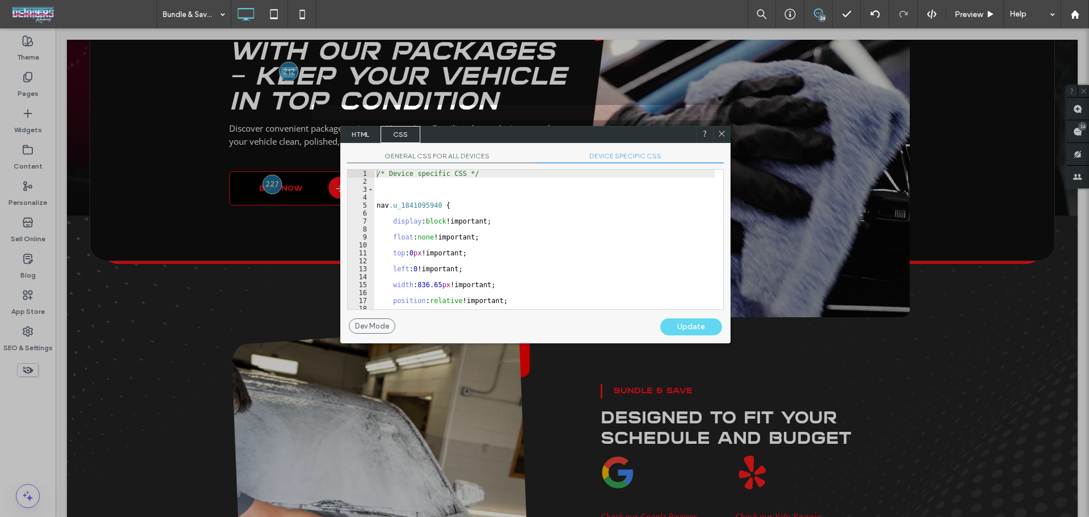
scroll to position [99, 0]
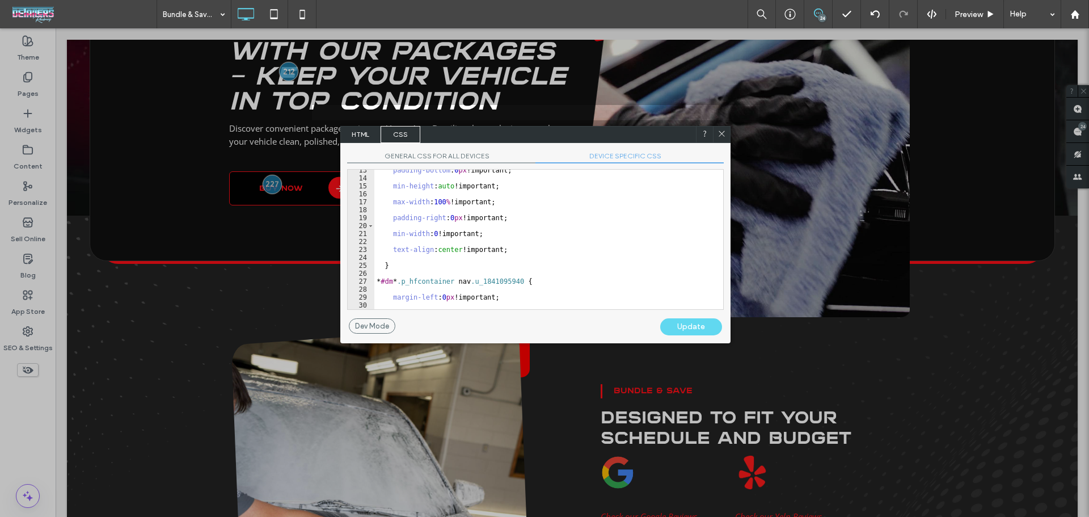
click at [722, 132] on icon at bounding box center [721, 133] width 9 height 9
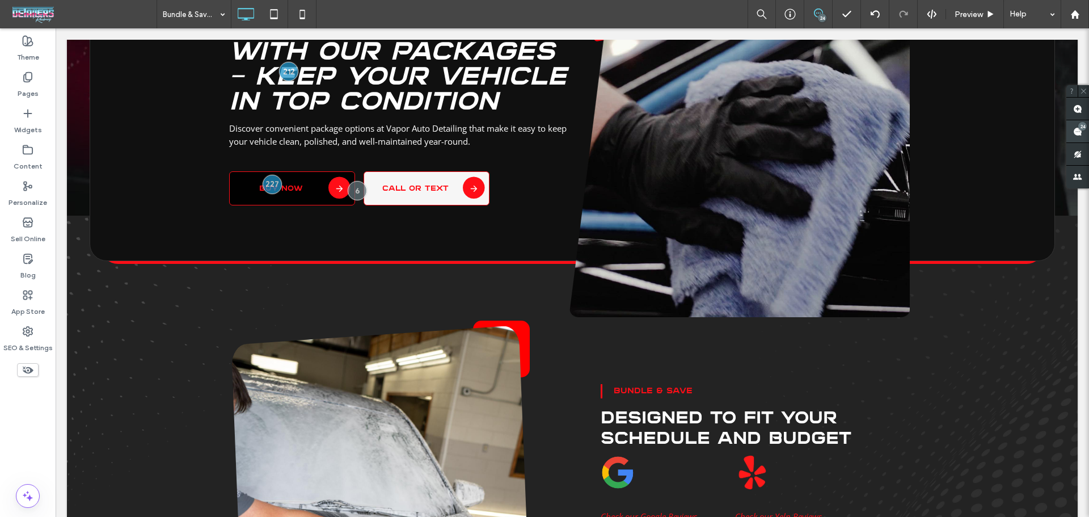
click at [1085, 133] on span at bounding box center [1077, 131] width 23 height 22
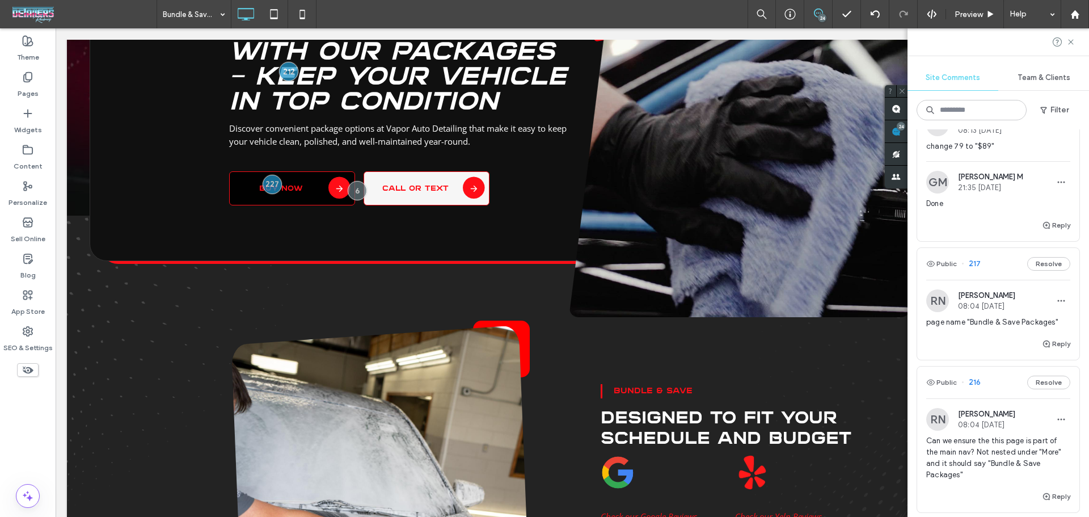
scroll to position [1436, 0]
click at [979, 329] on span "page name "Bundle & Save Packages"" at bounding box center [998, 323] width 144 height 11
click at [817, 12] on icon at bounding box center [818, 13] width 9 height 9
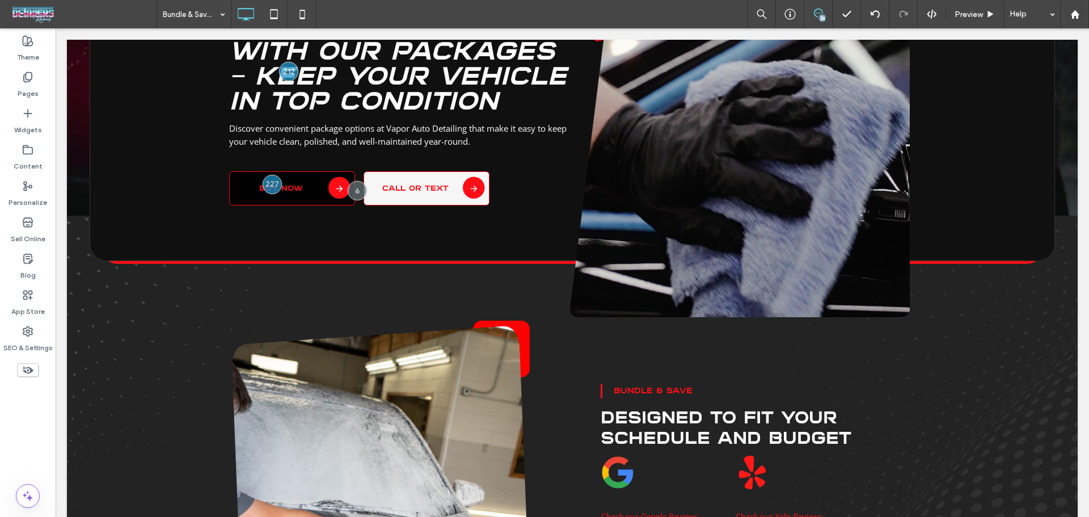
click at [817, 12] on icon at bounding box center [818, 13] width 9 height 9
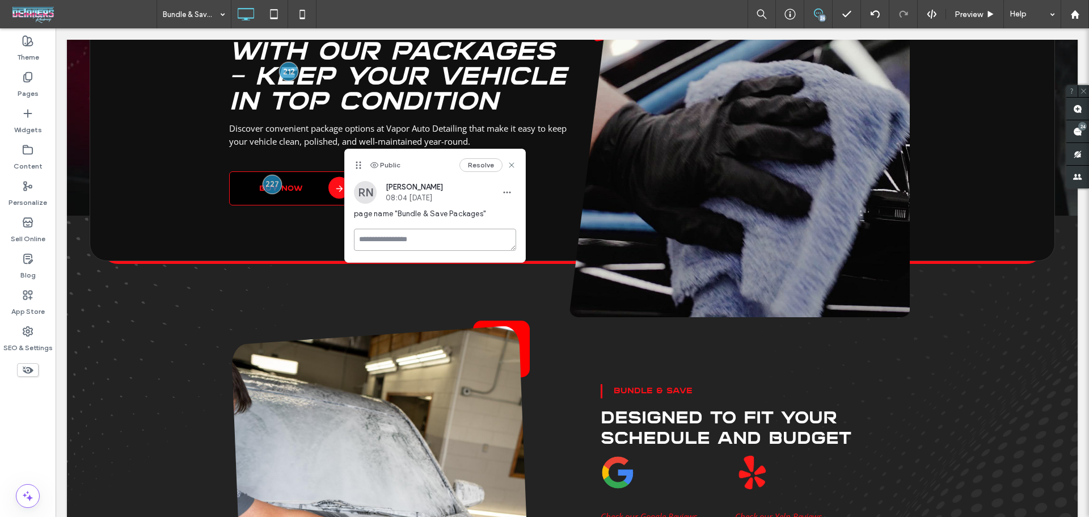
click at [387, 238] on textarea at bounding box center [435, 239] width 162 height 22
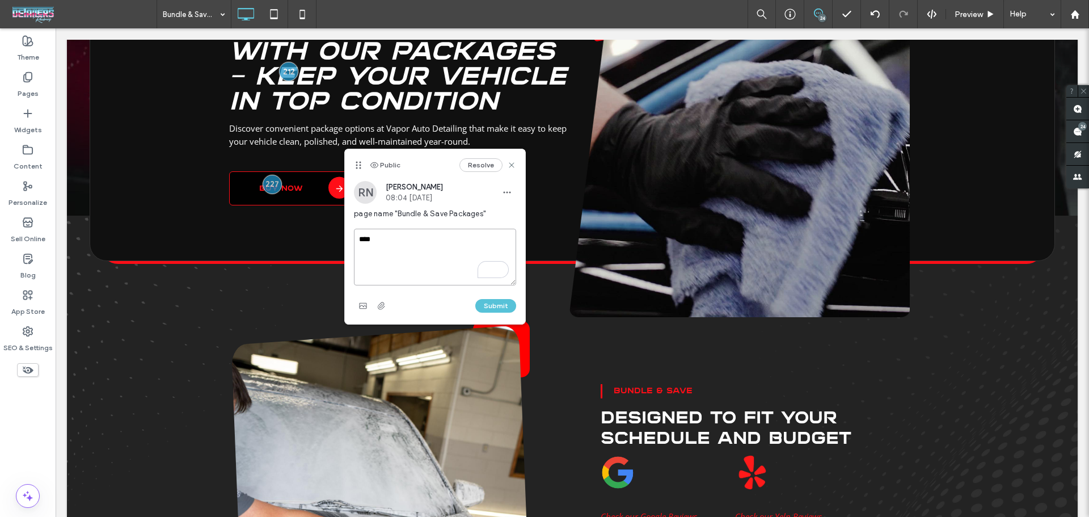
type textarea "****"
click at [486, 307] on button "Submit" at bounding box center [495, 306] width 41 height 14
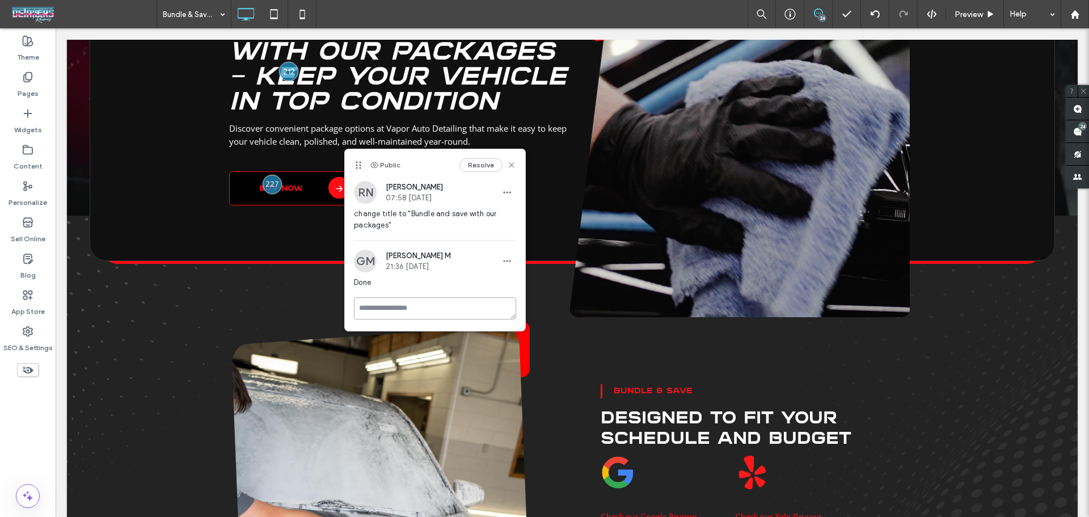
click at [391, 314] on textarea at bounding box center [435, 308] width 162 height 22
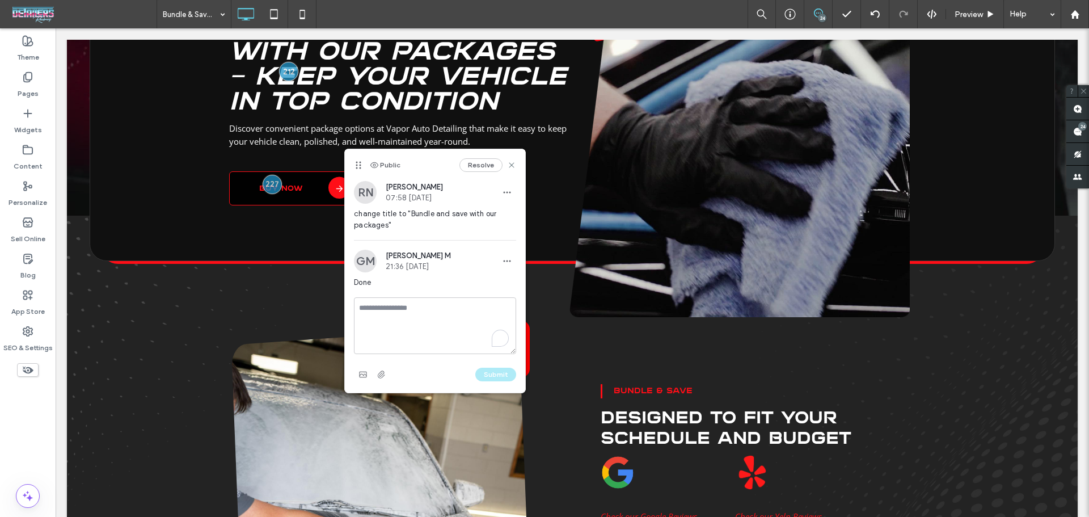
click at [507, 158] on div "Resolve" at bounding box center [487, 165] width 57 height 14
click at [1082, 126] on div "24" at bounding box center [1082, 126] width 9 height 9
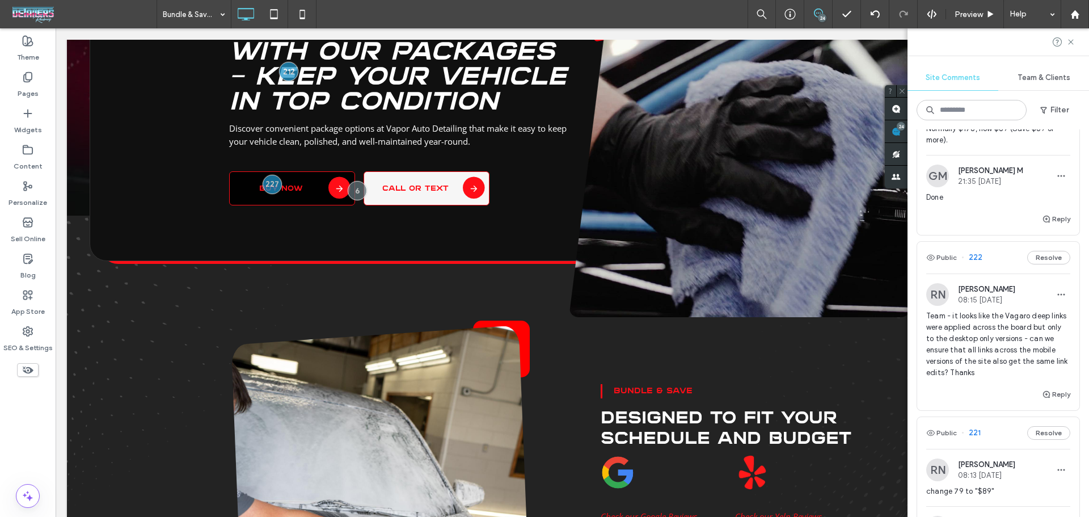
scroll to position [1134, 0]
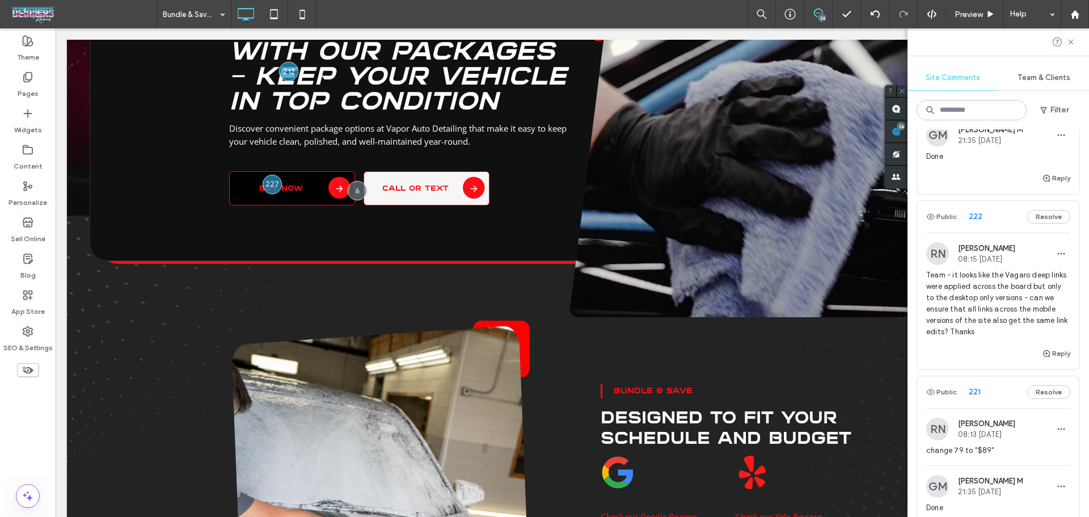
click at [989, 337] on span "Team - it looks like the Vagaro deep links were applied across the board but on…" at bounding box center [998, 303] width 144 height 68
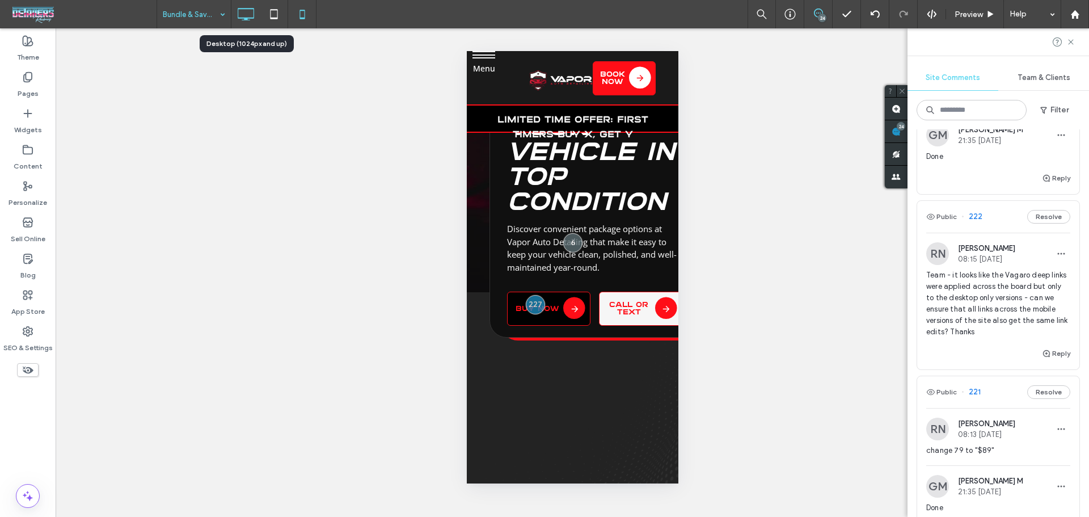
click at [248, 6] on icon at bounding box center [245, 14] width 23 height 23
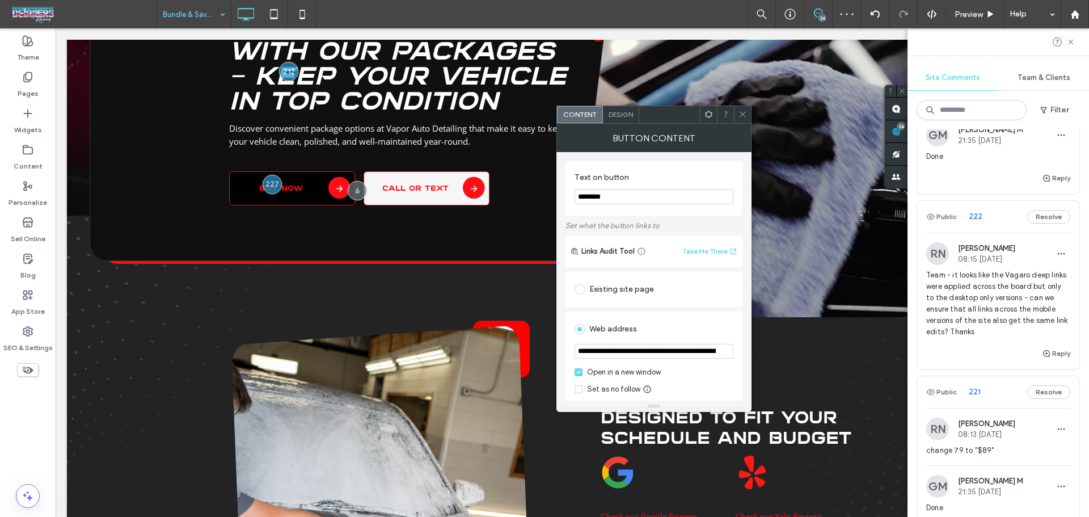
click at [647, 355] on input "**********" at bounding box center [653, 351] width 159 height 15
click at [744, 122] on span at bounding box center [742, 114] width 9 height 17
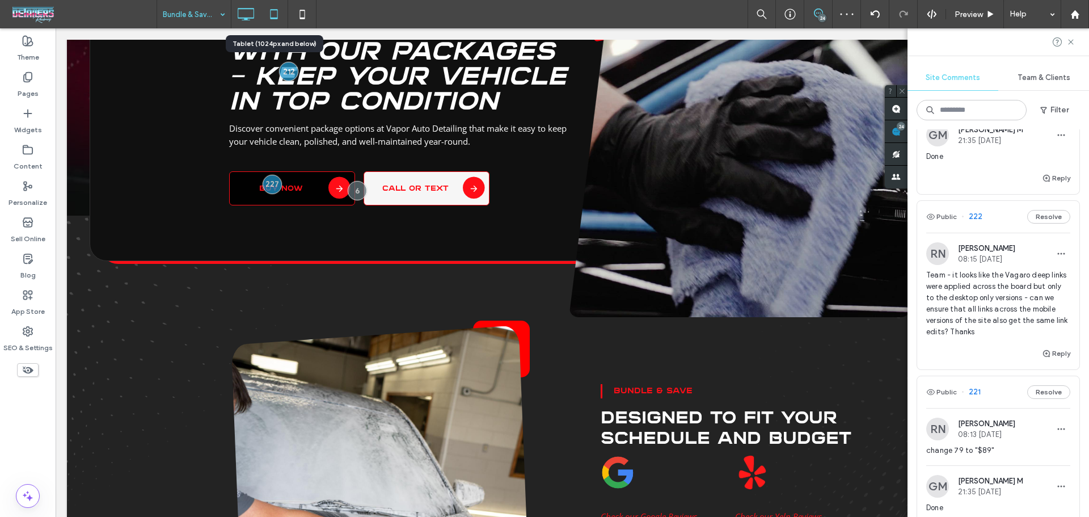
click at [277, 15] on use at bounding box center [273, 14] width 7 height 10
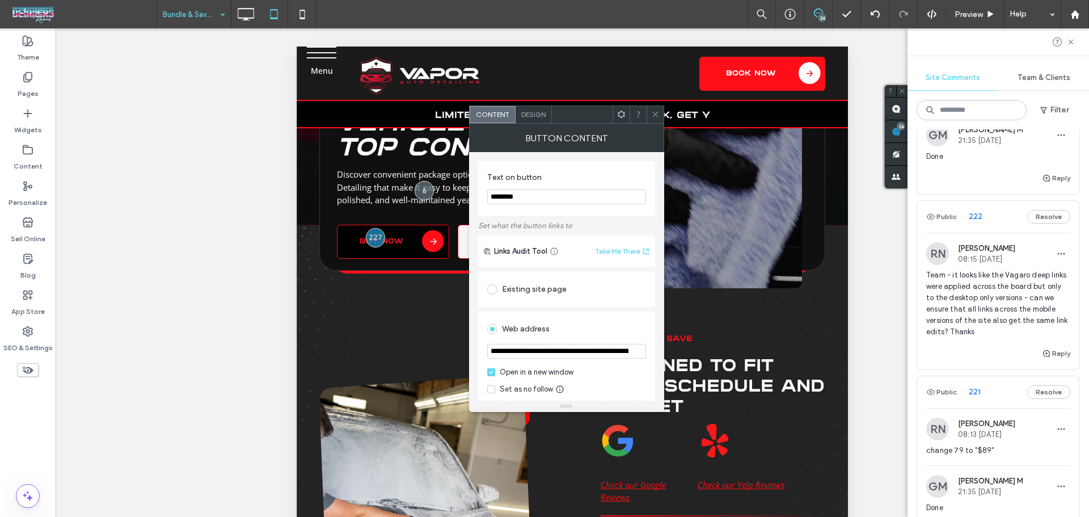
click at [600, 353] on input "**********" at bounding box center [566, 351] width 159 height 15
click at [656, 117] on icon at bounding box center [655, 114] width 9 height 9
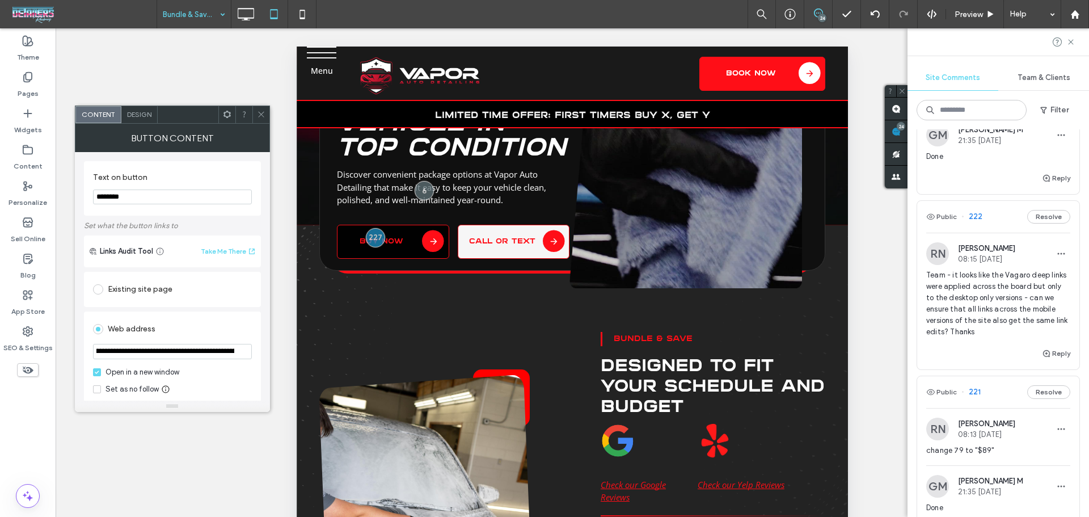
scroll to position [0, 2147]
click at [179, 353] on input "**********" at bounding box center [172, 351] width 159 height 15
click at [262, 117] on icon at bounding box center [261, 114] width 9 height 9
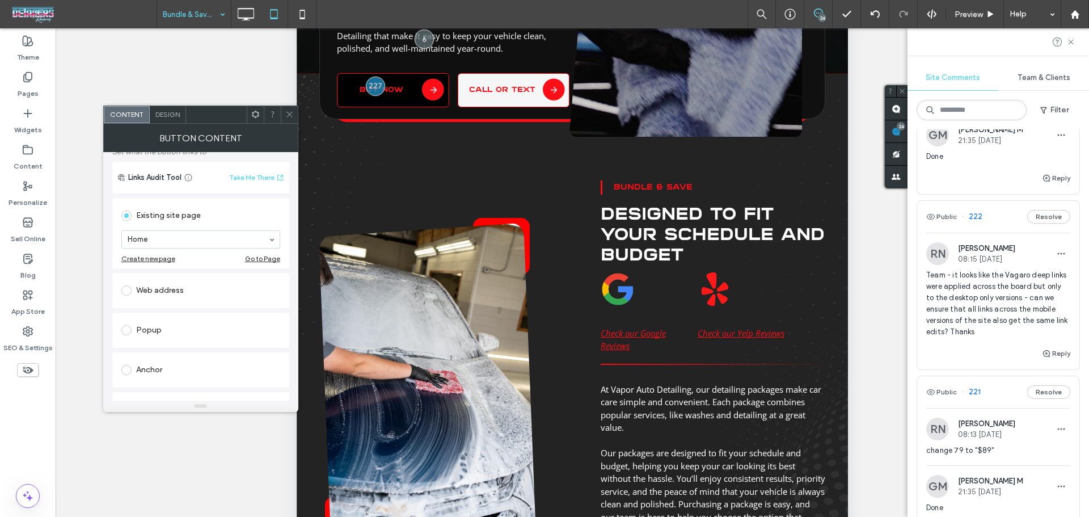
scroll to position [75, 0]
click at [162, 367] on div "Anchor" at bounding box center [200, 368] width 159 height 18
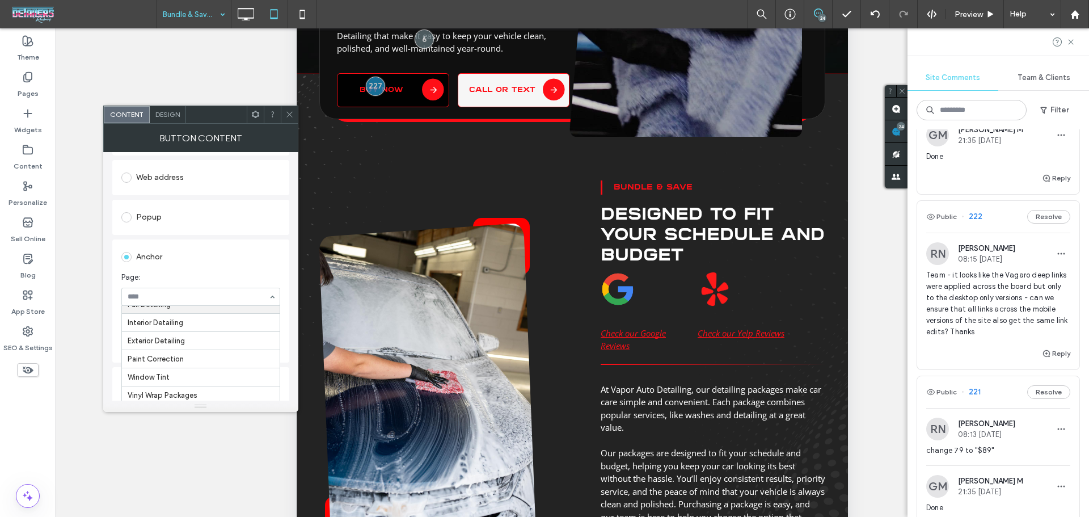
scroll to position [151, 0]
click at [291, 120] on span at bounding box center [289, 114] width 9 height 17
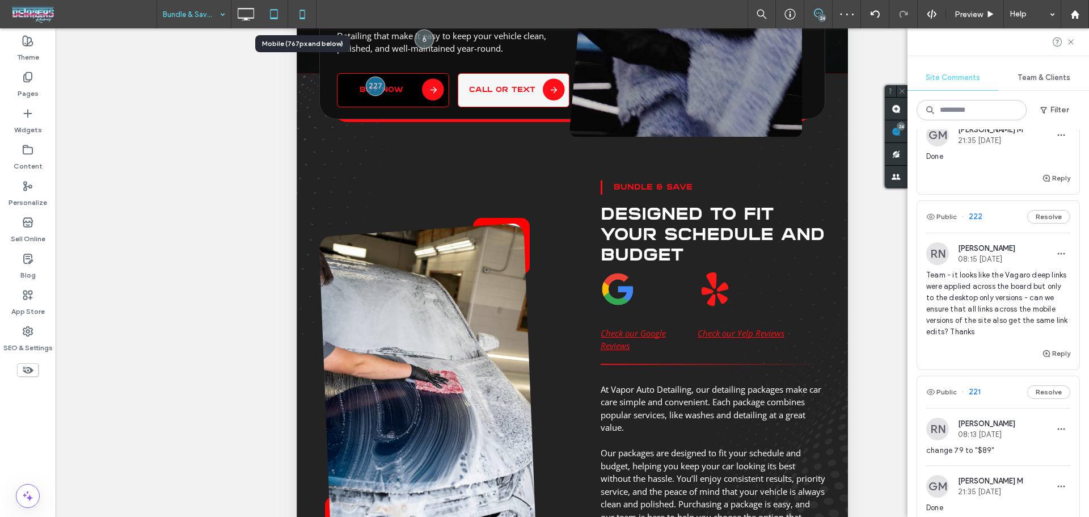
click at [300, 6] on icon at bounding box center [302, 14] width 23 height 23
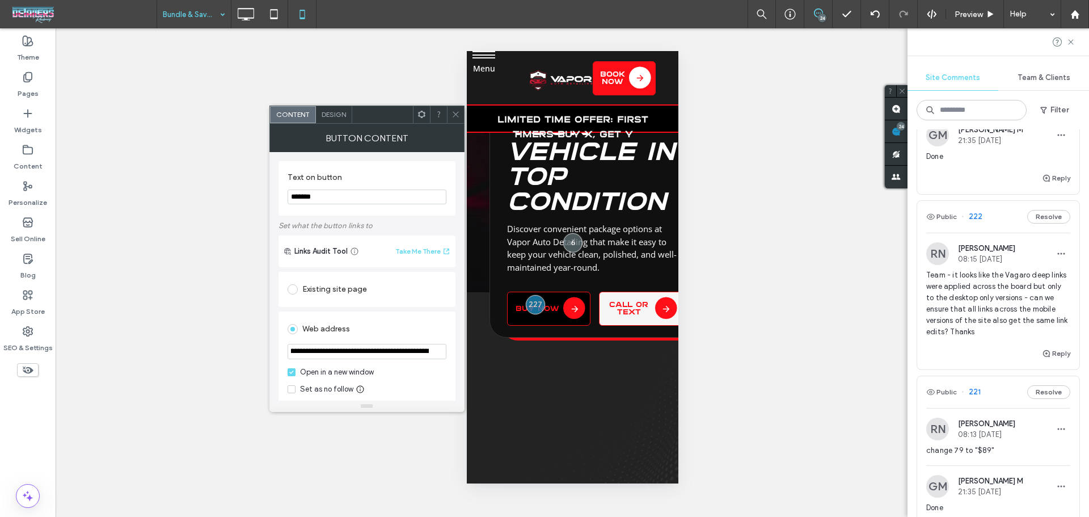
scroll to position [0, 1002]
drag, startPoint x: 365, startPoint y: 352, endPoint x: 441, endPoint y: 354, distance: 76.0
click at [441, 354] on input "**********" at bounding box center [366, 351] width 159 height 15
click at [416, 353] on input "**********" at bounding box center [366, 351] width 159 height 15
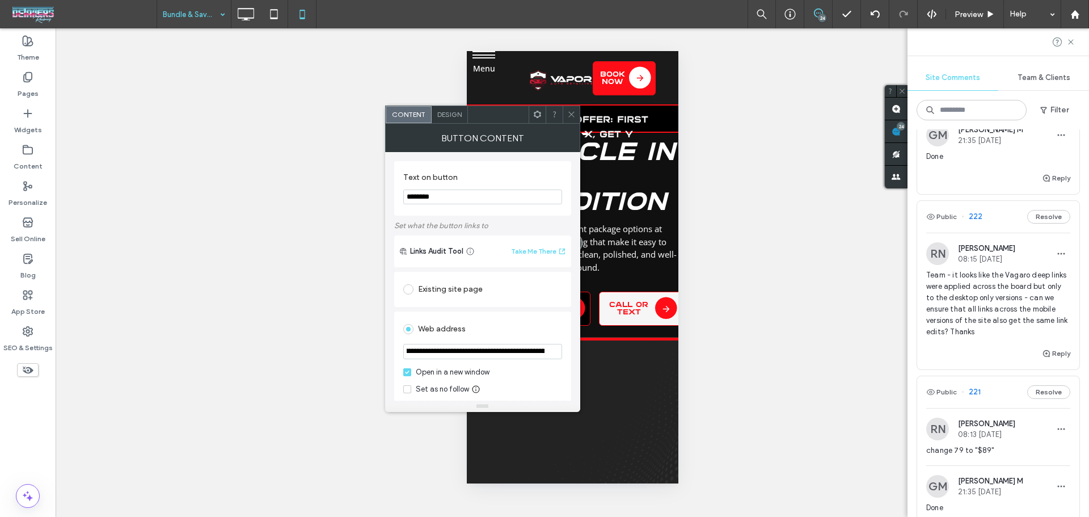
scroll to position [0, 2147]
drag, startPoint x: 546, startPoint y: 348, endPoint x: 577, endPoint y: 348, distance: 31.2
click at [577, 348] on div "**********" at bounding box center [482, 276] width 195 height 248
click at [576, 116] on div at bounding box center [570, 114] width 17 height 17
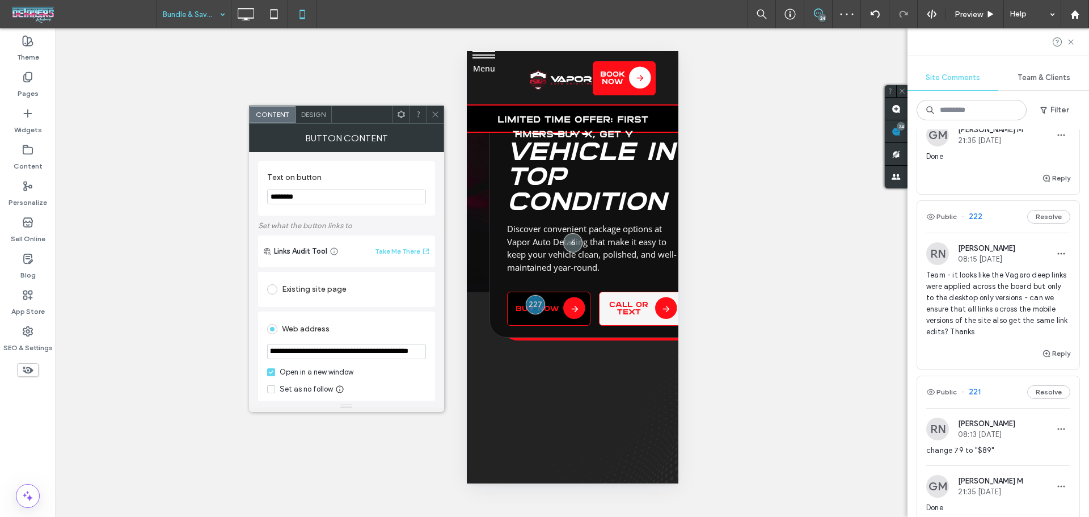
scroll to position [0, 2147]
drag, startPoint x: 329, startPoint y: 349, endPoint x: 461, endPoint y: 349, distance: 131.5
click at [461, 349] on body ".wqwq-1{fill:#231f20;} .cls-1q, .cls-2q { fill-rule: evenodd; } .cls-2q { fill:…" at bounding box center [544, 258] width 1089 height 517
click at [439, 121] on span at bounding box center [435, 114] width 9 height 17
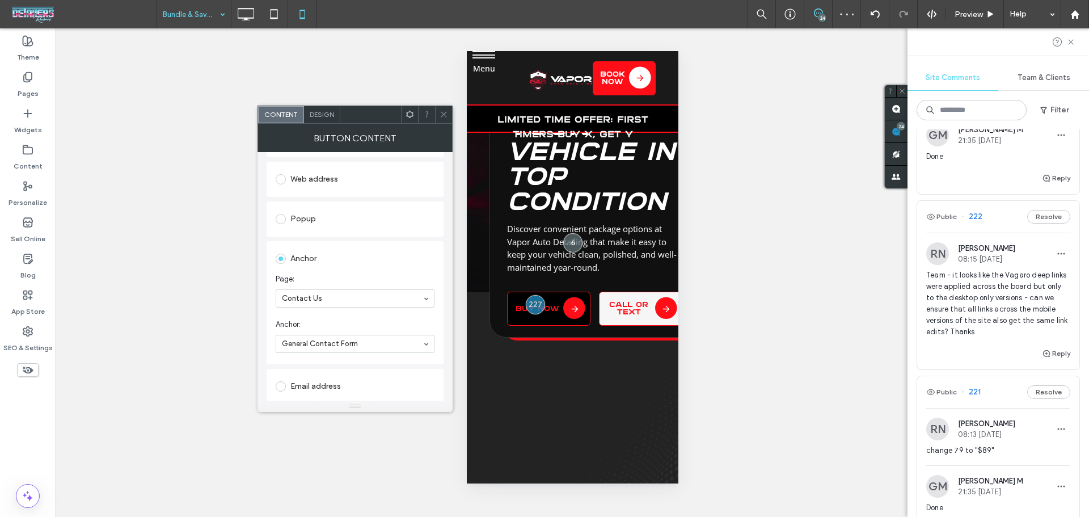
scroll to position [151, 0]
click at [441, 114] on icon at bounding box center [443, 114] width 9 height 9
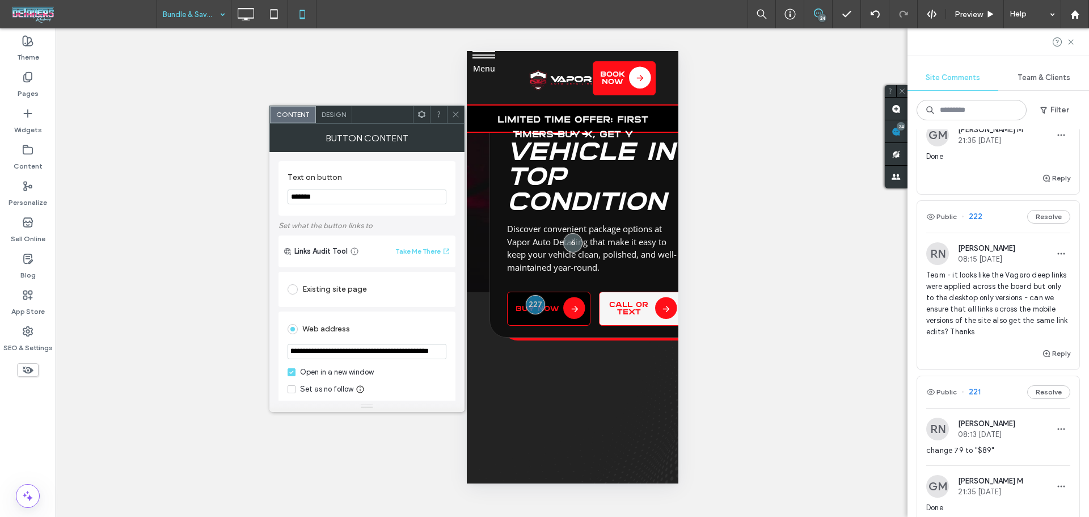
scroll to position [0, 2125]
click at [460, 115] on div at bounding box center [455, 114] width 17 height 17
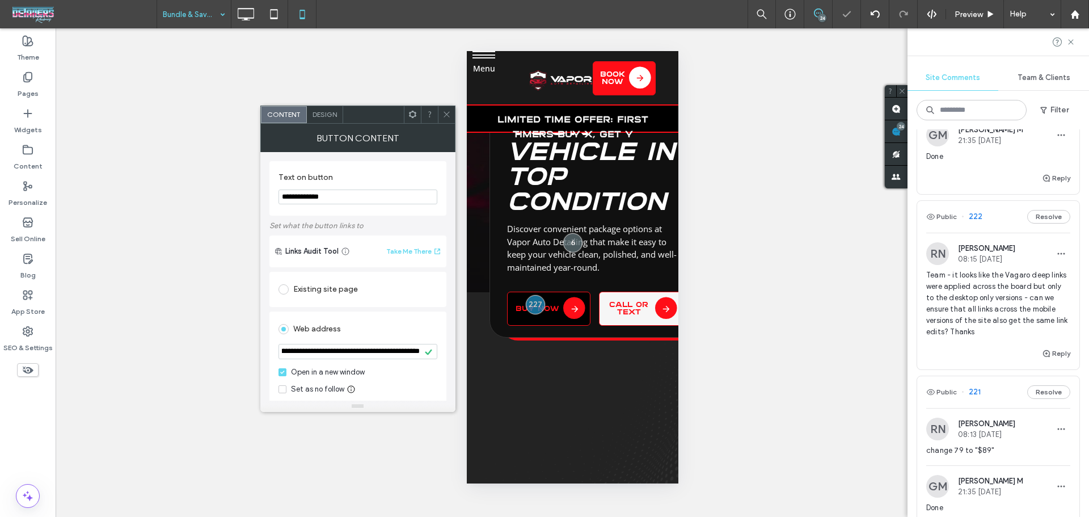
click at [441, 113] on div at bounding box center [446, 114] width 17 height 17
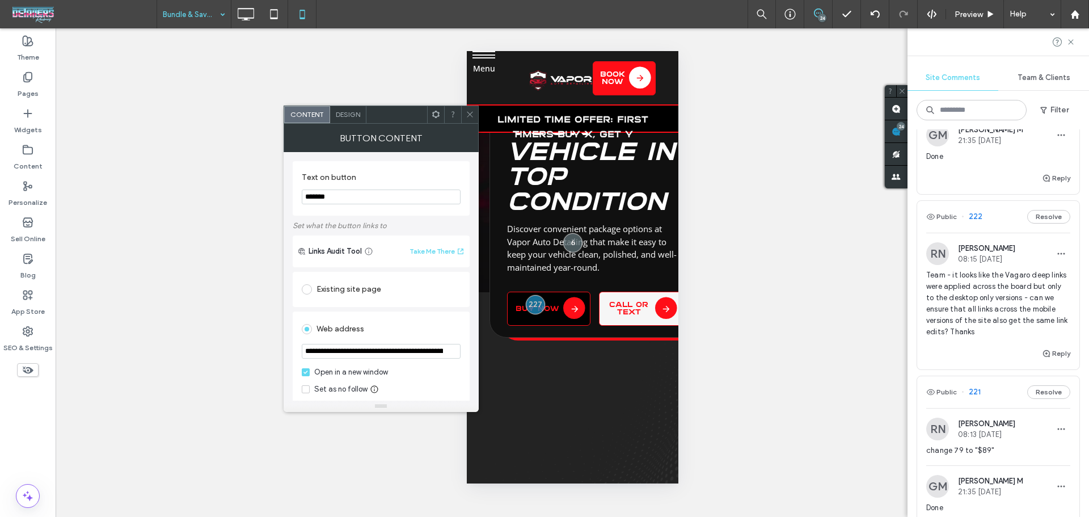
scroll to position [0, 142]
click at [469, 113] on icon at bounding box center [470, 114] width 9 height 9
click at [471, 112] on icon at bounding box center [470, 114] width 9 height 9
click at [470, 113] on icon at bounding box center [470, 114] width 9 height 9
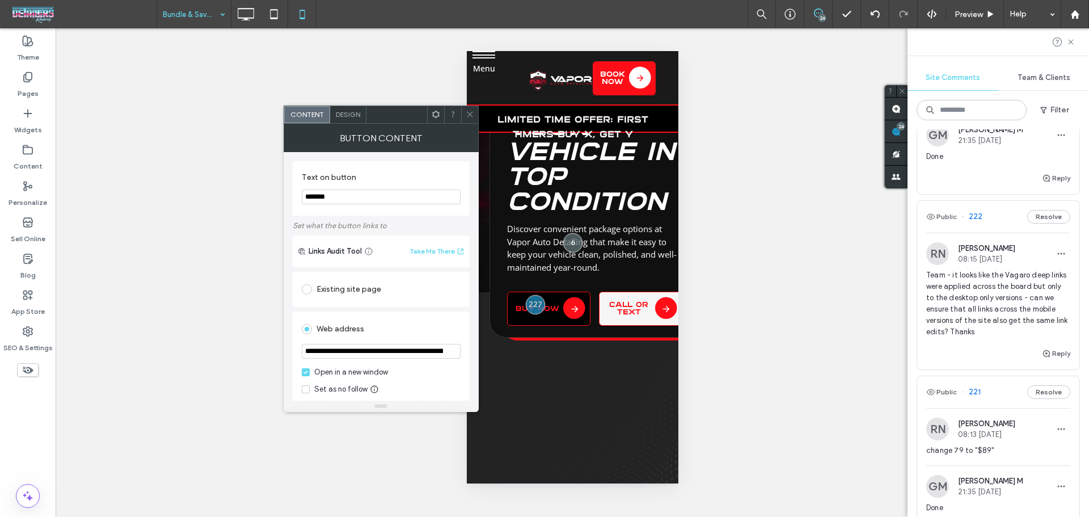
scroll to position [0, 138]
click at [469, 117] on icon at bounding box center [470, 114] width 9 height 9
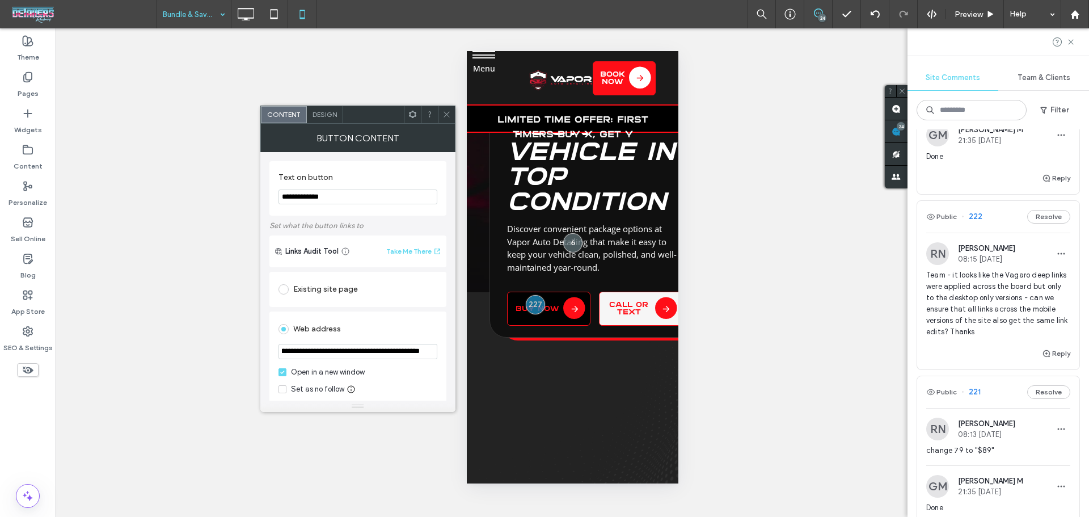
scroll to position [0, 0]
click at [448, 115] on icon at bounding box center [446, 114] width 9 height 9
click at [446, 119] on span at bounding box center [446, 114] width 9 height 17
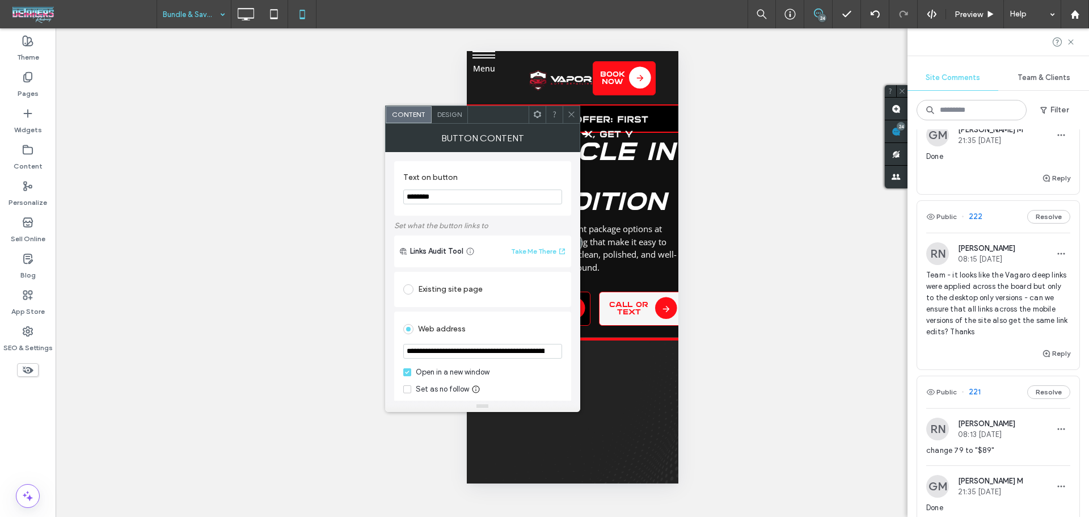
click at [572, 117] on icon at bounding box center [571, 114] width 9 height 9
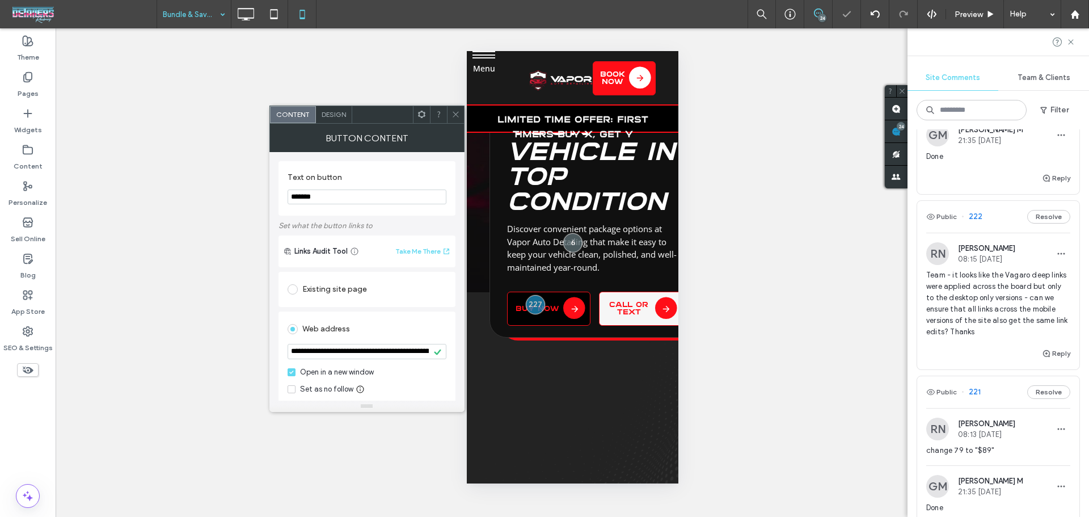
click at [450, 114] on div at bounding box center [455, 114] width 17 height 17
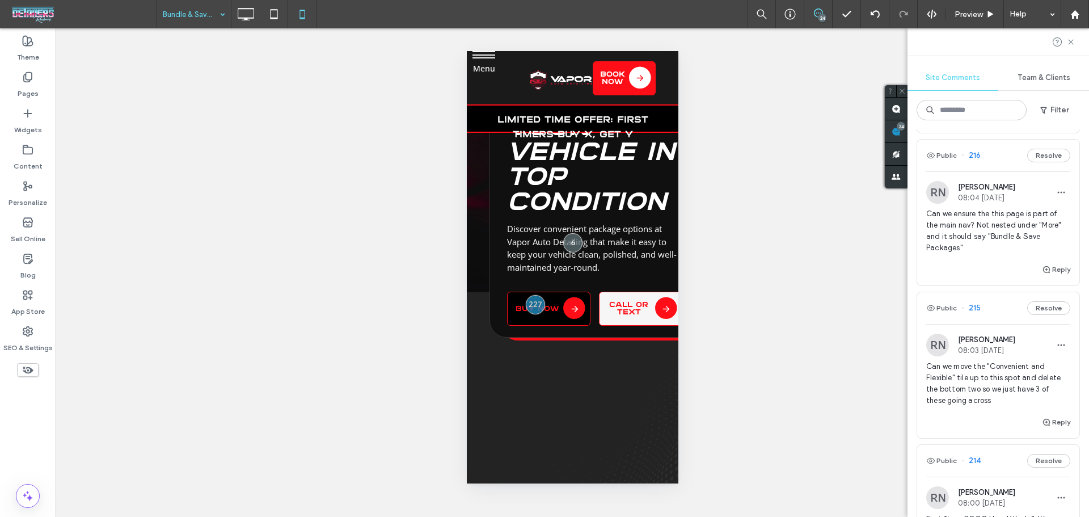
scroll to position [1739, 0]
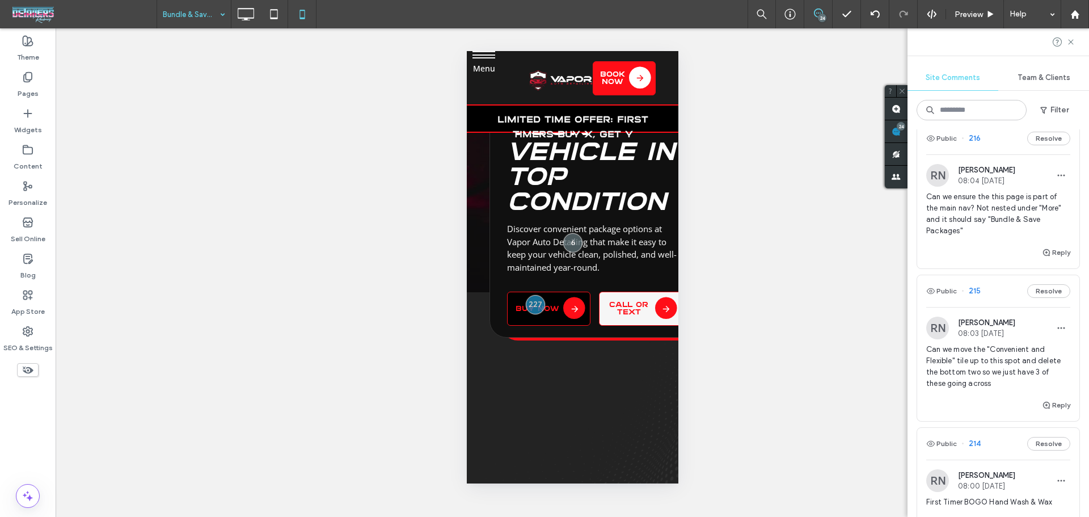
click at [962, 236] on span "Can we ensure the this page is part of the main nav? Not nested under "More" an…" at bounding box center [998, 213] width 144 height 45
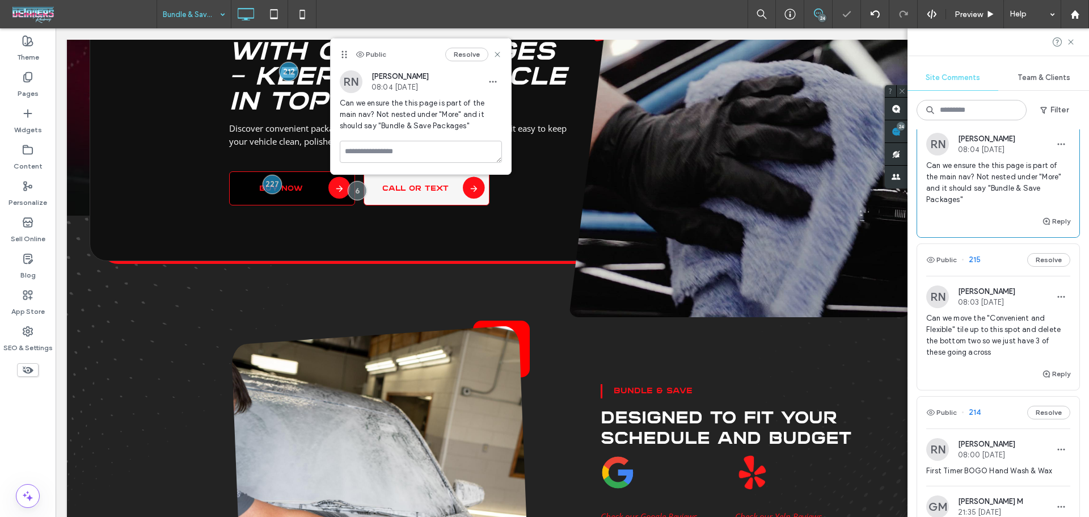
scroll to position [1814, 0]
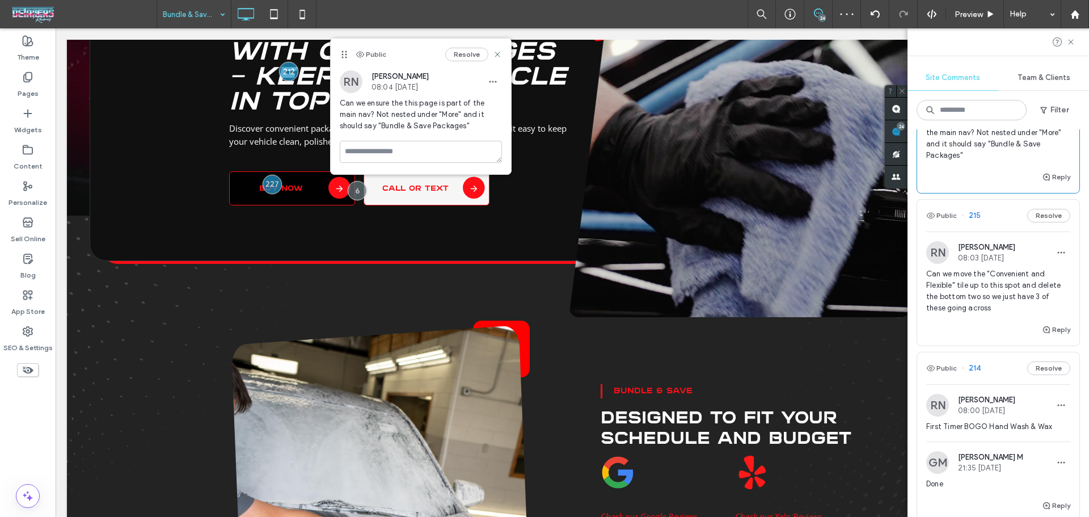
click at [971, 314] on span "Can we move the "Convenient and Flexible" tile up to this spot and delete the b…" at bounding box center [998, 290] width 144 height 45
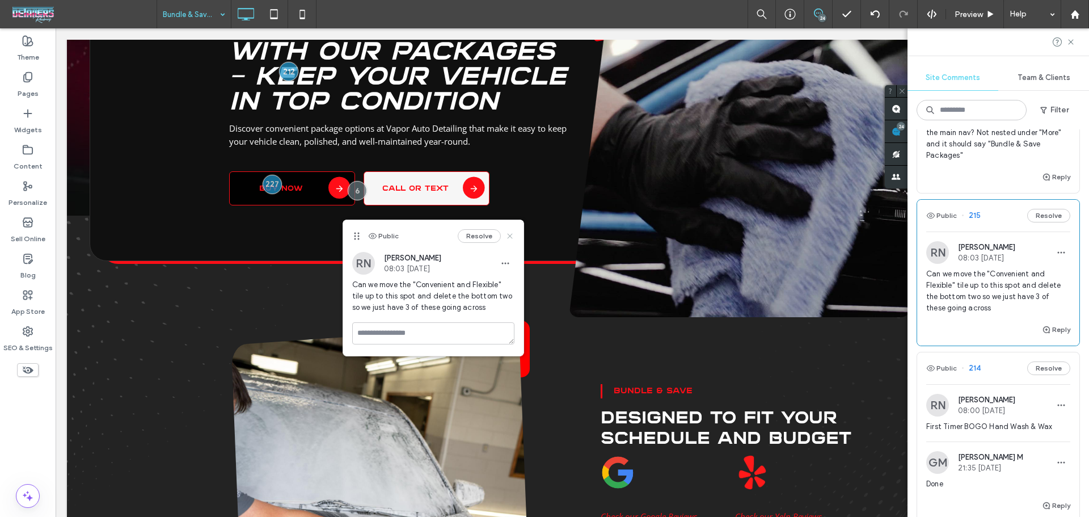
click at [511, 235] on use at bounding box center [509, 236] width 5 height 5
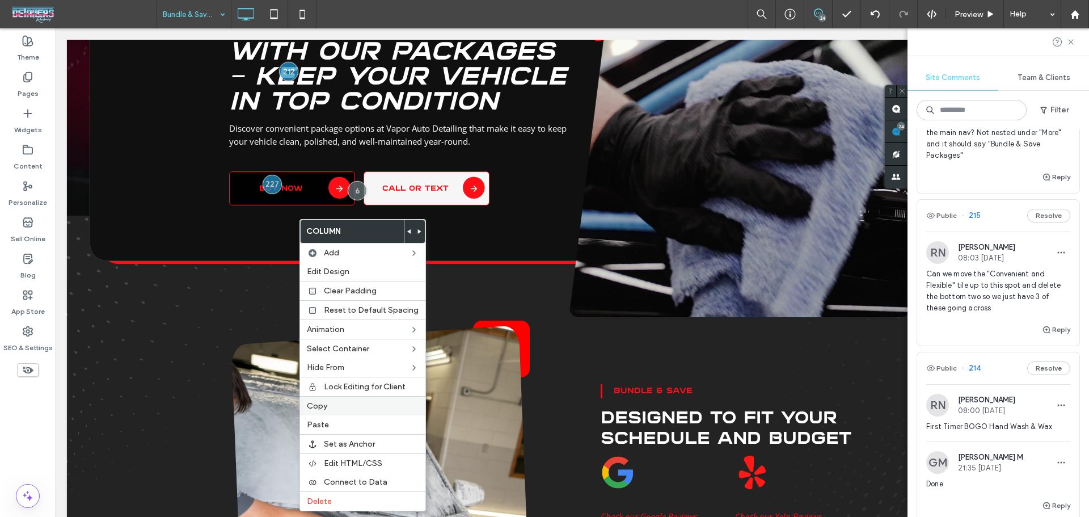
click at [335, 407] on label "Copy" at bounding box center [363, 406] width 112 height 10
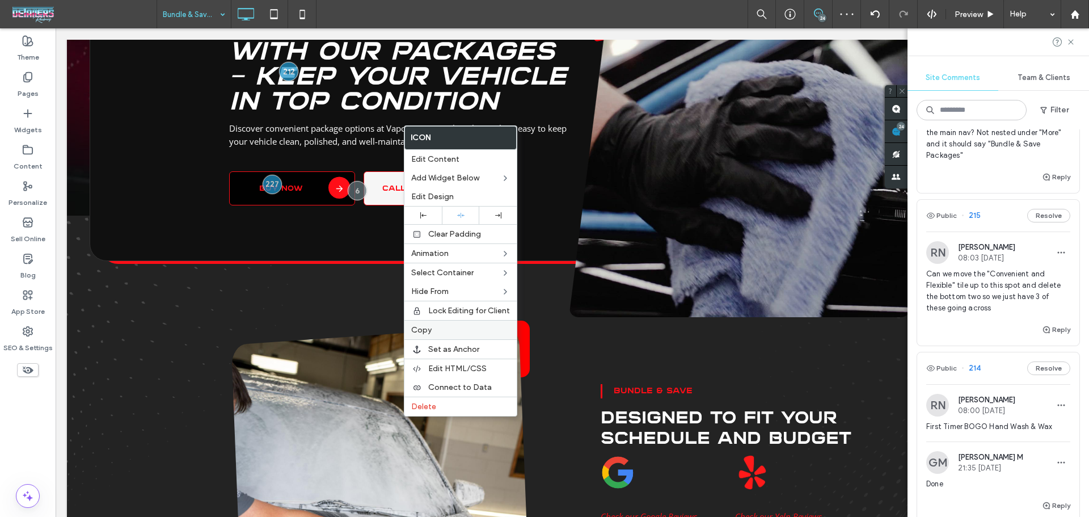
click at [427, 327] on span "Copy" at bounding box center [421, 330] width 20 height 10
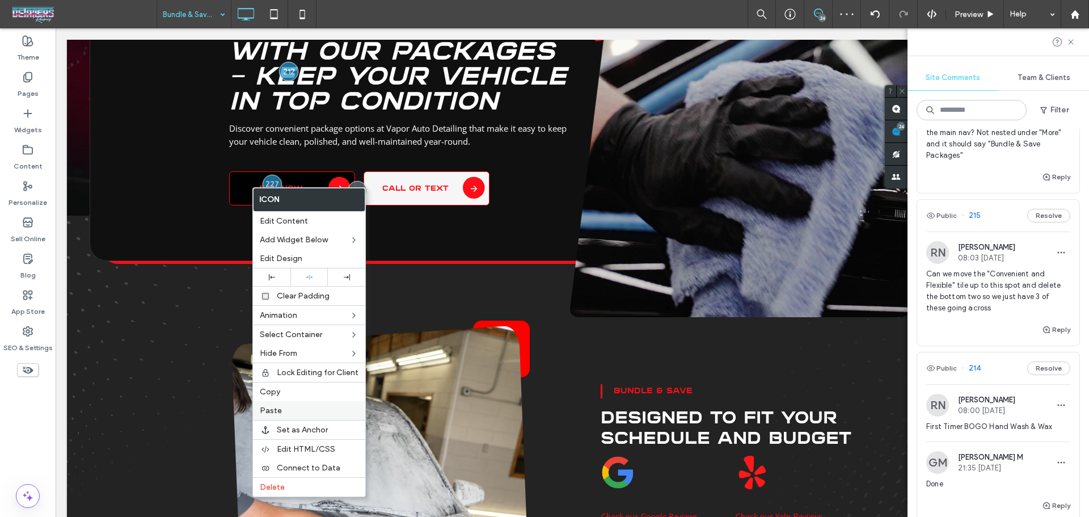
click at [312, 408] on label "Paste" at bounding box center [309, 410] width 99 height 10
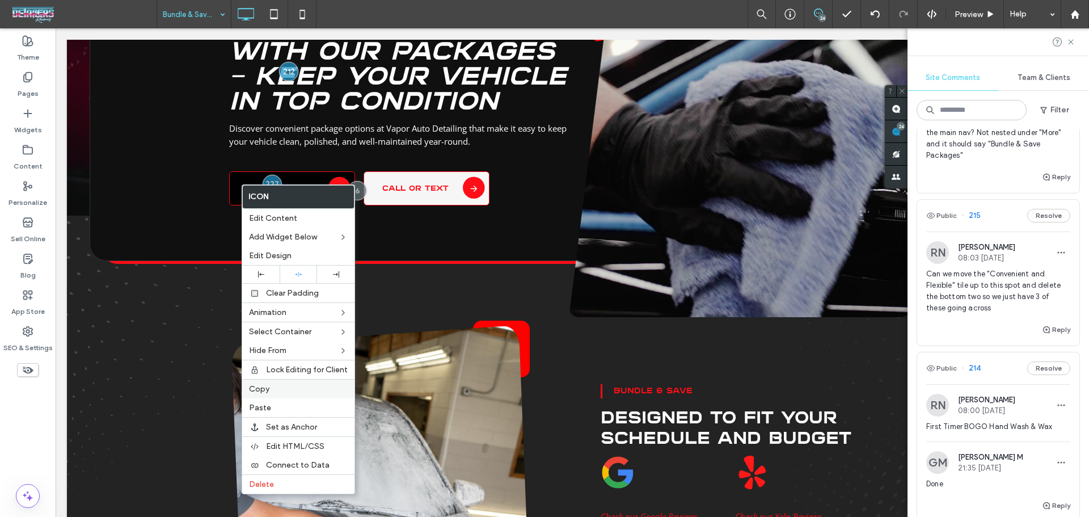
click at [292, 382] on div "Copy" at bounding box center [298, 388] width 112 height 19
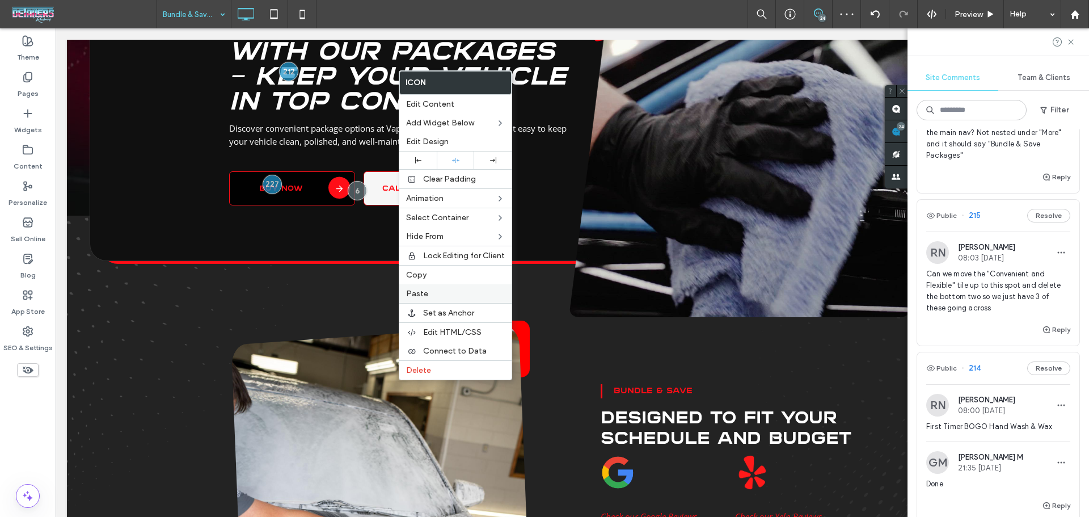
click at [448, 293] on label "Paste" at bounding box center [455, 294] width 99 height 10
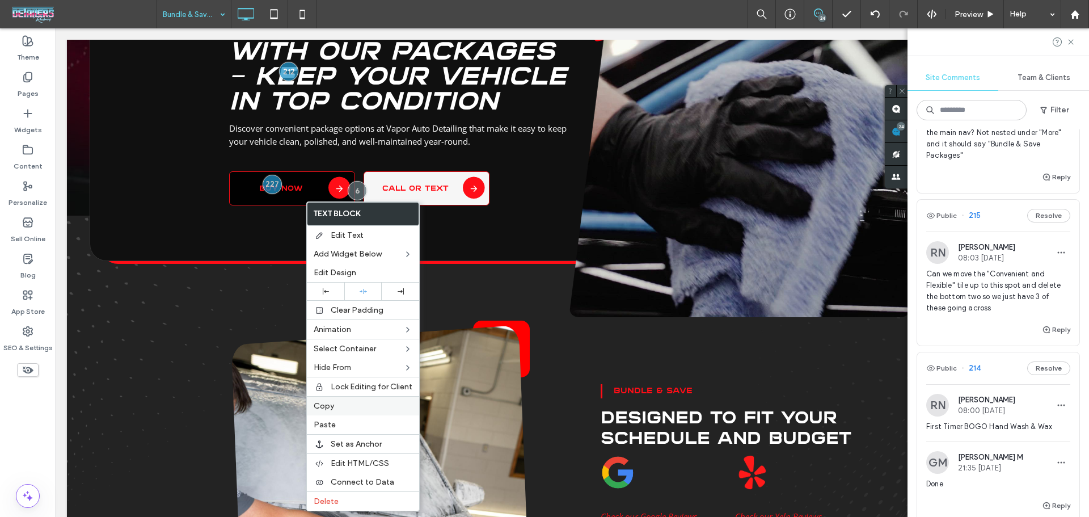
click at [331, 403] on span "Copy" at bounding box center [324, 406] width 20 height 10
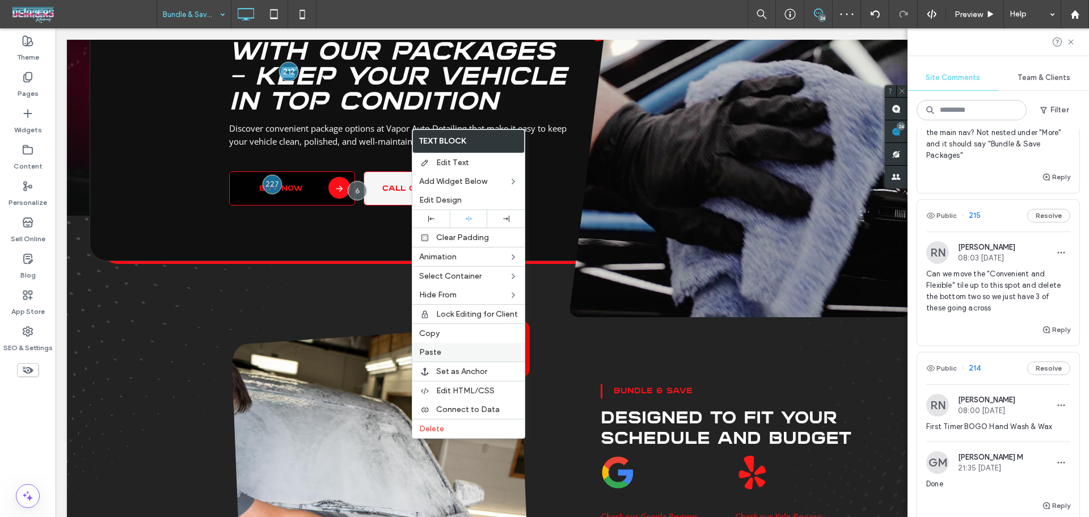
click at [466, 345] on div "Paste" at bounding box center [468, 351] width 112 height 19
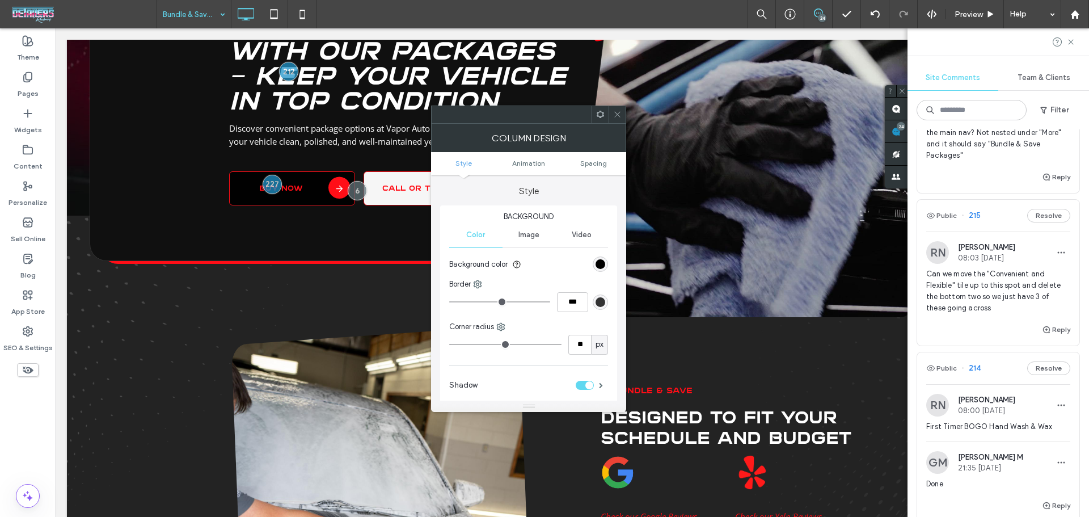
click at [621, 117] on icon at bounding box center [617, 114] width 9 height 9
click at [615, 112] on icon at bounding box center [617, 114] width 9 height 9
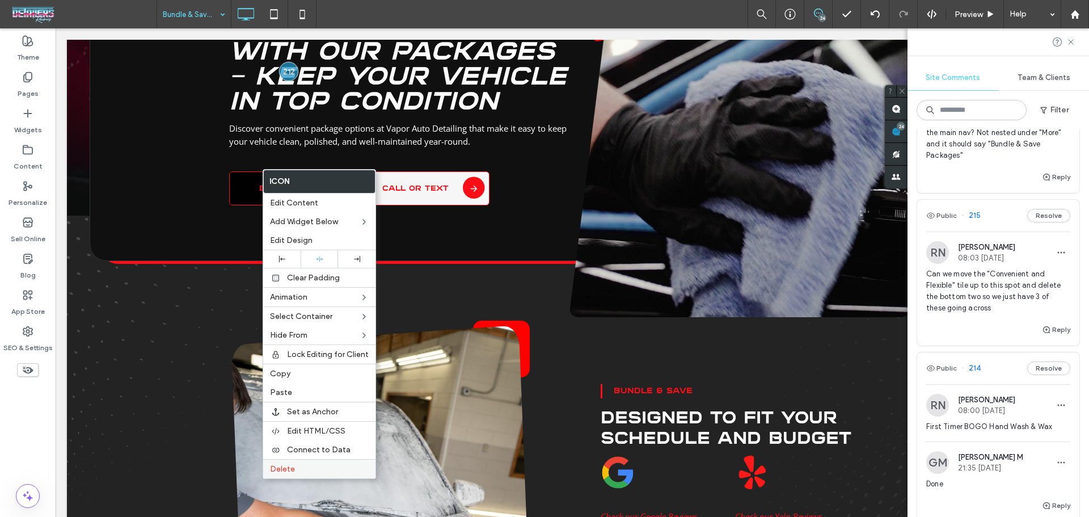
click at [302, 469] on label "Delete" at bounding box center [319, 469] width 99 height 10
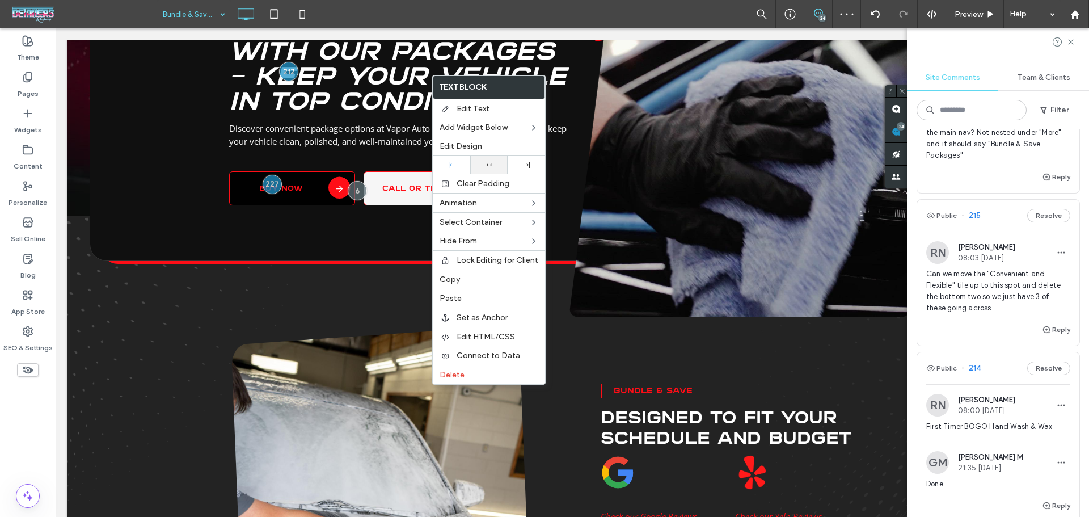
click at [490, 163] on icon at bounding box center [488, 164] width 7 height 7
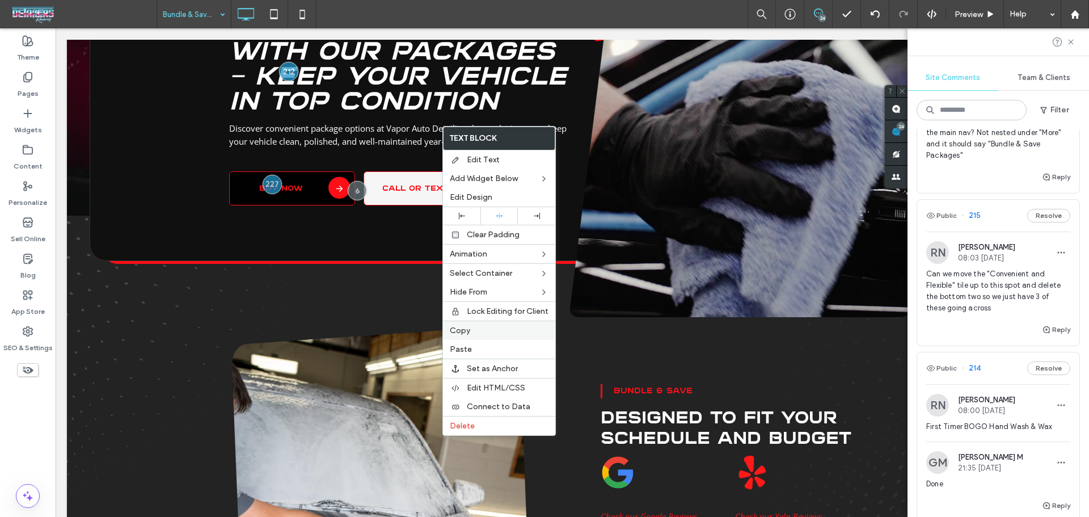
click at [468, 331] on span "Copy" at bounding box center [460, 330] width 20 height 10
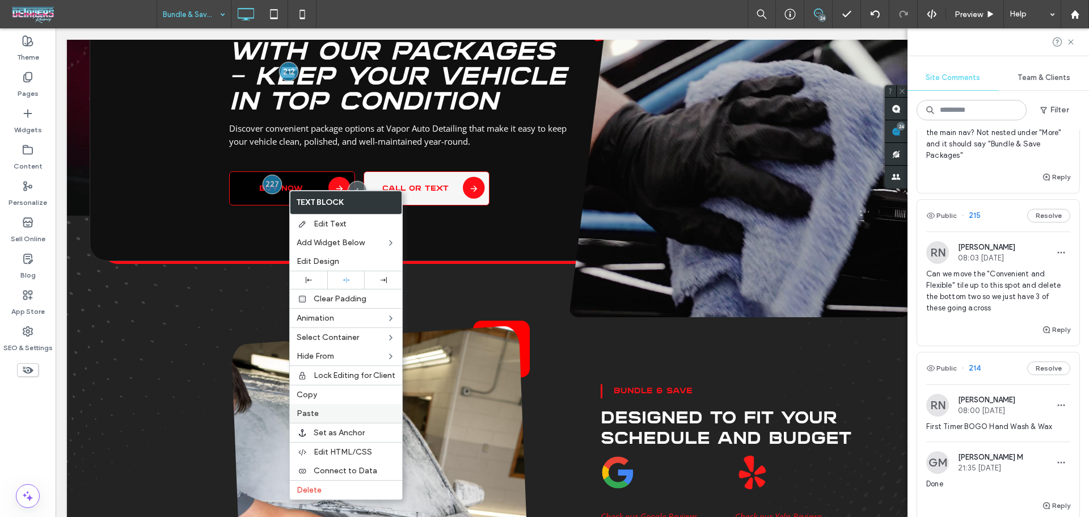
click at [319, 410] on label "Paste" at bounding box center [346, 413] width 99 height 10
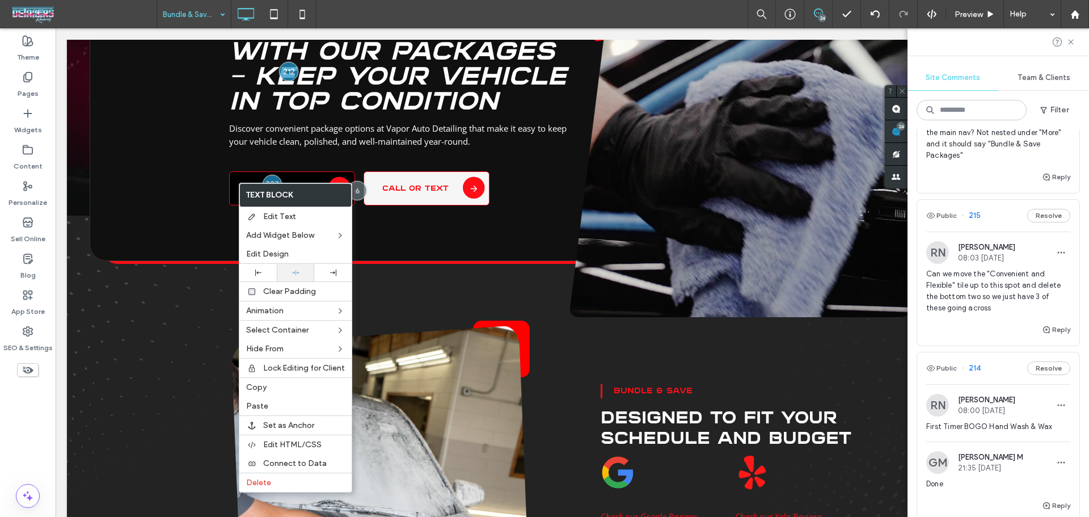
click at [288, 272] on div at bounding box center [295, 272] width 26 height 7
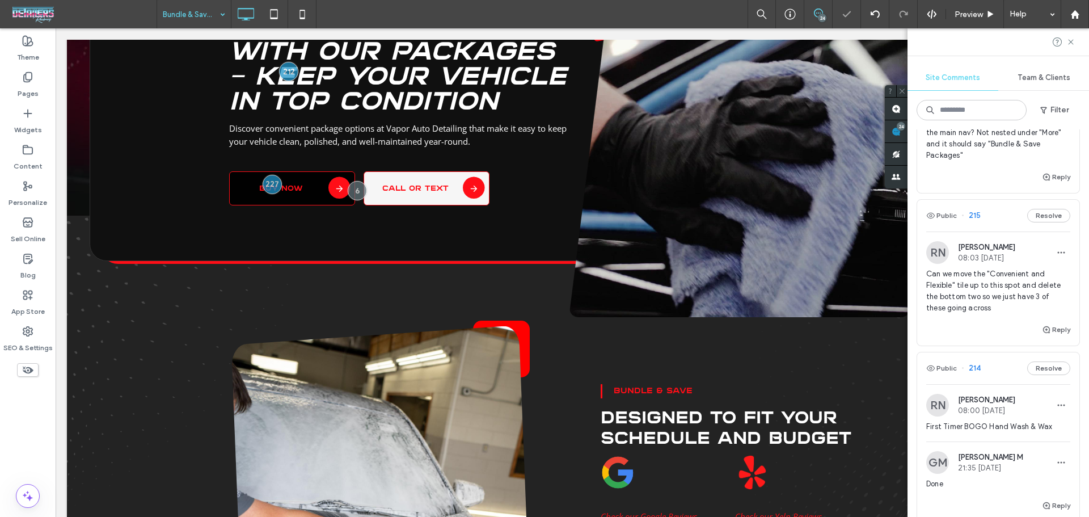
type input "*********"
type input "**"
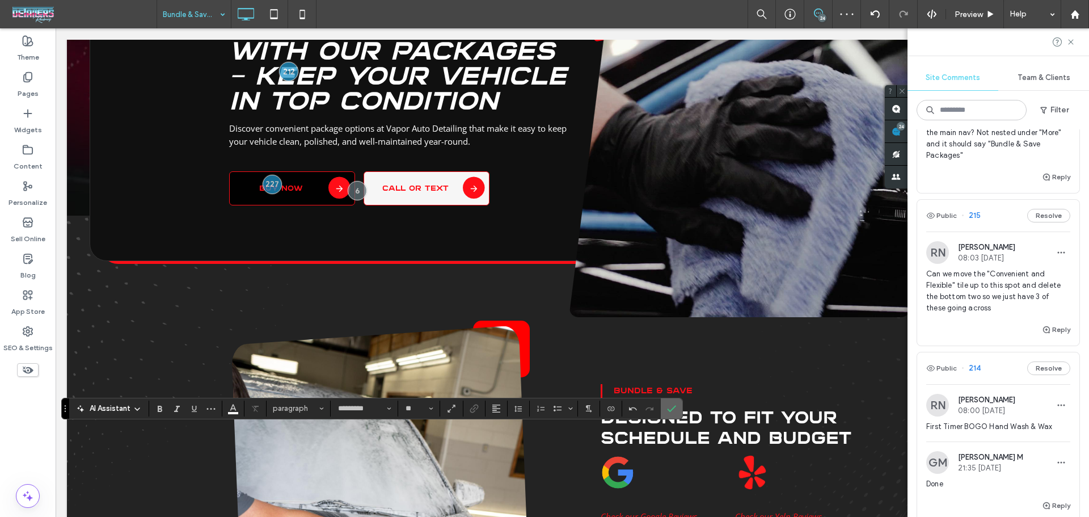
click at [670, 404] on icon "Confirm" at bounding box center [671, 408] width 9 height 9
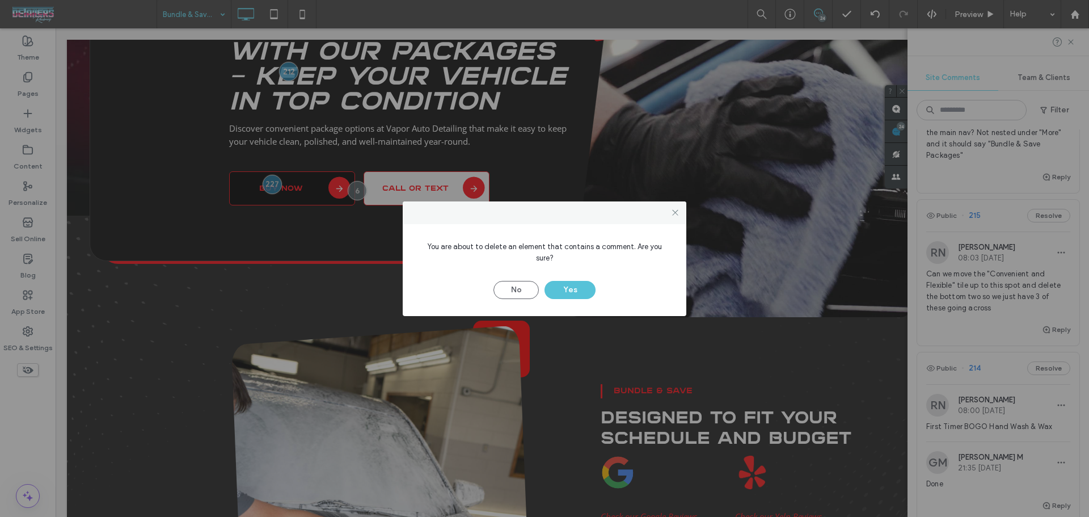
click at [558, 281] on button "Yes" at bounding box center [569, 290] width 51 height 18
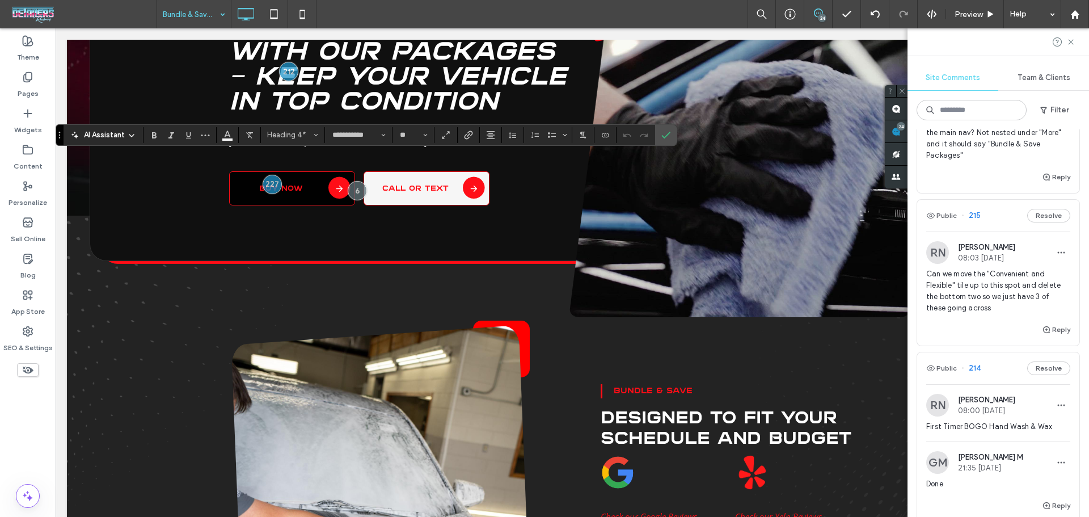
type input "*********"
type input "**"
click at [671, 139] on label "Confirm" at bounding box center [665, 135] width 17 height 20
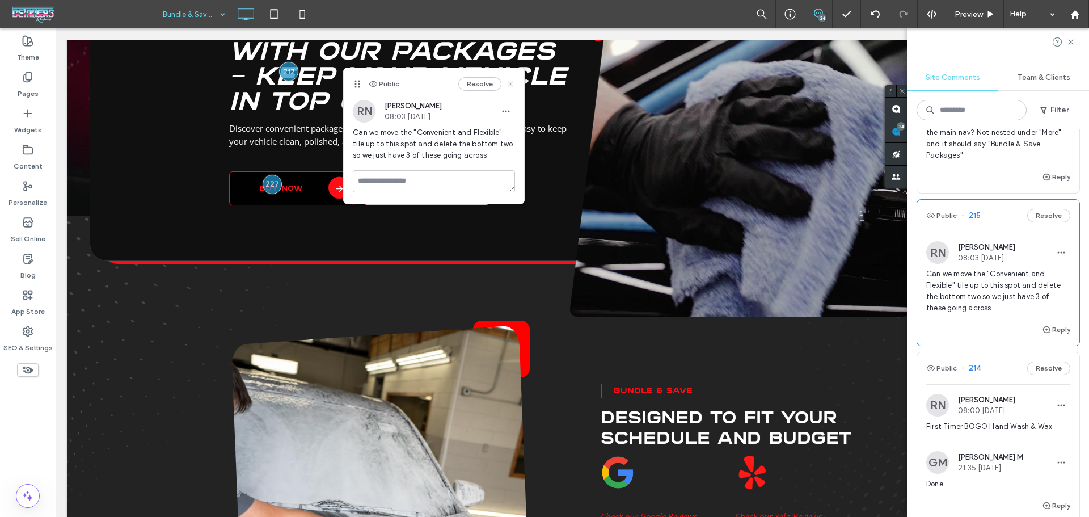
click at [510, 83] on use at bounding box center [510, 83] width 5 height 5
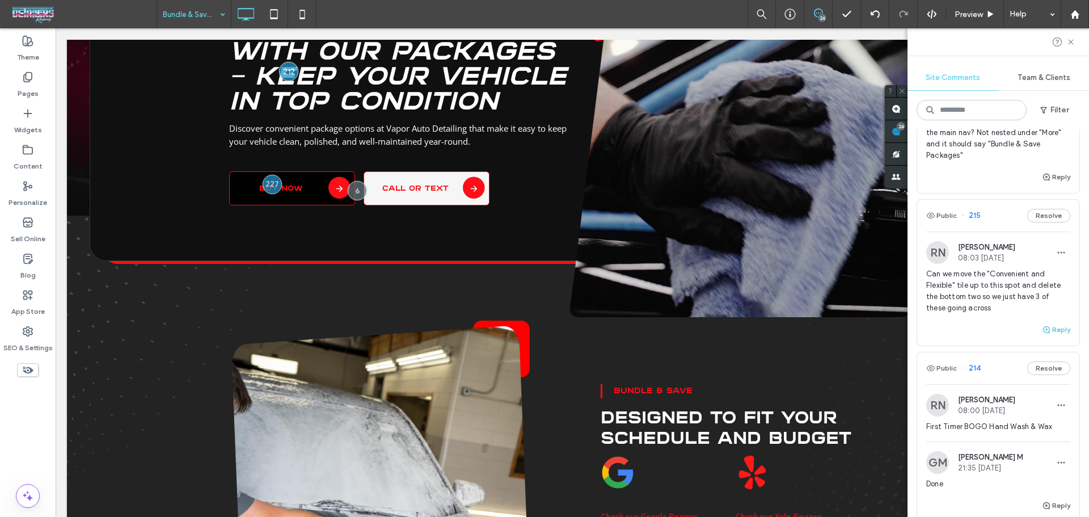
click at [1042, 334] on icon "button" at bounding box center [1046, 329] width 9 height 9
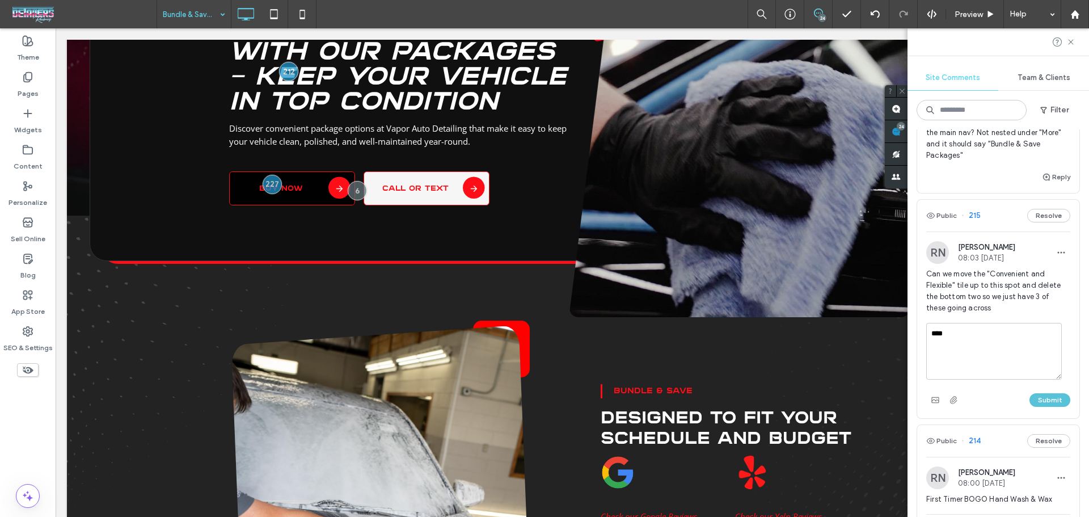
type textarea "****"
click at [1044, 407] on button "Submit" at bounding box center [1049, 400] width 41 height 14
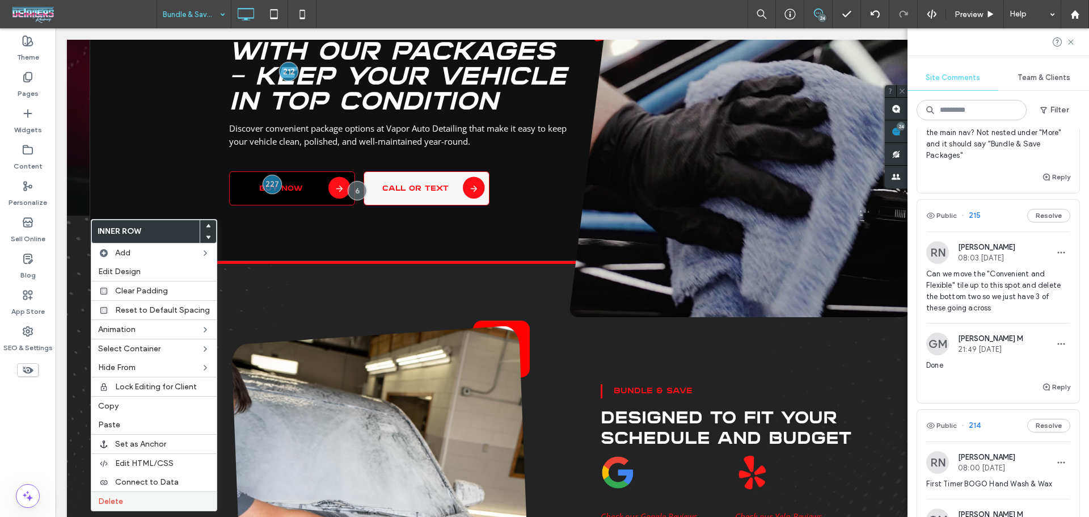
click at [165, 501] on label "Delete" at bounding box center [154, 501] width 112 height 10
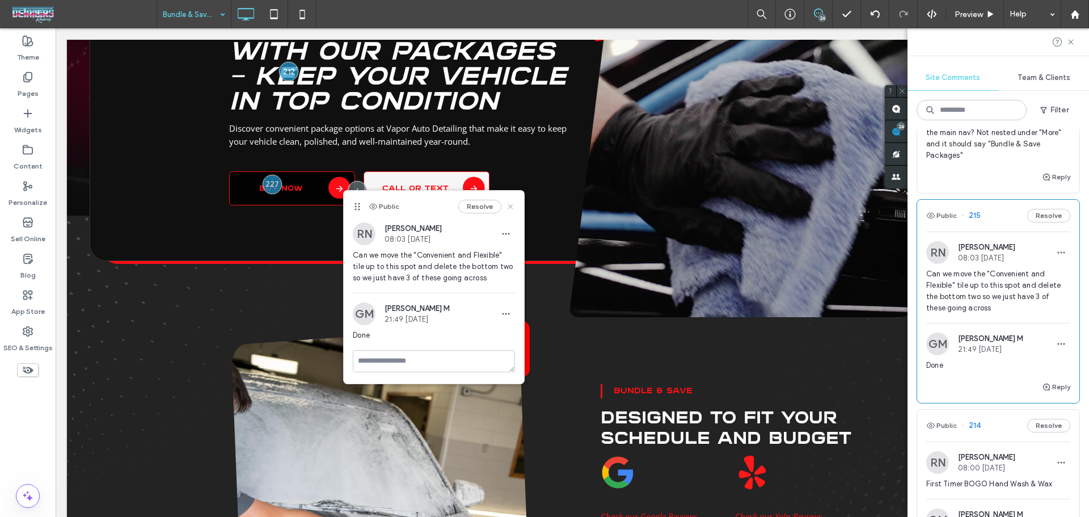
click at [511, 209] on icon at bounding box center [510, 206] width 9 height 9
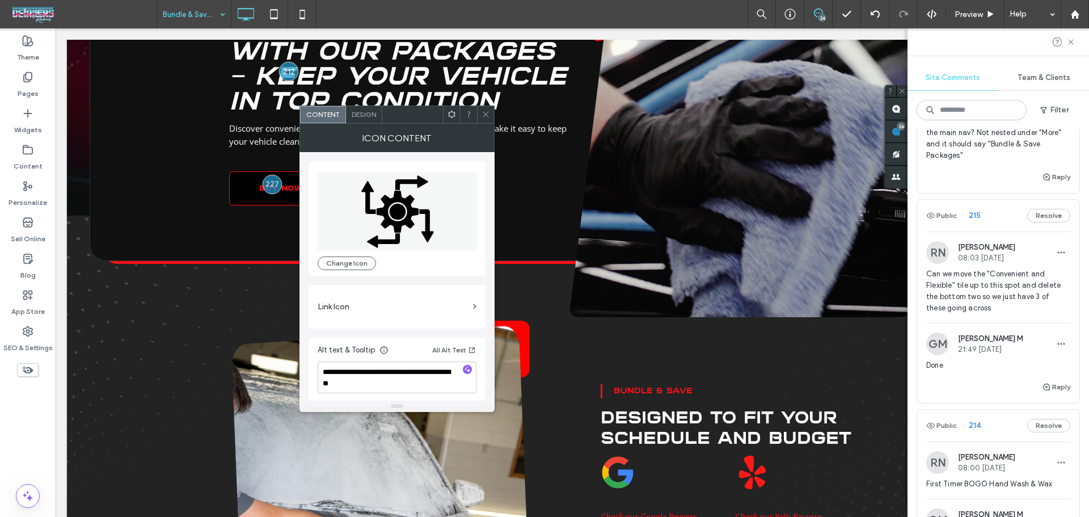
click at [486, 112] on icon at bounding box center [485, 114] width 9 height 9
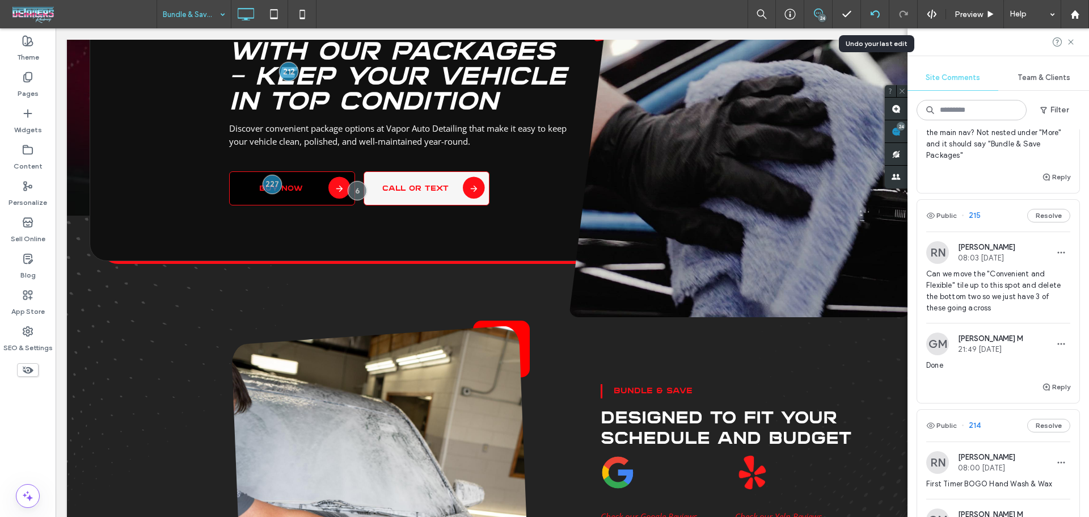
click at [879, 14] on div at bounding box center [875, 14] width 28 height 9
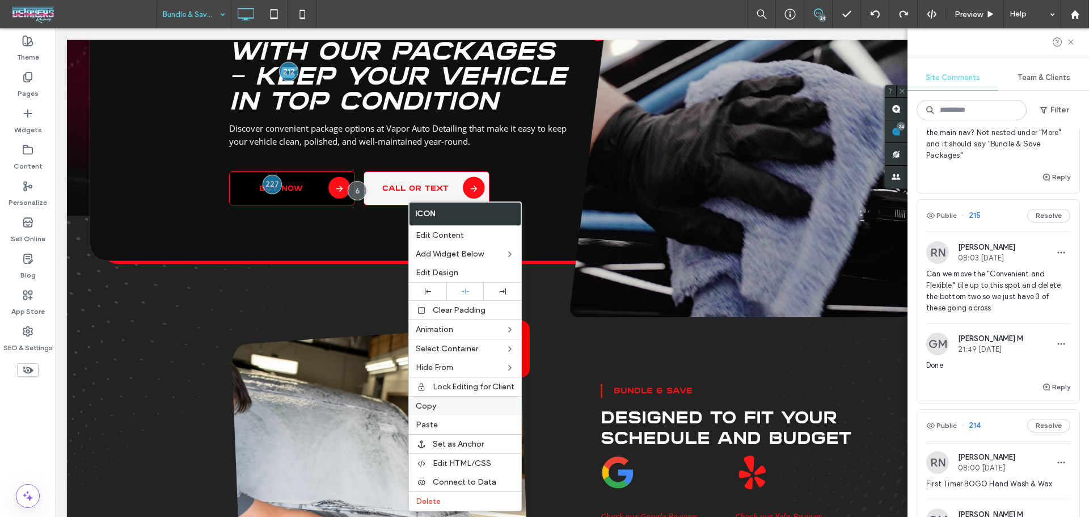
click at [461, 407] on label "Copy" at bounding box center [465, 406] width 99 height 10
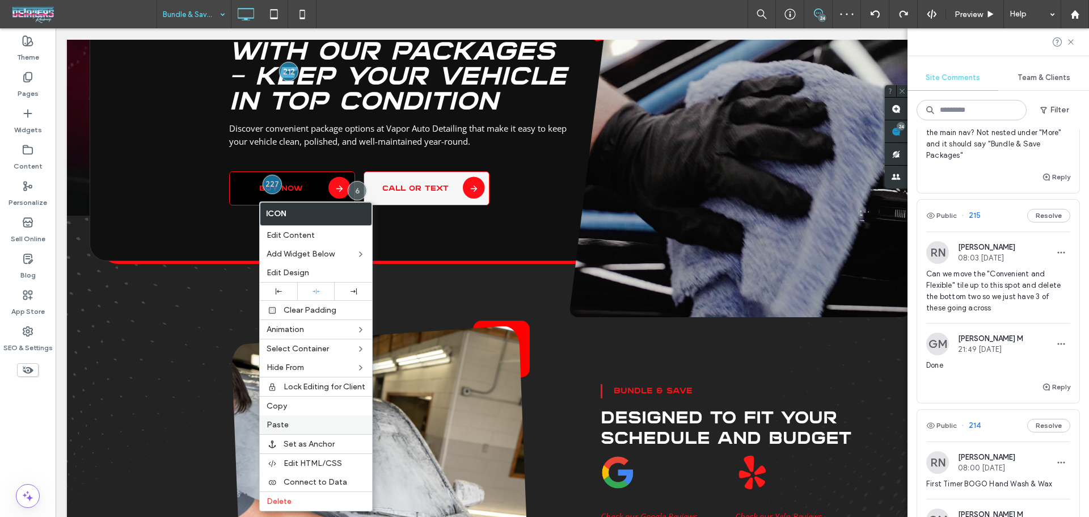
click at [294, 426] on label "Paste" at bounding box center [315, 425] width 99 height 10
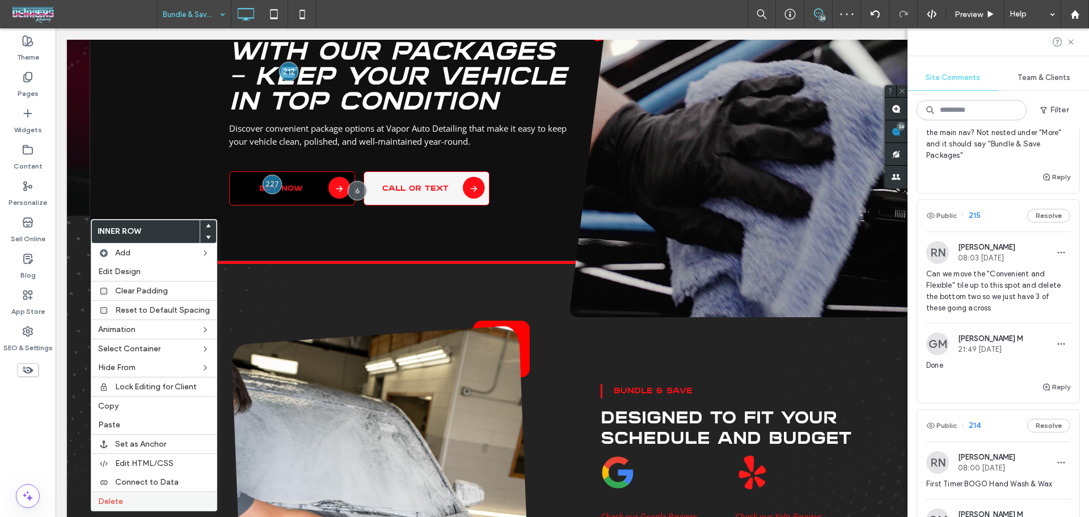
click at [139, 497] on label "Delete" at bounding box center [154, 501] width 112 height 10
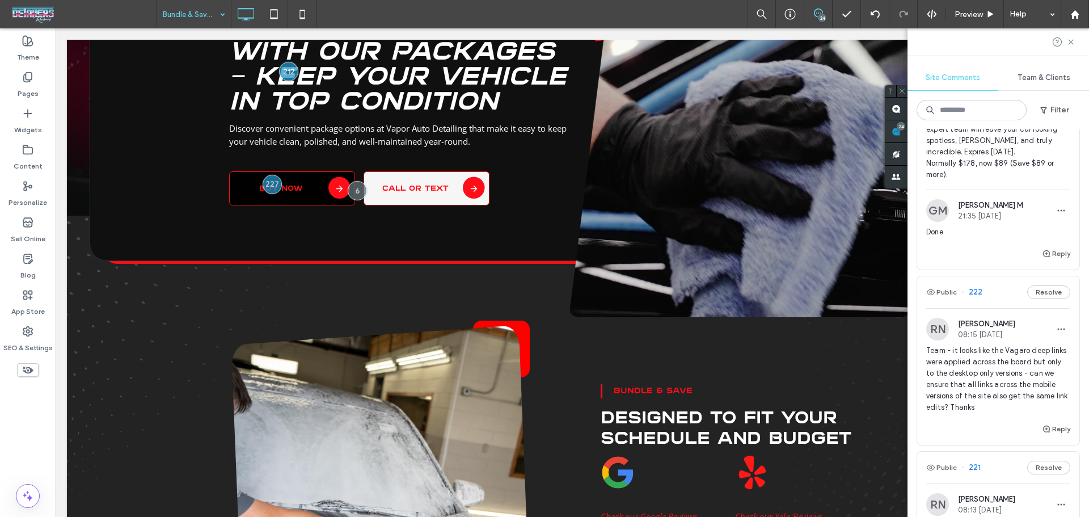
scroll to position [680, 0]
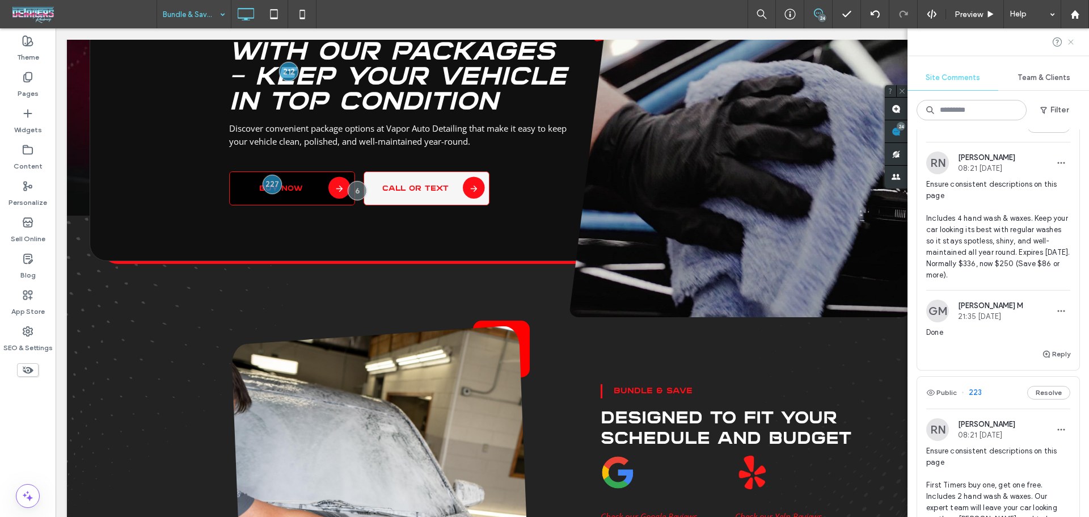
click at [1072, 43] on use at bounding box center [1070, 41] width 5 height 5
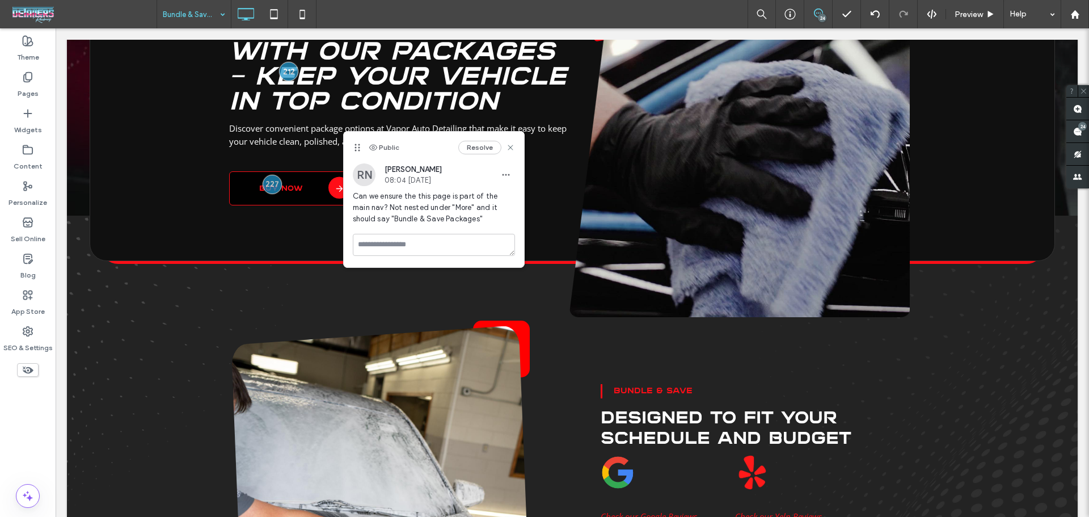
drag, startPoint x: 353, startPoint y: 53, endPoint x: 355, endPoint y: 146, distance: 93.0
click at [355, 146] on icon at bounding box center [357, 147] width 9 height 9
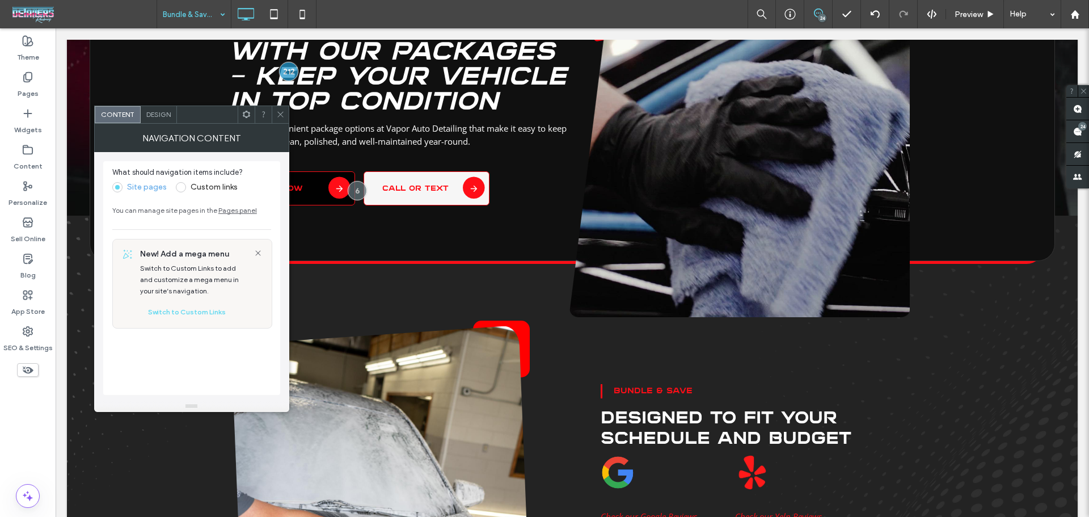
click at [146, 112] on span "Design" at bounding box center [158, 114] width 24 height 9
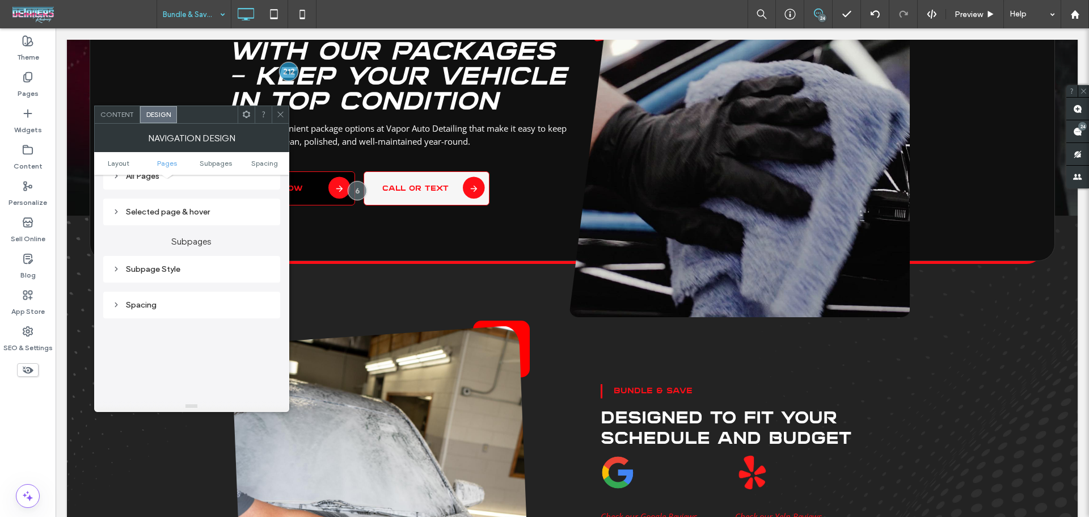
scroll to position [302, 0]
click at [144, 189] on div "All Pages" at bounding box center [191, 183] width 159 height 15
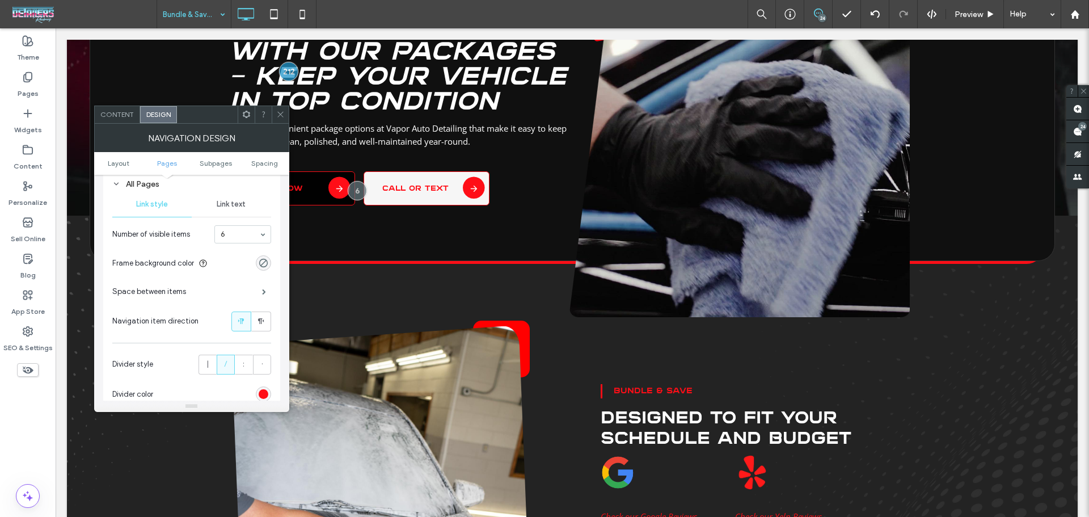
click at [283, 117] on icon at bounding box center [280, 114] width 9 height 9
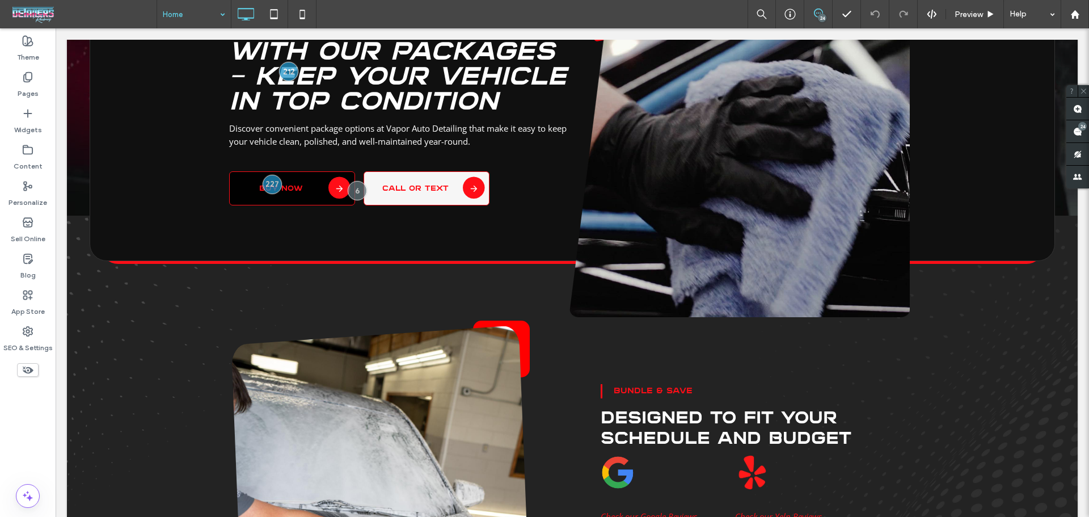
click at [202, 20] on input at bounding box center [191, 14] width 57 height 28
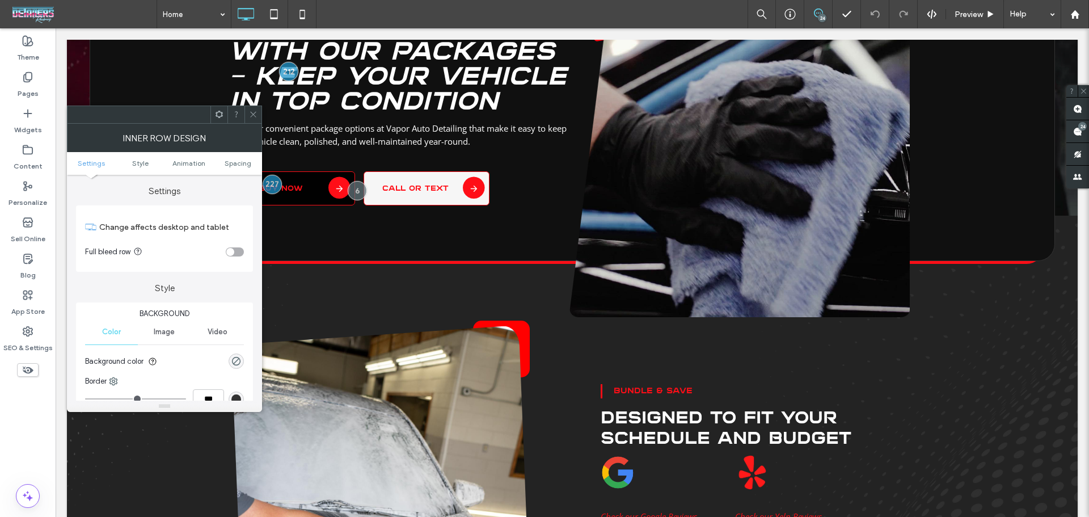
click at [252, 117] on icon at bounding box center [253, 114] width 9 height 9
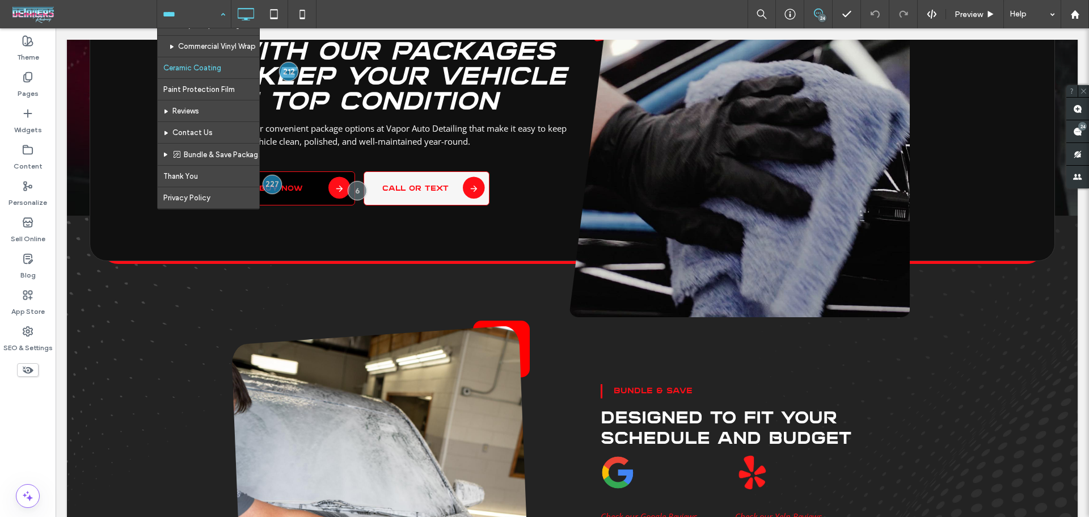
scroll to position [151, 0]
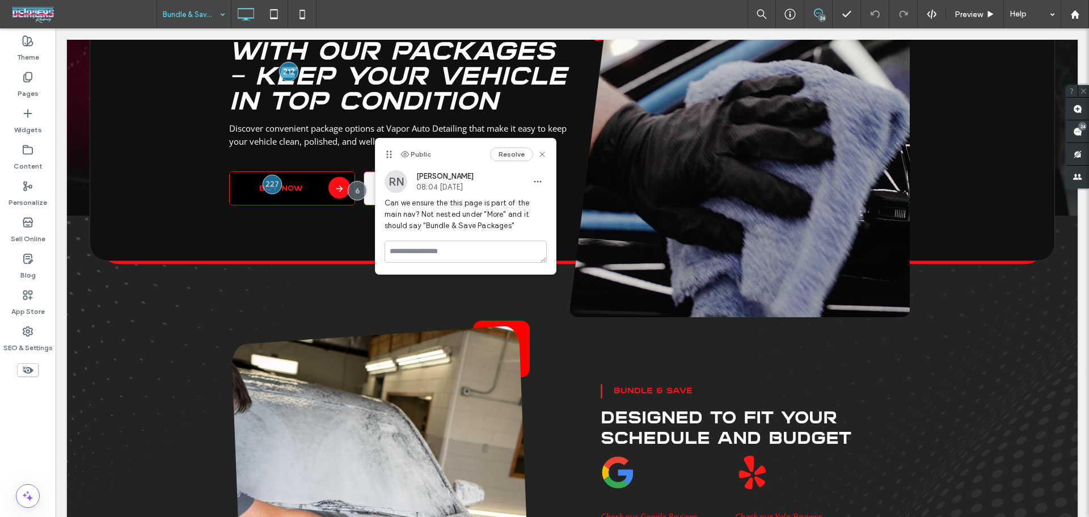
drag, startPoint x: 356, startPoint y: 66, endPoint x: 390, endPoint y: 156, distance: 96.4
click at [390, 156] on icon at bounding box center [388, 154] width 9 height 9
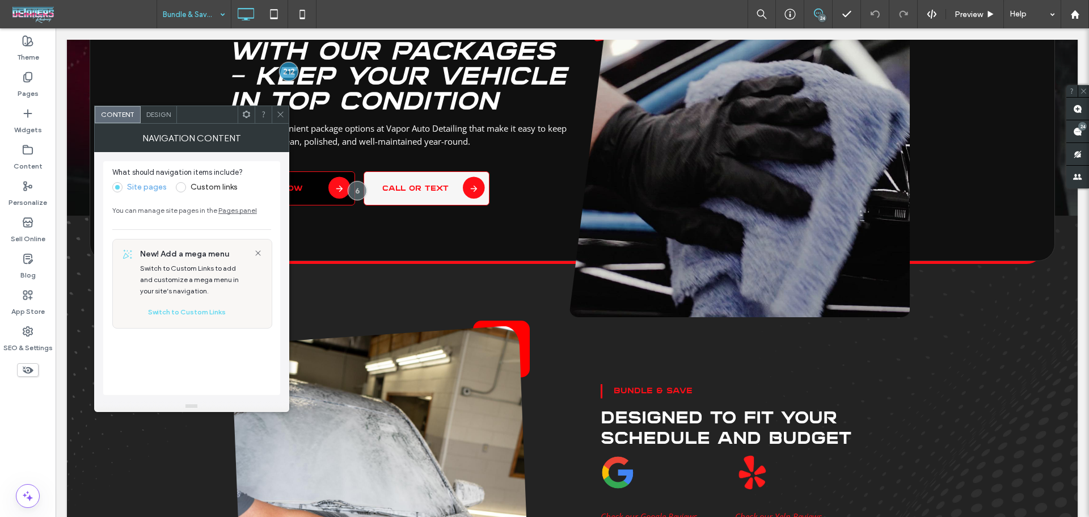
click at [158, 120] on div "Design" at bounding box center [159, 114] width 36 height 17
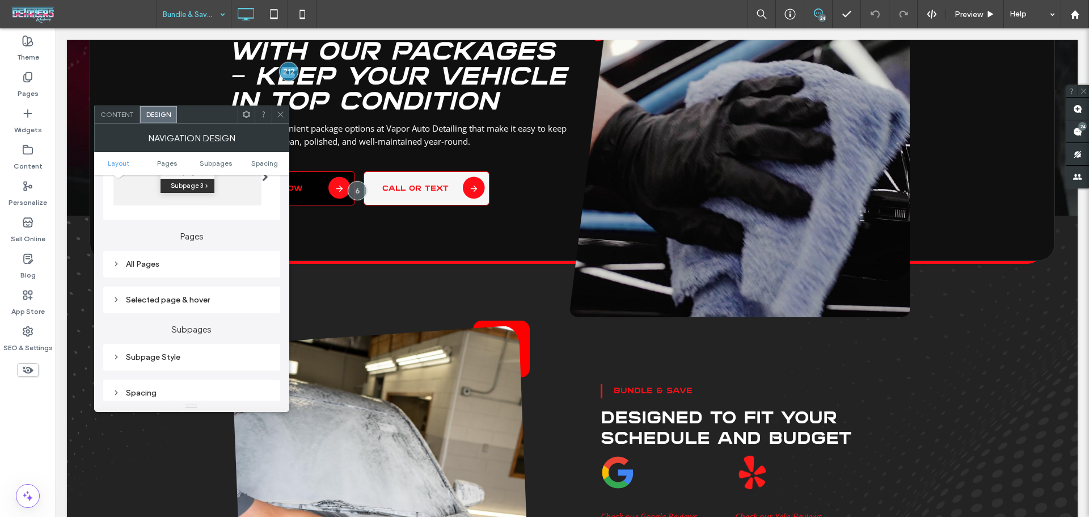
scroll to position [227, 0]
click at [153, 266] on div "All Pages" at bounding box center [191, 259] width 159 height 15
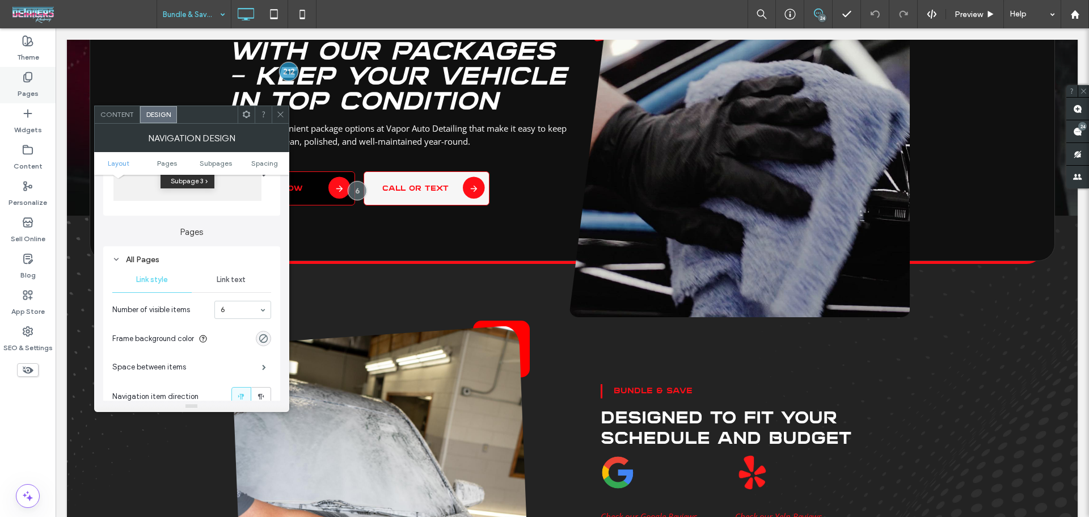
click at [23, 91] on label "Pages" at bounding box center [28, 91] width 21 height 16
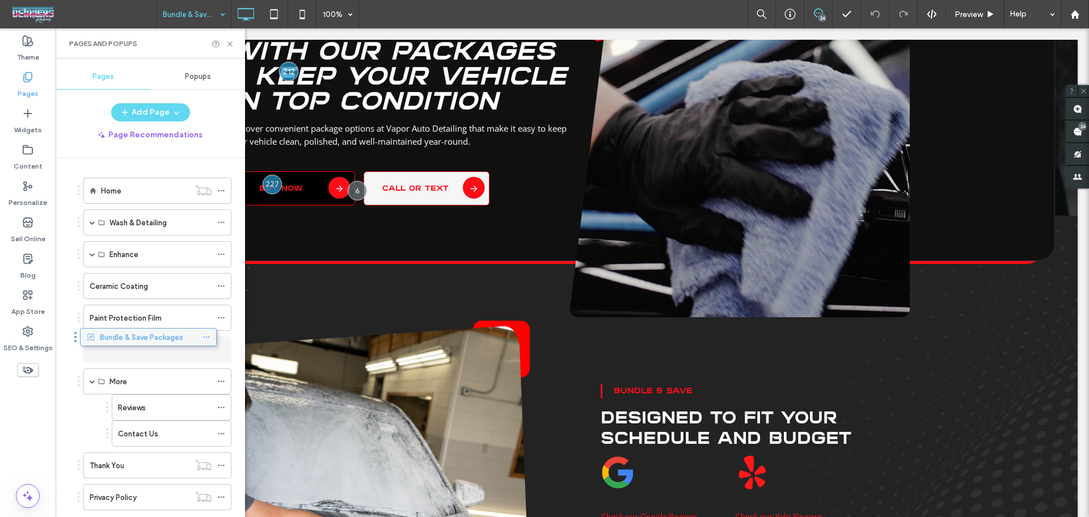
drag, startPoint x: 140, startPoint y: 426, endPoint x: 125, endPoint y: 334, distance: 93.6
click at [230, 45] on icon at bounding box center [230, 44] width 9 height 9
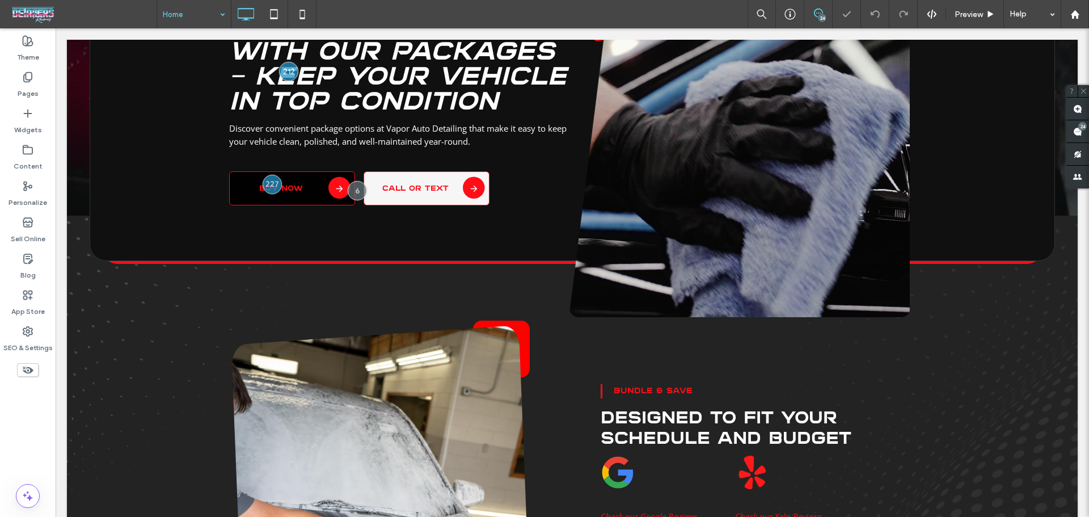
click at [199, 9] on input at bounding box center [191, 14] width 57 height 28
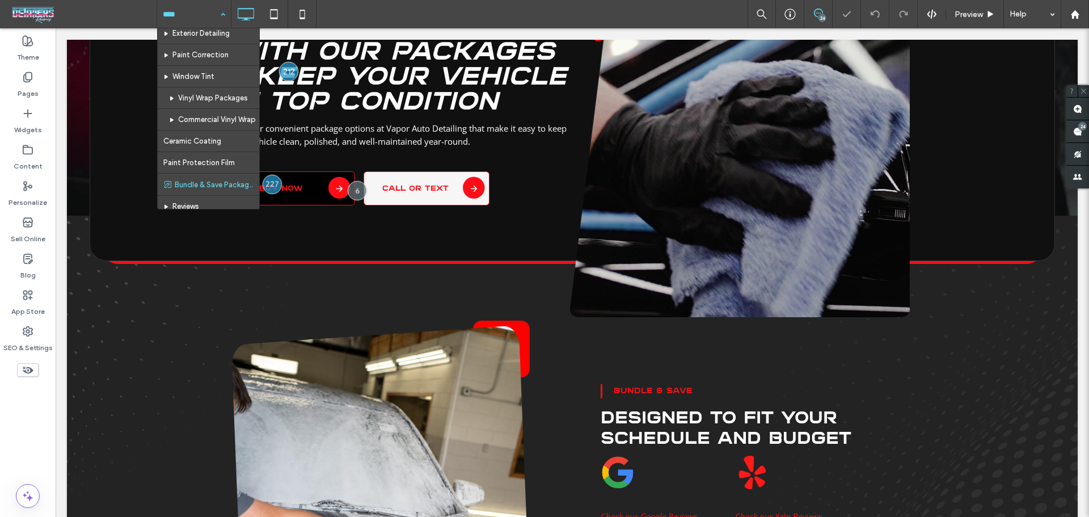
scroll to position [163, 0]
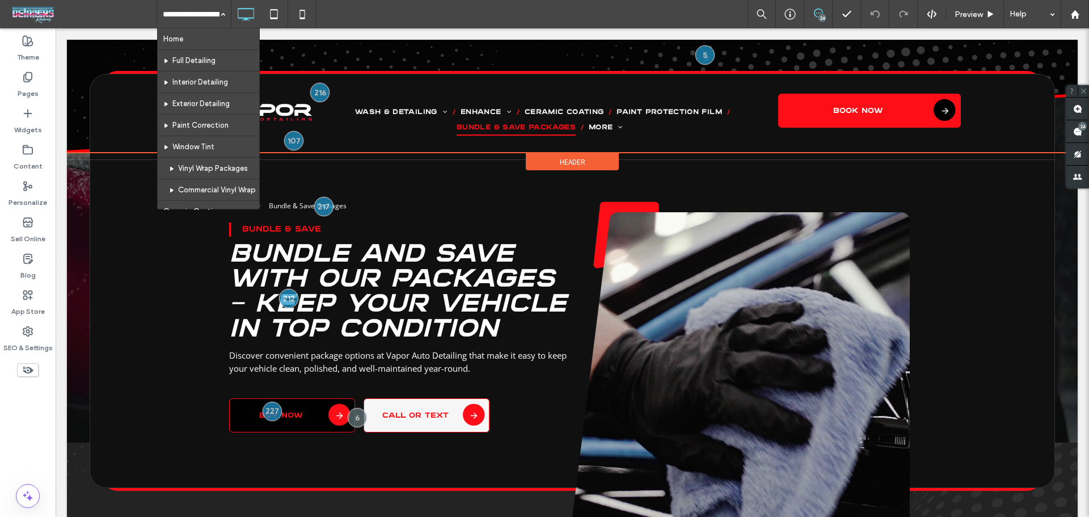
click at [549, 50] on div "Limited Time Offer: First Timers Buy X, Get Y Click To Paste Click To Paste Was…" at bounding box center [572, 96] width 1010 height 113
